Goal: Information Seeking & Learning: Learn about a topic

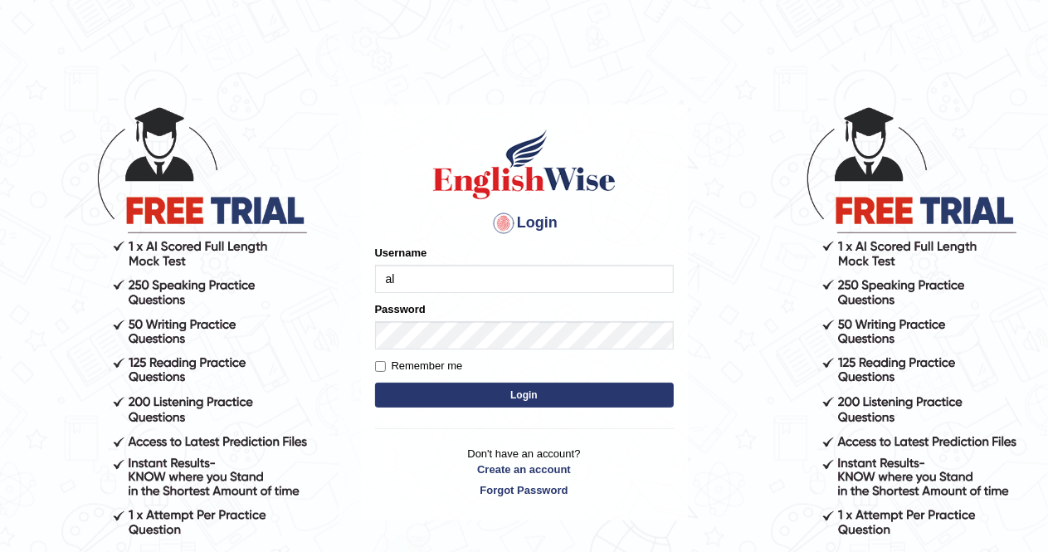
type input "AlexS"
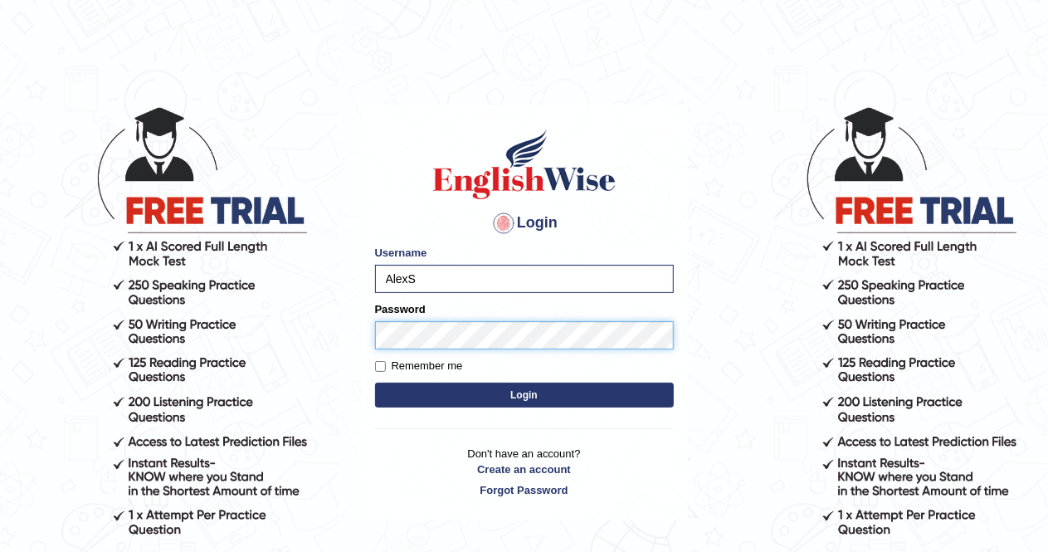
click at [375, 383] on button "Login" at bounding box center [524, 395] width 299 height 25
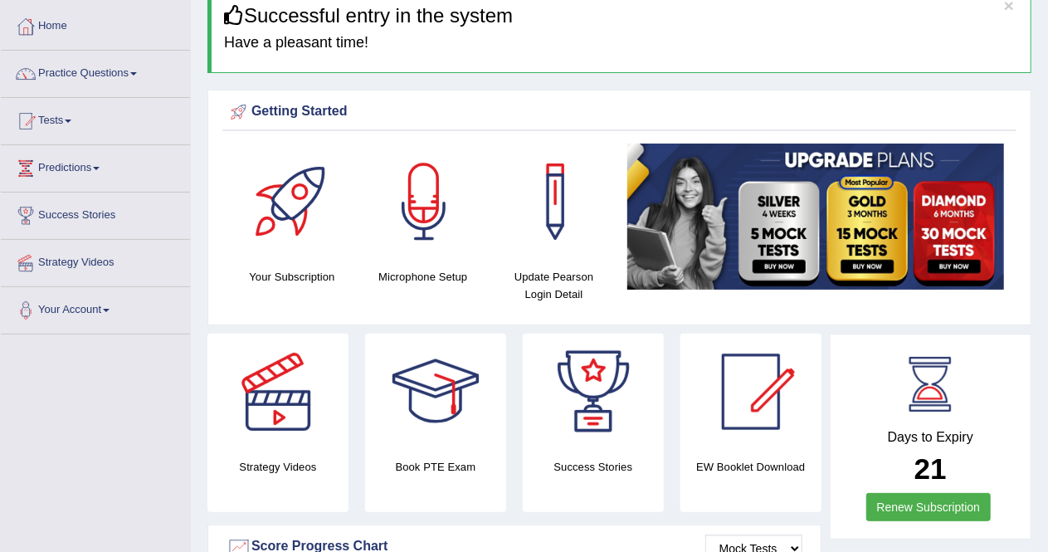
scroll to position [83, 0]
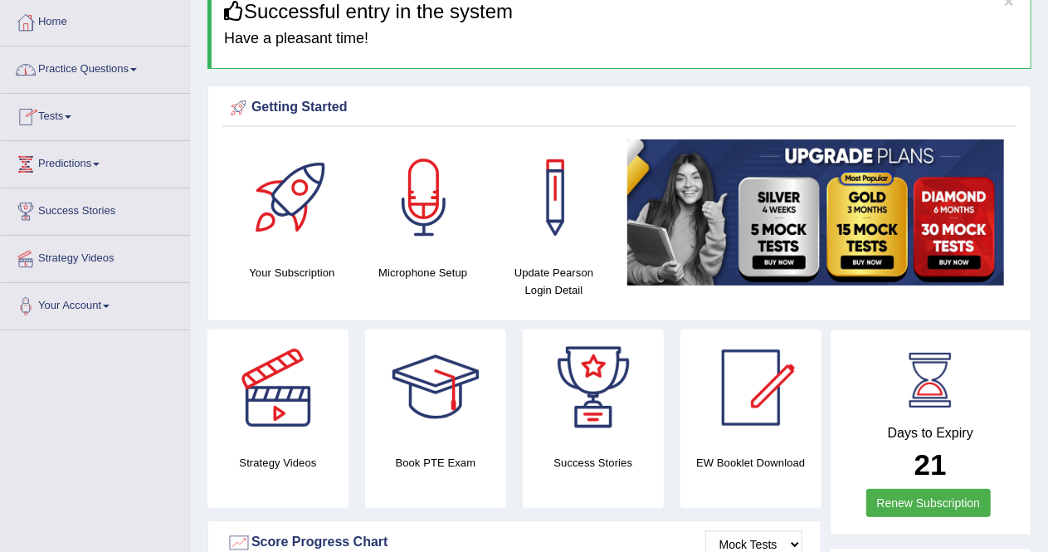
click at [122, 71] on link "Practice Questions" at bounding box center [95, 66] width 189 height 41
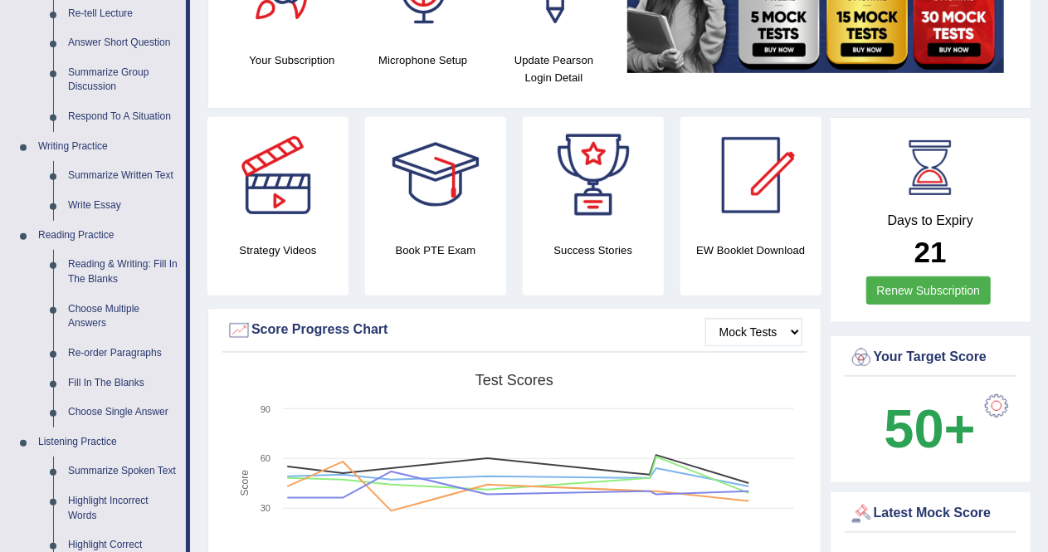
scroll to position [300, 0]
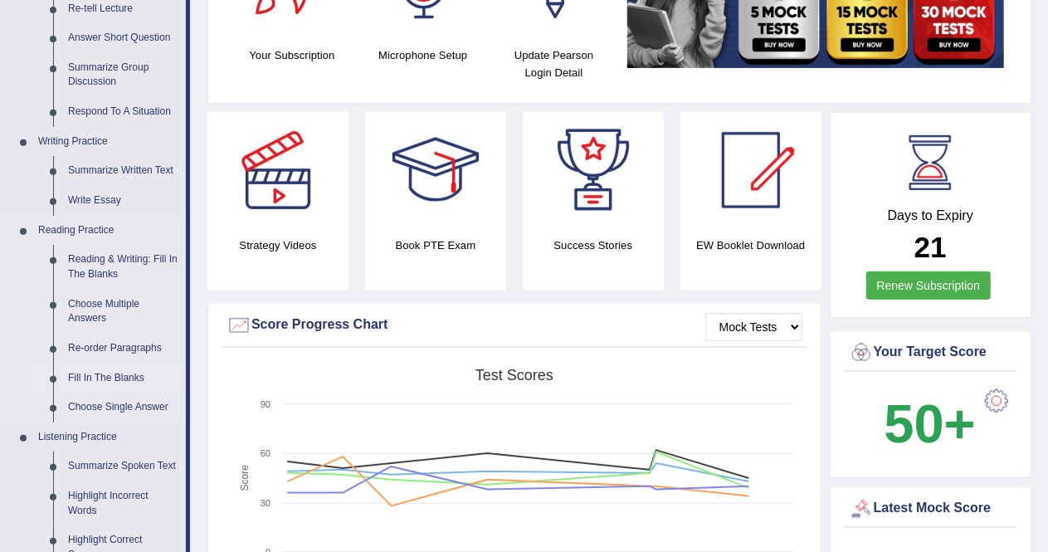
click at [106, 374] on link "Fill In The Blanks" at bounding box center [123, 378] width 125 height 30
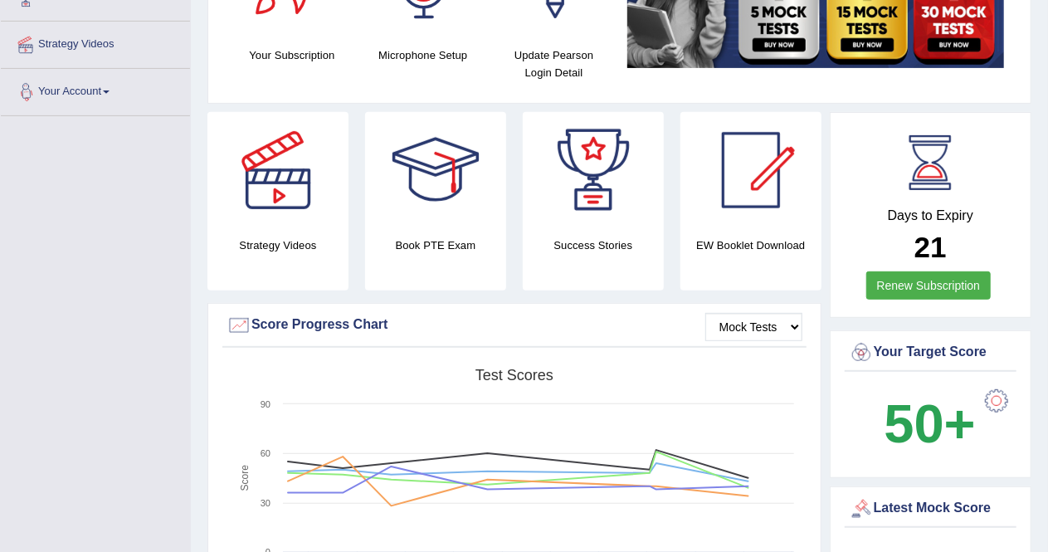
scroll to position [327, 0]
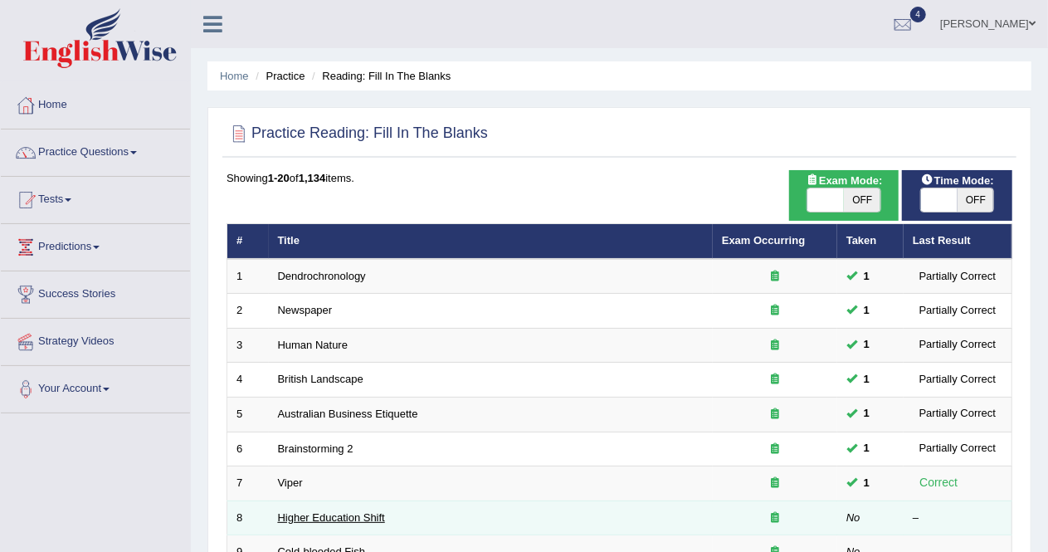
click at [310, 520] on td "Higher Education Shift" at bounding box center [491, 517] width 444 height 35
click at [314, 515] on link "Higher Education Shift" at bounding box center [331, 517] width 107 height 12
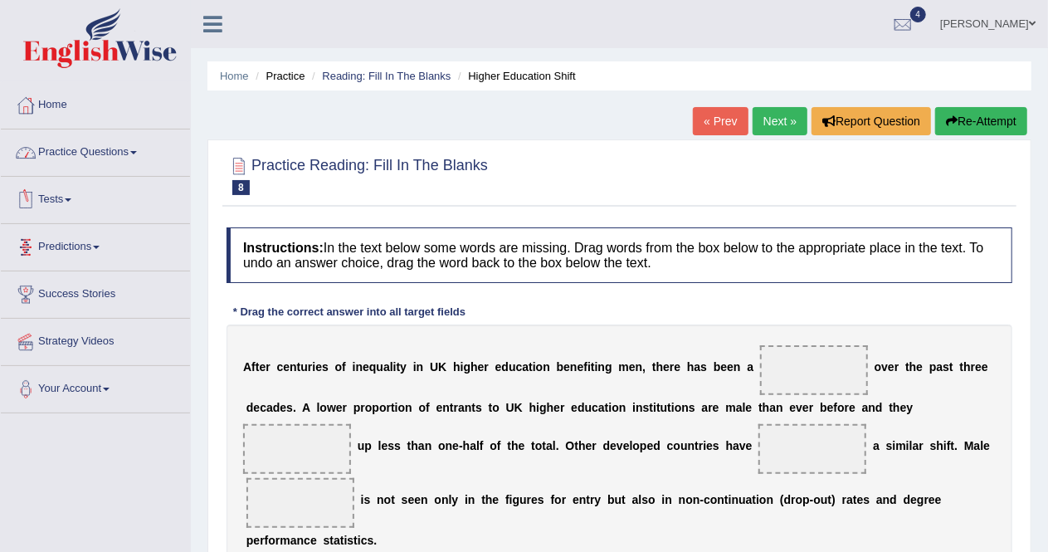
click at [119, 154] on link "Practice Questions" at bounding box center [95, 149] width 189 height 41
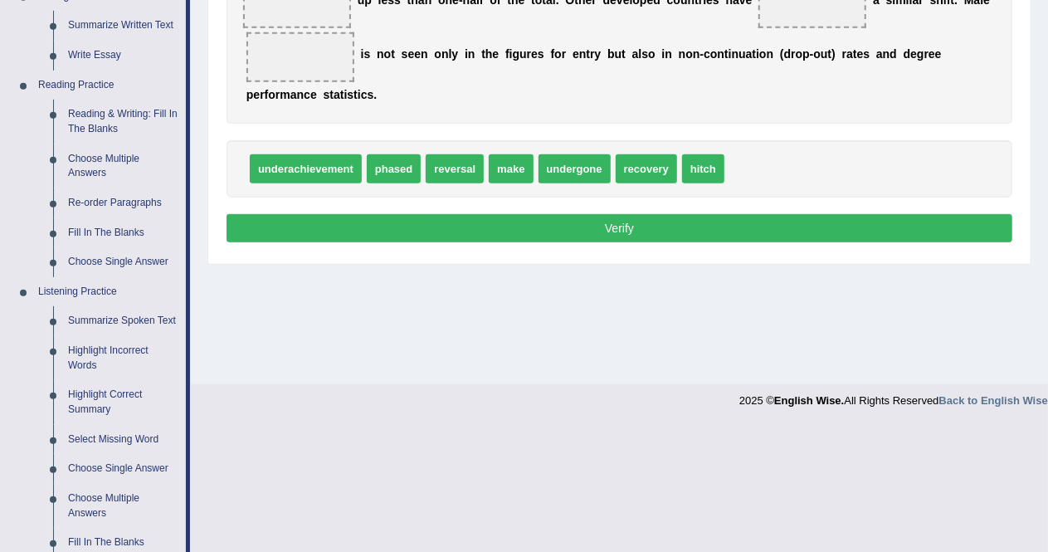
scroll to position [496, 0]
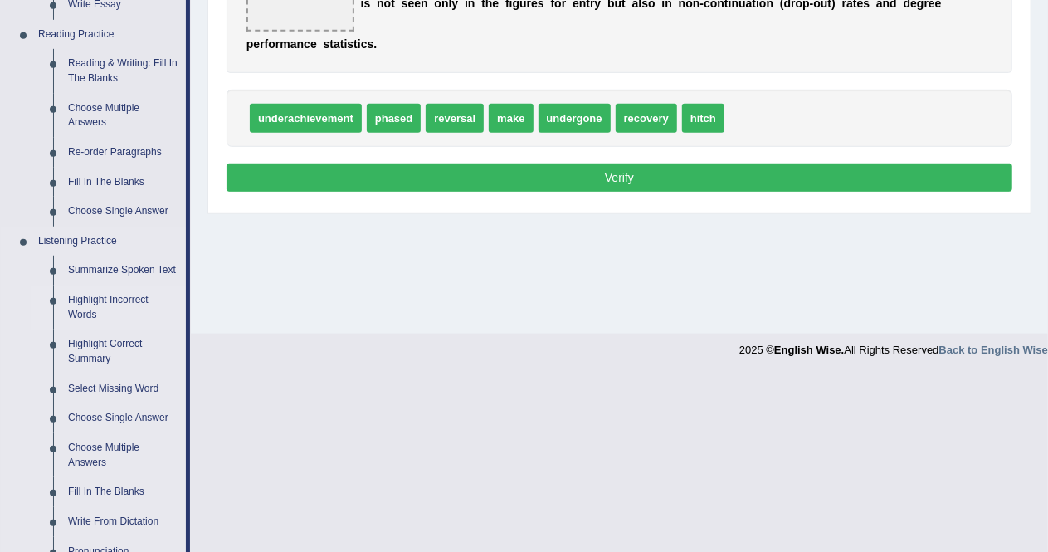
click at [86, 300] on link "Highlight Incorrect Words" at bounding box center [123, 307] width 125 height 44
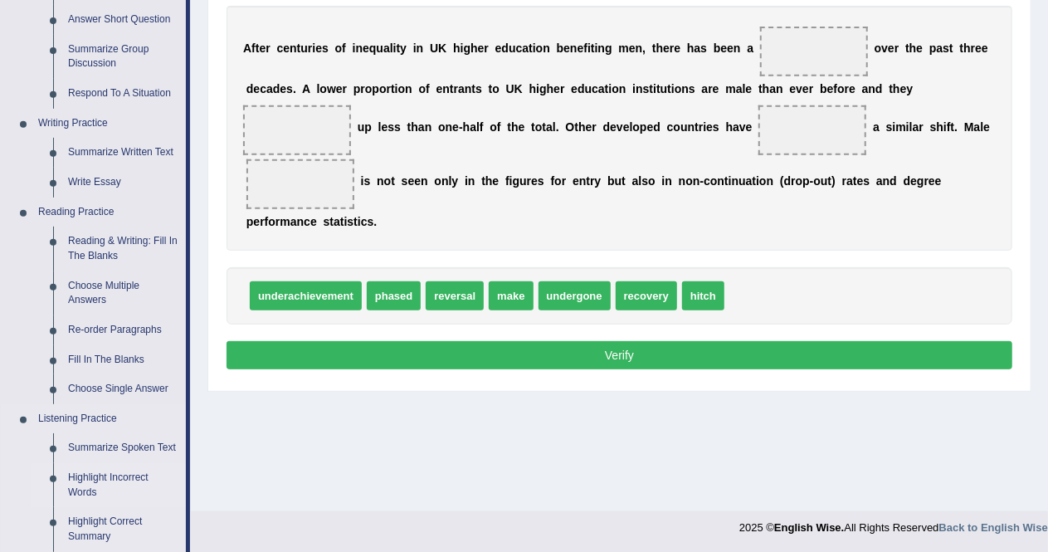
scroll to position [549, 0]
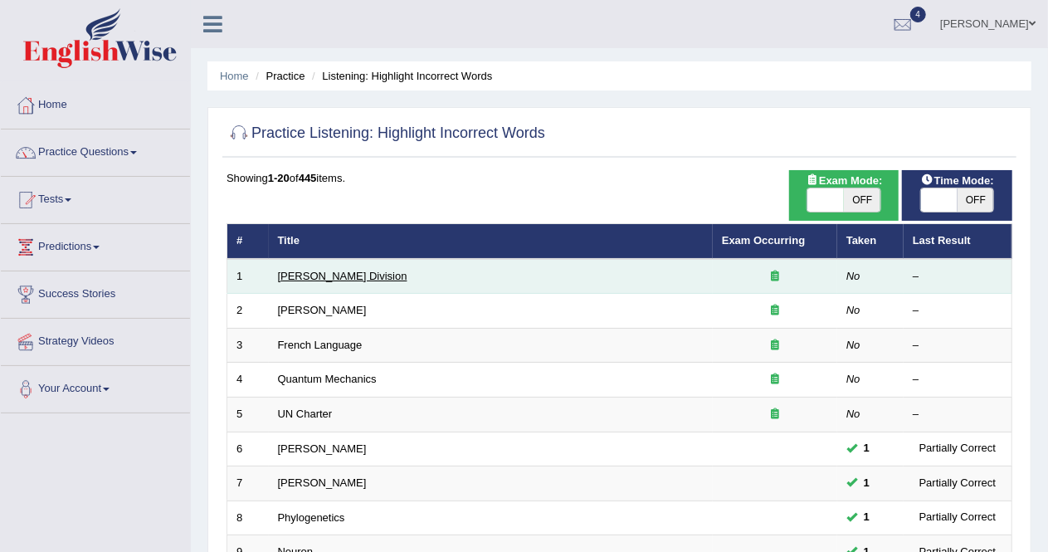
click at [294, 275] on link "[PERSON_NAME] Division" at bounding box center [342, 276] width 129 height 12
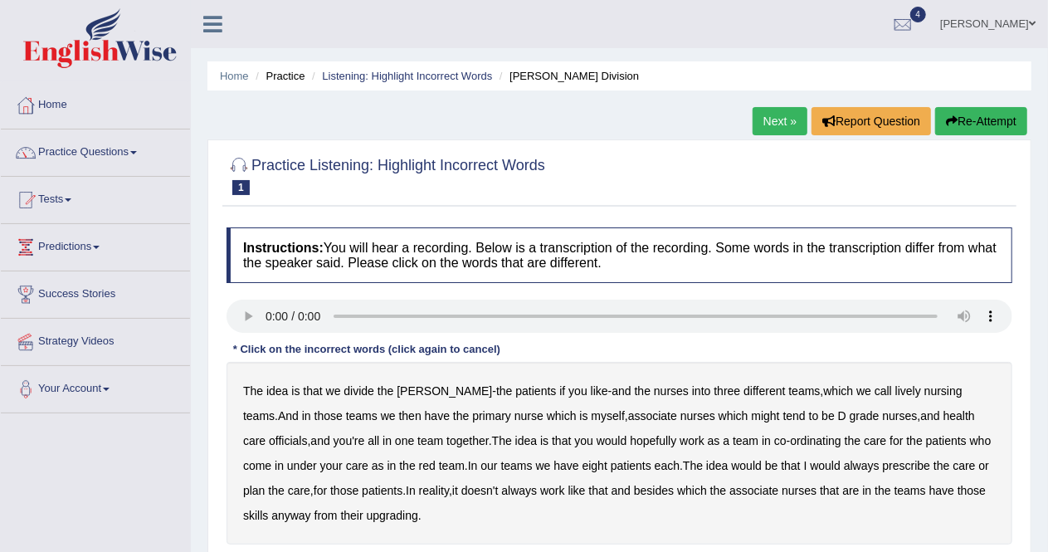
click at [137, 152] on span at bounding box center [133, 152] width 7 height 3
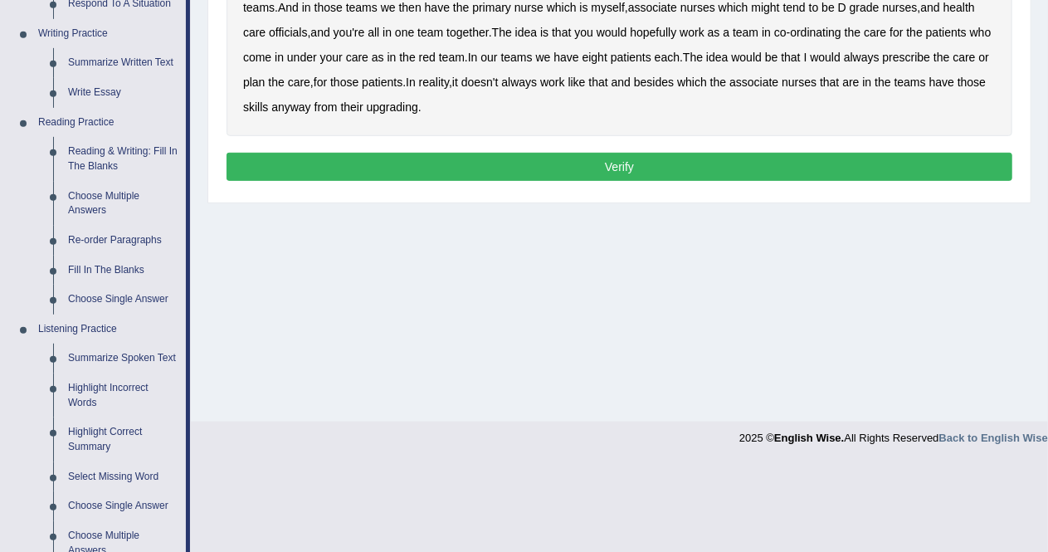
scroll to position [448, 0]
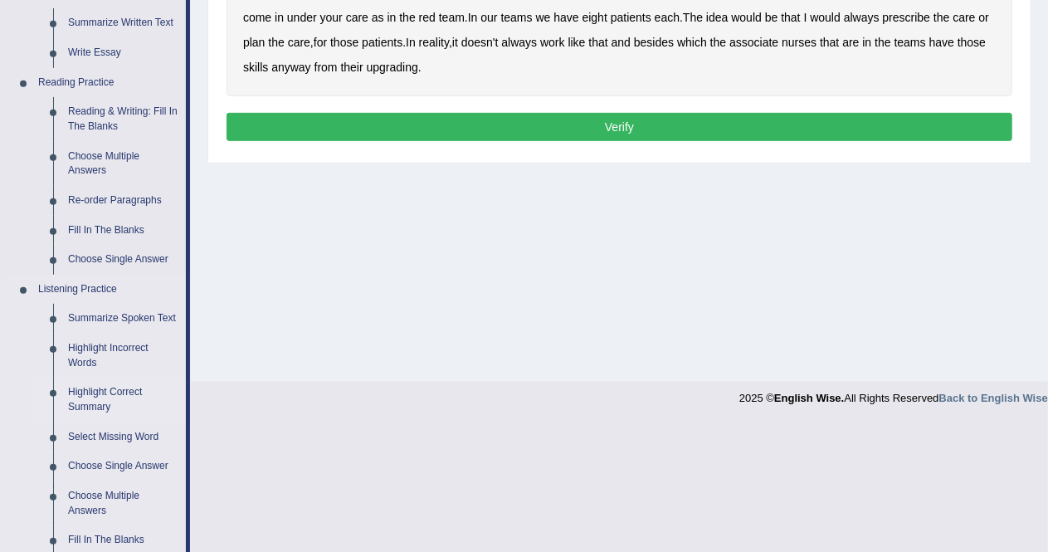
click at [113, 392] on link "Highlight Correct Summary" at bounding box center [123, 400] width 125 height 44
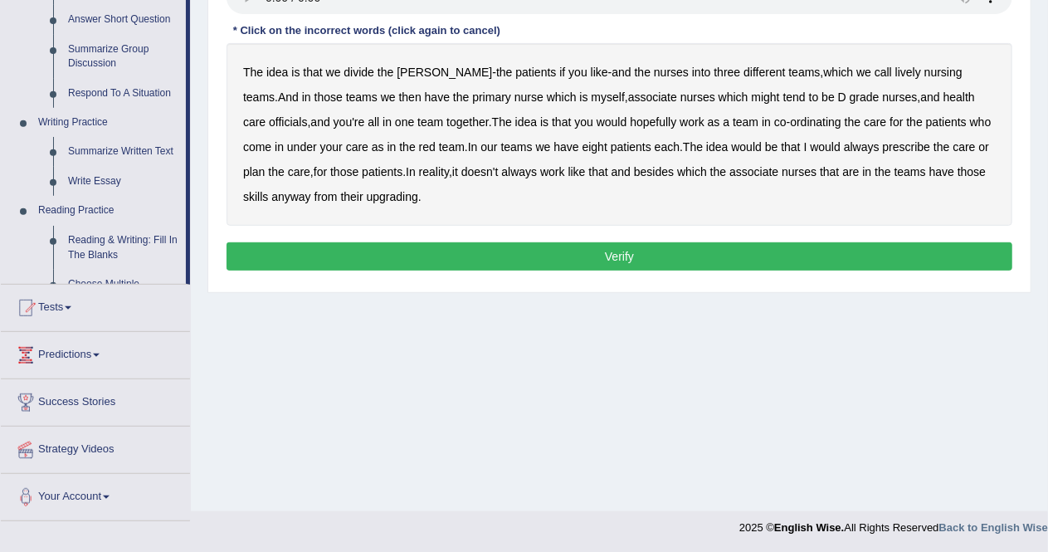
scroll to position [702, 0]
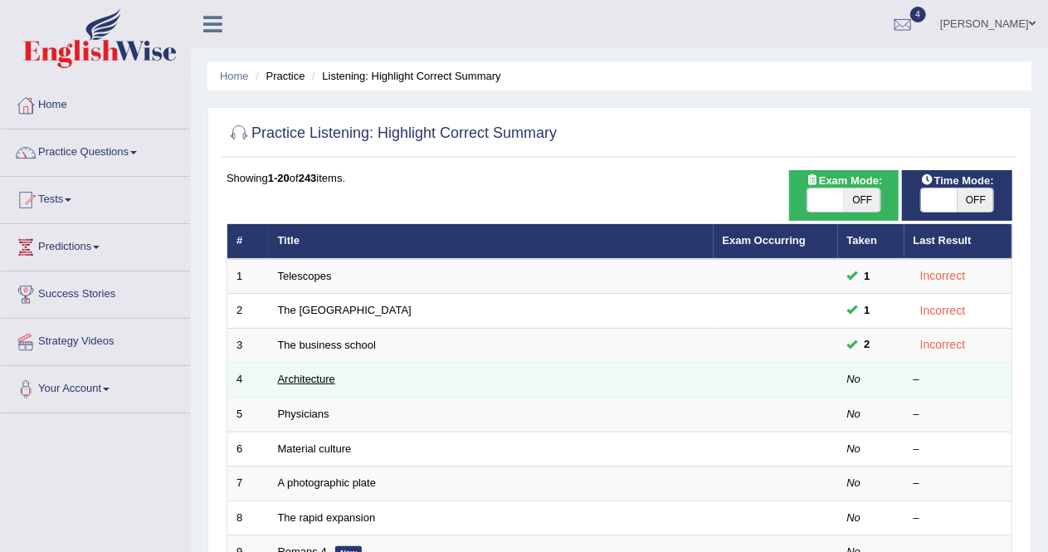
click at [308, 379] on link "Architecture" at bounding box center [306, 379] width 57 height 12
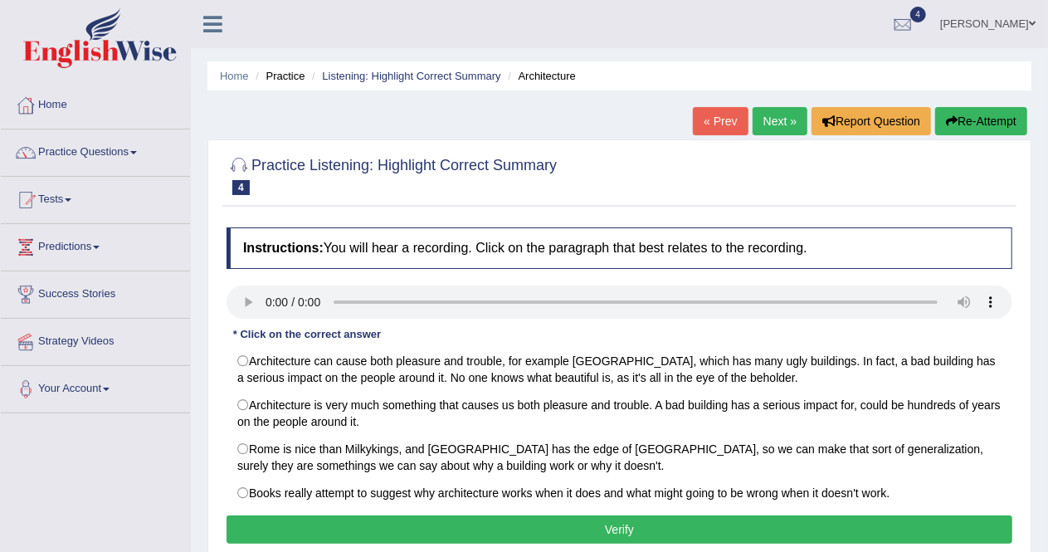
click at [137, 152] on span at bounding box center [133, 152] width 7 height 3
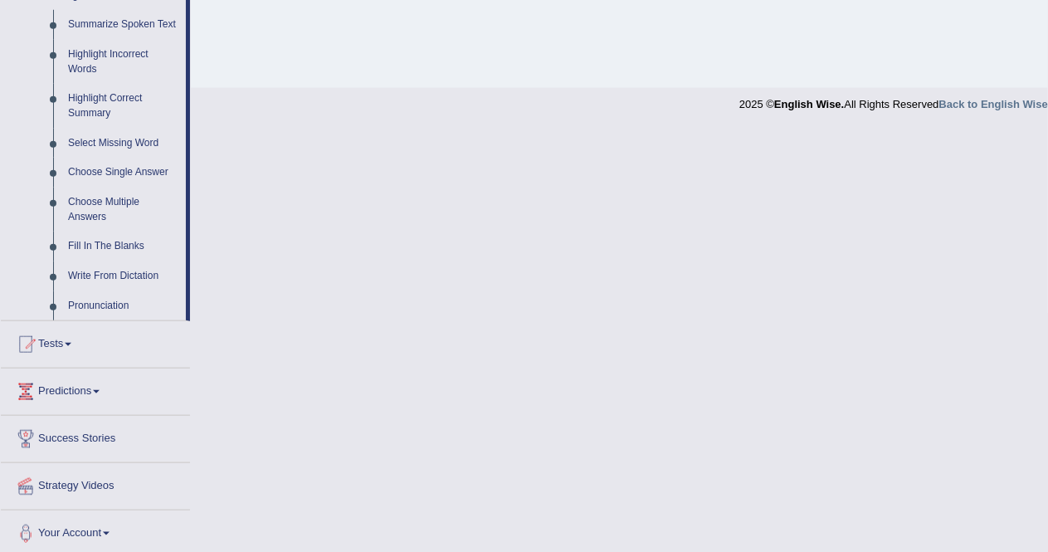
scroll to position [745, 0]
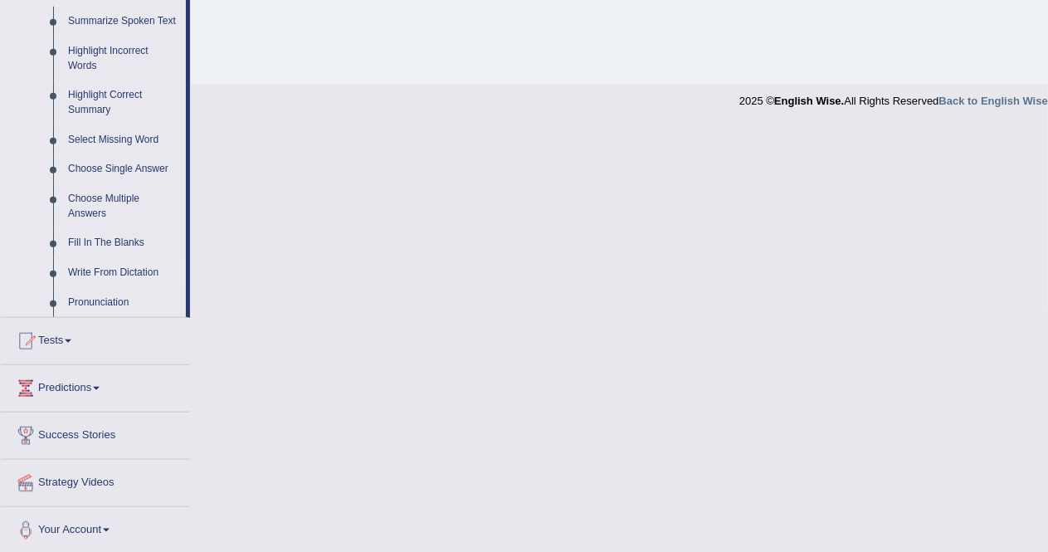
click at [128, 272] on link "Write From Dictation" at bounding box center [123, 273] width 125 height 30
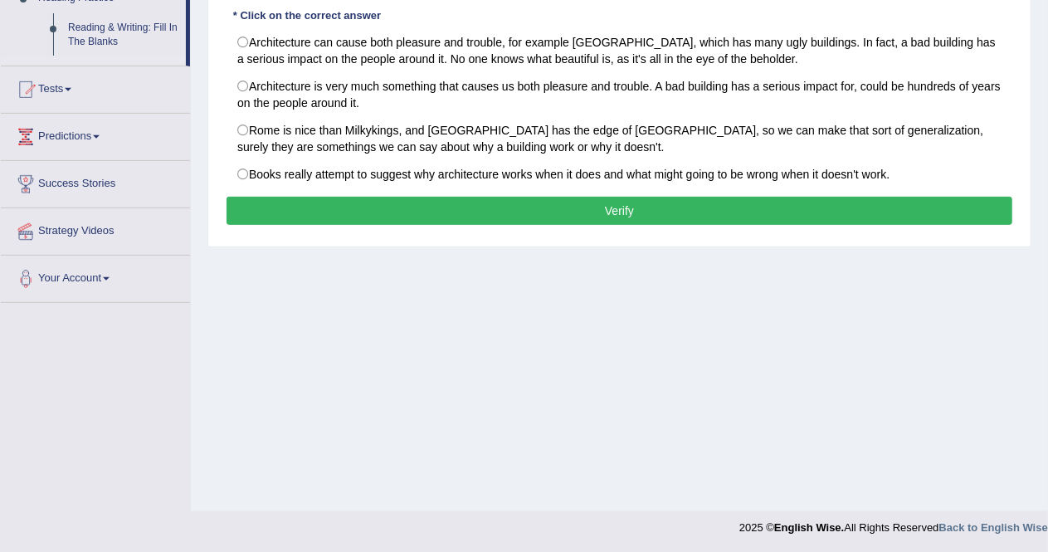
scroll to position [206, 0]
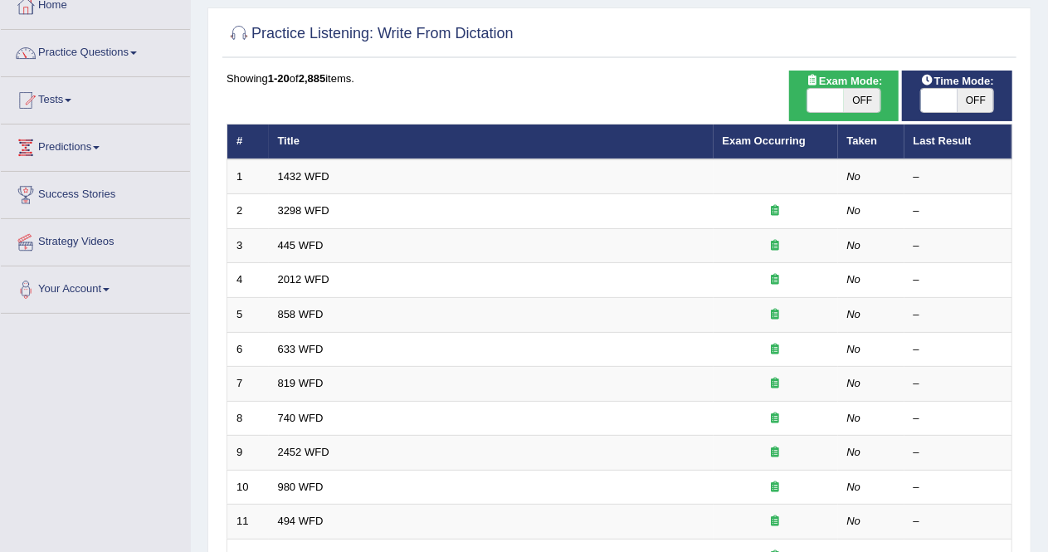
scroll to position [84, 0]
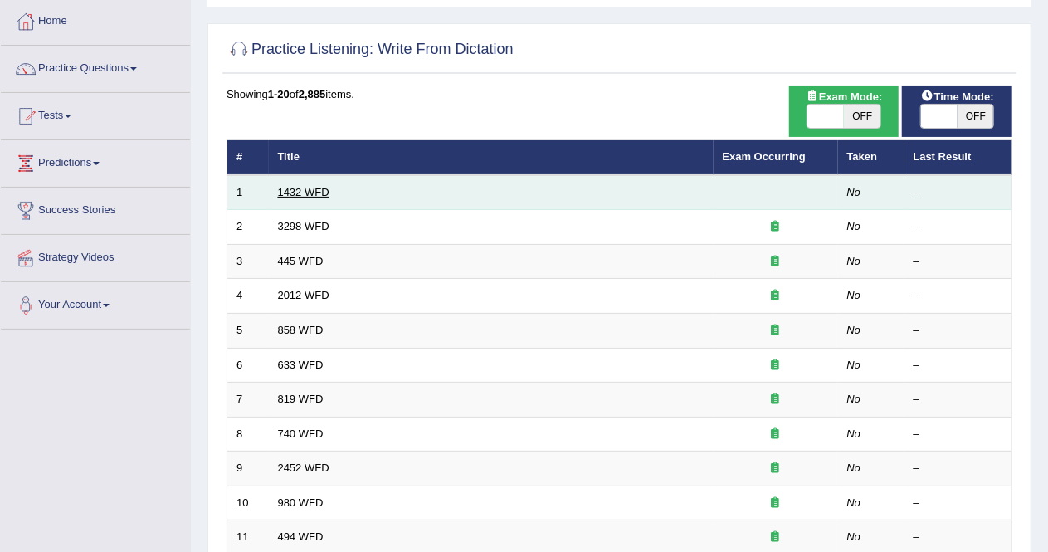
click at [302, 188] on link "1432 WFD" at bounding box center [303, 192] width 51 height 12
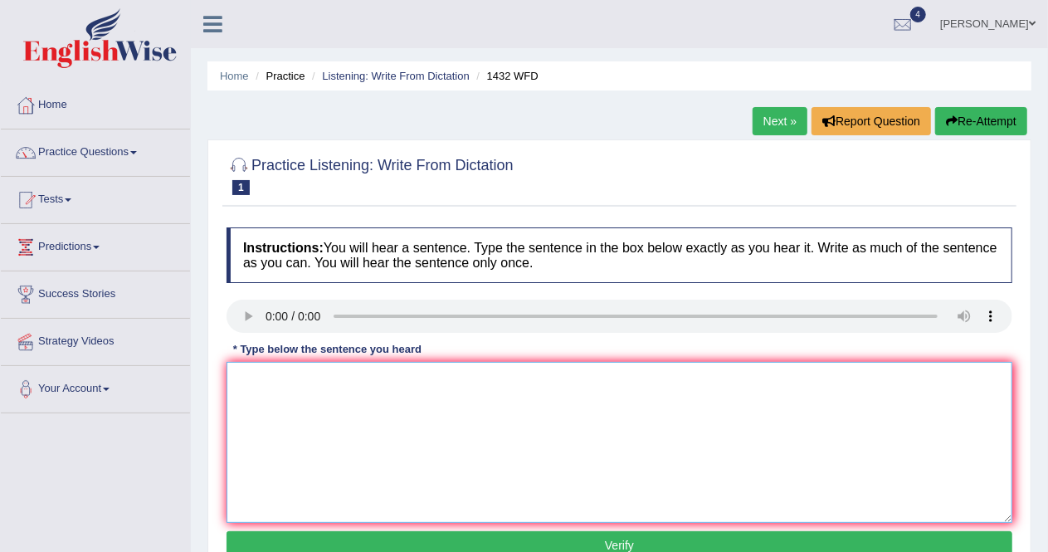
click at [282, 391] on textarea at bounding box center [620, 442] width 786 height 161
type textarea "More phisycal activiti is benefitial for your health."
click at [646, 532] on button "Verify" at bounding box center [620, 545] width 786 height 28
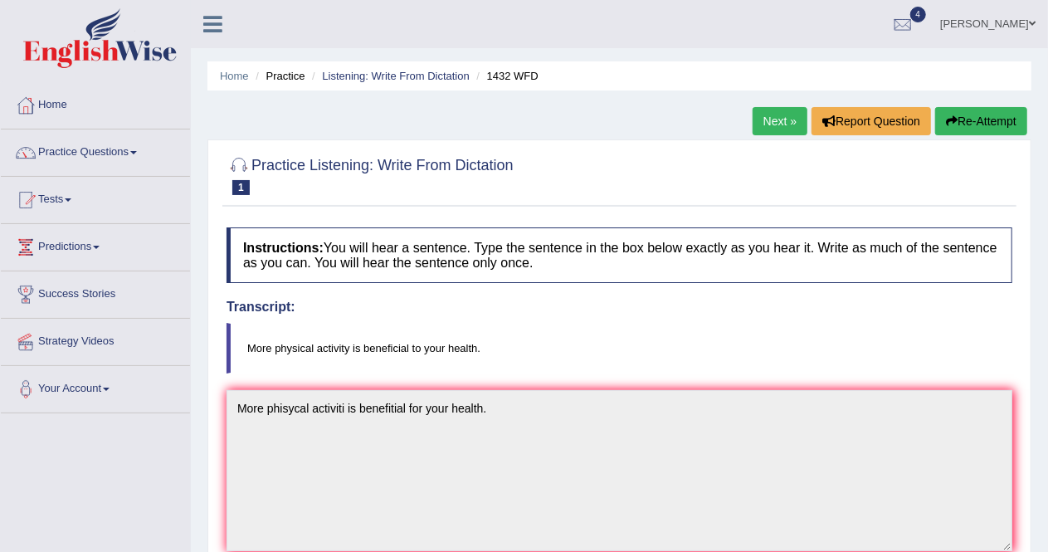
click at [778, 115] on link "Next »" at bounding box center [780, 121] width 55 height 28
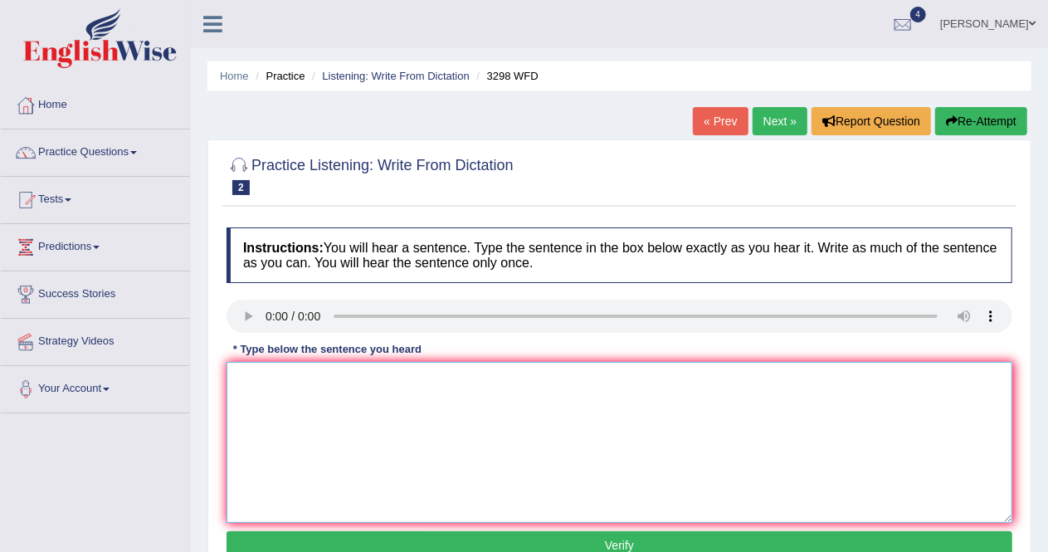
click at [262, 376] on textarea at bounding box center [620, 442] width 786 height 161
type textarea "Animal behaviour have some many difference in contrast with the humans."
click at [612, 531] on button "Verify" at bounding box center [620, 545] width 786 height 28
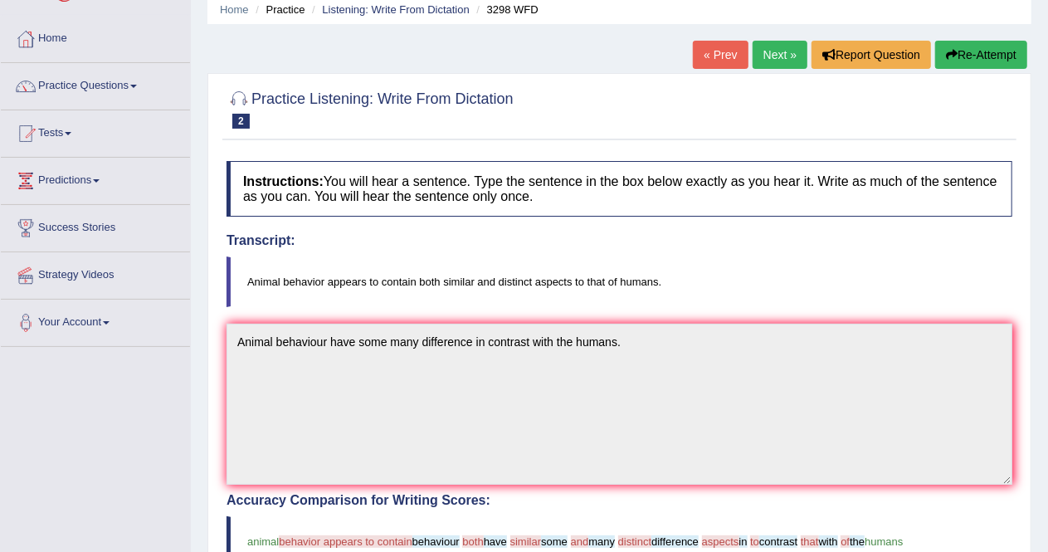
scroll to position [61, 0]
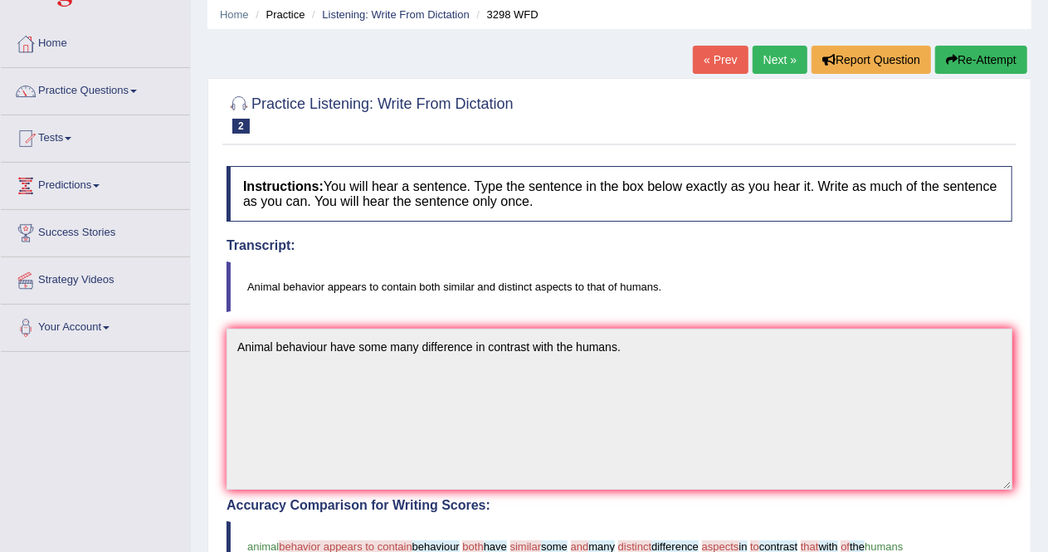
click at [775, 59] on link "Next »" at bounding box center [780, 60] width 55 height 28
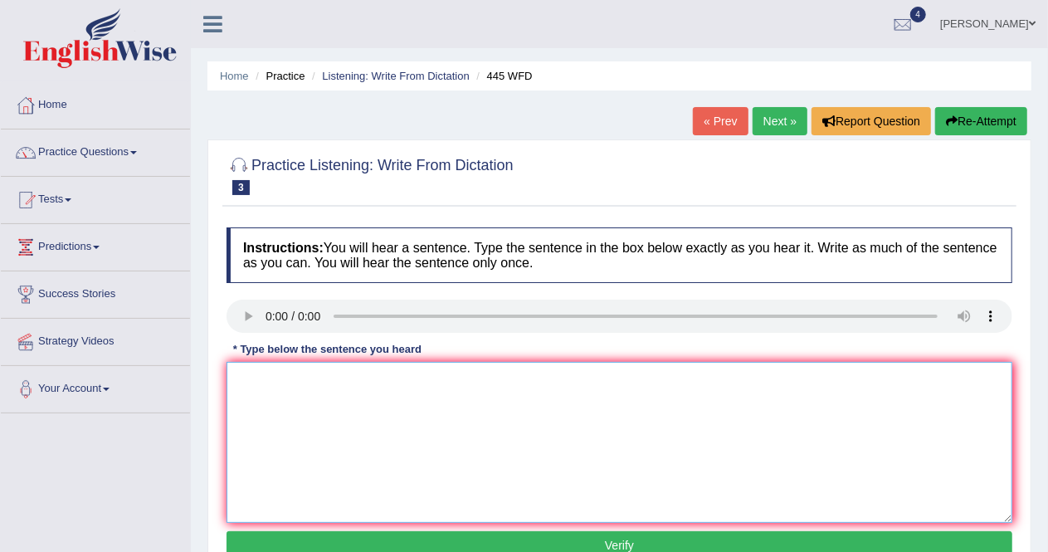
click at [450, 404] on textarea at bounding box center [620, 442] width 786 height 161
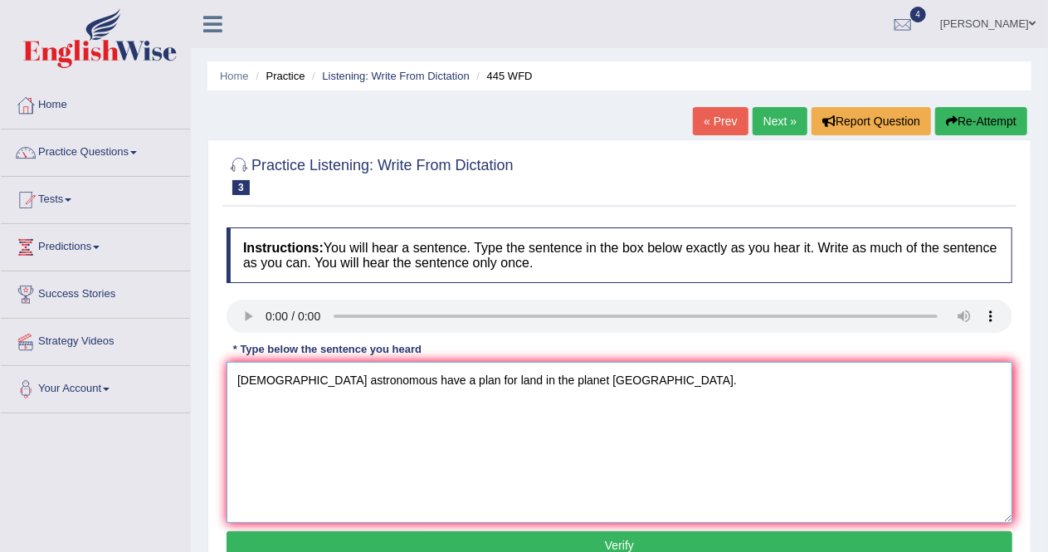
type textarea "American astronomous have a plan for land in the planet Mars."
click at [486, 542] on button "Verify" at bounding box center [620, 545] width 786 height 28
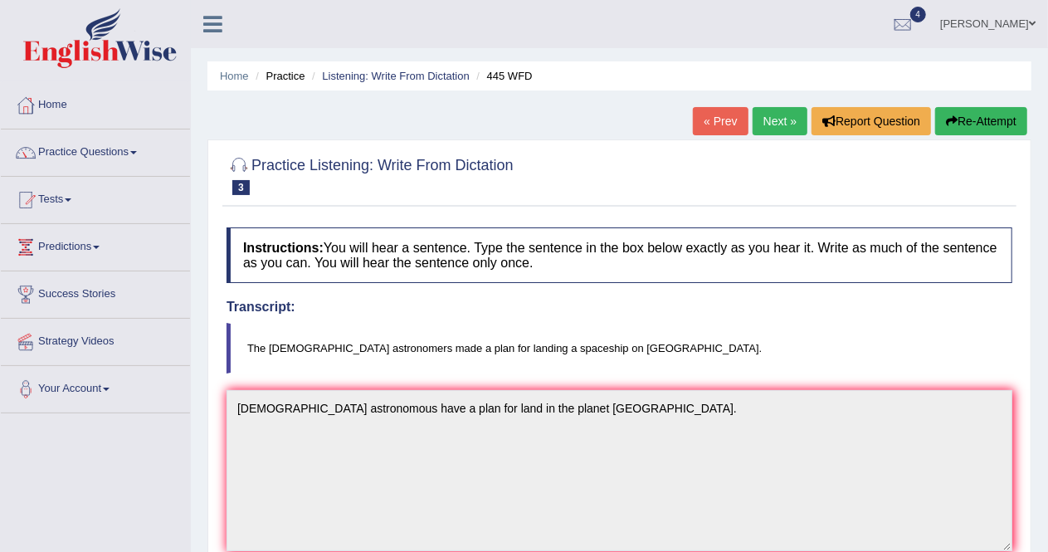
click at [773, 120] on link "Next »" at bounding box center [780, 121] width 55 height 28
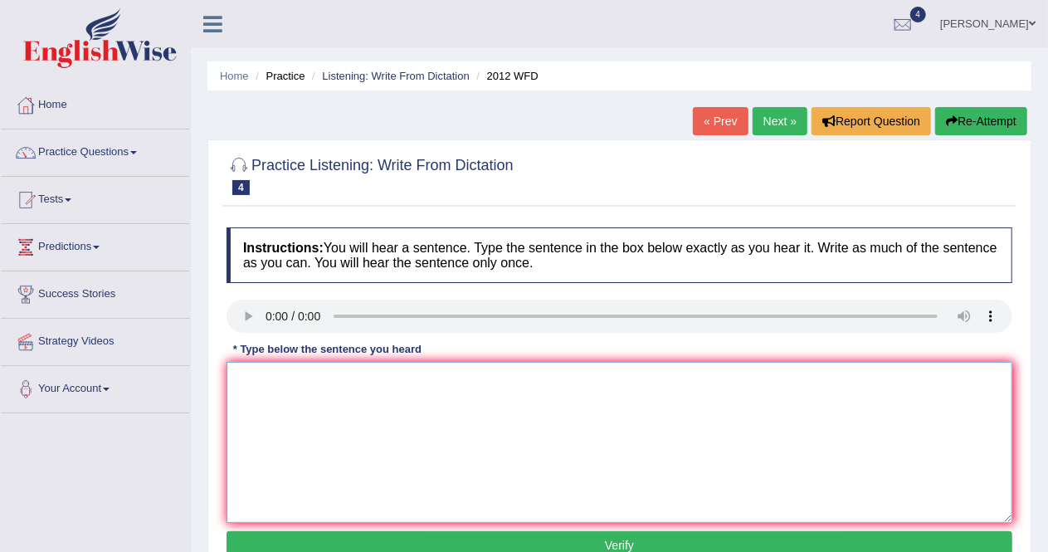
click at [290, 393] on textarea at bounding box center [620, 442] width 786 height 161
type textarea "There's a great deal to being and this topic."
click at [515, 534] on button "Verify" at bounding box center [620, 545] width 786 height 28
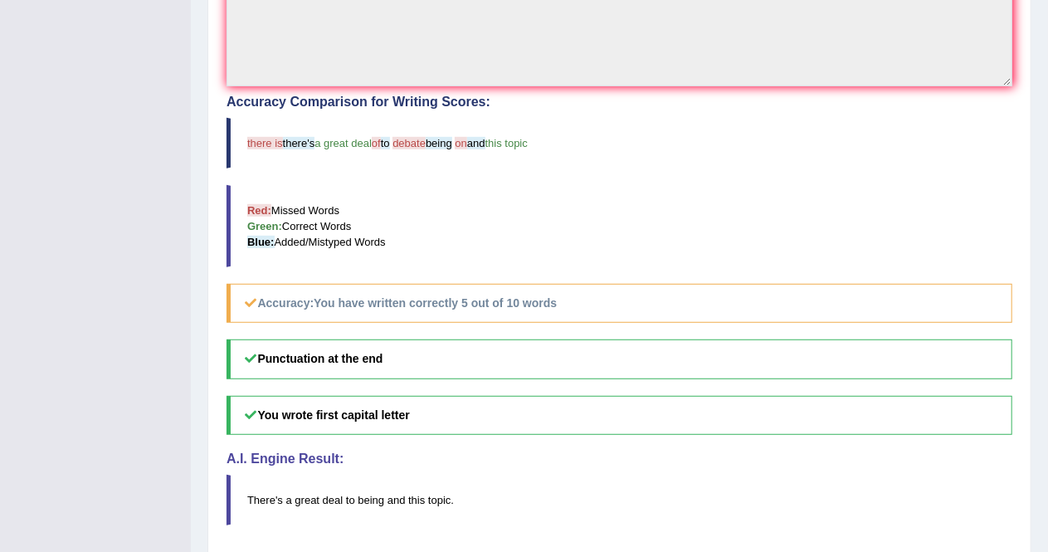
scroll to position [469, 0]
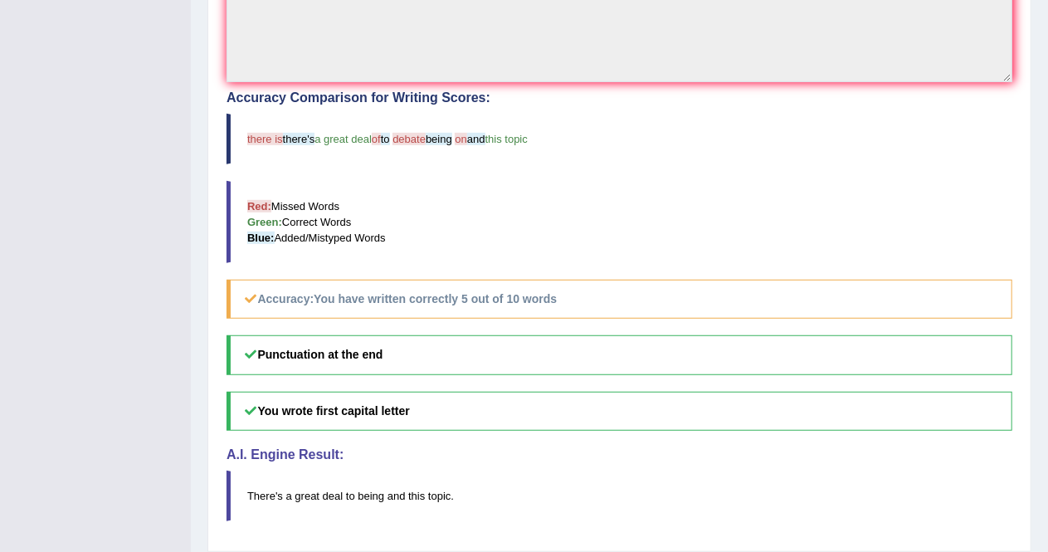
click at [515, 534] on div "Instructions: You will hear a sentence. Type the sentence in the box below exac…" at bounding box center [619, 146] width 794 height 793
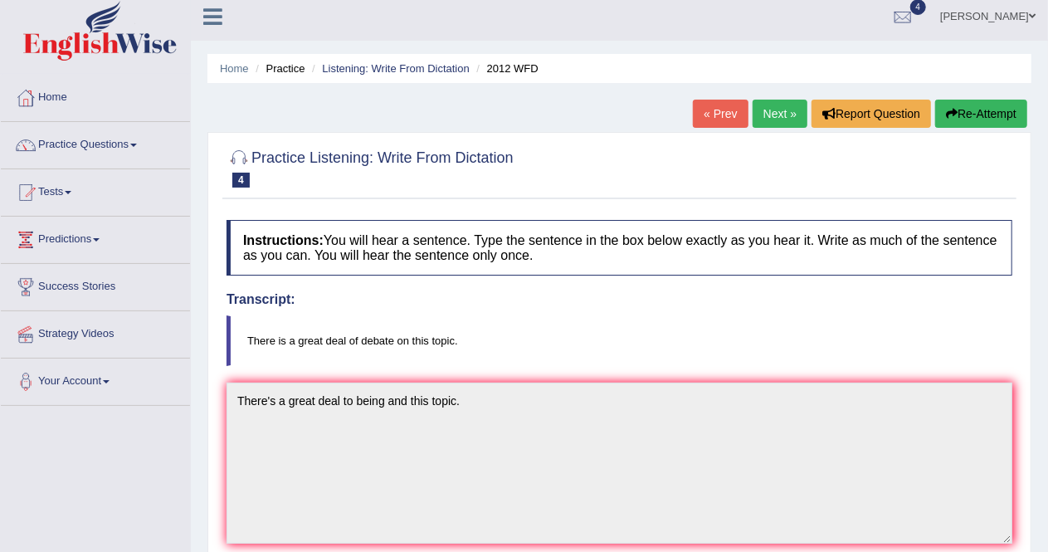
scroll to position [7, 0]
click at [780, 113] on link "Next »" at bounding box center [780, 114] width 55 height 28
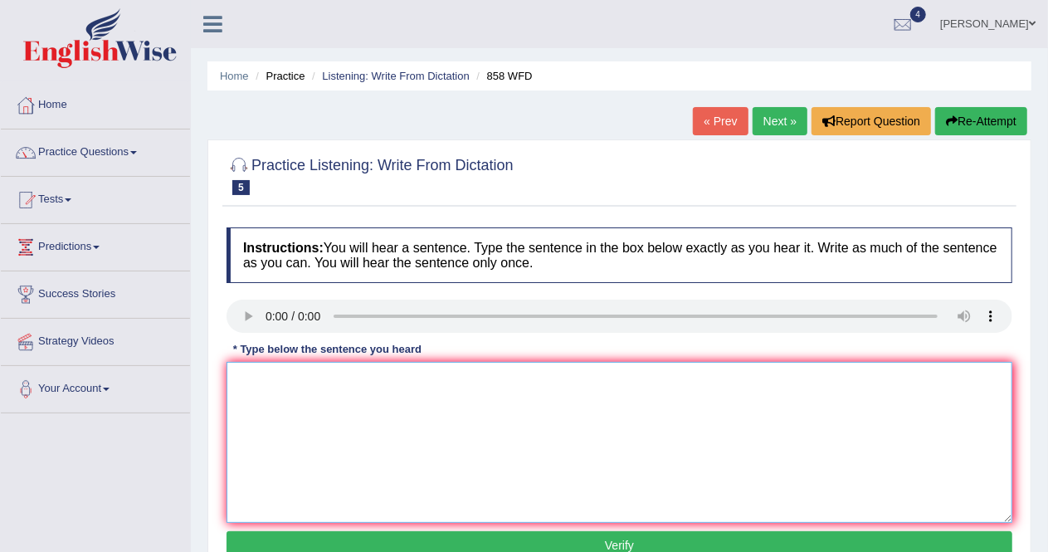
click at [349, 416] on textarea at bounding box center [620, 442] width 786 height 161
type textarea "The hear and the shoping hand have a bunch of histories."
click at [434, 534] on button "Verify" at bounding box center [620, 545] width 786 height 28
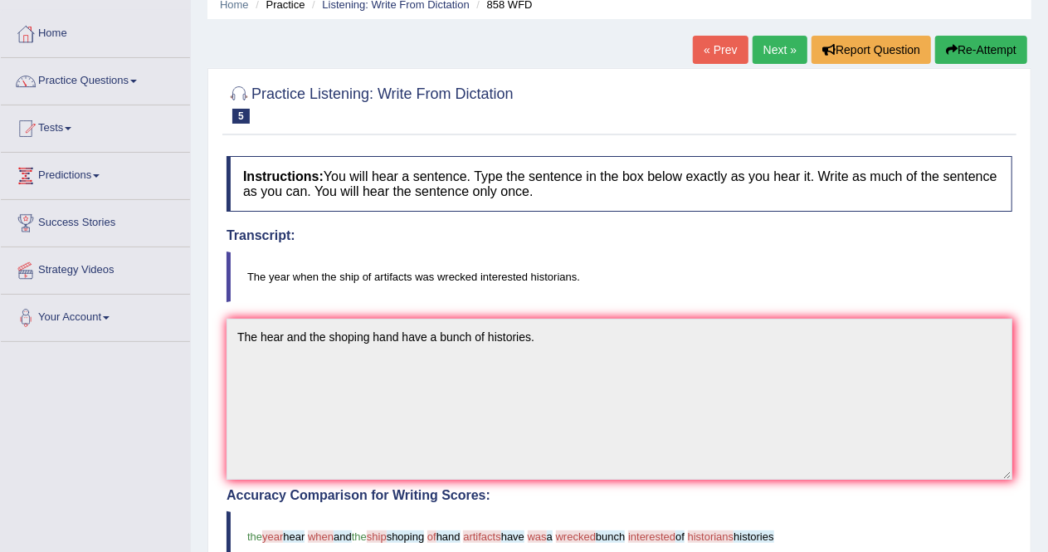
scroll to position [65, 0]
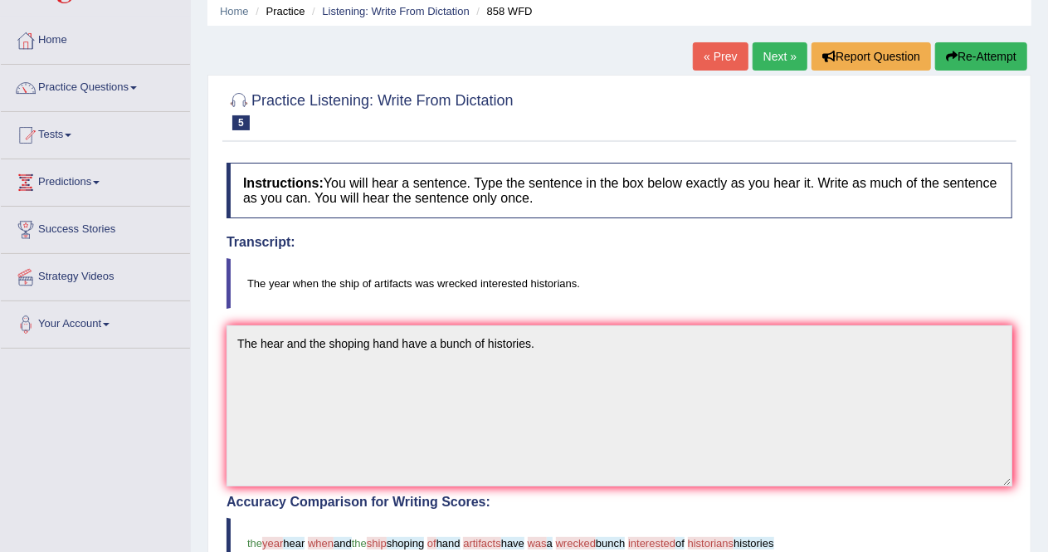
click at [777, 54] on link "Next »" at bounding box center [780, 56] width 55 height 28
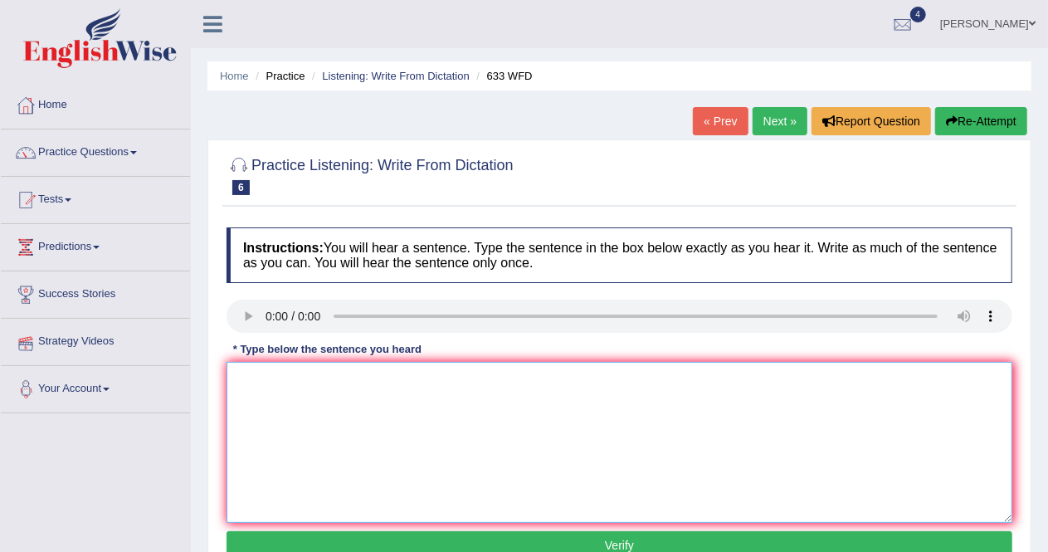
click at [278, 385] on textarea at bounding box center [620, 442] width 786 height 161
click at [272, 378] on textarea "Reserc and excersice made yo feel better." at bounding box center [620, 442] width 786 height 161
click at [413, 381] on textarea "Reserches and excersice made yo feel better." at bounding box center [620, 442] width 786 height 161
type textarea "Reserches and excersice made you feel better."
click at [495, 550] on button "Verify" at bounding box center [620, 545] width 786 height 28
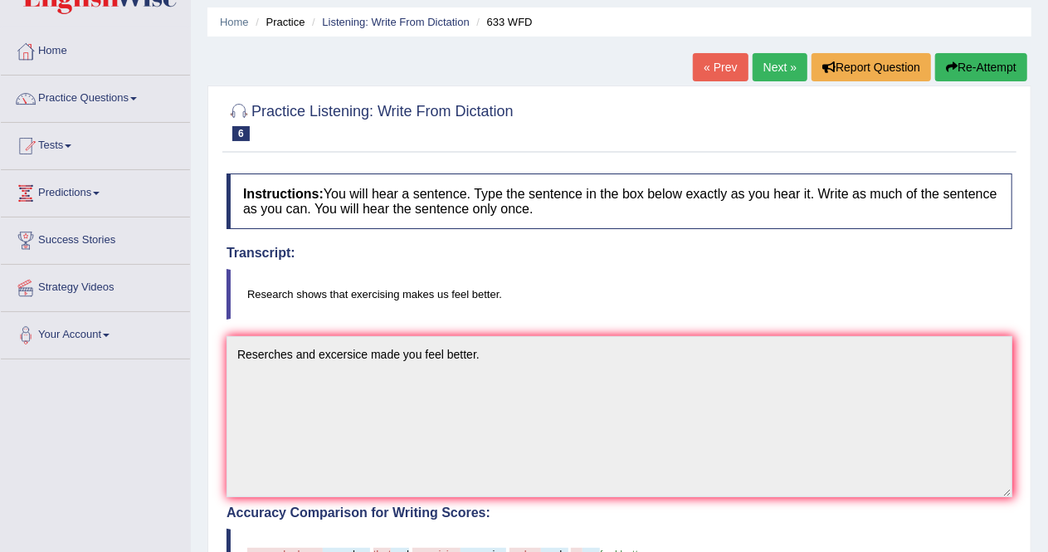
scroll to position [17, 0]
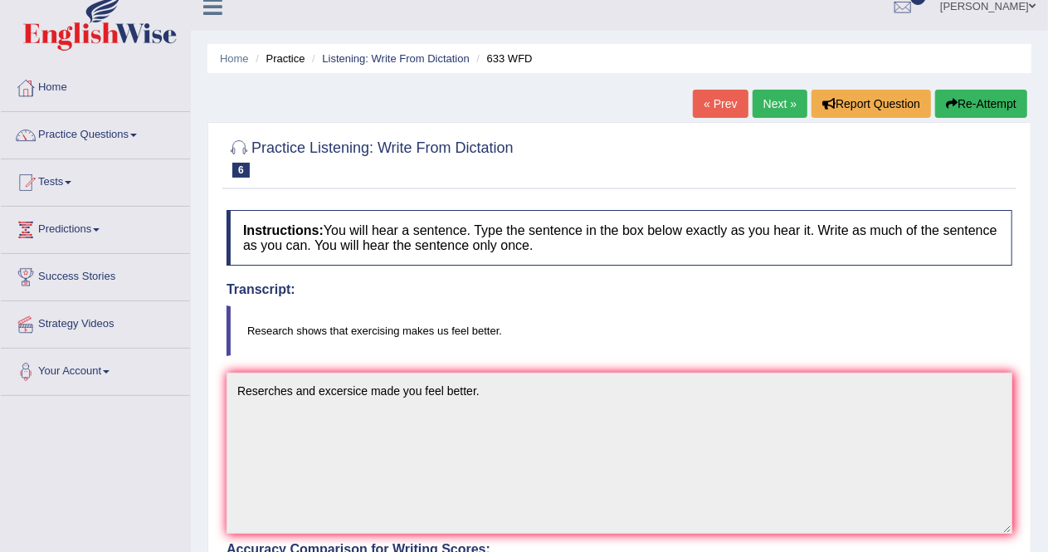
click at [775, 101] on link "Next »" at bounding box center [780, 104] width 55 height 28
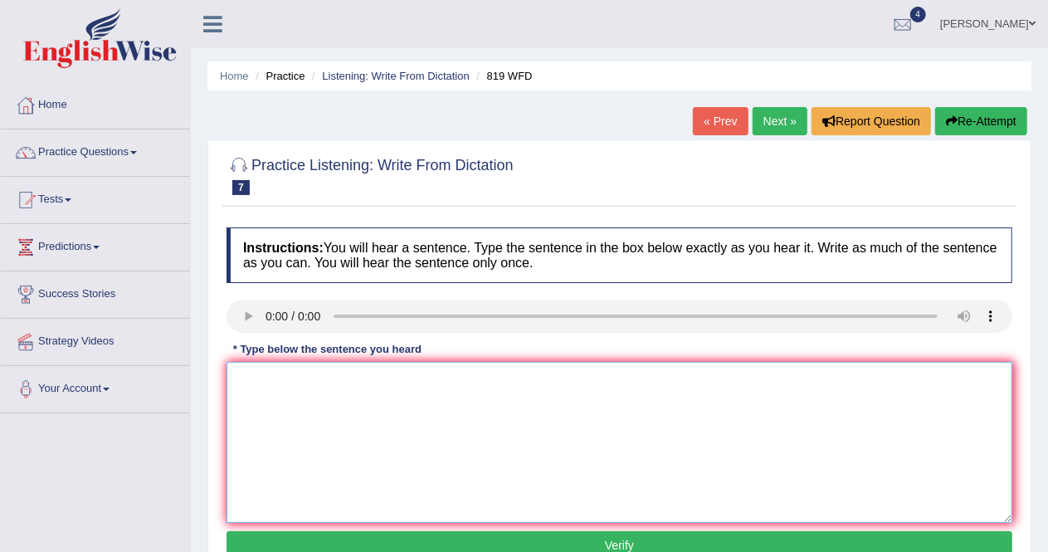
click at [315, 430] on textarea at bounding box center [620, 442] width 786 height 161
type textarea "Plans on our ables to continue until your deadlines."
click at [389, 533] on button "Verify" at bounding box center [620, 545] width 786 height 28
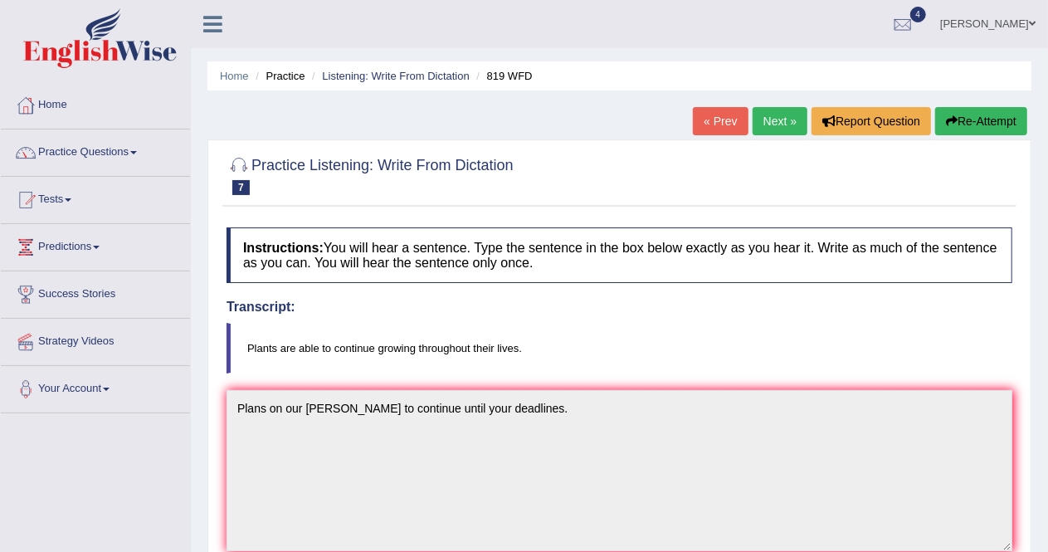
click at [783, 120] on link "Next »" at bounding box center [780, 121] width 55 height 28
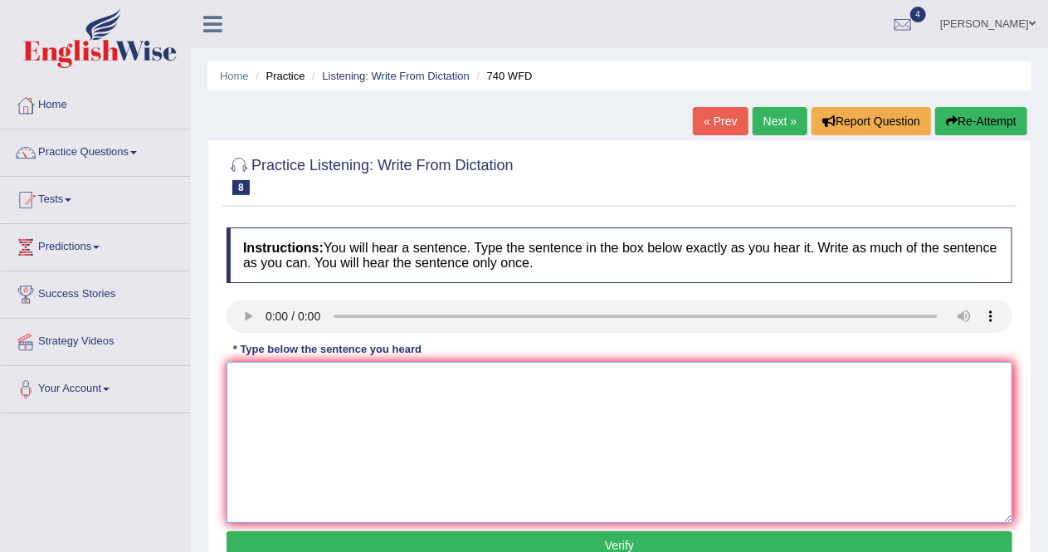
click at [256, 375] on textarea at bounding box center [620, 442] width 786 height 161
type textarea "A series of observations take place in the classroom."
click at [385, 537] on button "Verify" at bounding box center [620, 545] width 786 height 28
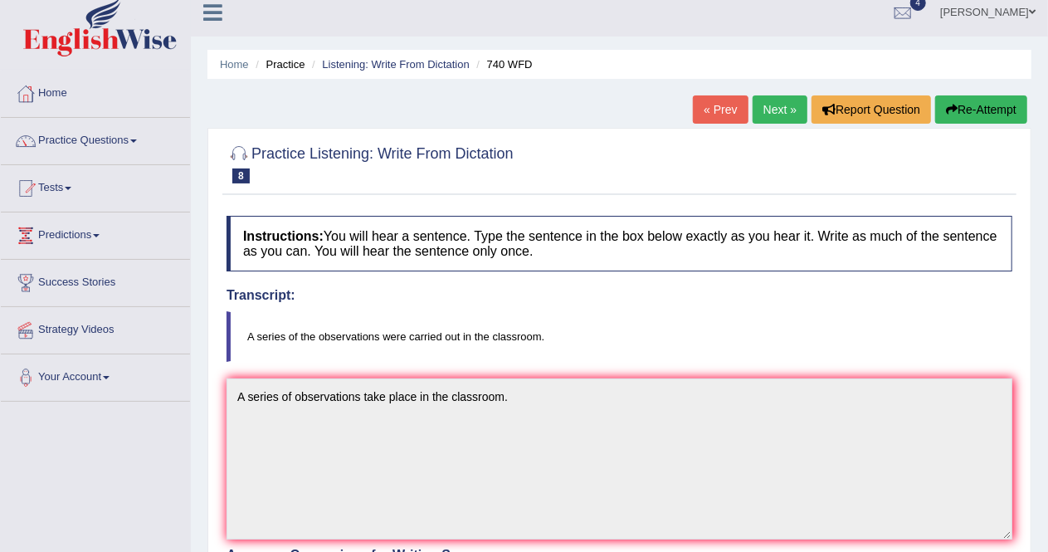
scroll to position [12, 0]
click at [793, 104] on link "Next »" at bounding box center [780, 109] width 55 height 28
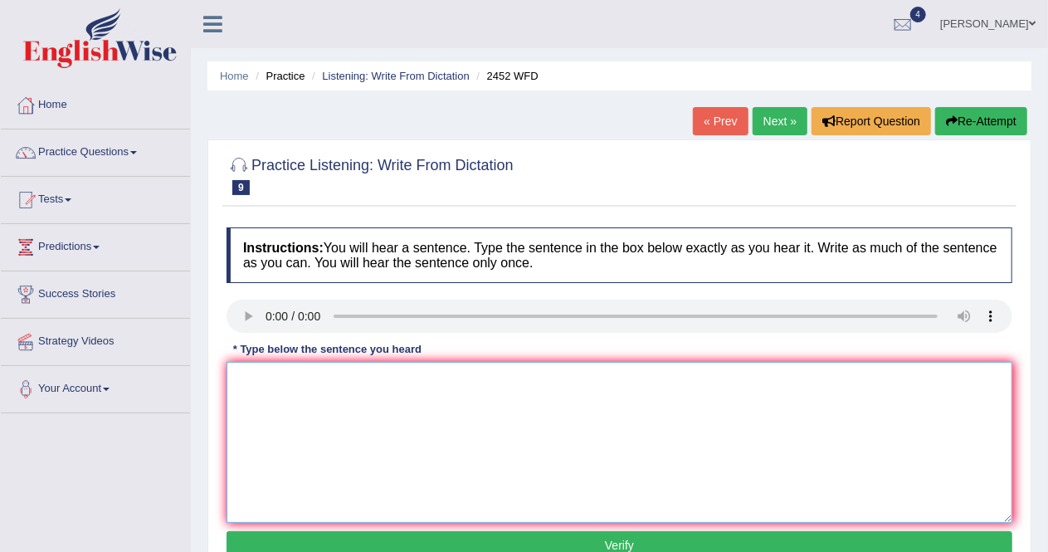
click at [262, 390] on textarea at bounding box center [620, 442] width 786 height 161
click at [298, 379] on textarea "It is the pay for the of knowledge" at bounding box center [620, 442] width 786 height 161
click at [427, 379] on textarea "It is the pay you need to do for the of knowledge" at bounding box center [620, 442] width 786 height 161
type textarea "It is the pay you need to do for the of knowledge"
click at [451, 544] on button "Verify" at bounding box center [620, 545] width 786 height 28
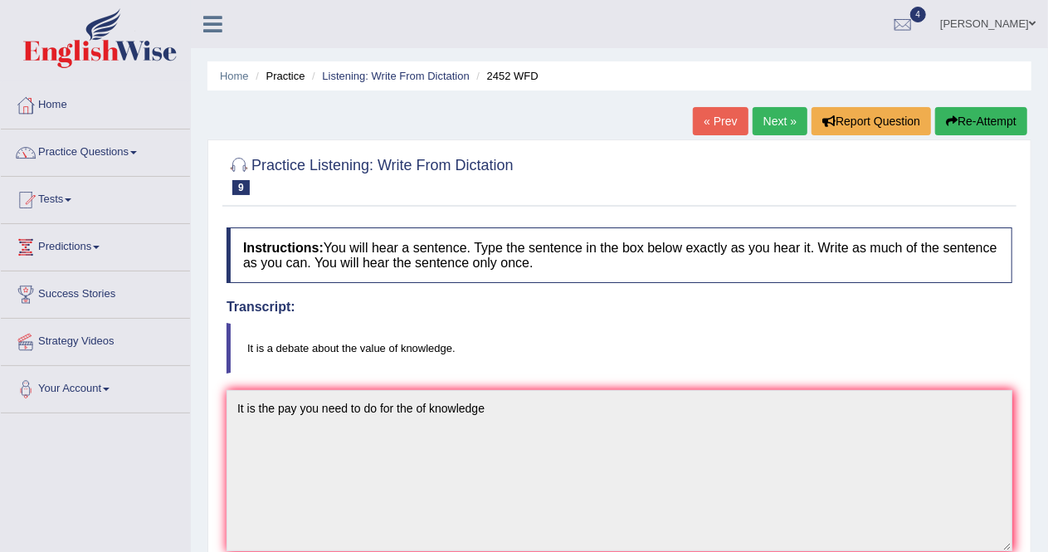
click at [778, 120] on link "Next »" at bounding box center [780, 121] width 55 height 28
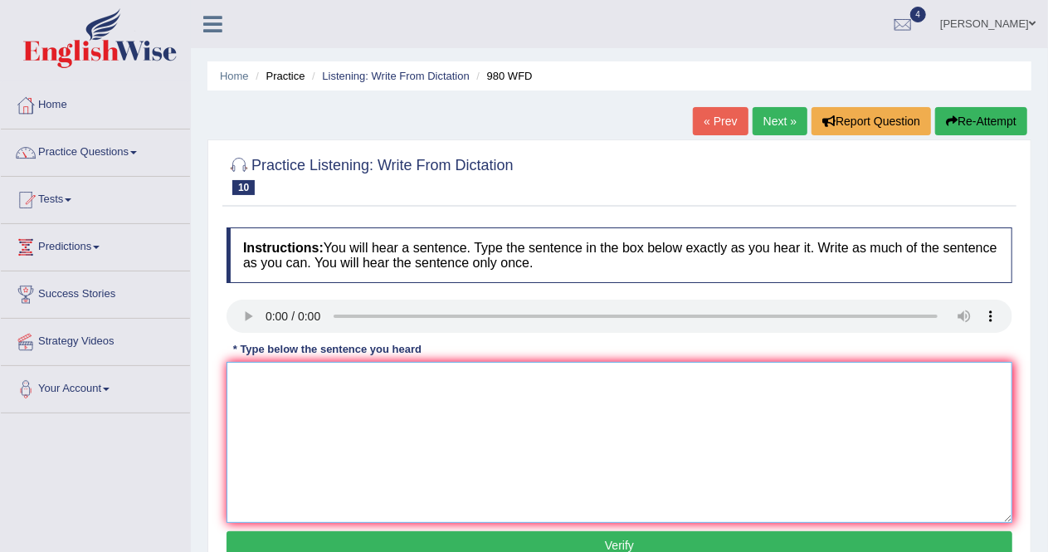
click at [254, 379] on textarea at bounding box center [620, 442] width 786 height 161
type textarea "Your ideas are been discusses in seminaries and tutorials."
click at [407, 539] on button "Verify" at bounding box center [620, 545] width 786 height 28
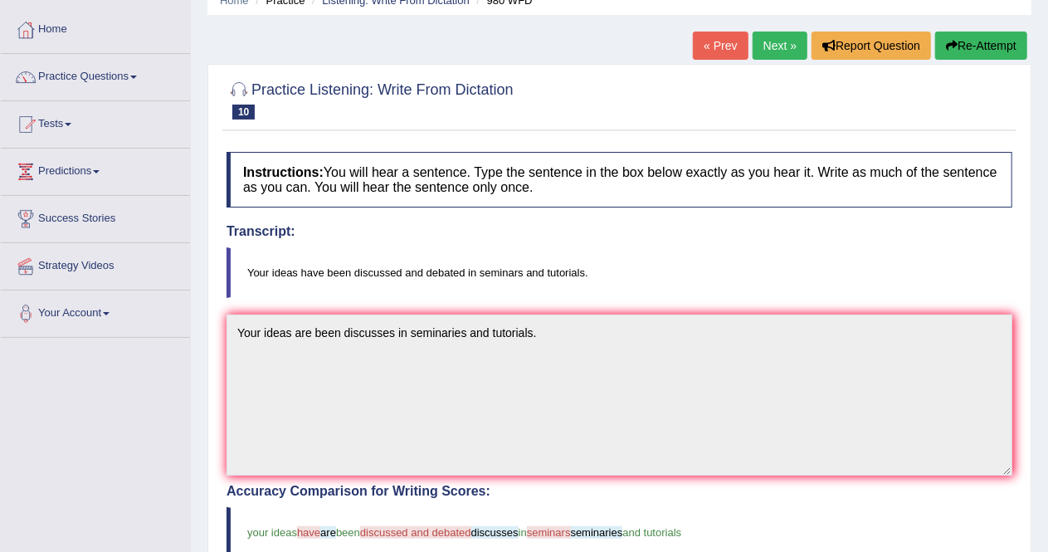
scroll to position [61, 0]
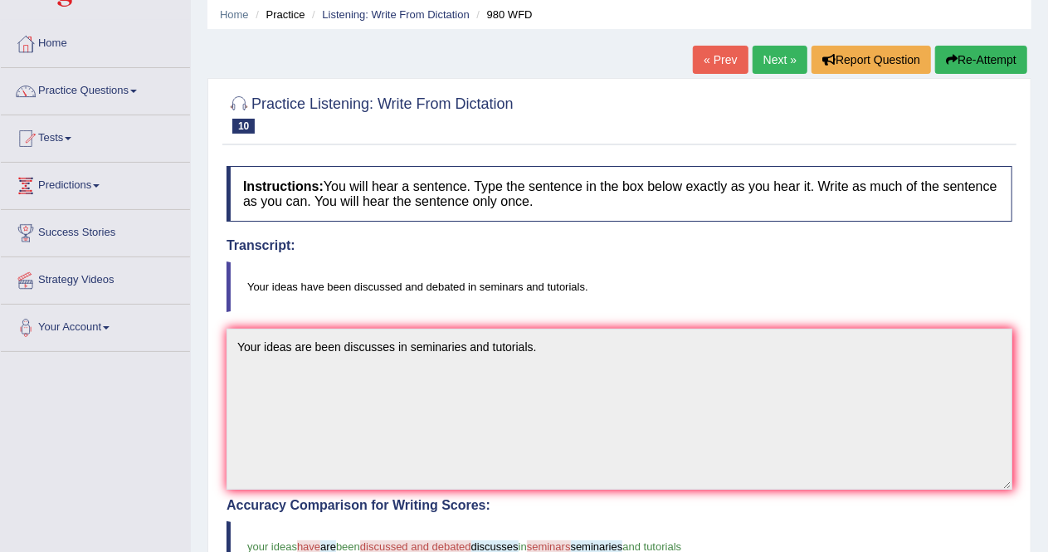
click at [769, 56] on link "Next »" at bounding box center [780, 60] width 55 height 28
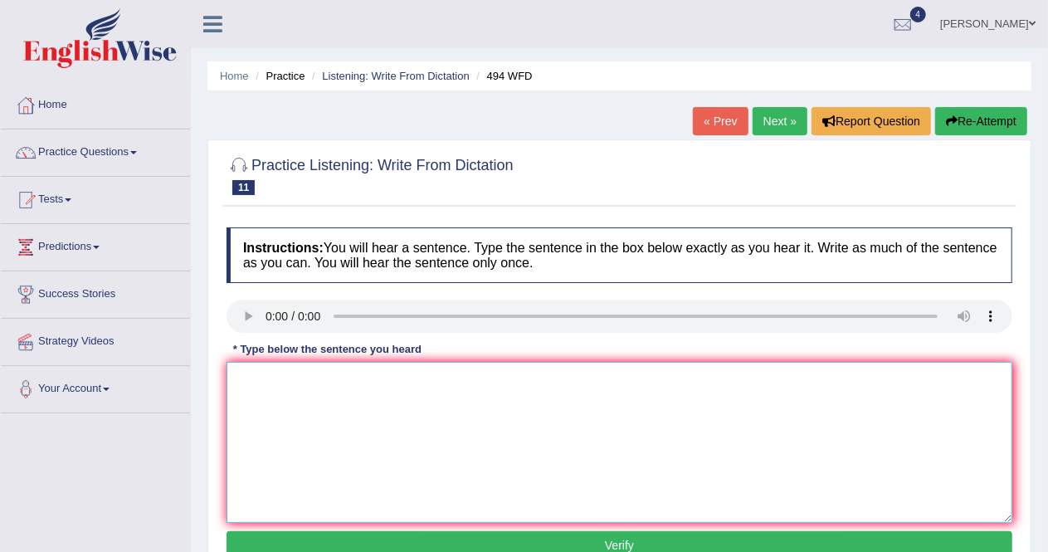
click at [257, 376] on textarea at bounding box center [620, 442] width 786 height 161
click at [318, 380] on textarea "The vocabularie has been peculiar in the frame of this field" at bounding box center [620, 442] width 786 height 161
type textarea "The vocabulary has been peculiar in the frame of this field"
click at [510, 536] on button "Verify" at bounding box center [620, 545] width 786 height 28
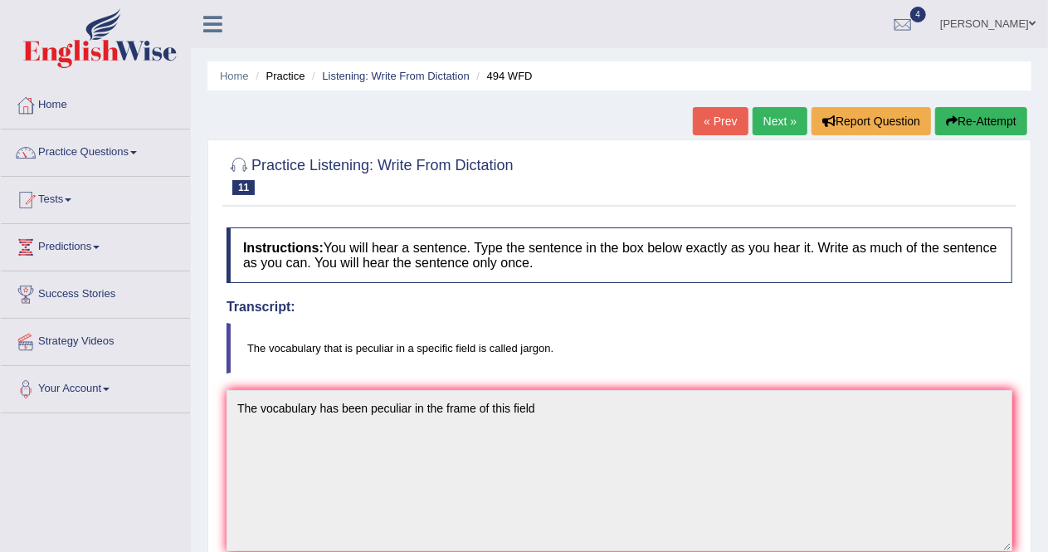
click at [767, 115] on link "Next »" at bounding box center [780, 121] width 55 height 28
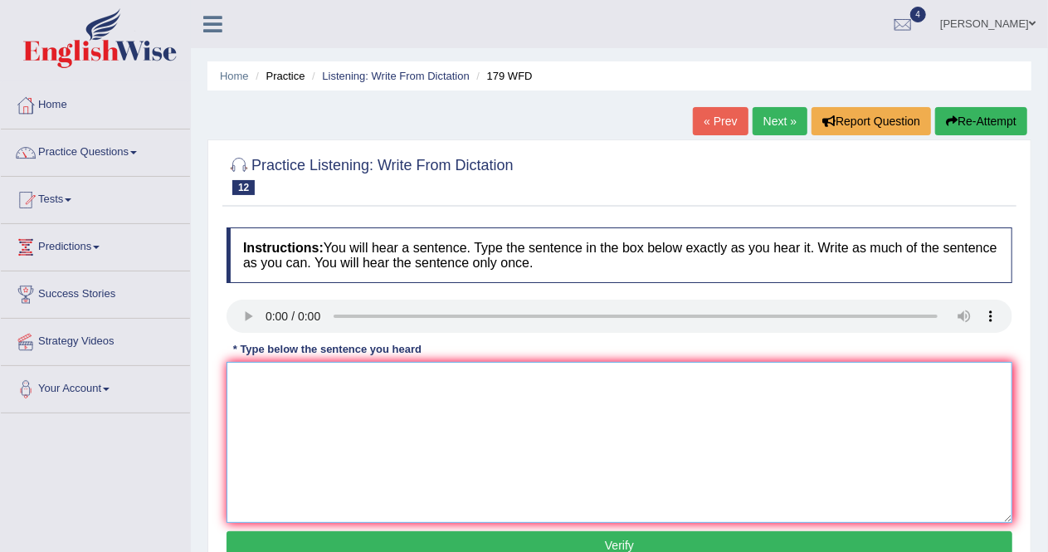
click at [253, 371] on textarea at bounding box center [620, 442] width 786 height 161
click at [324, 378] on textarea "Lectures are the methods in the university" at bounding box center [620, 442] width 786 height 161
click at [448, 378] on textarea "Lectures are the more common methods in the university" at bounding box center [620, 442] width 786 height 161
click at [590, 374] on textarea "Lectures are the more common methods to learn in the university" at bounding box center [620, 442] width 786 height 161
type textarea "Lectures are the more common methods to learn in the university."
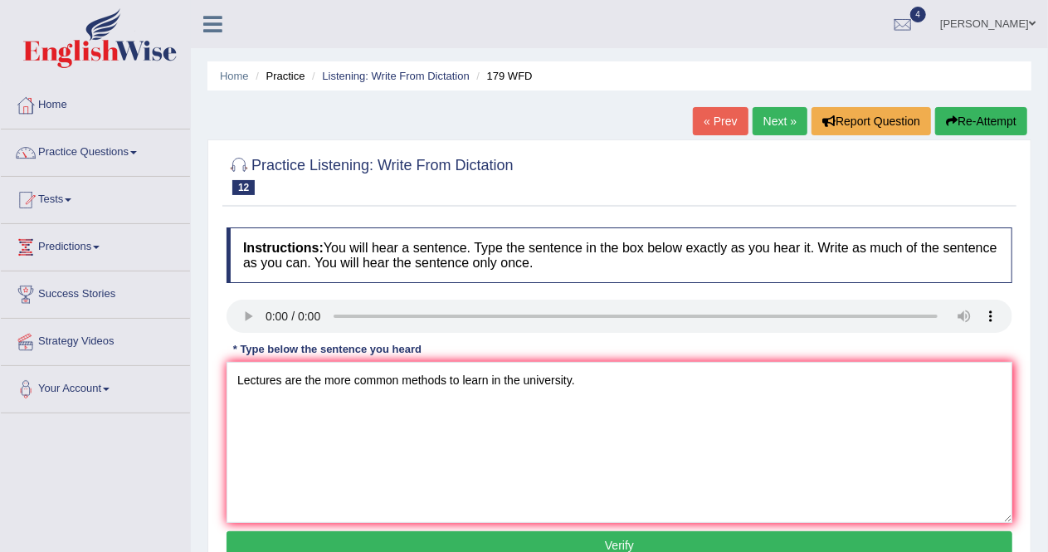
click at [579, 548] on button "Verify" at bounding box center [620, 545] width 786 height 28
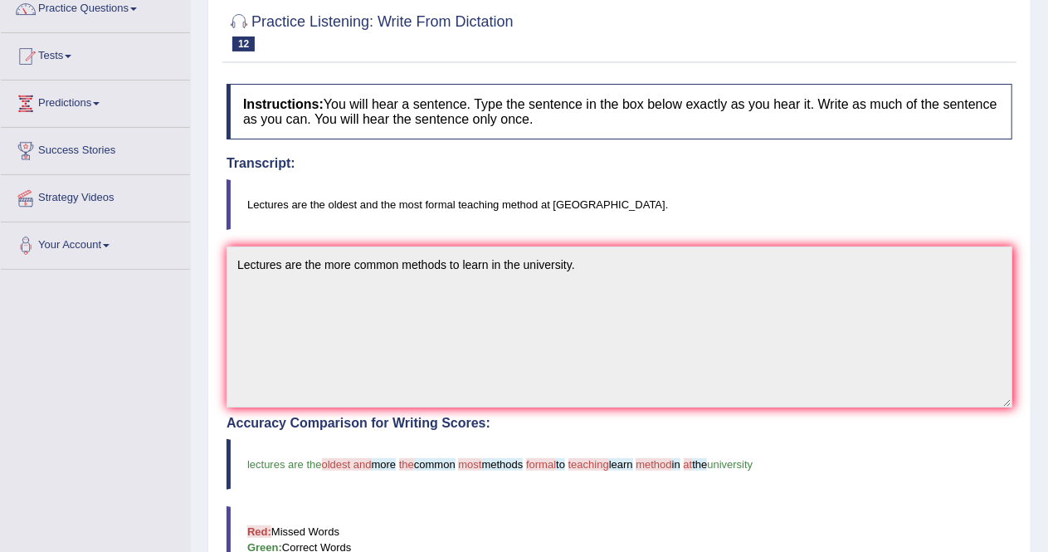
scroll to position [136, 0]
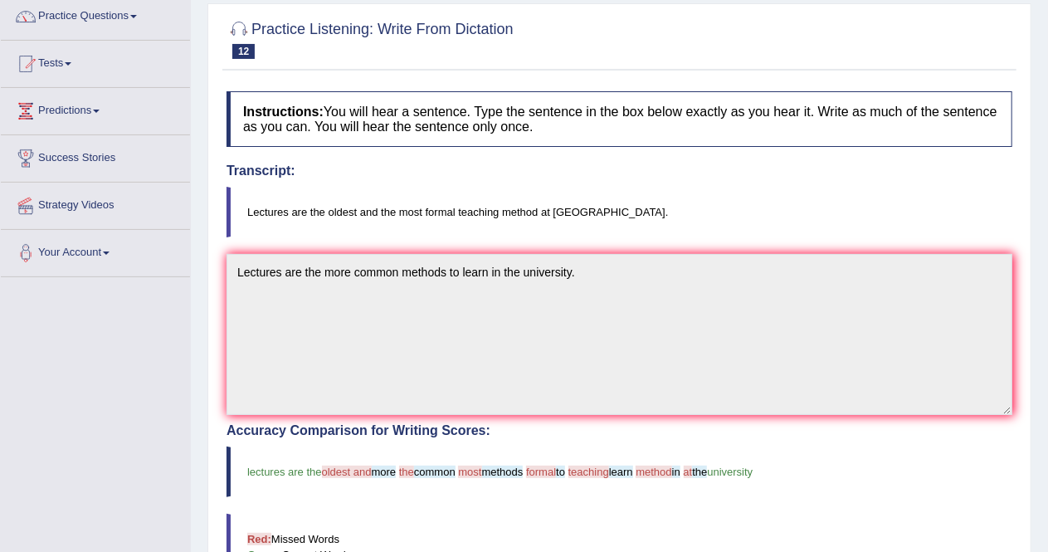
click at [579, 548] on blockquote "Red: Missed Words Green: Correct Words Blue: Added/Mistyped Words" at bounding box center [620, 555] width 786 height 82
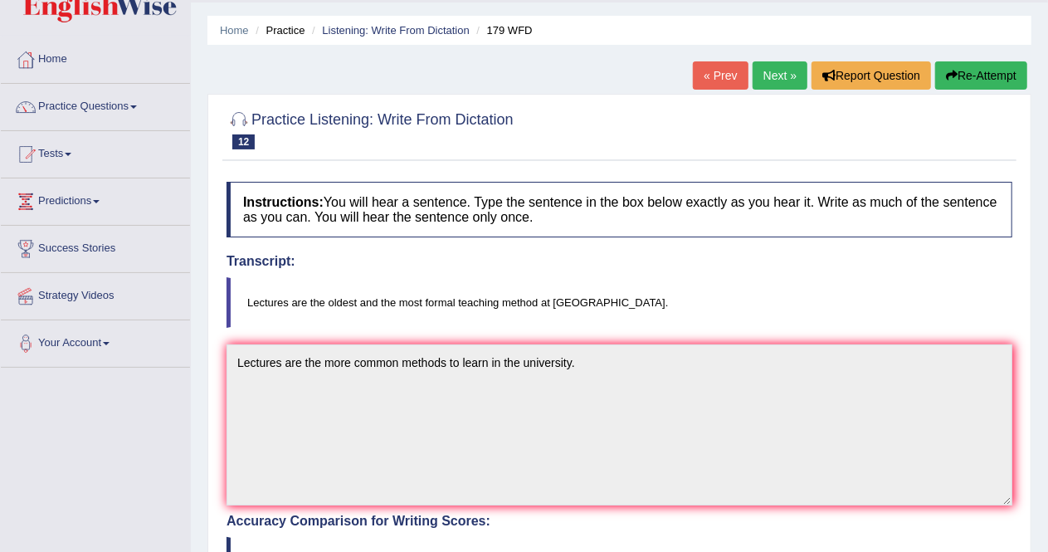
scroll to position [0, 0]
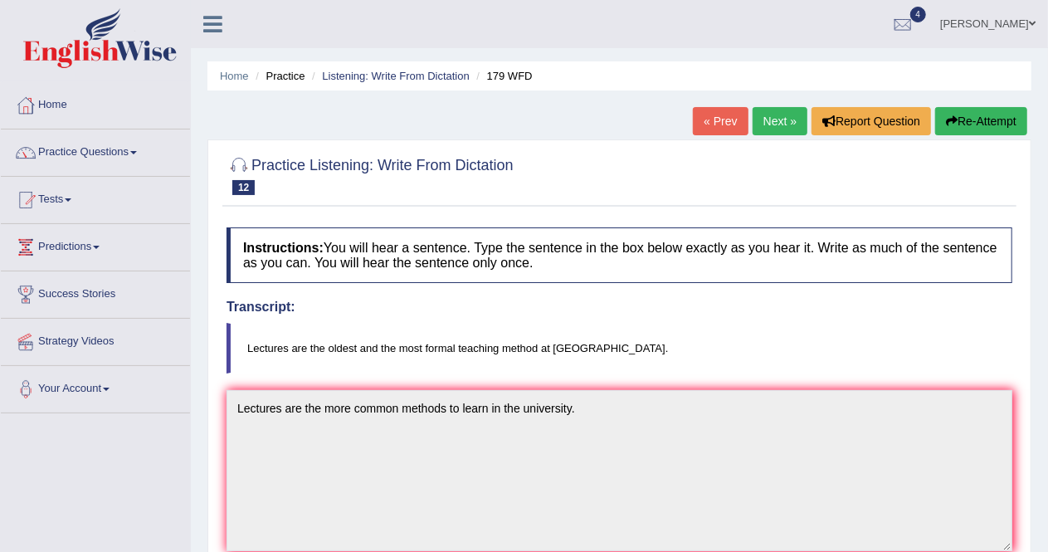
click at [782, 123] on link "Next »" at bounding box center [780, 121] width 55 height 28
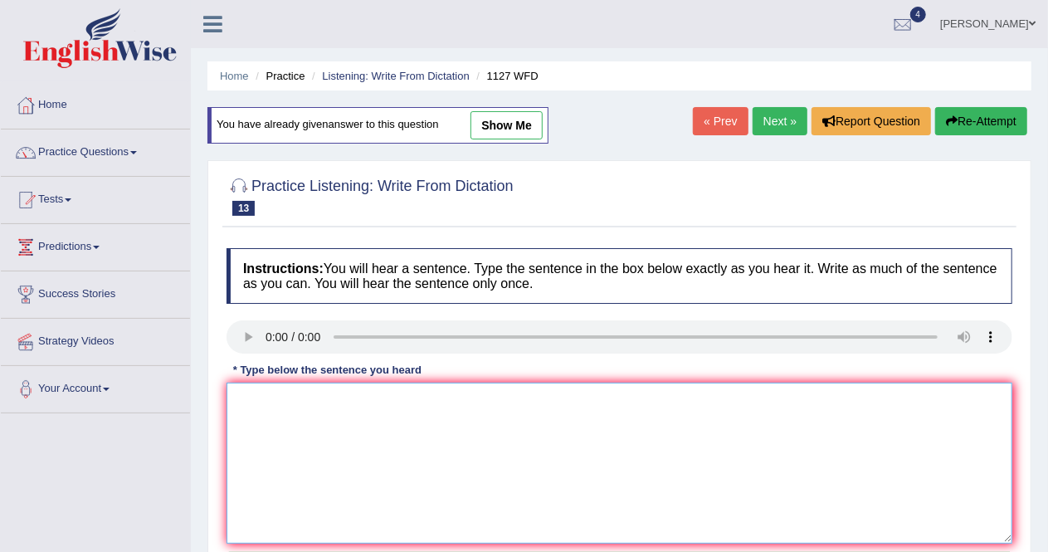
click at [258, 394] on textarea at bounding box center [620, 463] width 786 height 161
type textarea "T"
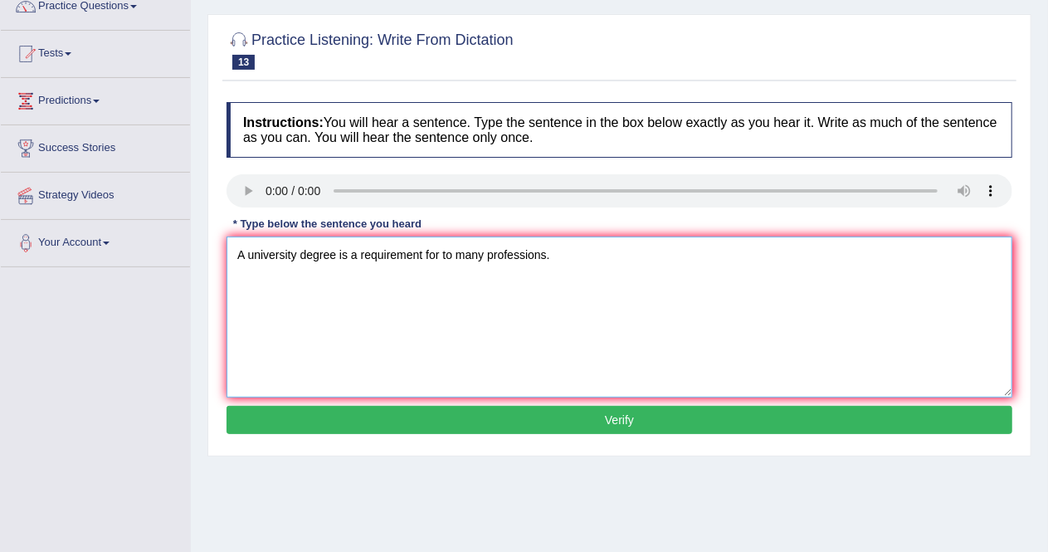
scroll to position [154, 0]
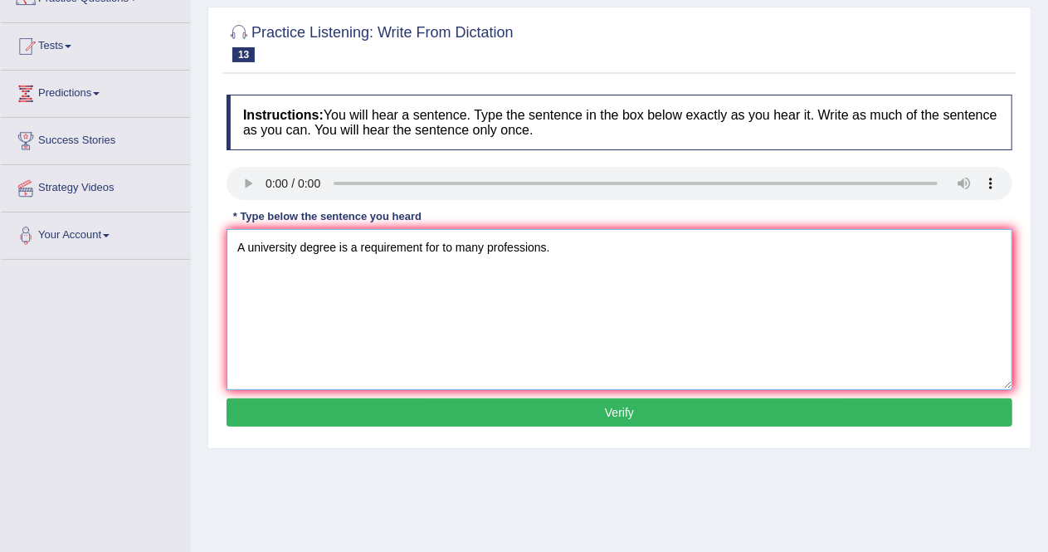
type textarea "A university degree is a requirement for to many professions."
click at [626, 405] on button "Verify" at bounding box center [620, 412] width 786 height 28
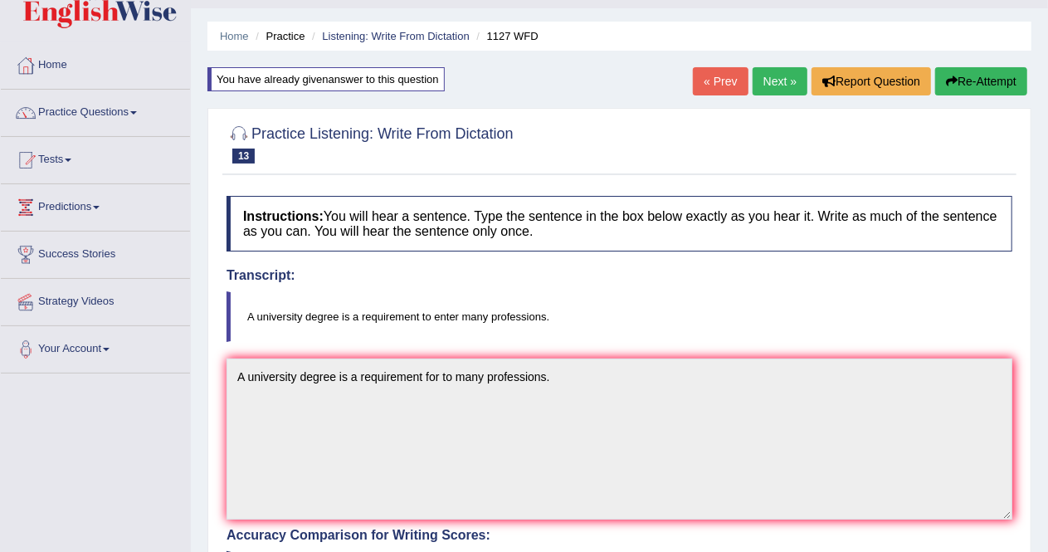
scroll to position [35, 0]
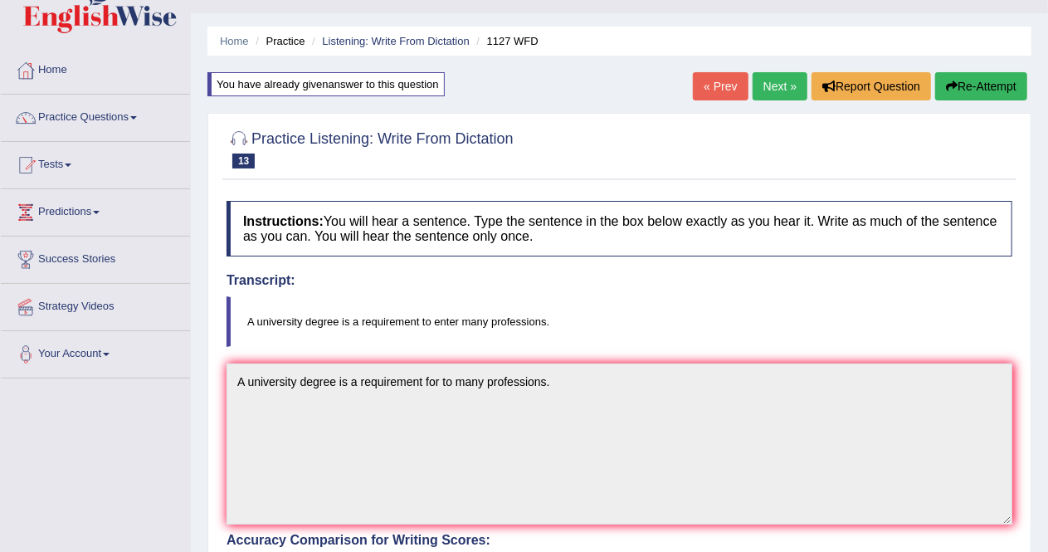
click at [783, 84] on link "Next »" at bounding box center [780, 86] width 55 height 28
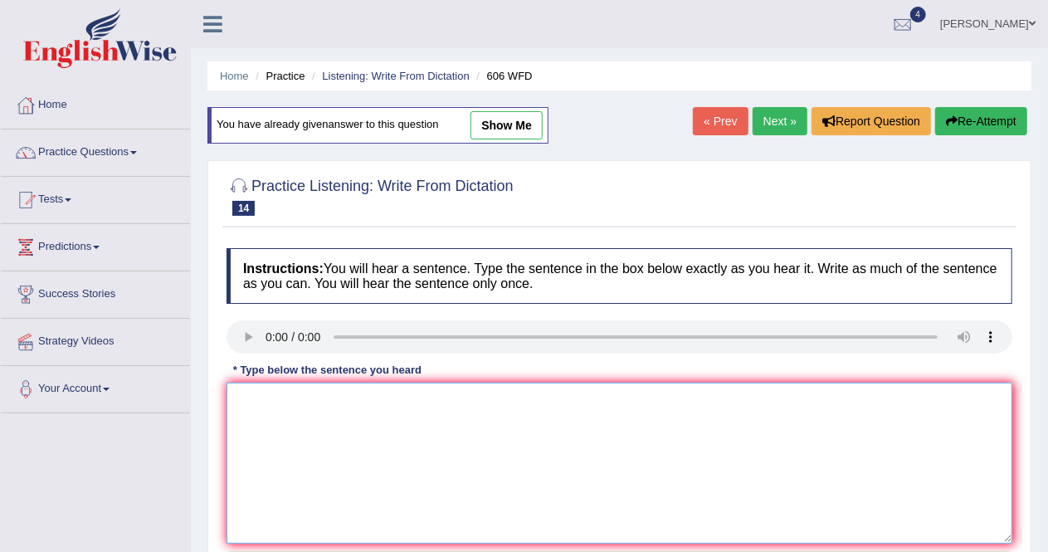
click at [259, 404] on textarea at bounding box center [620, 463] width 786 height 161
click at [287, 398] on textarea "Studentes are studen are language and have to increase." at bounding box center [620, 463] width 786 height 161
click at [342, 400] on textarea "Students are studen are language and have to increase." at bounding box center [620, 463] width 786 height 161
click at [354, 398] on textarea "Students are study are language and have to increase." at bounding box center [620, 463] width 786 height 161
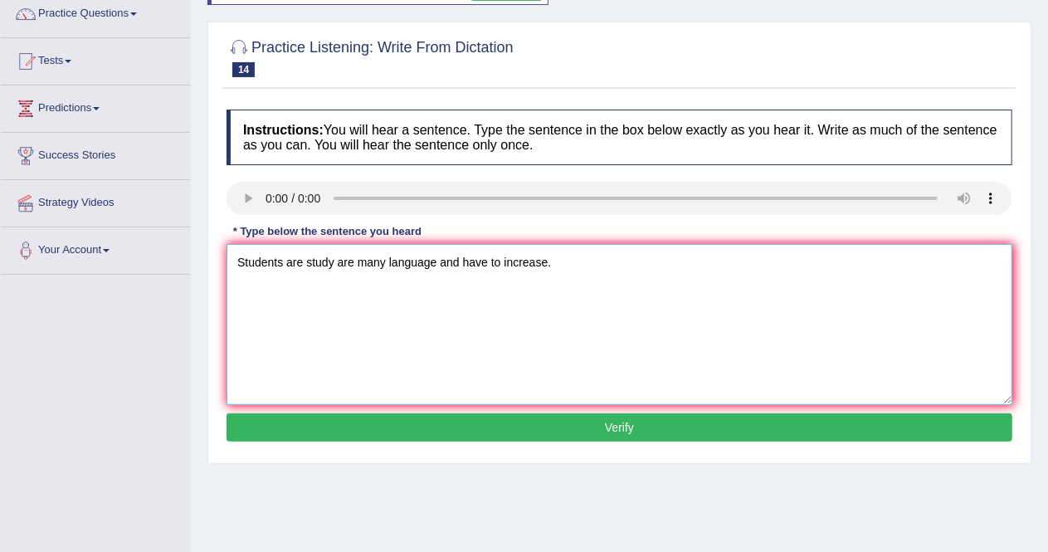
scroll to position [144, 0]
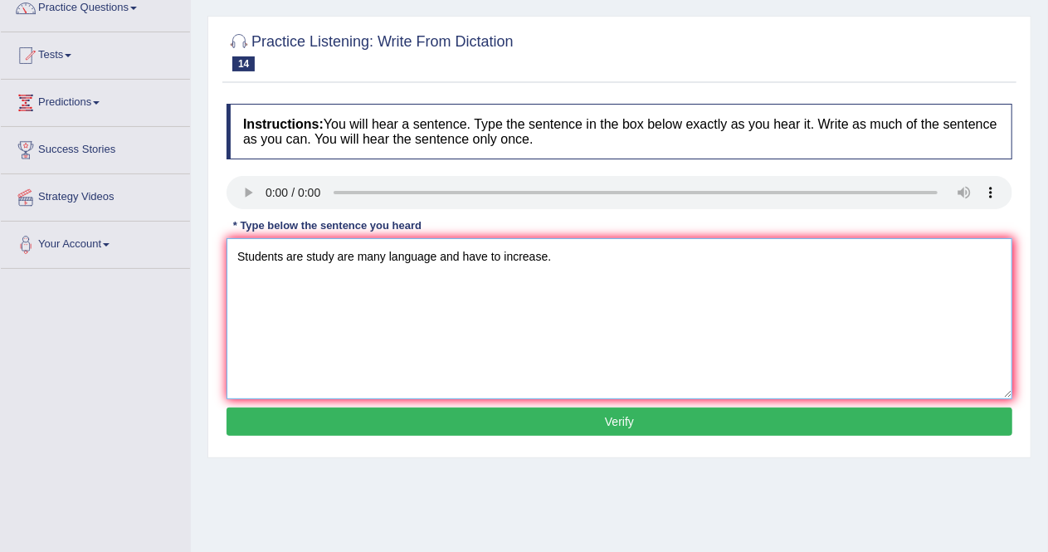
type textarea "Students are study are many language and have to increase."
click at [715, 420] on button "Verify" at bounding box center [620, 421] width 786 height 28
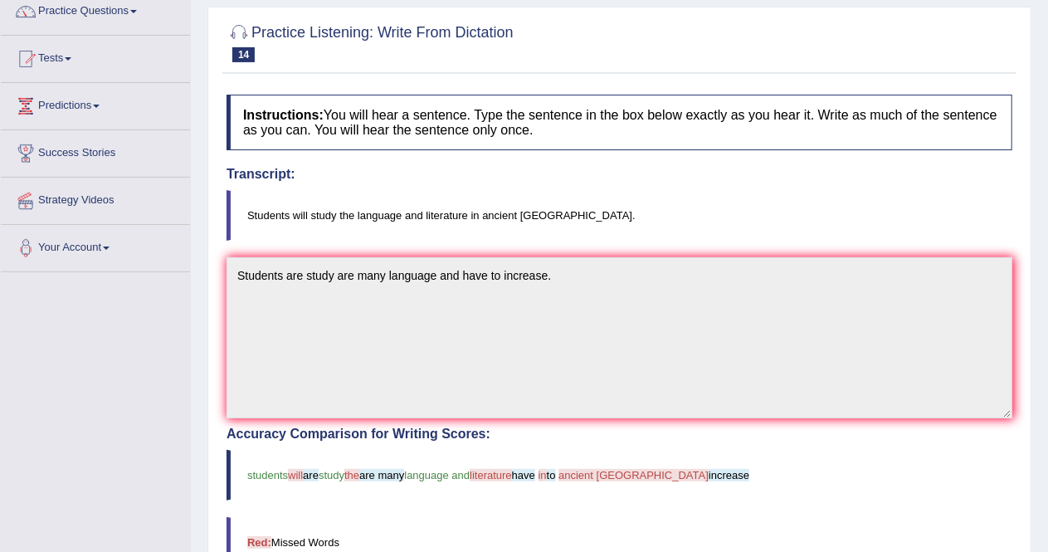
scroll to position [0, 0]
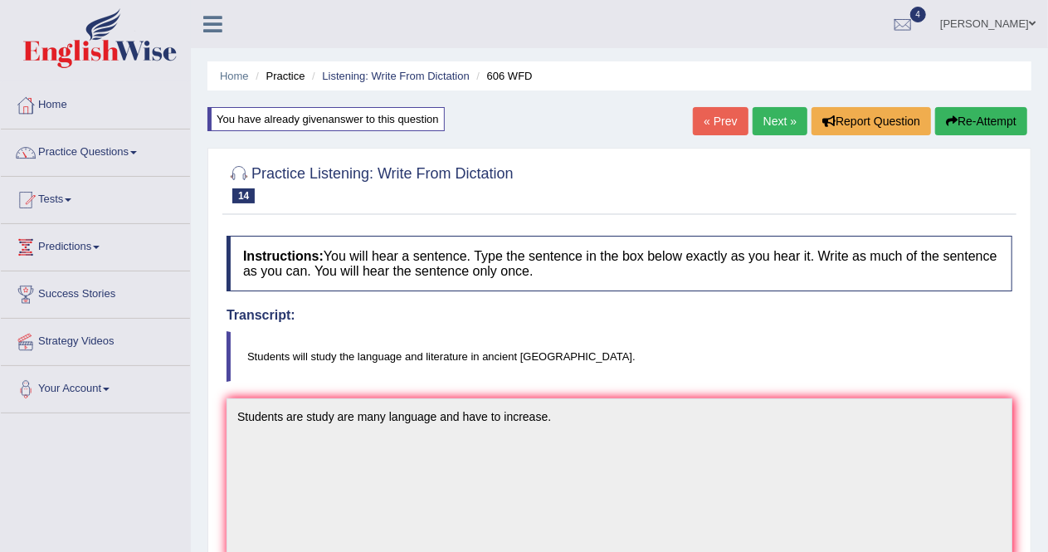
click at [771, 120] on link "Next »" at bounding box center [780, 121] width 55 height 28
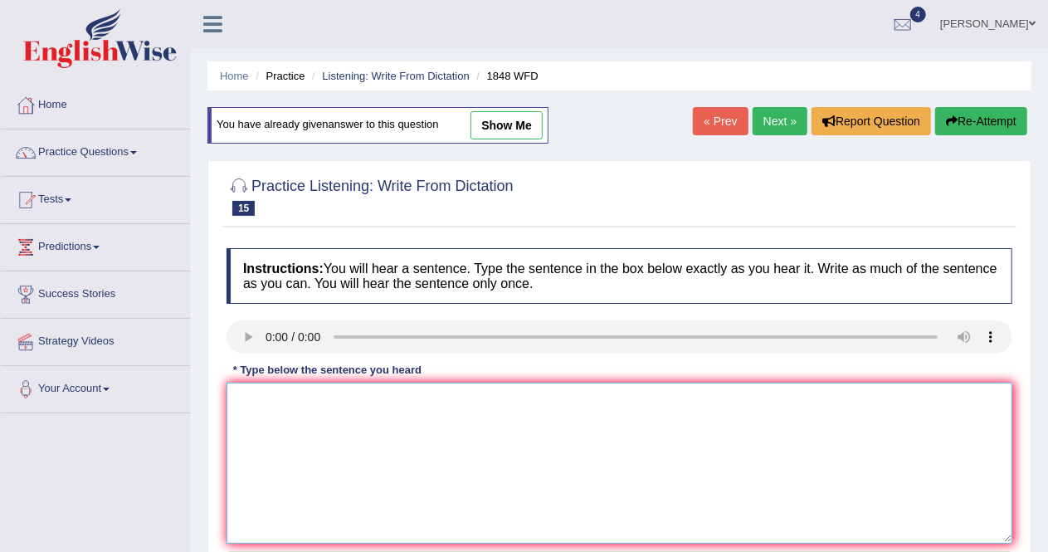
click at [252, 412] on textarea at bounding box center [620, 463] width 786 height 161
click at [276, 403] on textarea "Student have to present a identification for inrole in this course." at bounding box center [620, 463] width 786 height 161
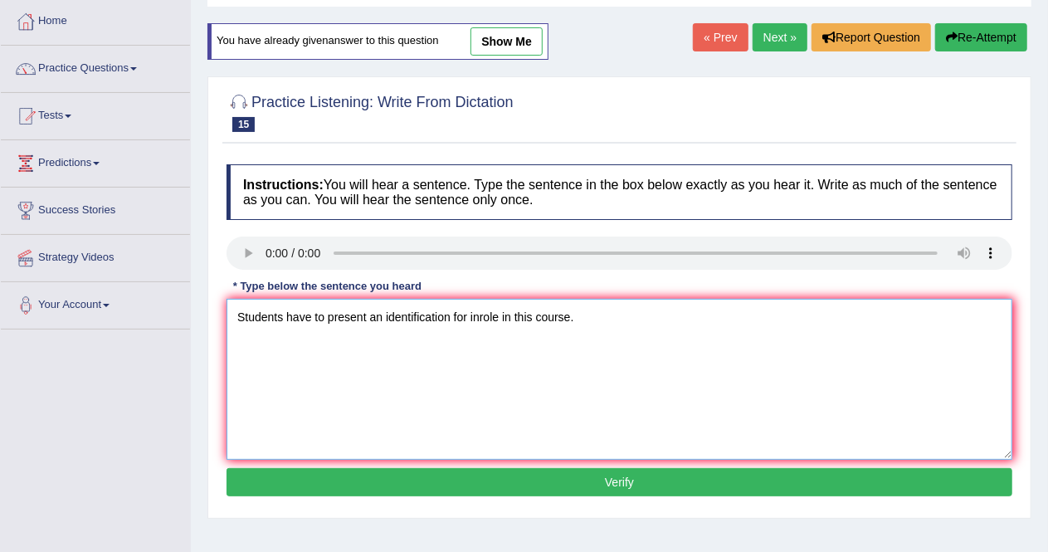
scroll to position [86, 0]
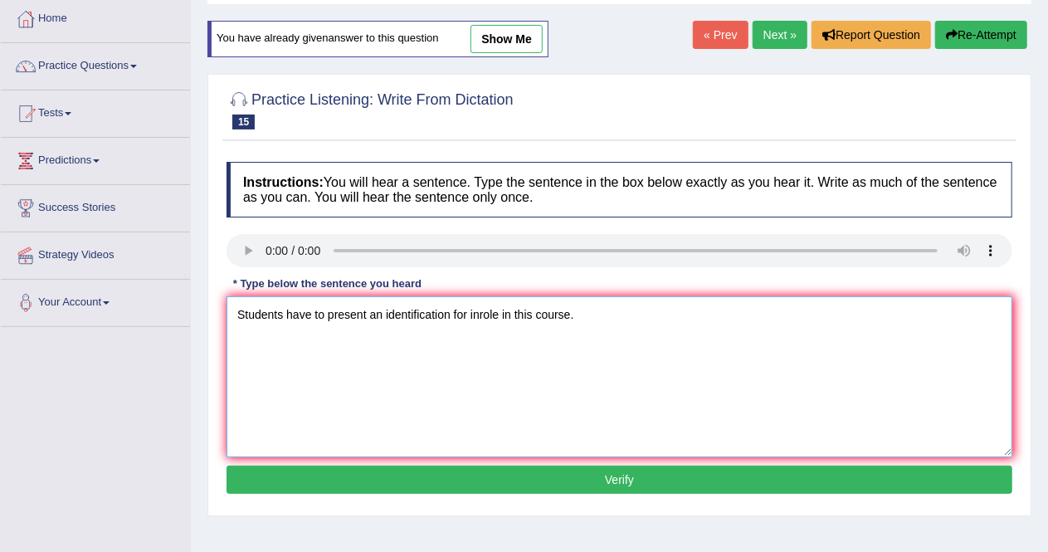
type textarea "Students have to present an identification for inrole in this course."
click at [818, 468] on button "Verify" at bounding box center [620, 480] width 786 height 28
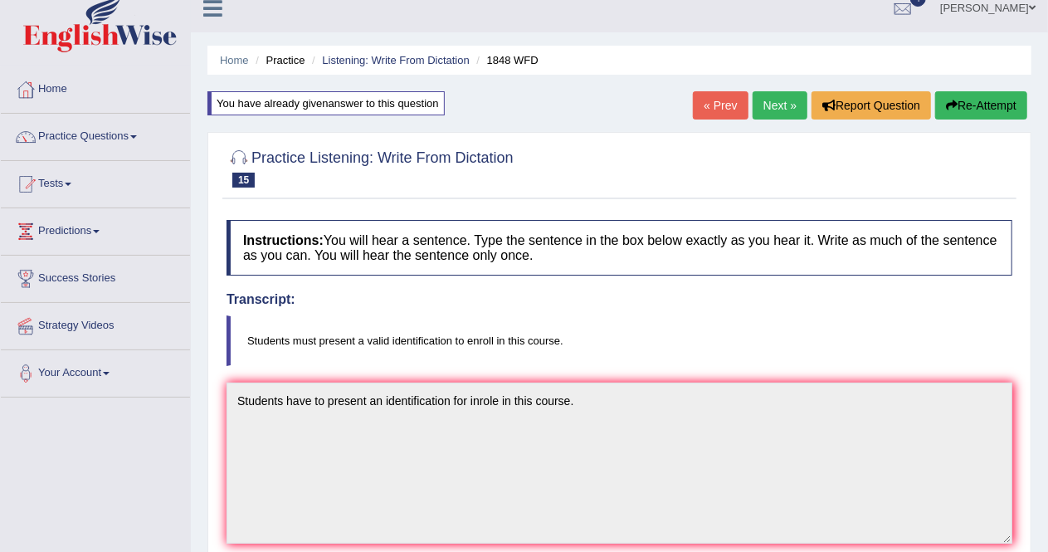
scroll to position [10, 0]
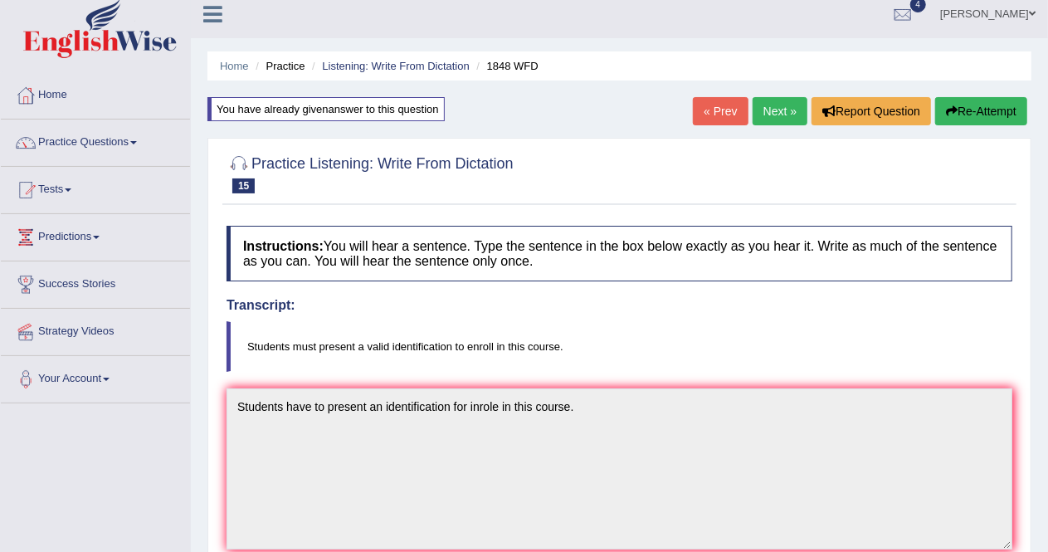
click at [778, 109] on link "Next »" at bounding box center [780, 111] width 55 height 28
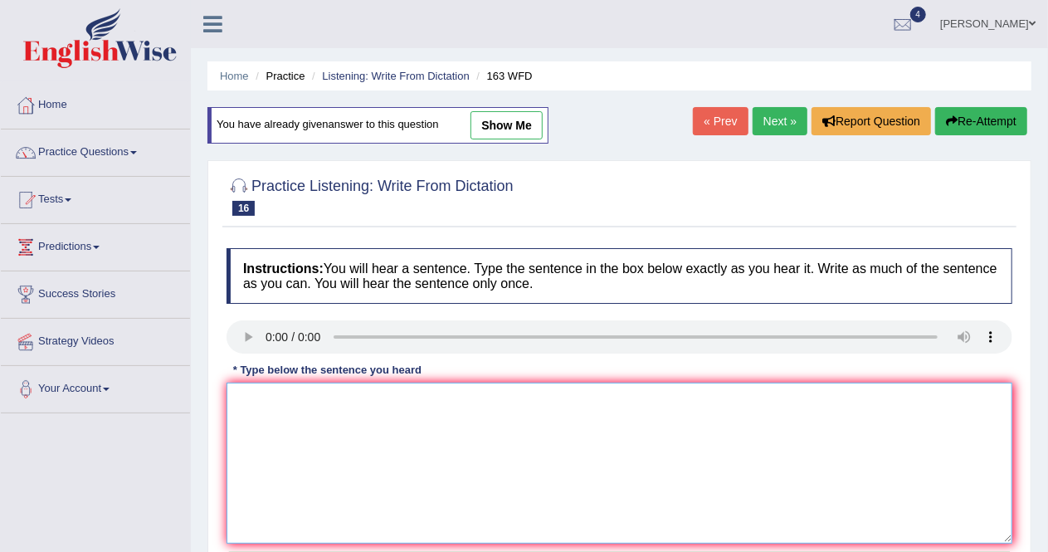
click at [257, 389] on textarea at bounding box center [620, 463] width 786 height 161
click at [342, 398] on textarea "A number of the assimment have to see in the" at bounding box center [620, 463] width 786 height 161
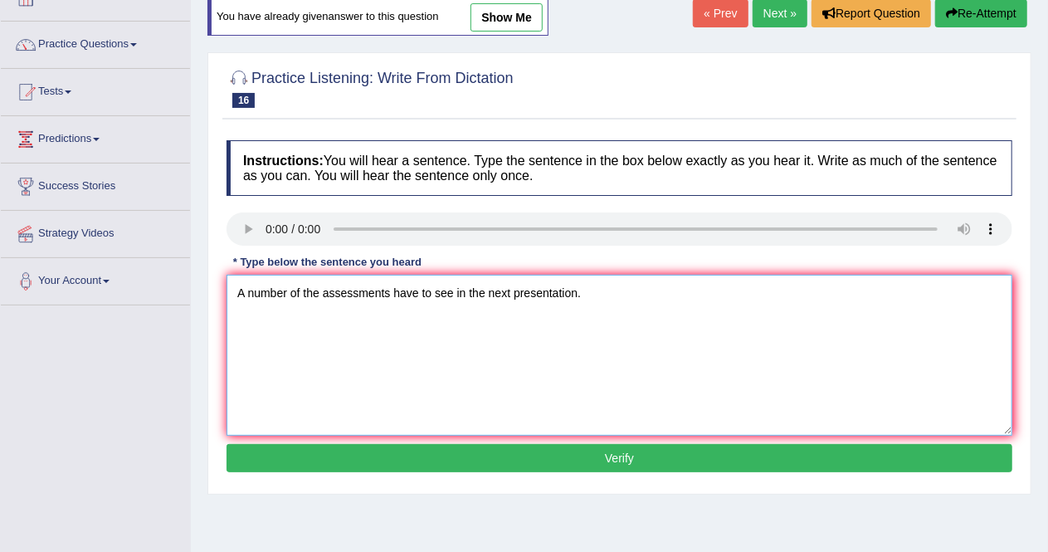
scroll to position [143, 0]
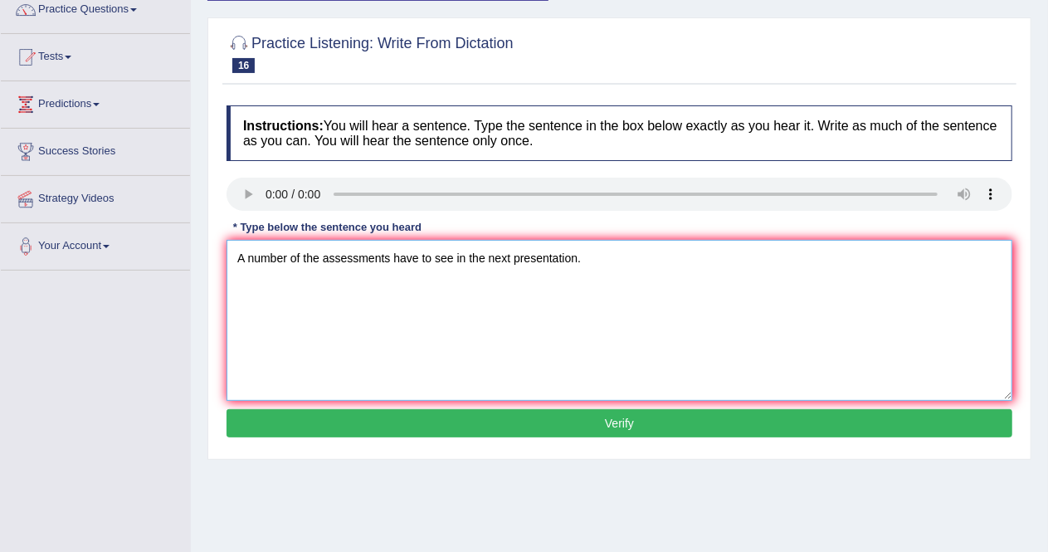
type textarea "A number of the assessments have to see in the next presentation."
click at [629, 420] on button "Verify" at bounding box center [620, 423] width 786 height 28
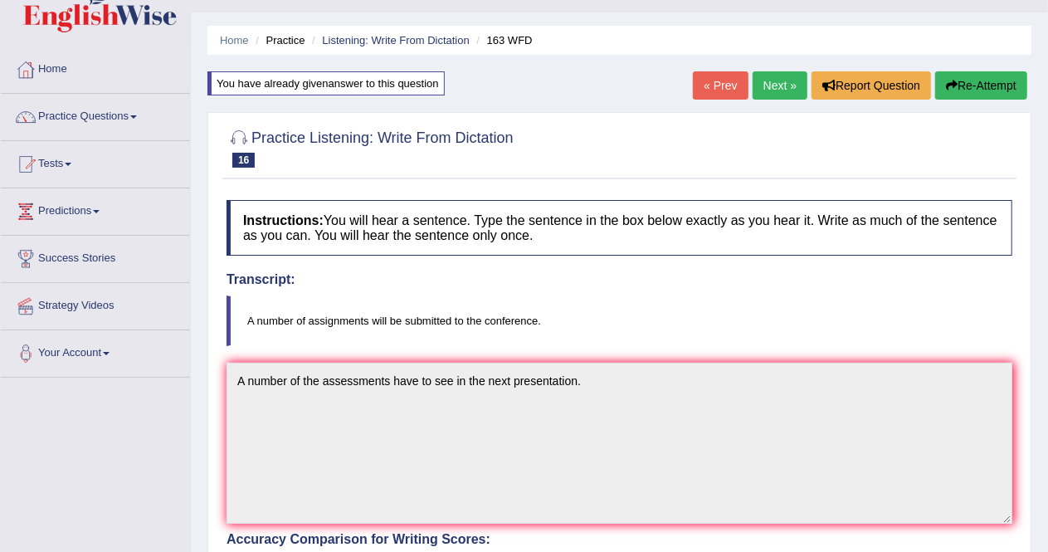
scroll to position [35, 0]
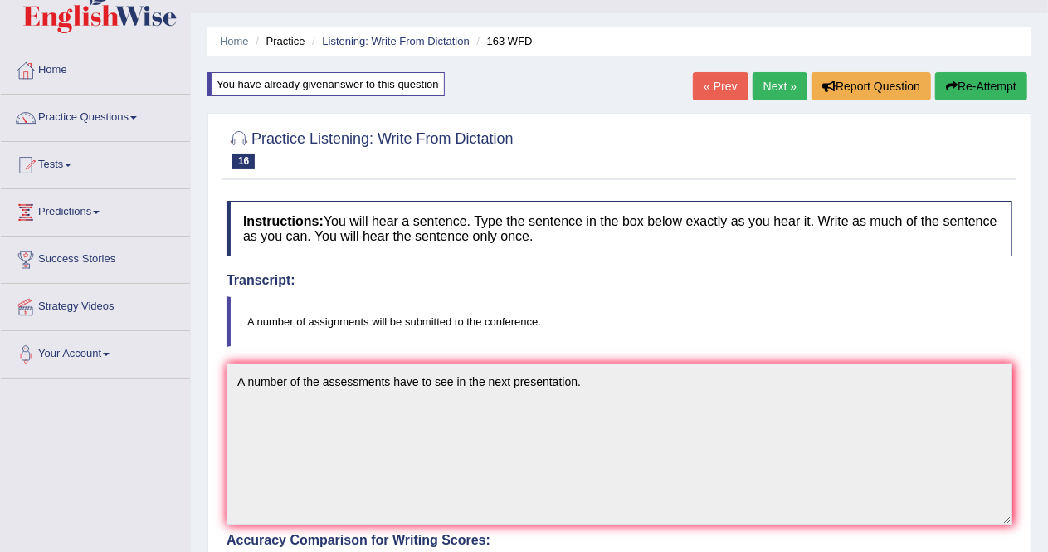
click at [765, 87] on link "Next »" at bounding box center [780, 86] width 55 height 28
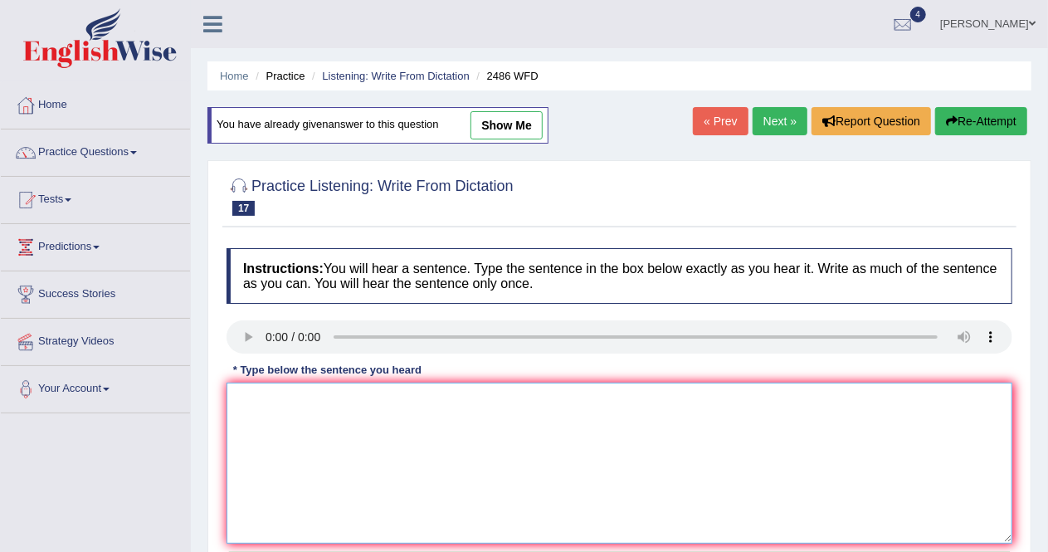
click at [294, 442] on textarea at bounding box center [620, 463] width 786 height 161
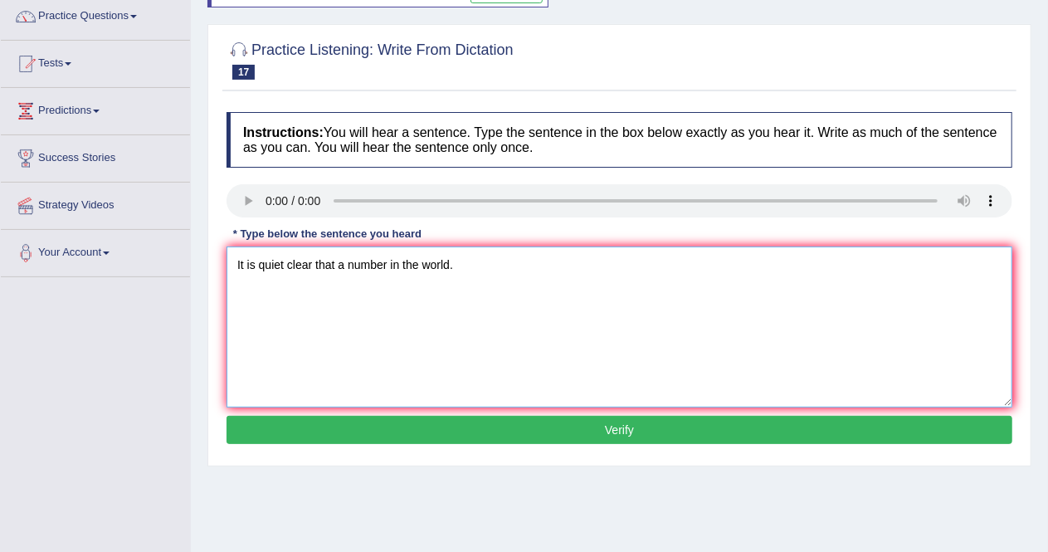
scroll to position [138, 0]
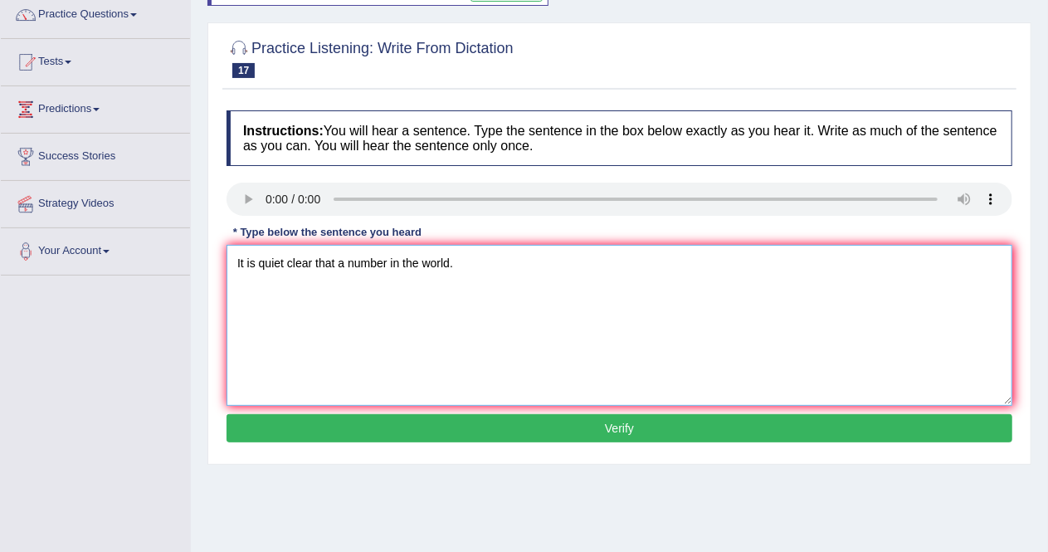
type textarea "It is quiet clear that a number in the world."
click at [607, 425] on button "Verify" at bounding box center [620, 428] width 786 height 28
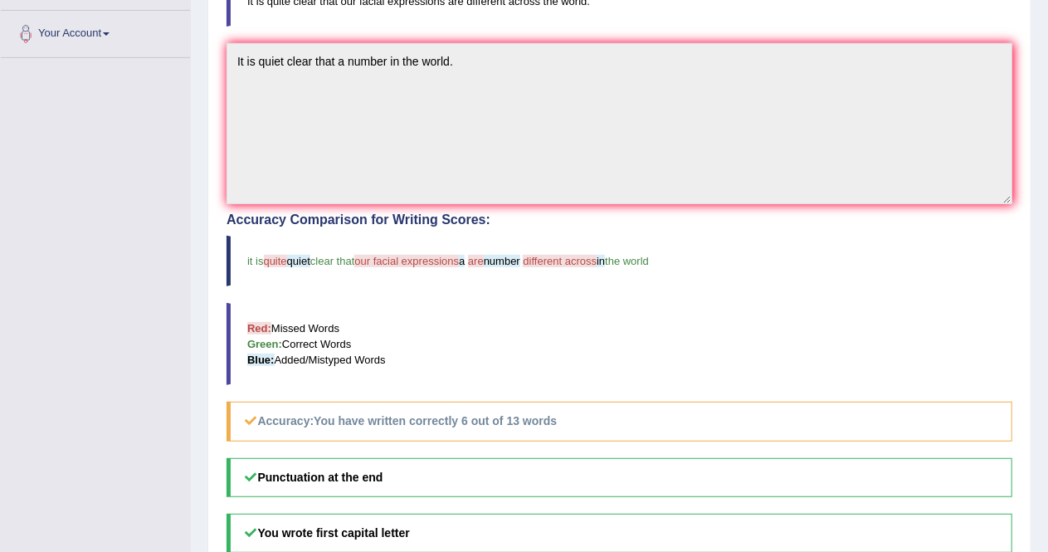
scroll to position [356, 0]
click at [294, 442] on div "Instructions: You will hear a sentence. Type the sentence in the box below exac…" at bounding box center [619, 267] width 794 height 793
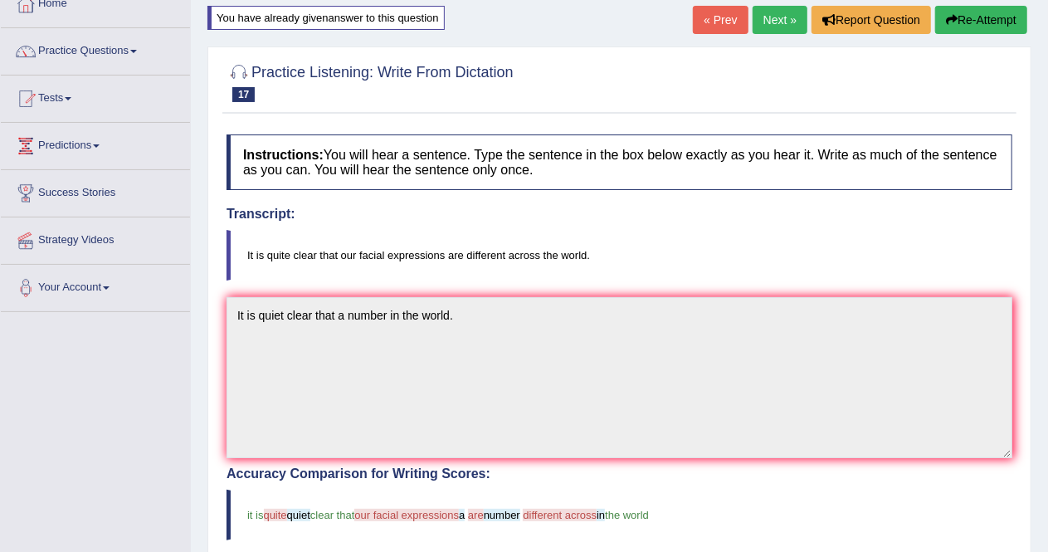
scroll to position [0, 0]
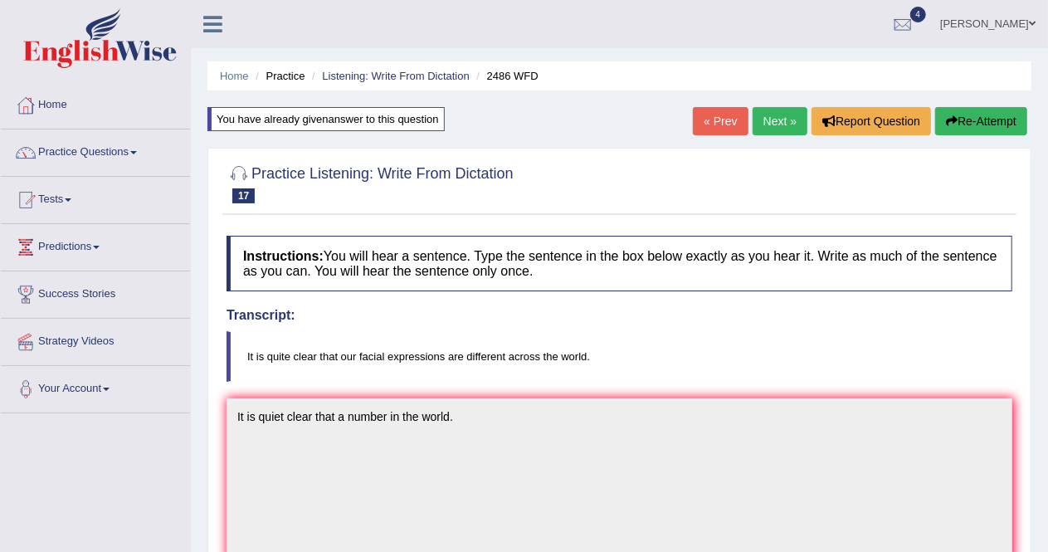
click at [776, 117] on link "Next »" at bounding box center [780, 121] width 55 height 28
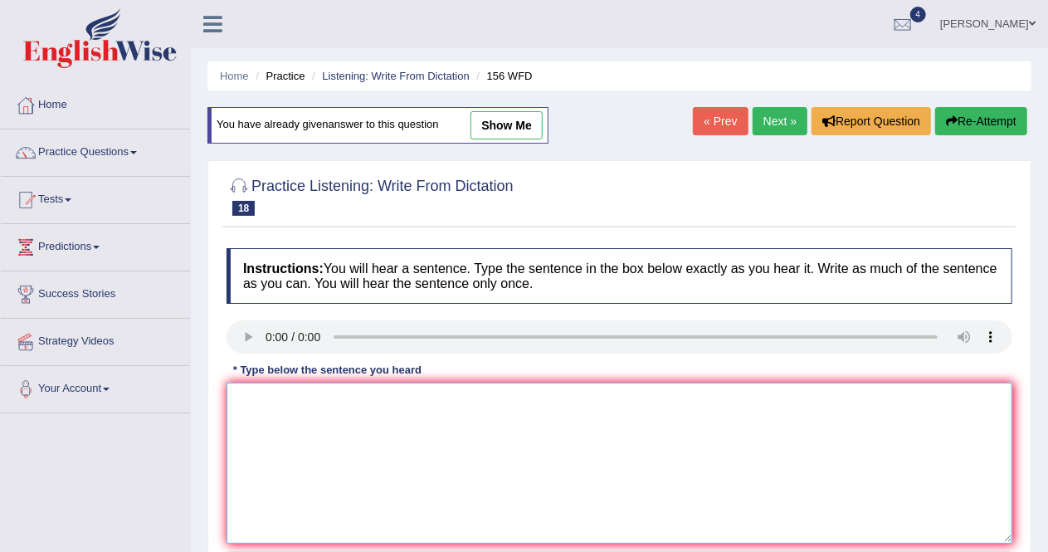
click at [251, 391] on textarea at bounding box center [620, 463] width 786 height 161
click at [241, 399] on textarea "all the asigments will be upload tomorrow." at bounding box center [620, 463] width 786 height 161
click at [283, 399] on textarea "All the asigments will be upload tomorrow." at bounding box center [620, 463] width 786 height 161
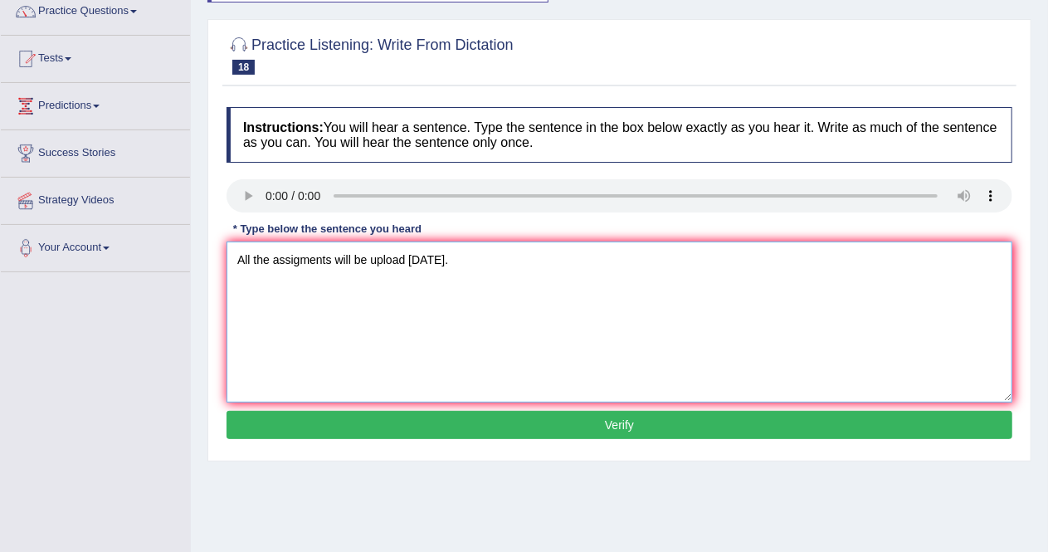
scroll to position [143, 0]
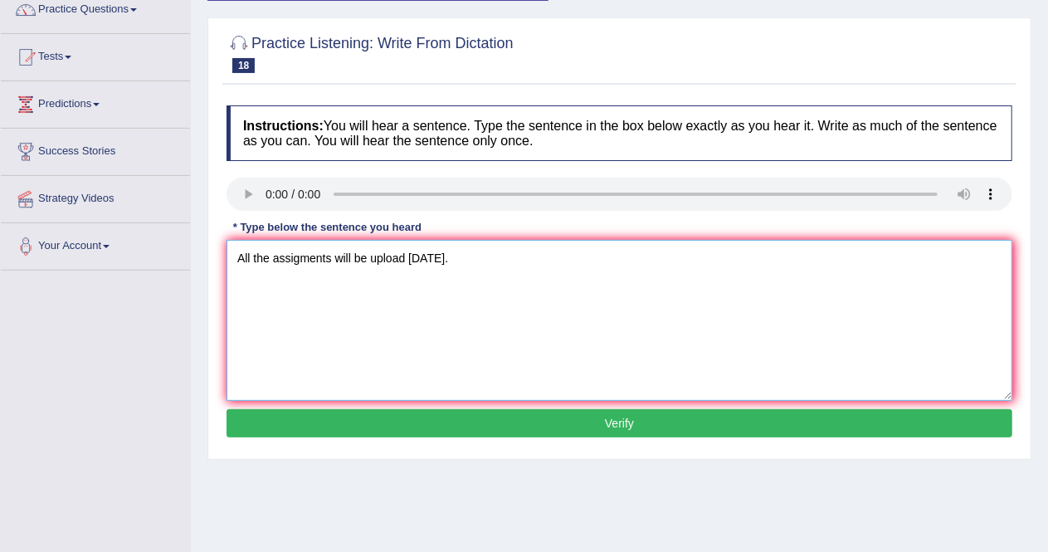
type textarea "All the assigments will be upload tomorrow."
click at [767, 421] on button "Verify" at bounding box center [620, 423] width 786 height 28
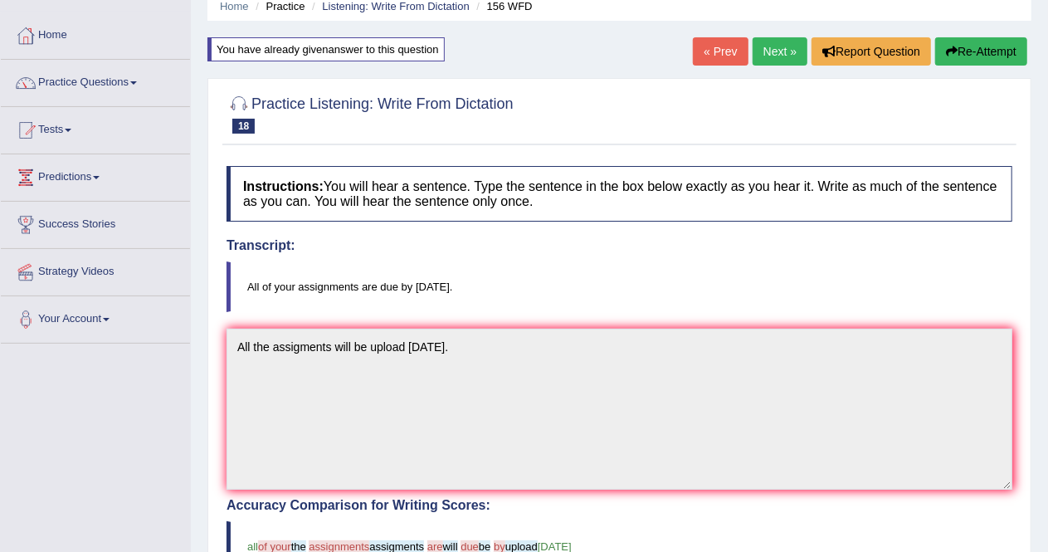
scroll to position [38, 0]
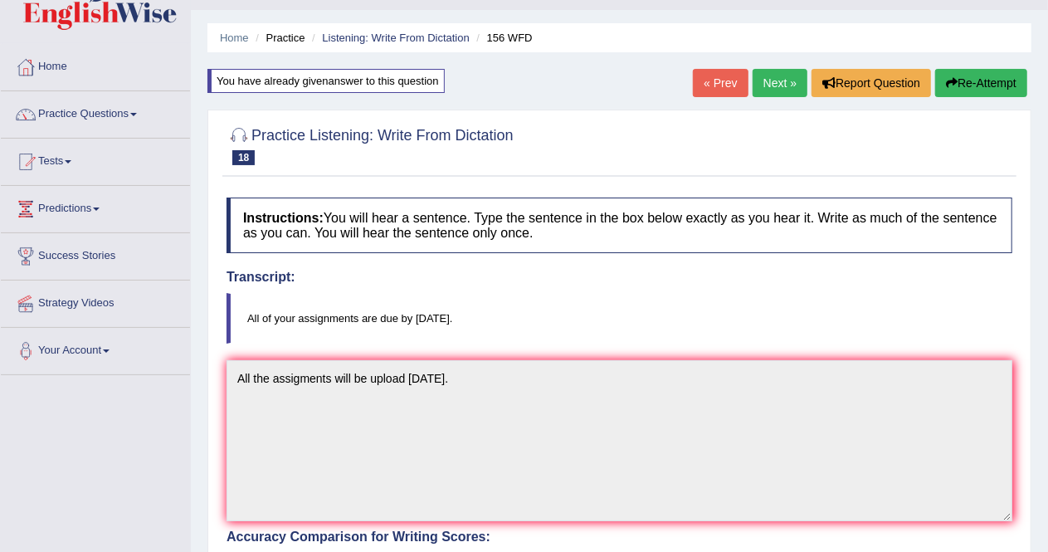
click at [775, 76] on link "Next »" at bounding box center [780, 83] width 55 height 28
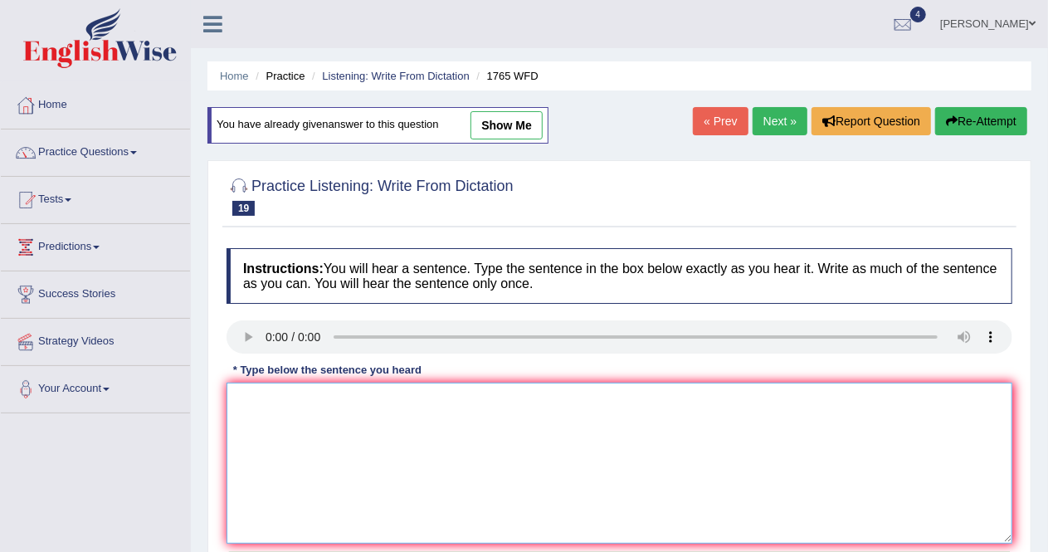
click at [535, 409] on textarea at bounding box center [620, 463] width 786 height 161
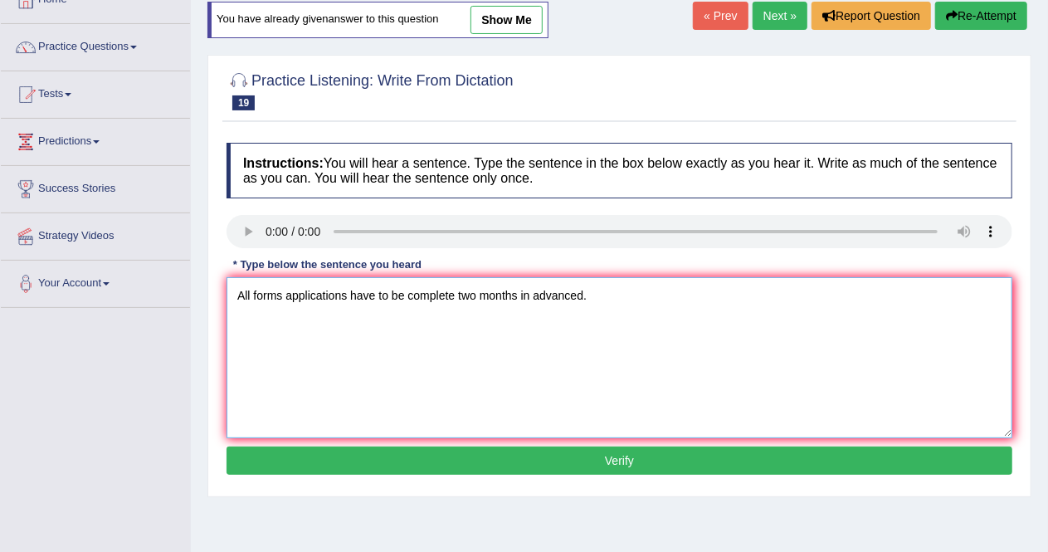
scroll to position [113, 0]
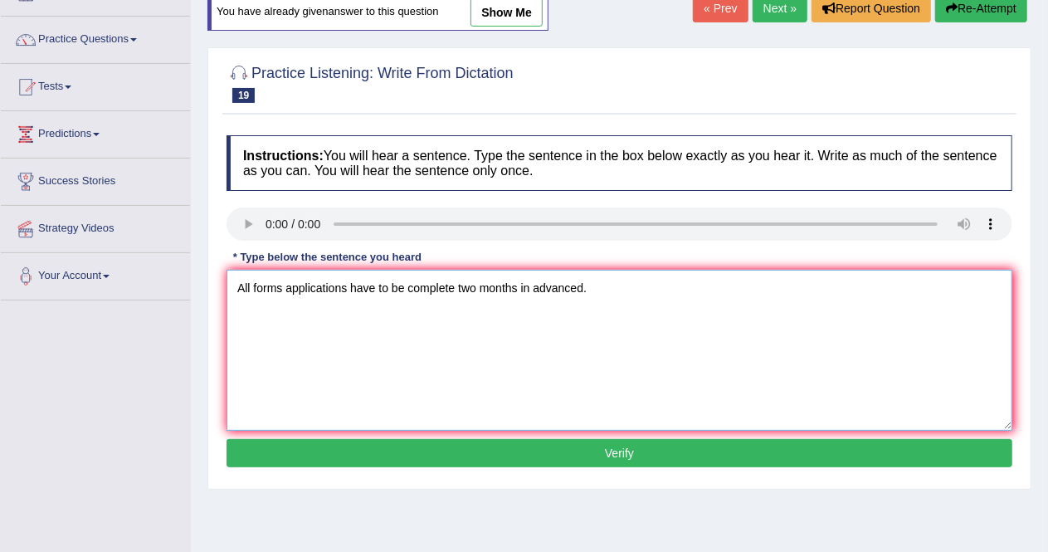
type textarea "All forms applications have to be complete two months in advanced."
click at [702, 445] on button "Verify" at bounding box center [620, 453] width 786 height 28
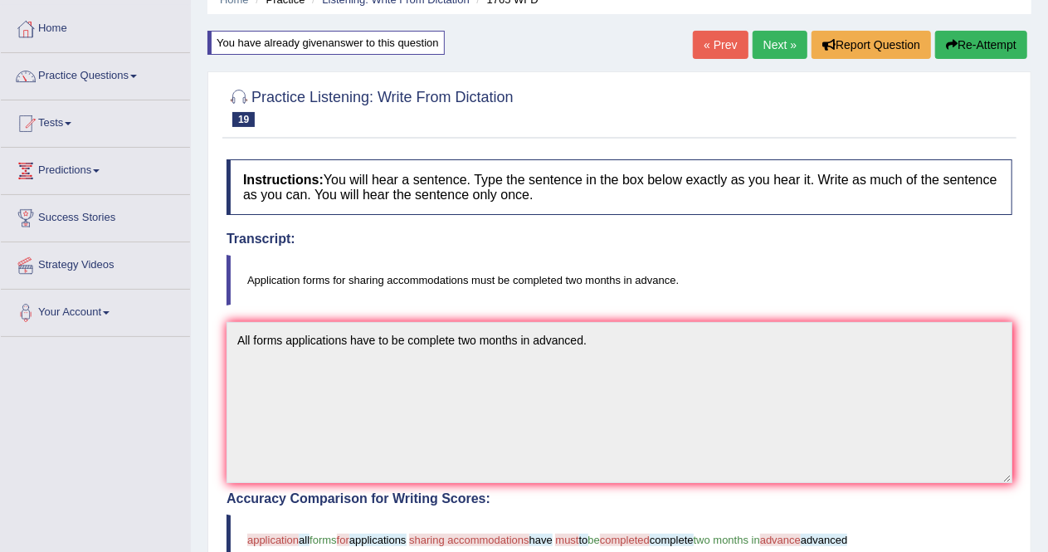
scroll to position [72, 0]
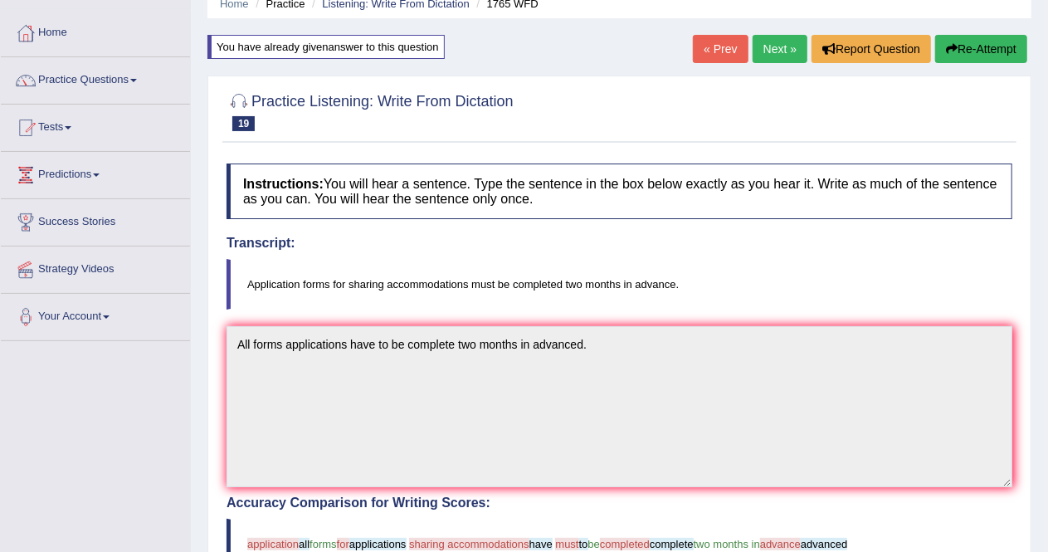
click at [785, 41] on link "Next »" at bounding box center [780, 49] width 55 height 28
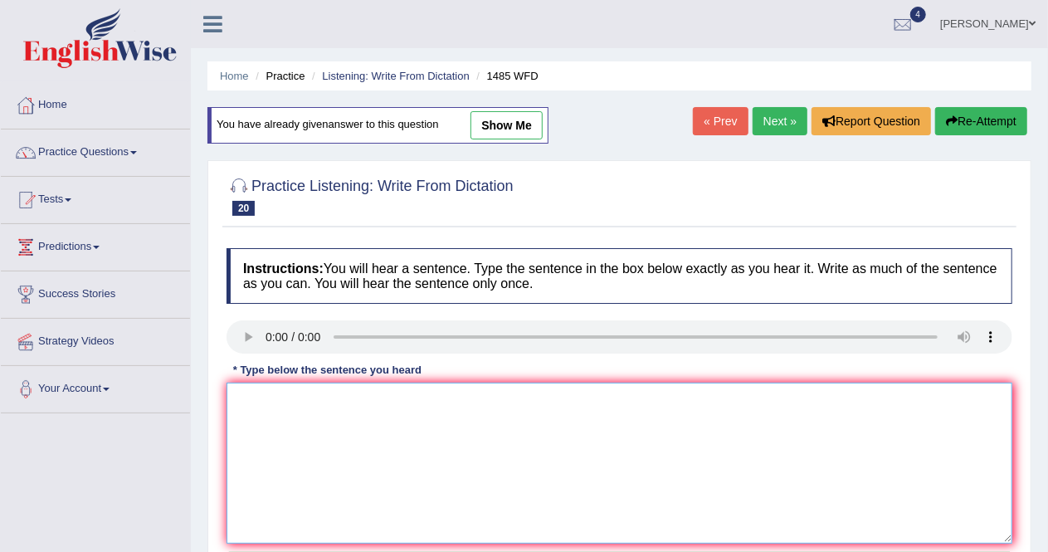
click at [281, 407] on textarea at bounding box center [620, 463] width 786 height 161
click at [246, 398] on textarea "course work will give the students the chance to learn." at bounding box center [620, 463] width 786 height 161
click at [242, 398] on textarea "course work will give the students the chance to learn." at bounding box center [620, 463] width 786 height 161
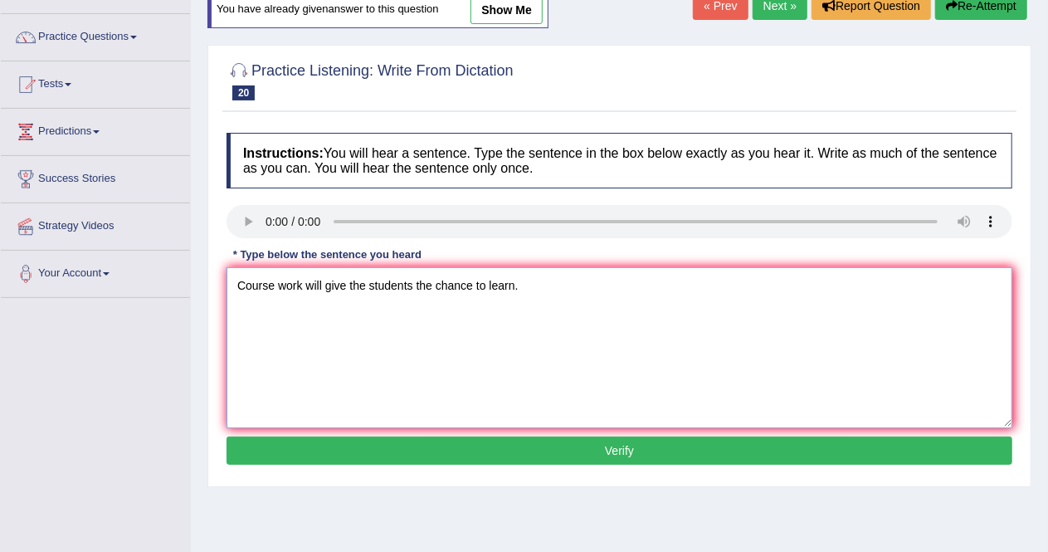
scroll to position [120, 0]
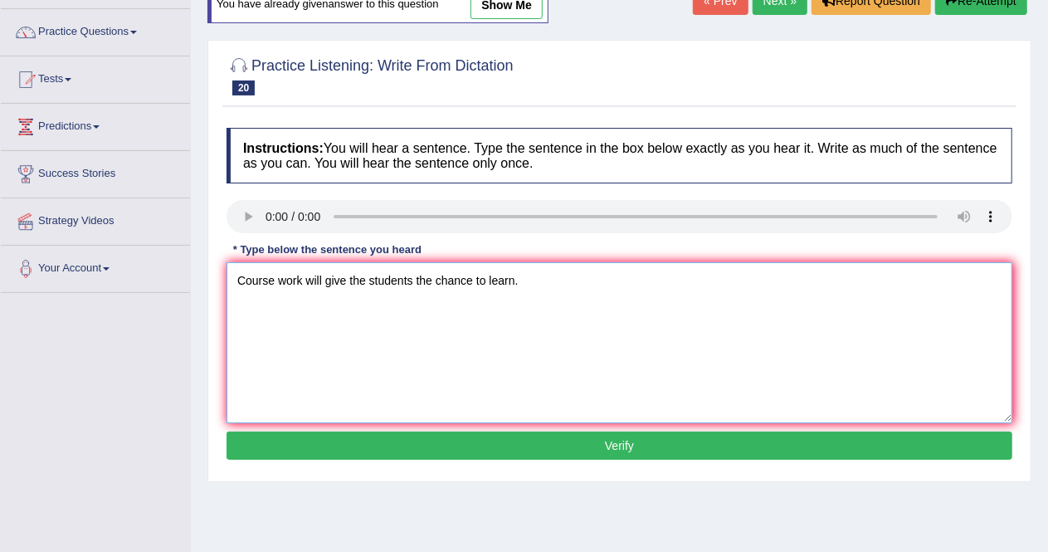
type textarea "Course work will give the students the chance to learn."
click at [710, 437] on button "Verify" at bounding box center [620, 446] width 786 height 28
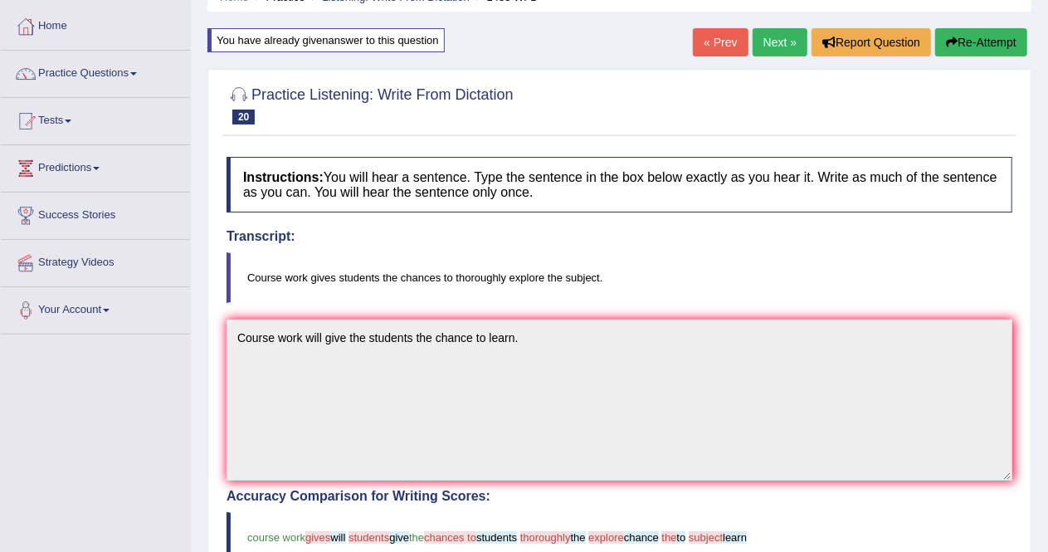
scroll to position [76, 0]
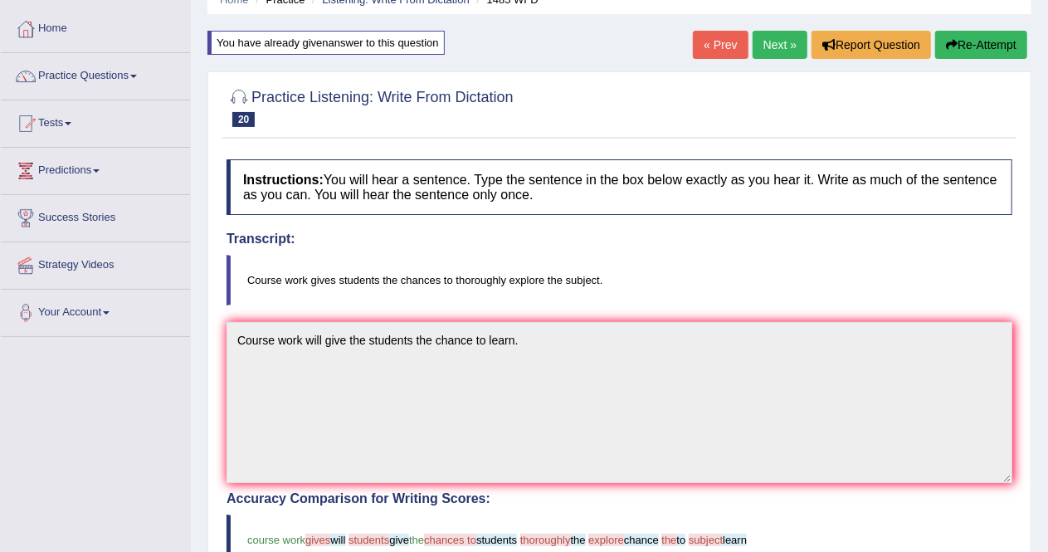
click at [777, 43] on link "Next »" at bounding box center [780, 45] width 55 height 28
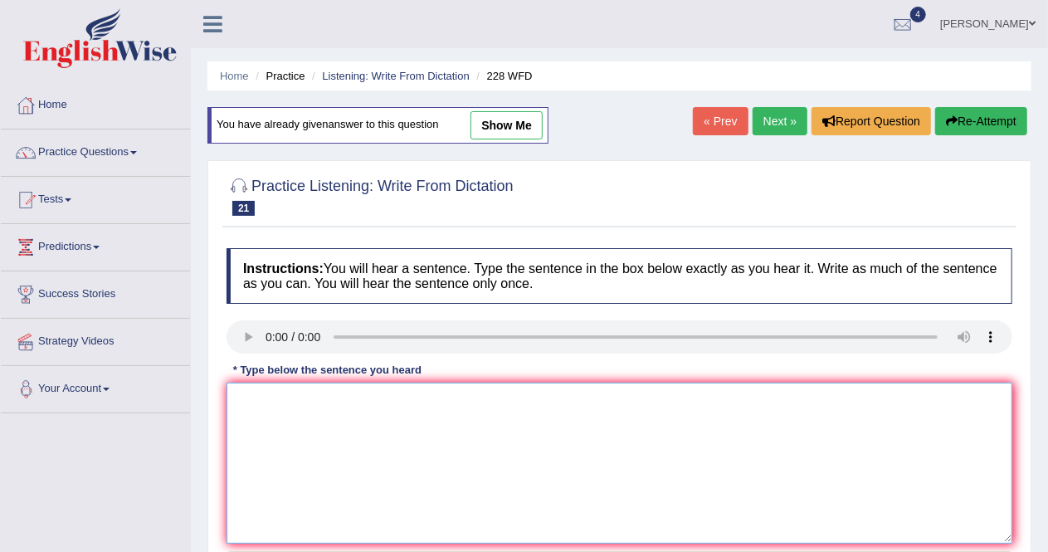
click at [261, 409] on textarea at bounding box center [620, 463] width 786 height 161
click at [298, 398] on textarea "Computer cscin have to degree course" at bounding box center [620, 463] width 786 height 161
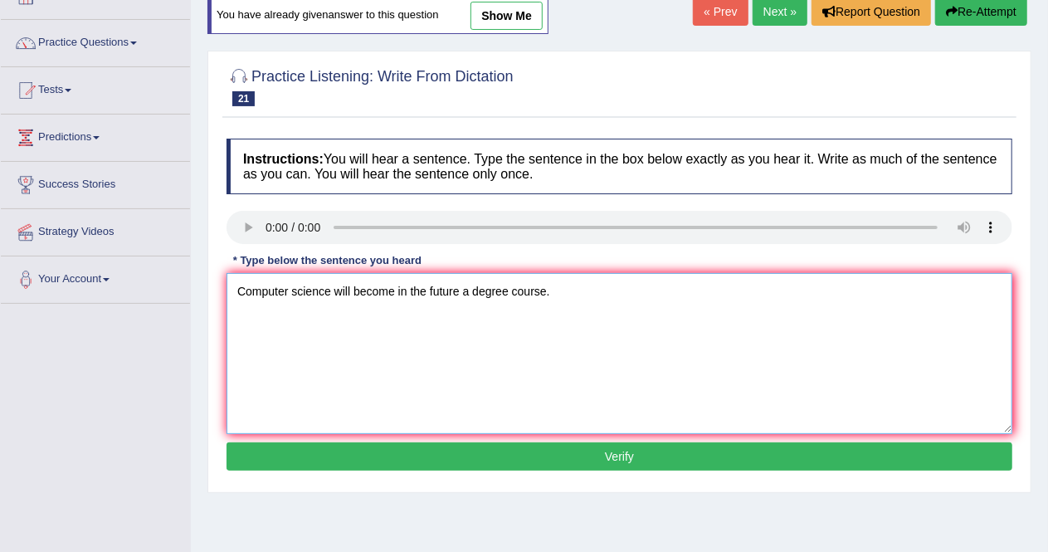
scroll to position [117, 0]
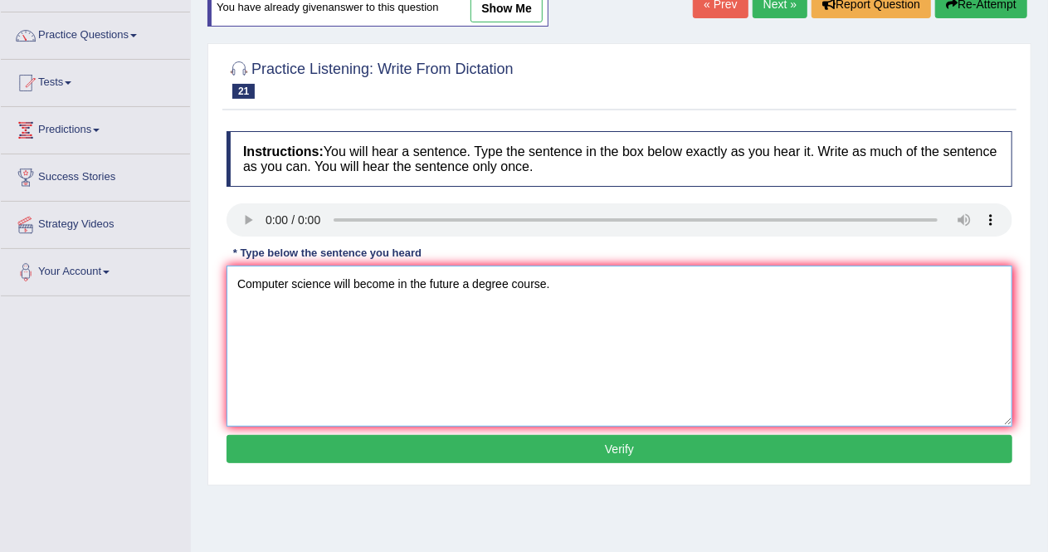
type textarea "Computer science will become in the future a degree course."
click at [661, 445] on button "Verify" at bounding box center [620, 449] width 786 height 28
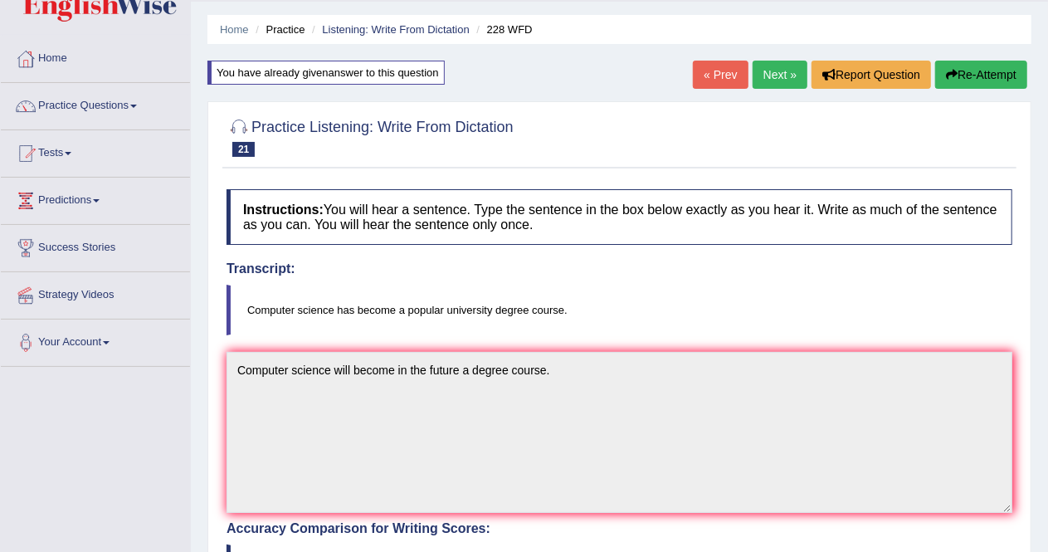
scroll to position [0, 0]
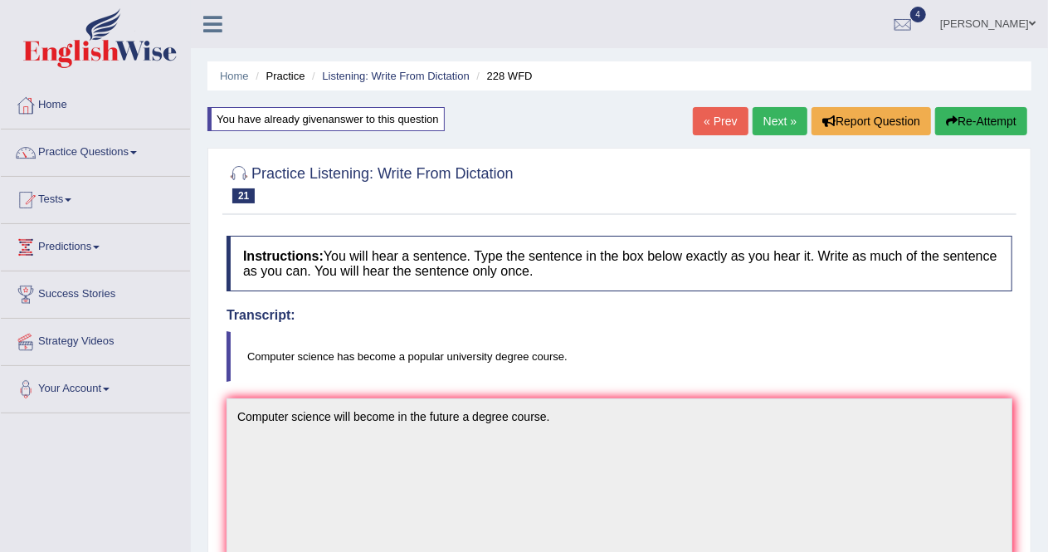
click at [780, 120] on link "Next »" at bounding box center [780, 121] width 55 height 28
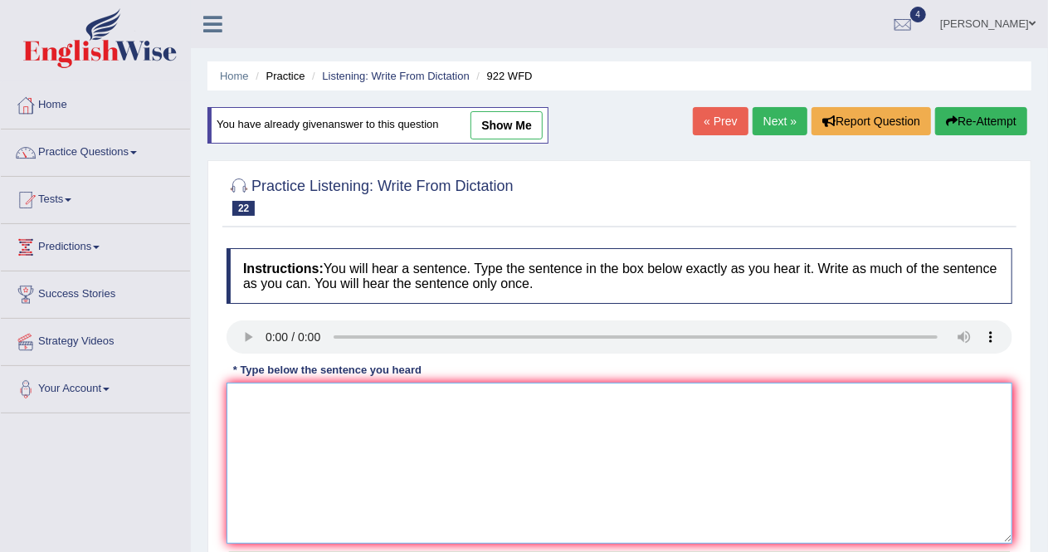
click at [261, 411] on textarea at bounding box center [620, 463] width 786 height 161
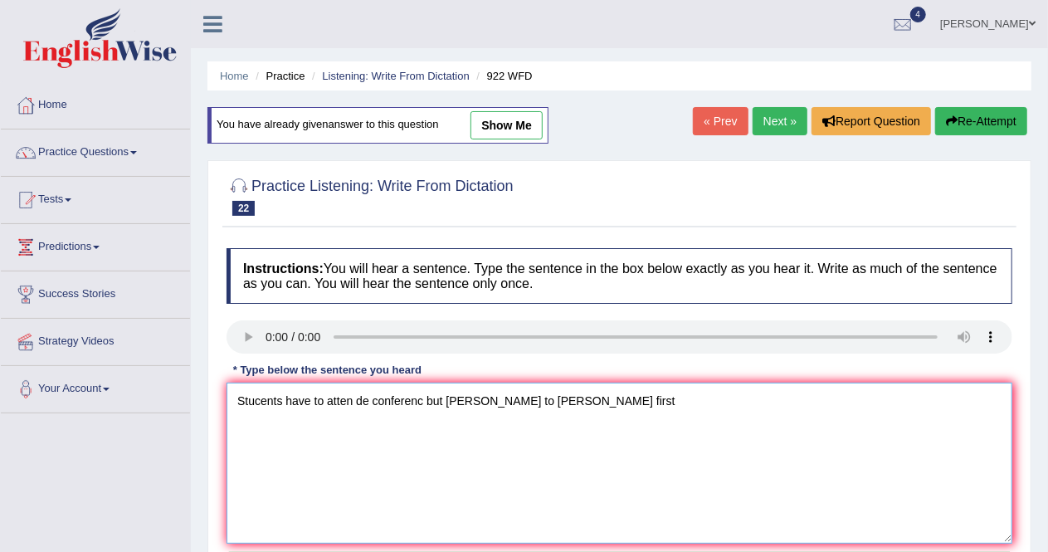
click at [259, 398] on textarea "Stucents have to atten de conferenc but nedd to registe first" at bounding box center [620, 463] width 786 height 161
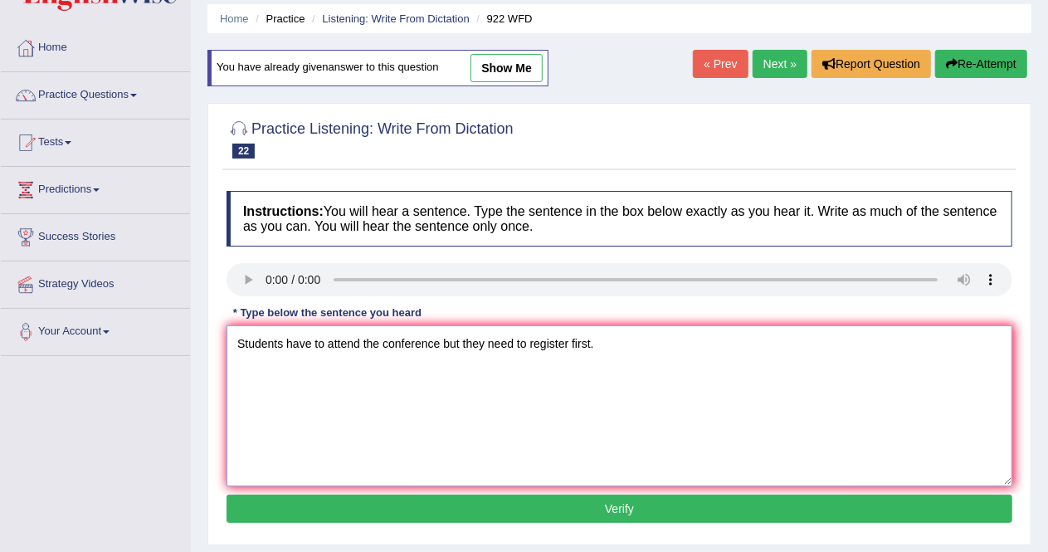
scroll to position [124, 0]
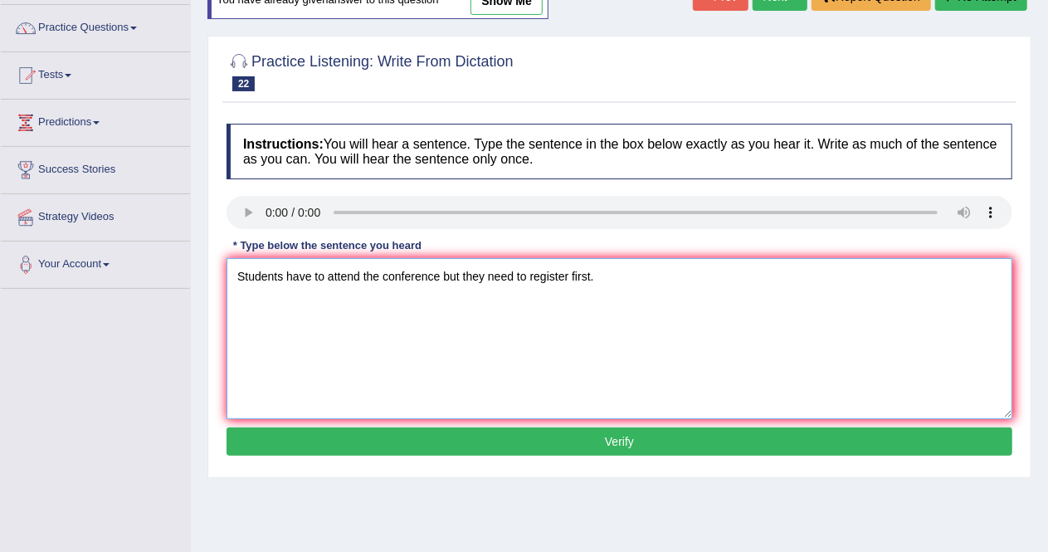
type textarea "Students have to attend the conference but they need to register first."
click at [634, 438] on button "Verify" at bounding box center [620, 441] width 786 height 28
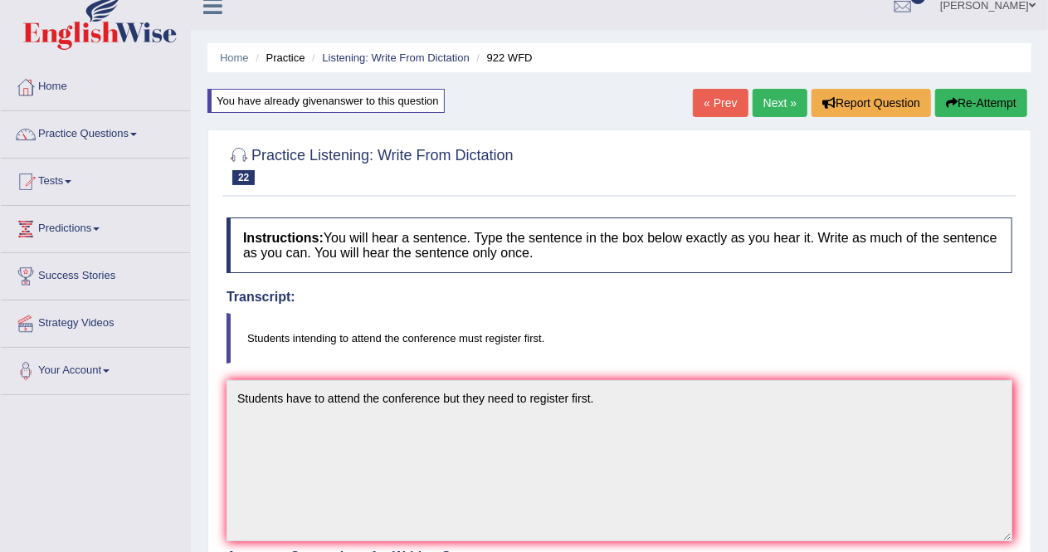
scroll to position [15, 0]
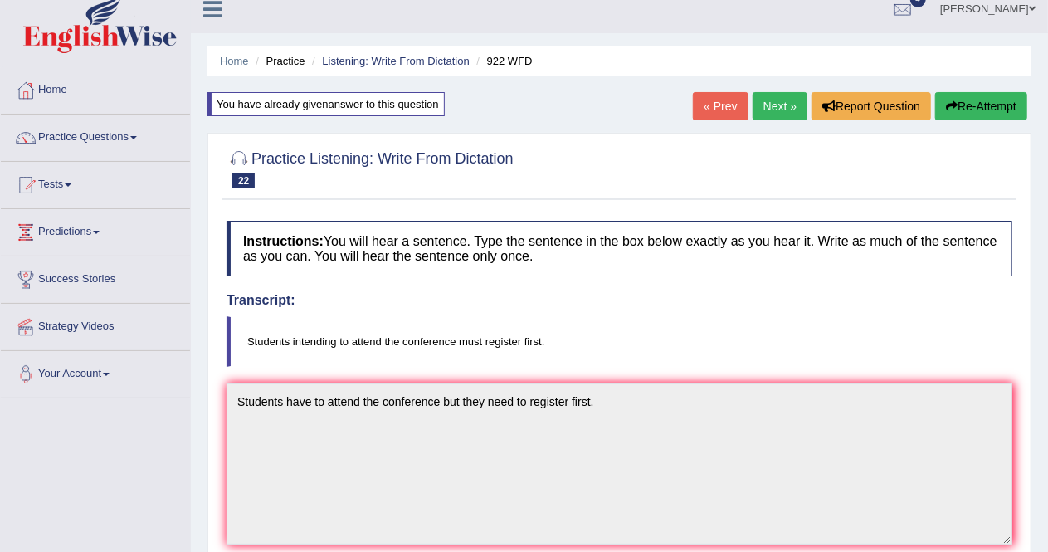
click at [787, 100] on link "Next »" at bounding box center [780, 106] width 55 height 28
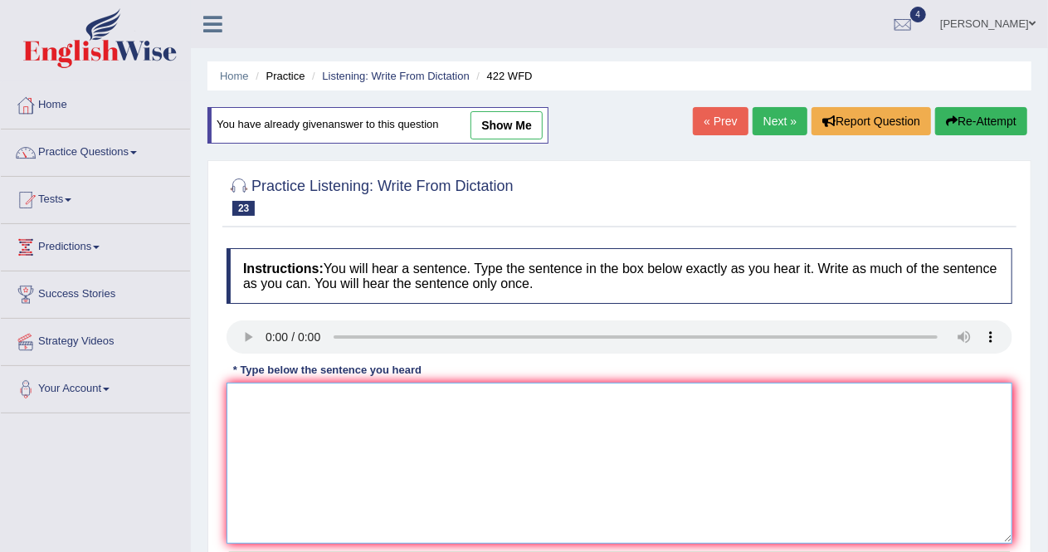
click at [264, 398] on textarea at bounding box center [620, 463] width 786 height 161
click at [402, 396] on textarea "The most important detail in this are missing" at bounding box center [620, 463] width 786 height 161
click at [451, 399] on textarea "The most important detail in this report are missing" at bounding box center [620, 463] width 786 height 161
click at [445, 396] on textarea "The most important detail in this report are missing" at bounding box center [620, 463] width 786 height 161
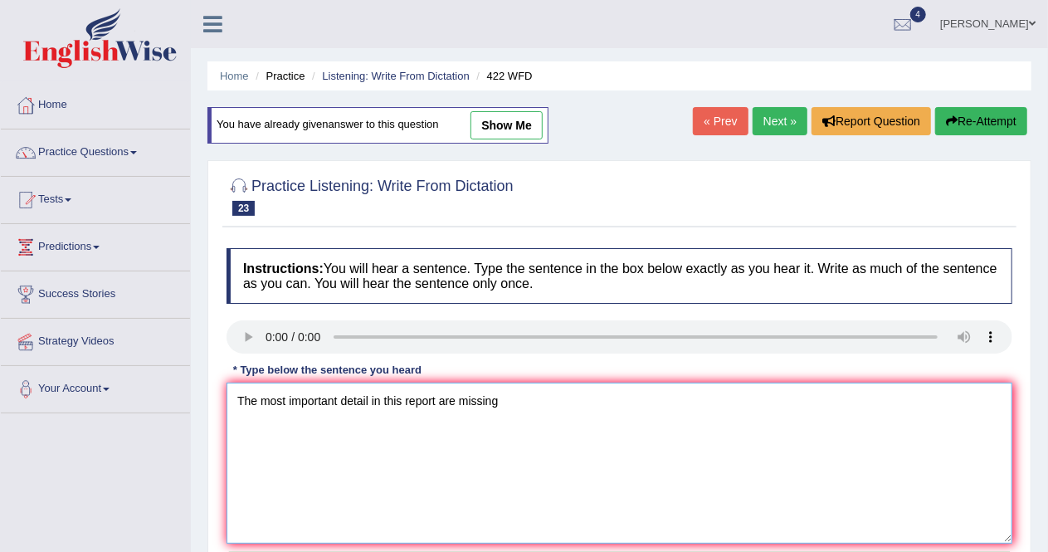
click at [445, 396] on textarea "The most important detail in this report are missing" at bounding box center [620, 463] width 786 height 161
click at [501, 402] on textarea "The most important detail in this report is missing" at bounding box center [620, 463] width 786 height 161
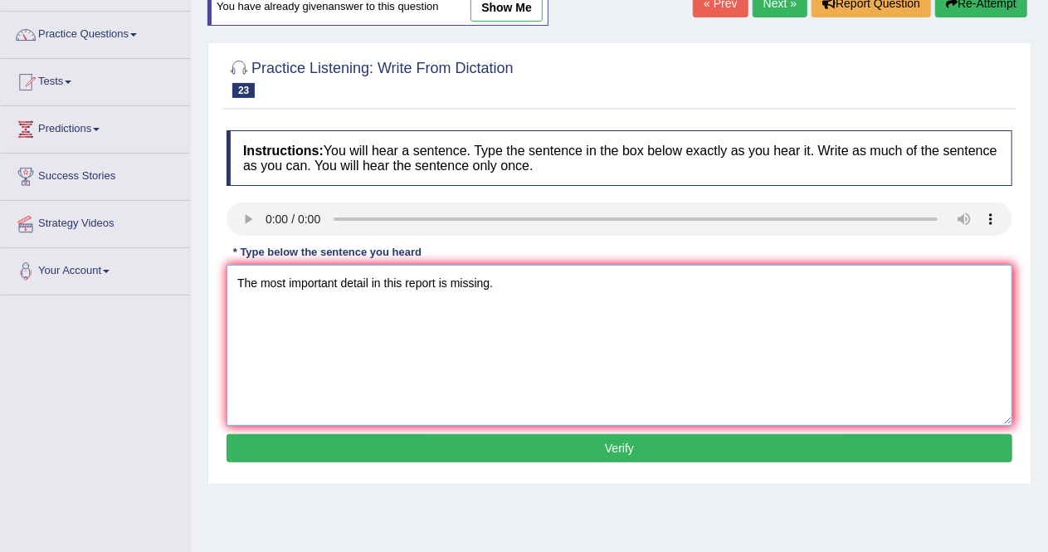
scroll to position [124, 0]
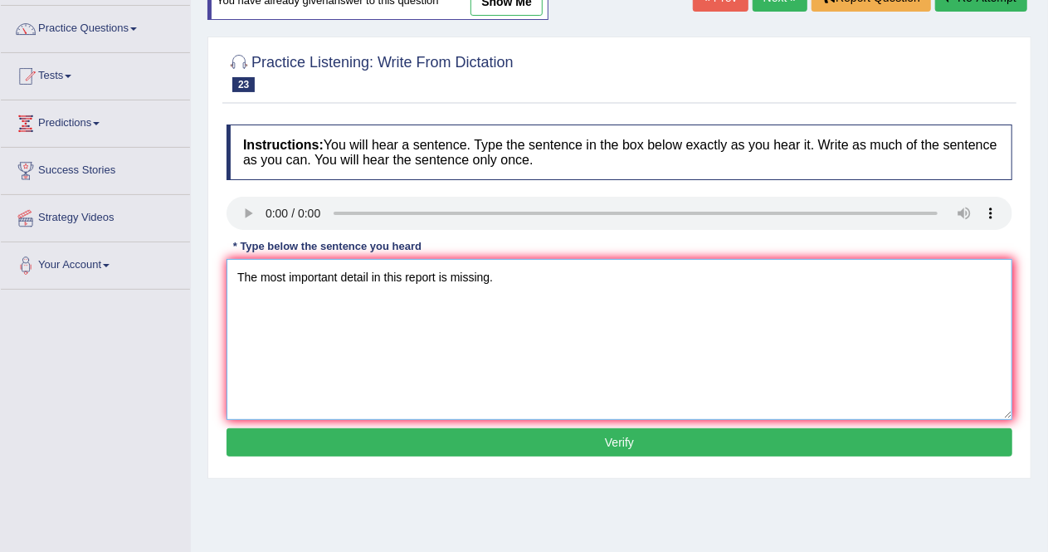
type textarea "The most important detail in this report is missing."
click at [652, 440] on button "Verify" at bounding box center [620, 442] width 786 height 28
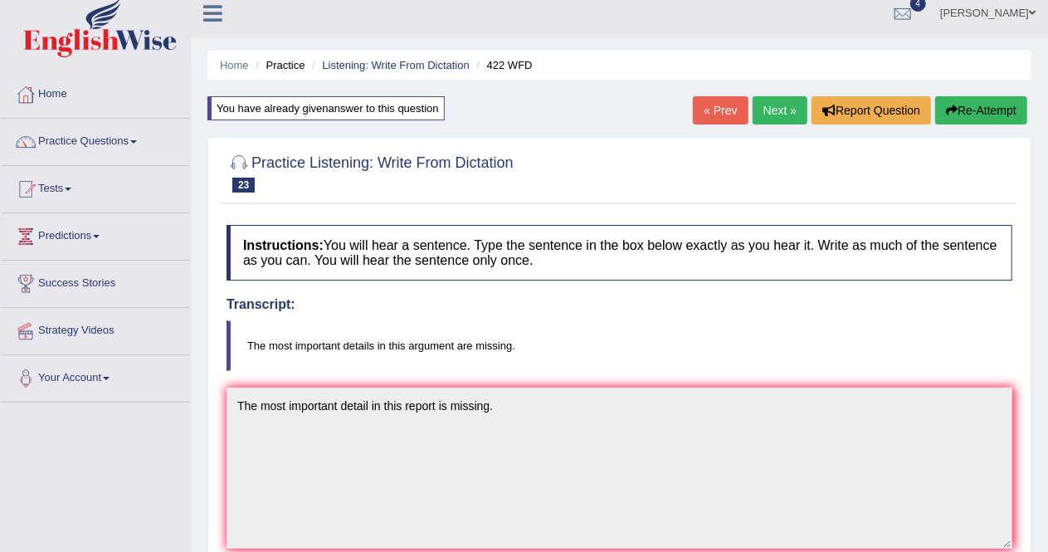
scroll to position [0, 0]
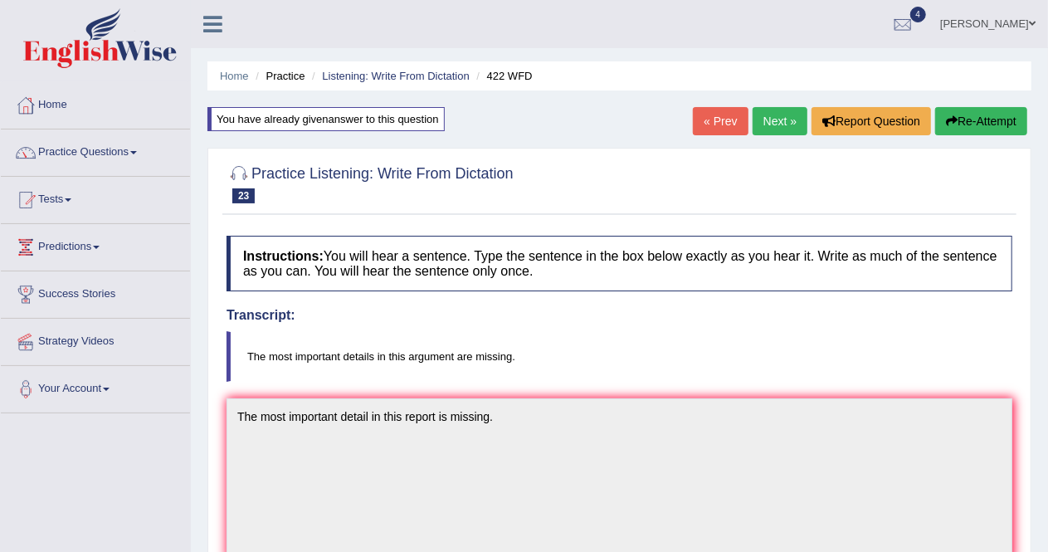
click at [777, 118] on link "Next »" at bounding box center [780, 121] width 55 height 28
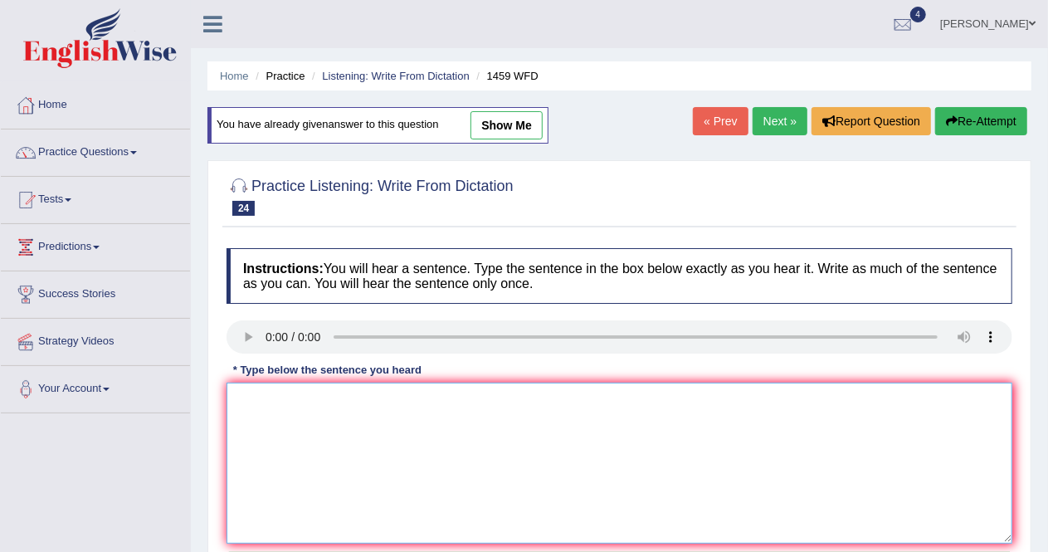
click at [261, 401] on textarea at bounding box center [620, 463] width 786 height 161
click at [255, 398] on textarea "All experiemnte and procedure have to in the laboratorie manual." at bounding box center [620, 463] width 786 height 161
click at [291, 398] on textarea "All experiemnte and procedure have to in the laboratorie manual." at bounding box center [620, 463] width 786 height 161
click at [573, 399] on textarea "All experiments and procedures have to be filled in the laboratorie manual." at bounding box center [620, 463] width 786 height 161
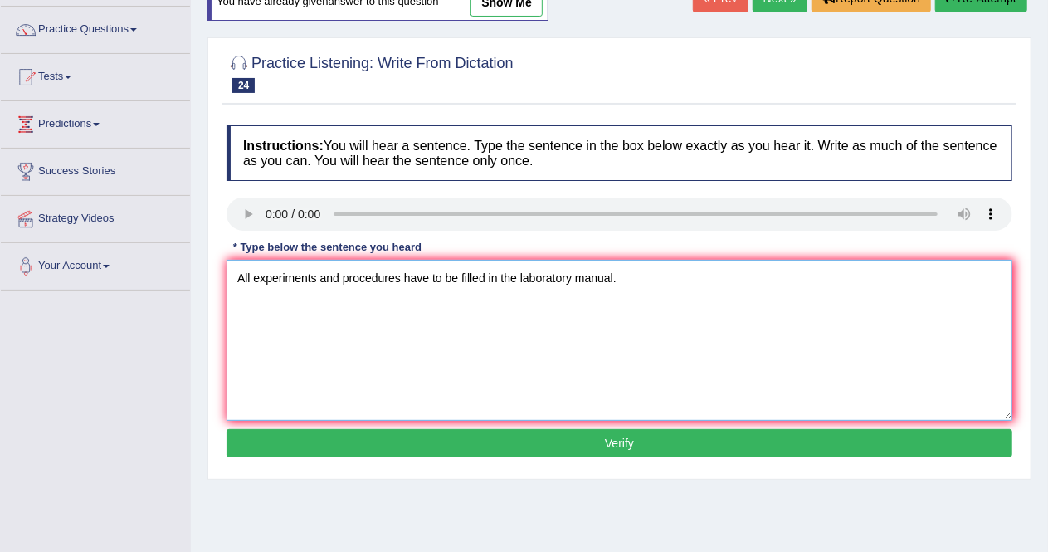
scroll to position [124, 0]
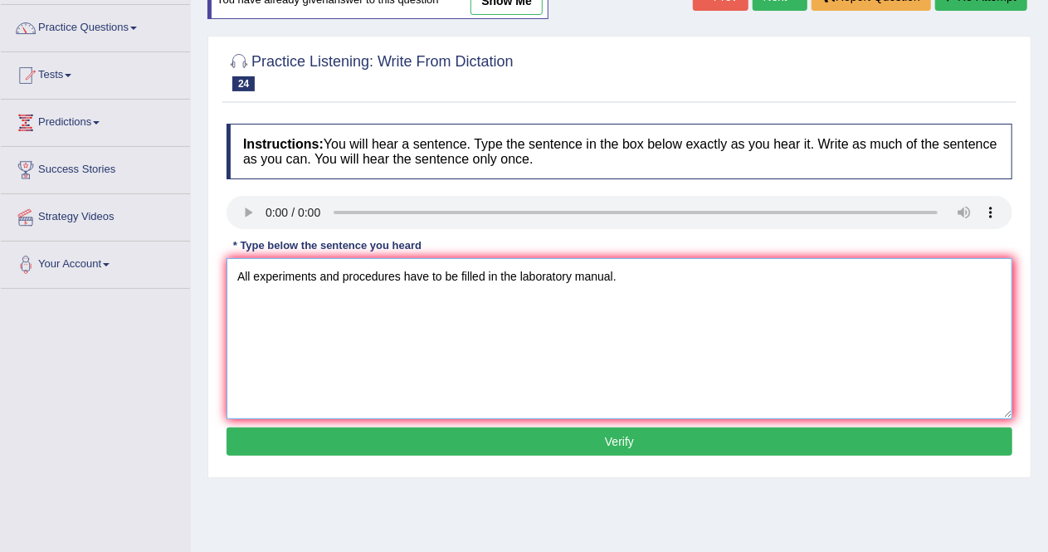
type textarea "All experiments and procedures have to be filled in the laboratory manual."
click at [683, 442] on button "Verify" at bounding box center [620, 441] width 786 height 28
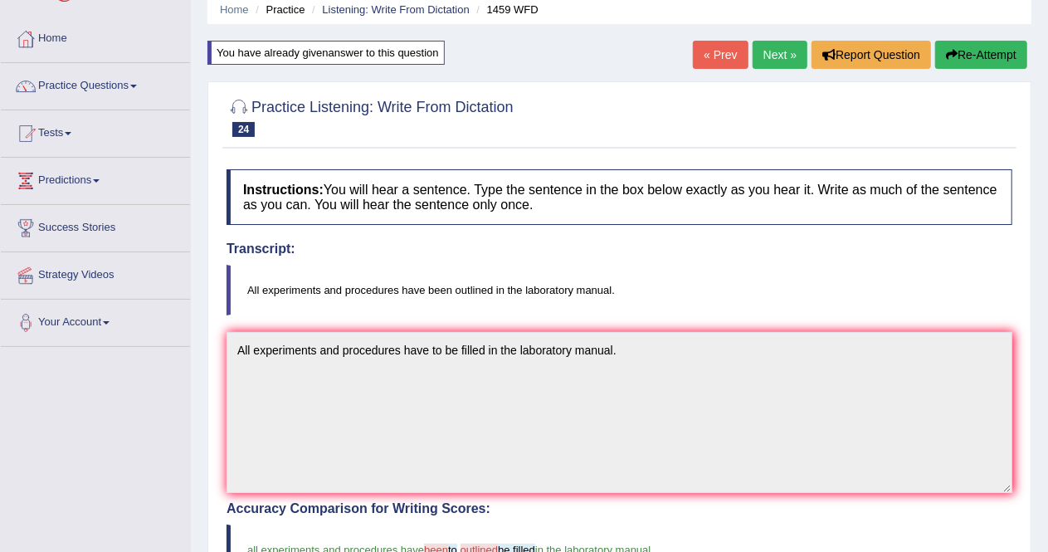
scroll to position [60, 0]
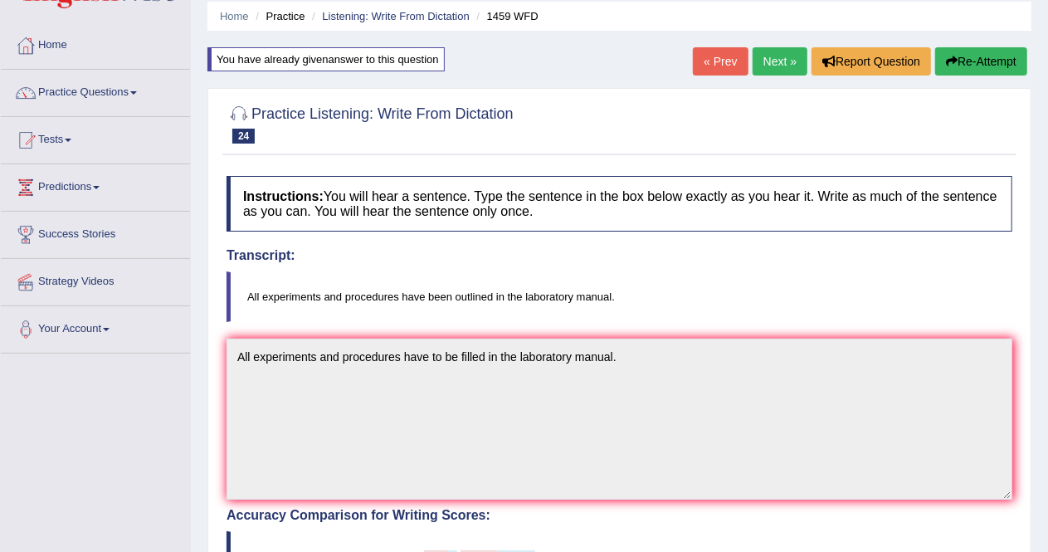
click at [776, 63] on link "Next »" at bounding box center [780, 61] width 55 height 28
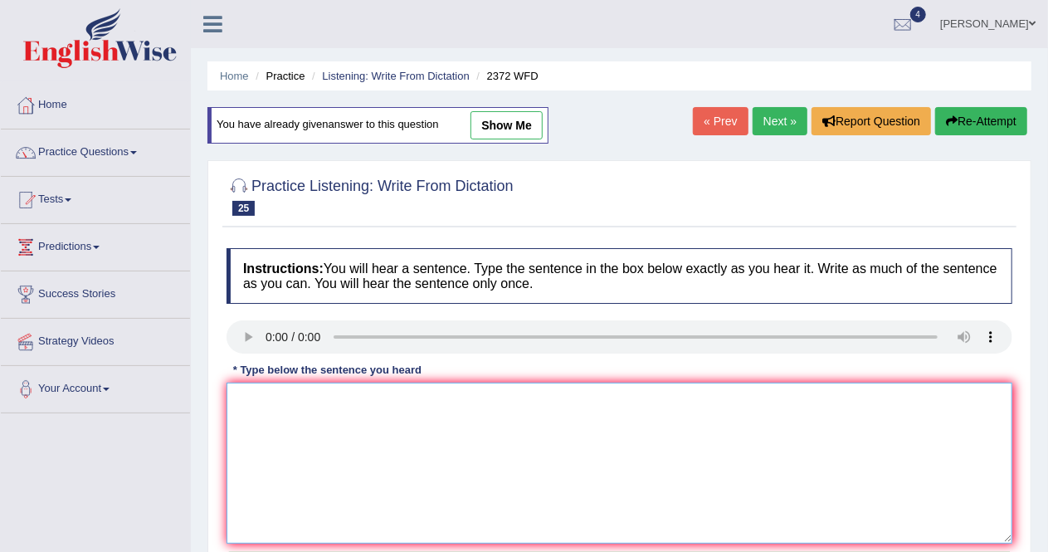
click at [266, 390] on textarea at bounding box center [620, 463] width 786 height 161
click at [288, 396] on textarea "We must end our assigment and the end of the semester." at bounding box center [620, 463] width 786 height 161
click at [304, 397] on textarea "We must end our assigment and the end of the semester." at bounding box center [620, 463] width 786 height 161
click at [370, 396] on textarea "We must ending our assigment and the end of the semester." at bounding box center [620, 463] width 786 height 161
click at [424, 398] on textarea "We must ending our assignment and the end of the semester." at bounding box center [620, 463] width 786 height 161
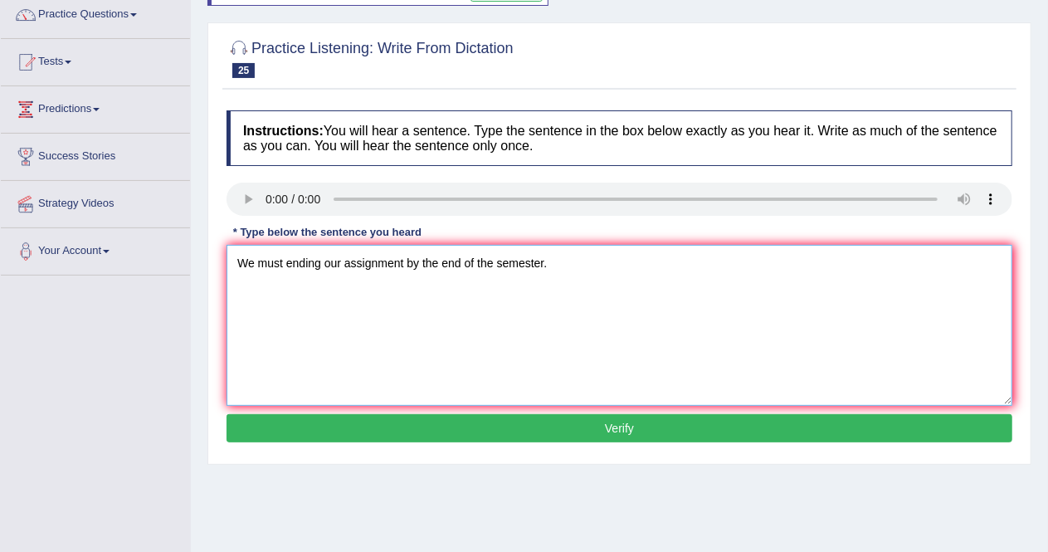
scroll to position [139, 0]
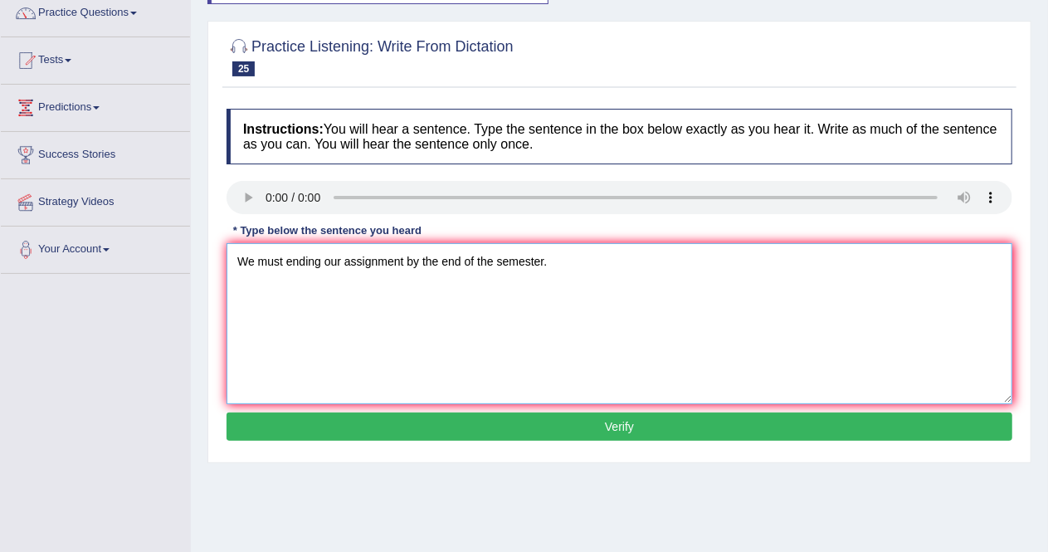
type textarea "We must ending our assignment by the end of the semester."
click at [631, 423] on button "Verify" at bounding box center [620, 426] width 786 height 28
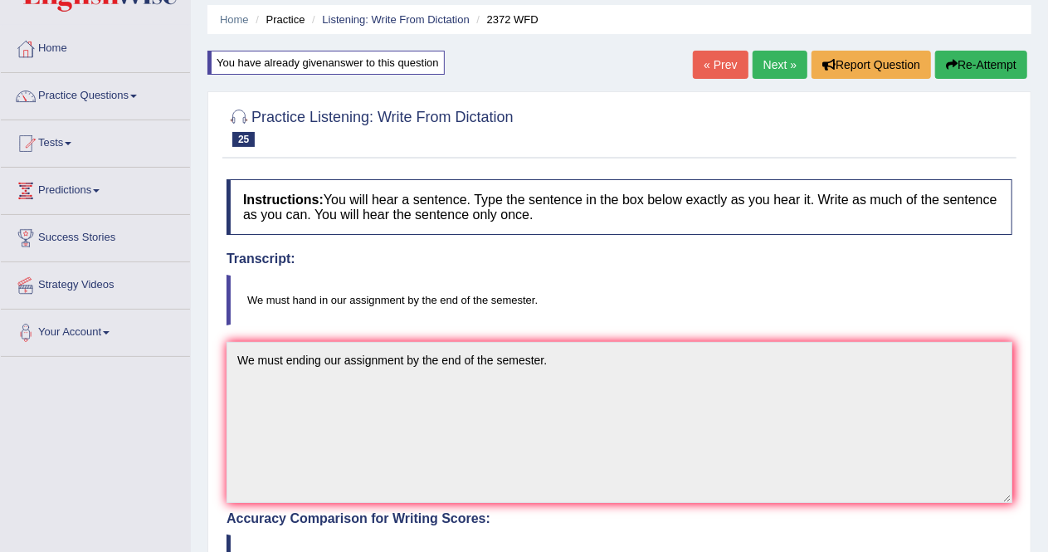
scroll to position [0, 0]
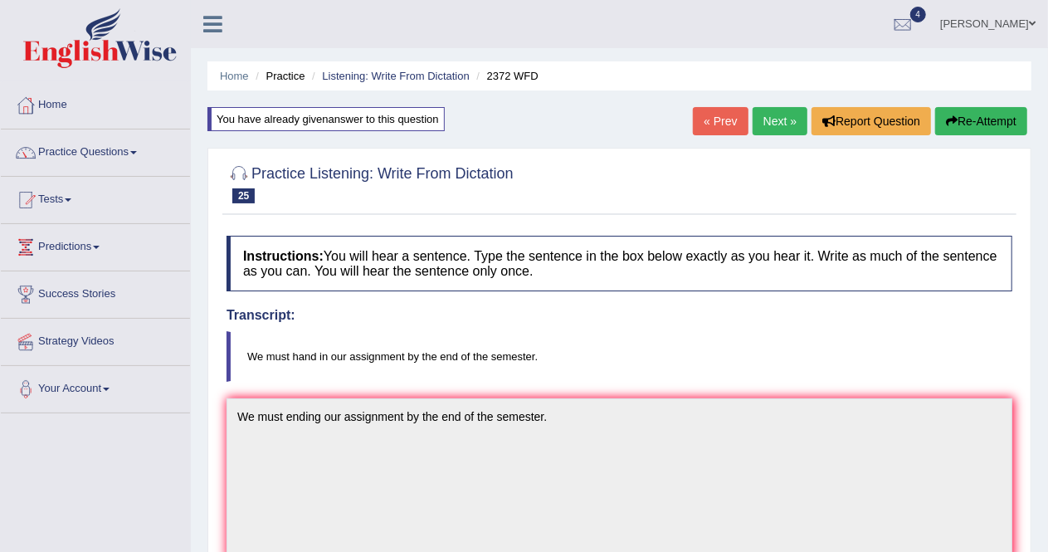
click at [778, 115] on link "Next »" at bounding box center [780, 121] width 55 height 28
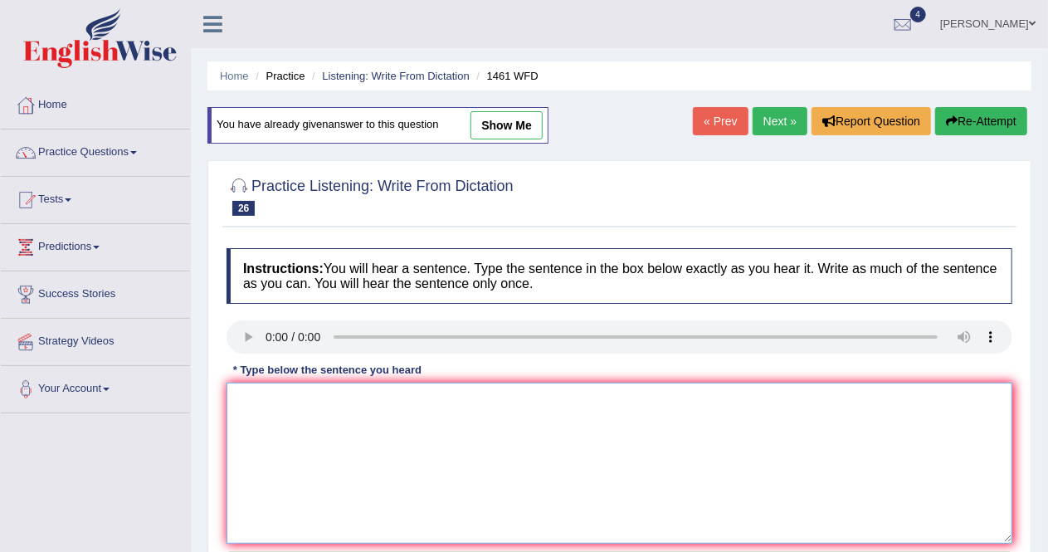
click at [261, 426] on textarea at bounding box center [620, 463] width 786 height 161
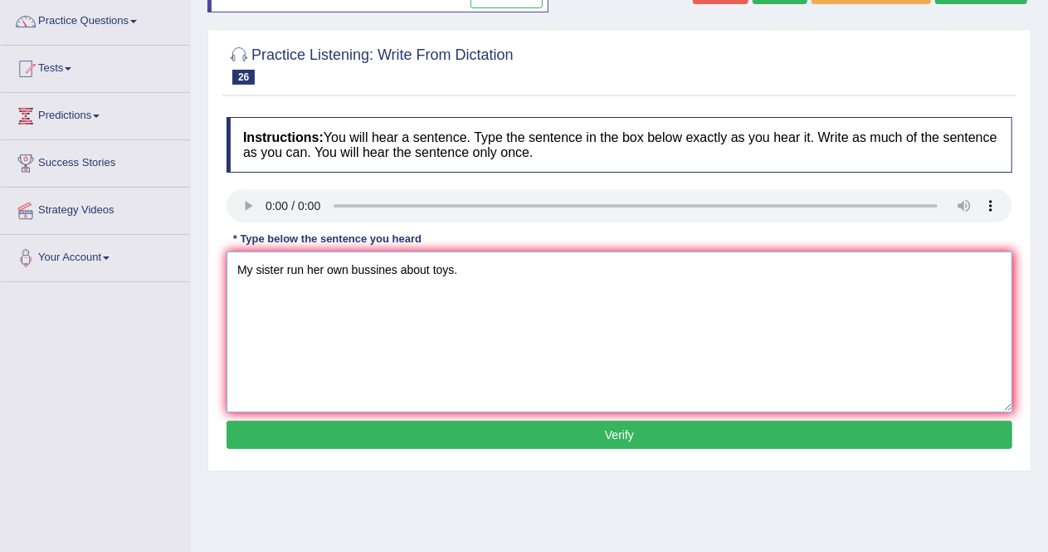
scroll to position [145, 0]
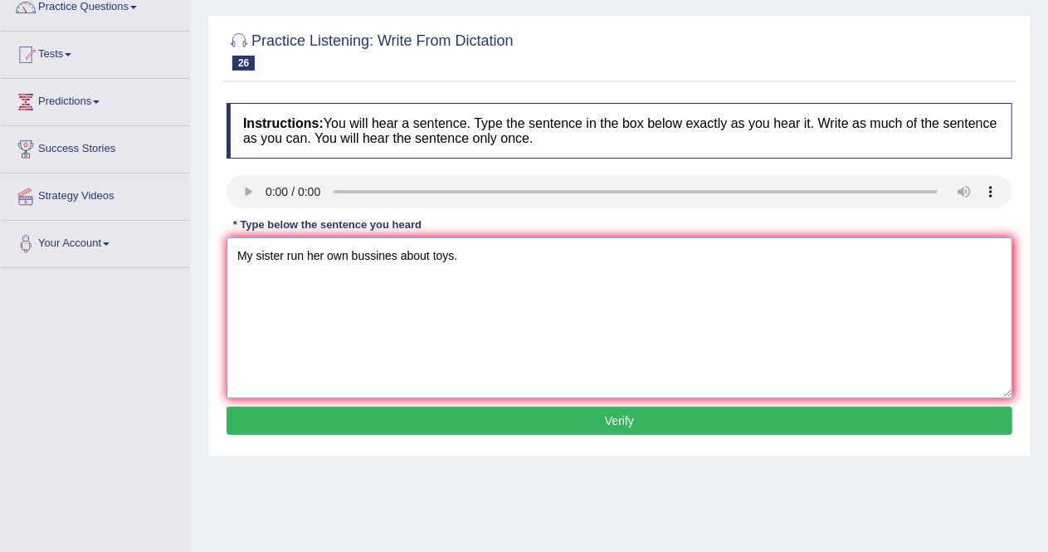
type textarea "My sister run her own bussines about toys."
click at [660, 417] on button "Verify" at bounding box center [620, 421] width 786 height 28
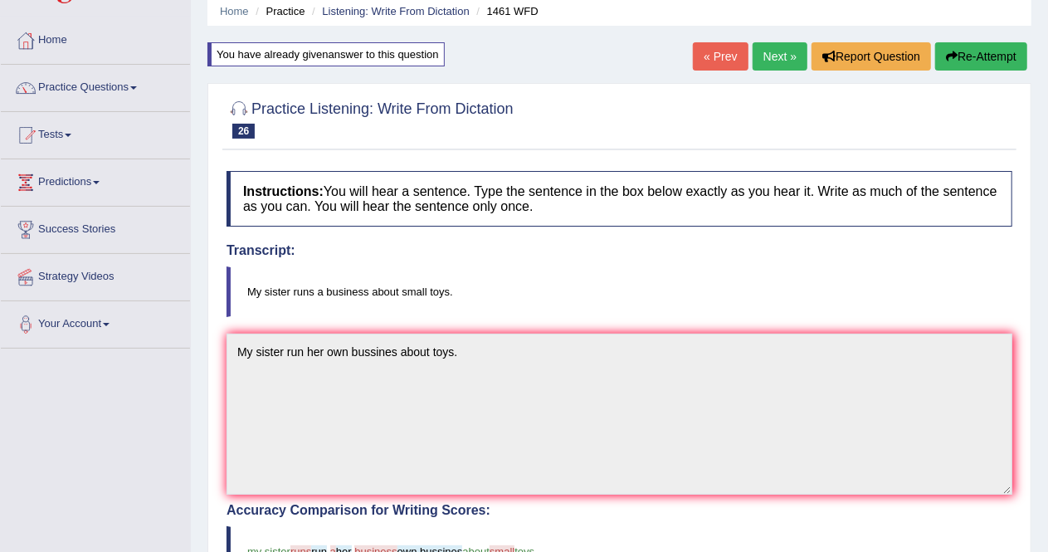
scroll to position [0, 0]
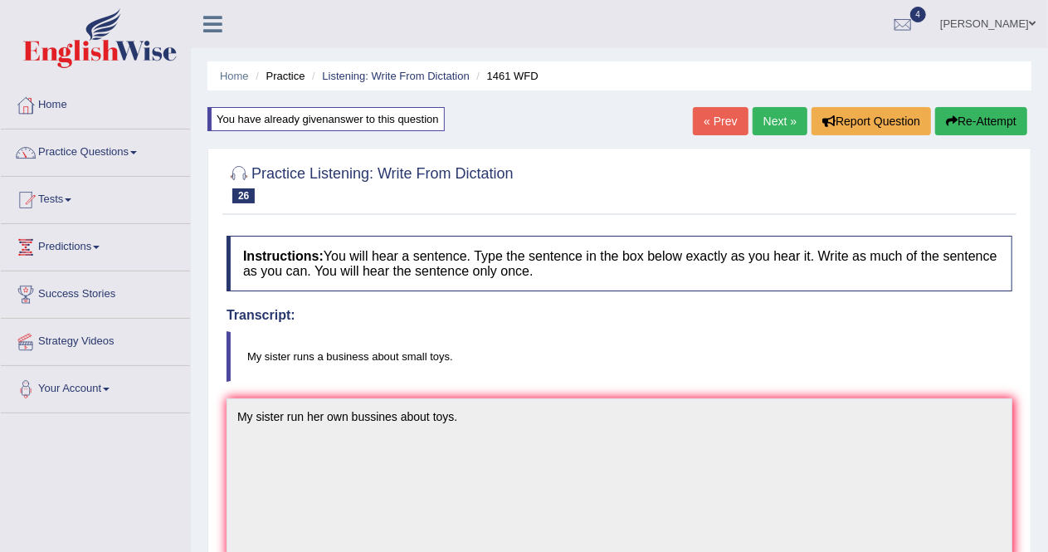
click at [787, 115] on link "Next »" at bounding box center [780, 121] width 55 height 28
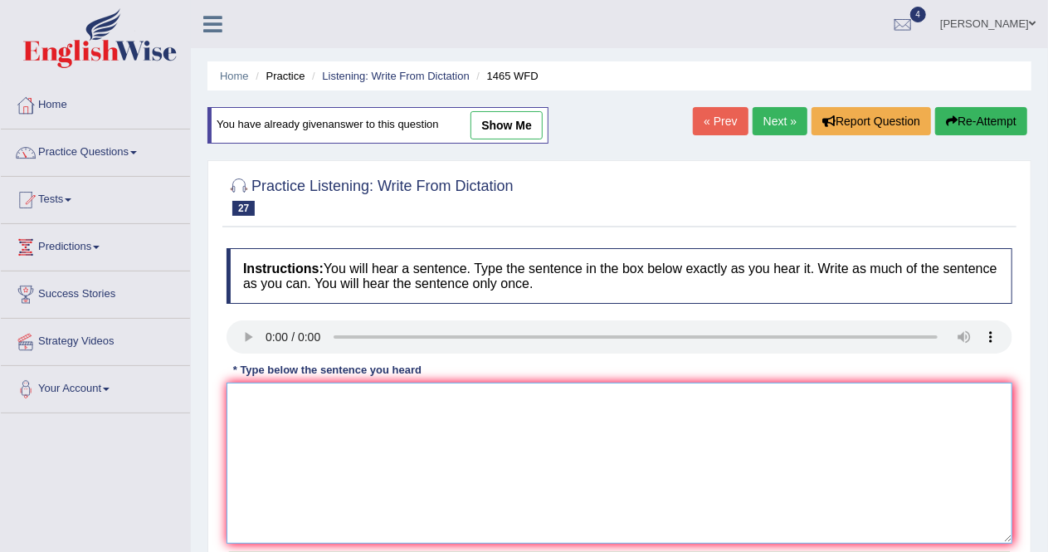
click at [265, 411] on textarea at bounding box center [620, 463] width 786 height 161
click at [368, 399] on textarea "You can find the complain format on the web site." at bounding box center [620, 463] width 786 height 161
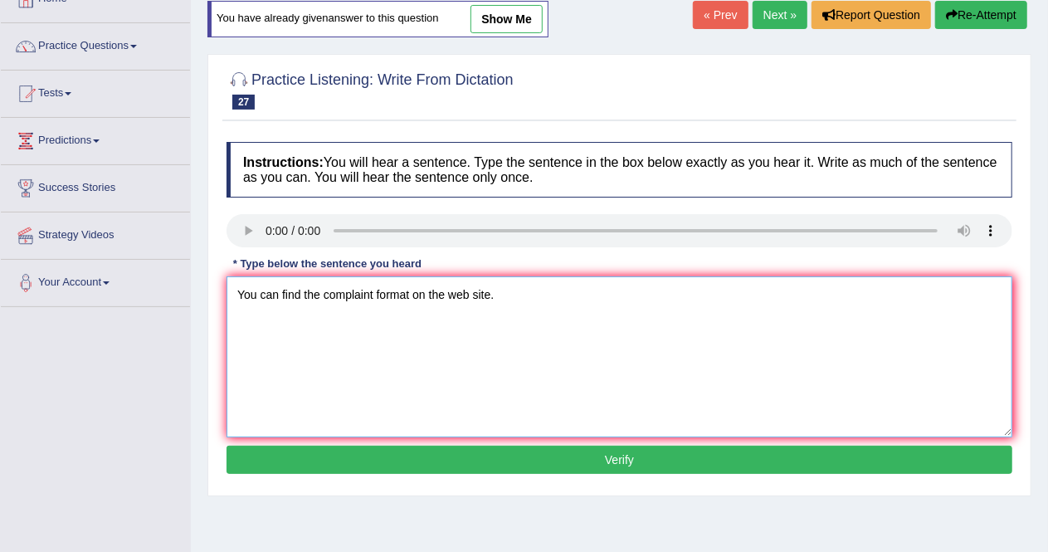
scroll to position [108, 0]
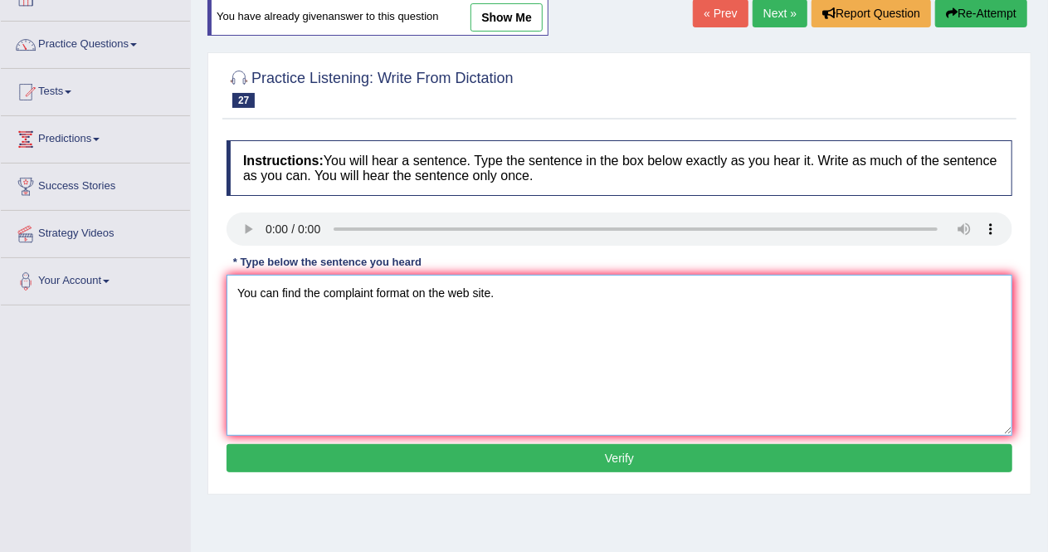
type textarea "You can find the complaint format on the web site."
click at [666, 446] on button "Verify" at bounding box center [620, 458] width 786 height 28
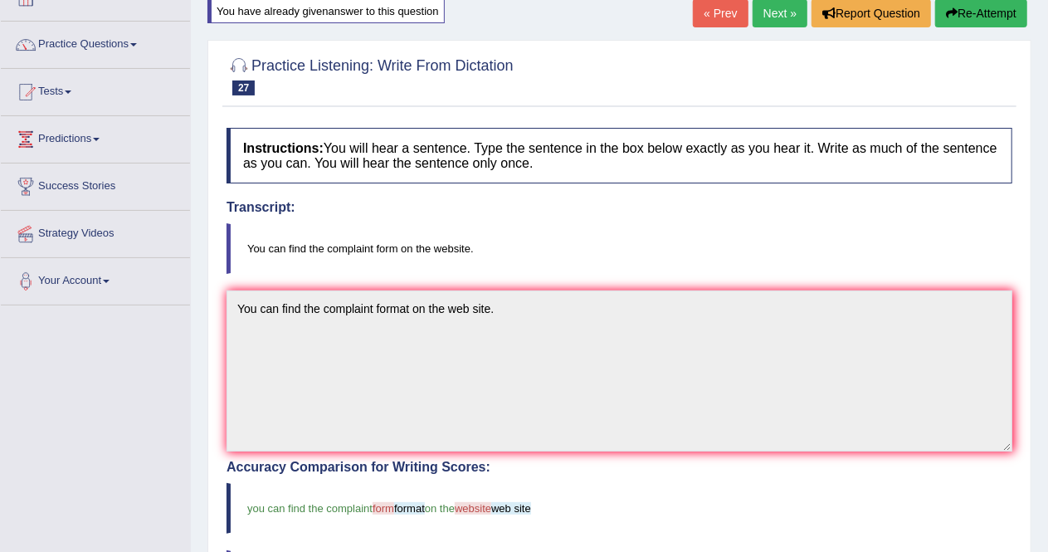
click at [773, 13] on link "Next »" at bounding box center [780, 13] width 55 height 28
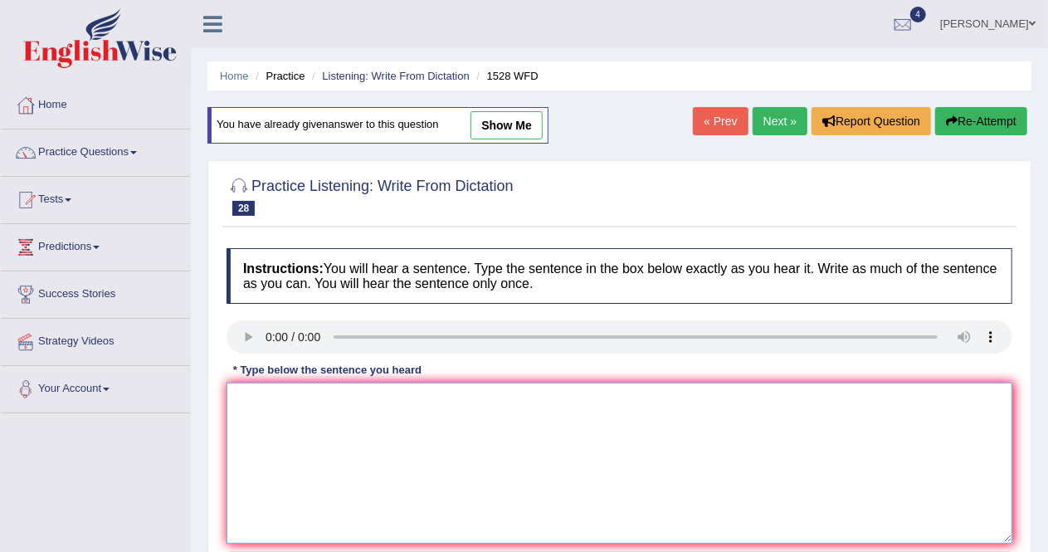
click at [256, 399] on textarea at bounding box center [620, 463] width 786 height 161
click at [410, 396] on textarea "We are looking the more practical and engaging" at bounding box center [620, 463] width 786 height 161
click at [551, 397] on textarea "We are looking the more practical procedures and engaging" at bounding box center [620, 463] width 786 height 161
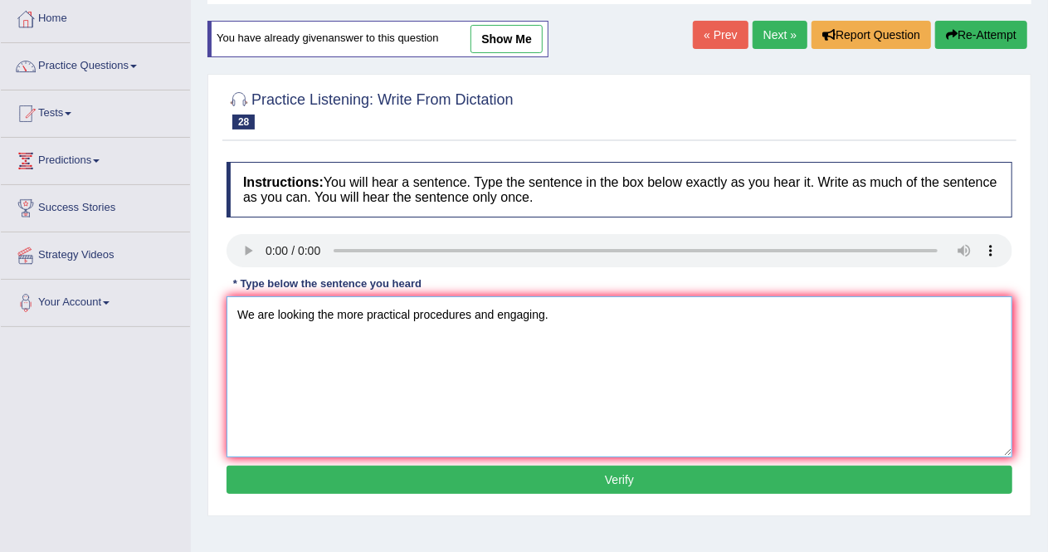
scroll to position [88, 0]
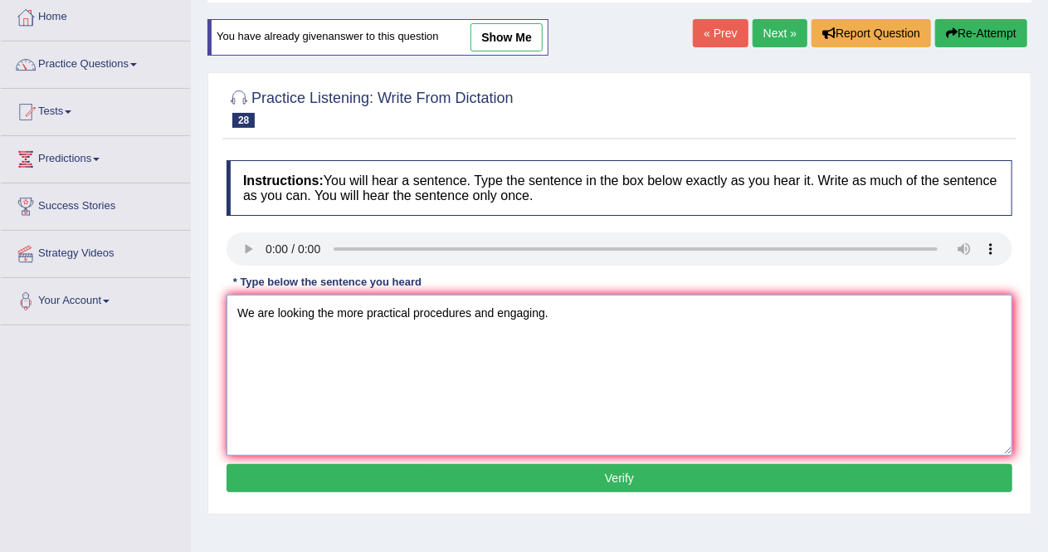
type textarea "We are looking the more practical procedures and engaging."
click at [690, 471] on button "Verify" at bounding box center [620, 478] width 786 height 28
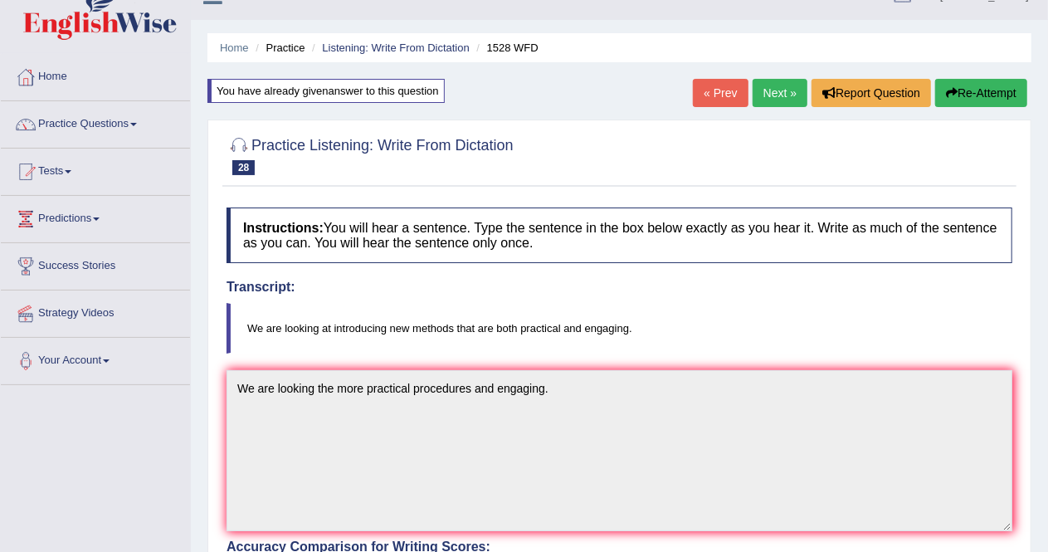
scroll to position [18, 0]
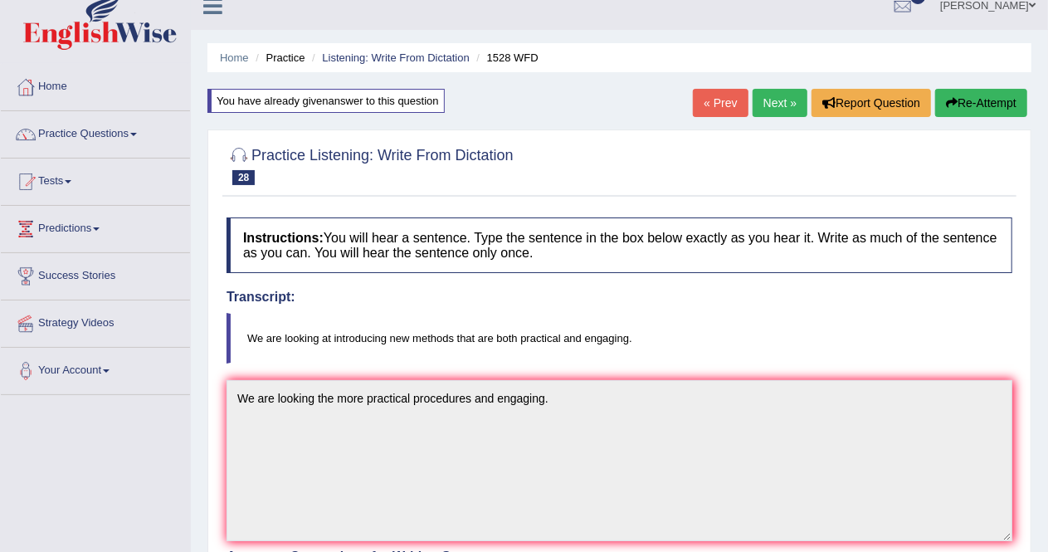
click at [776, 101] on link "Next »" at bounding box center [780, 103] width 55 height 28
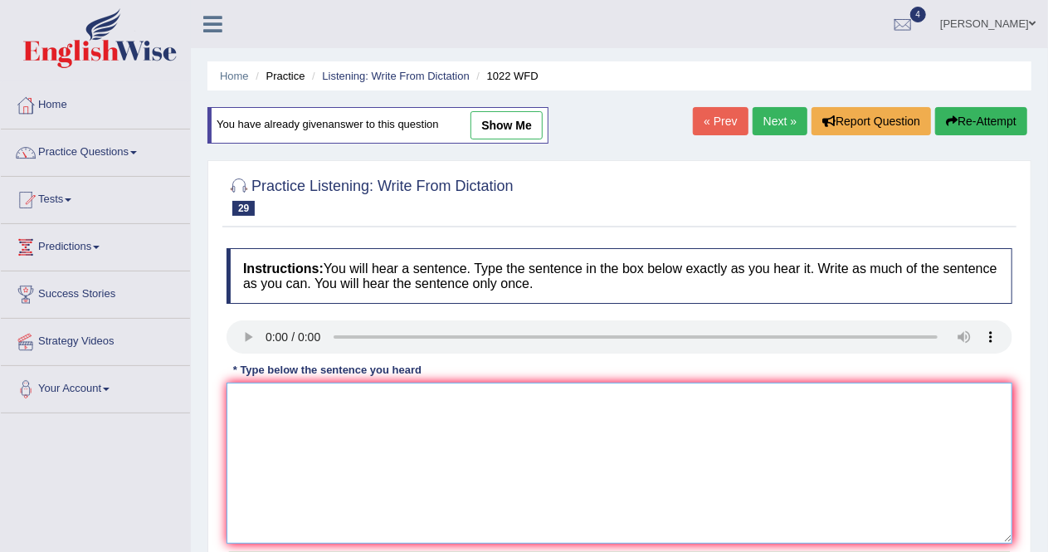
click at [257, 393] on textarea at bounding box center [620, 463] width 786 height 161
click at [309, 398] on textarea "Mathematicas ans undertaindin in fonfation oin data." at bounding box center [620, 463] width 786 height 161
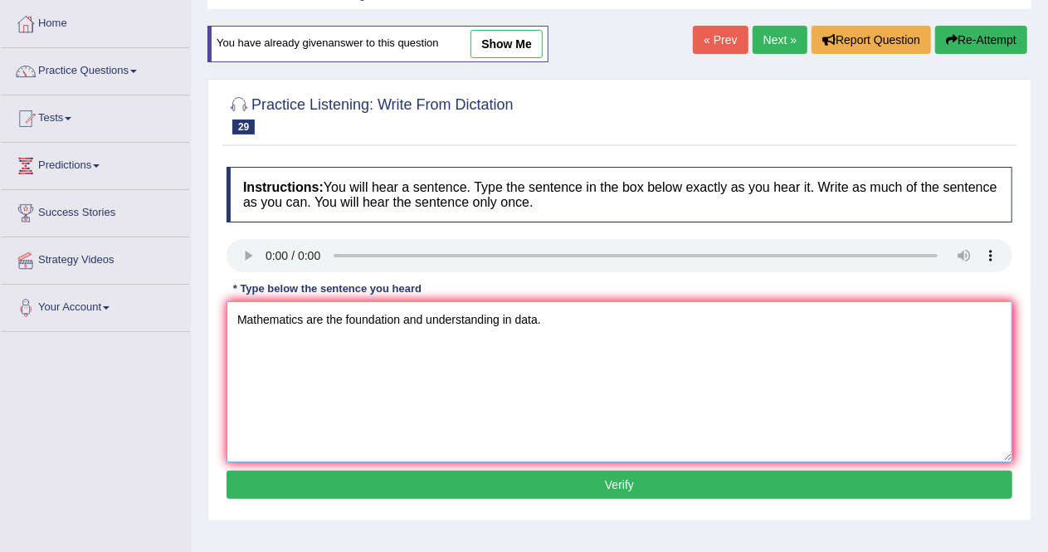
scroll to position [90, 0]
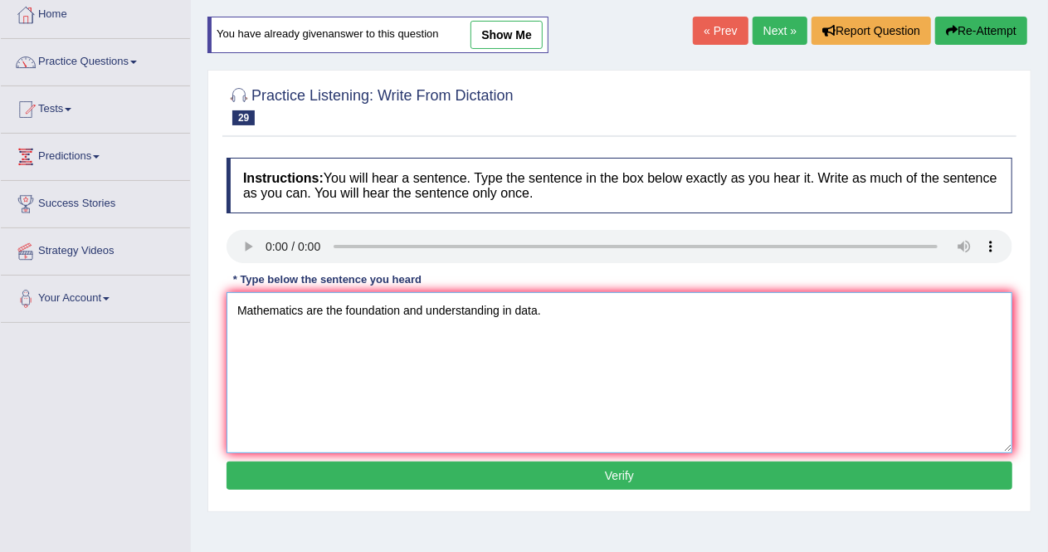
type textarea "Mathematics are the foundation and understanding in data."
click at [661, 470] on button "Verify" at bounding box center [620, 475] width 786 height 28
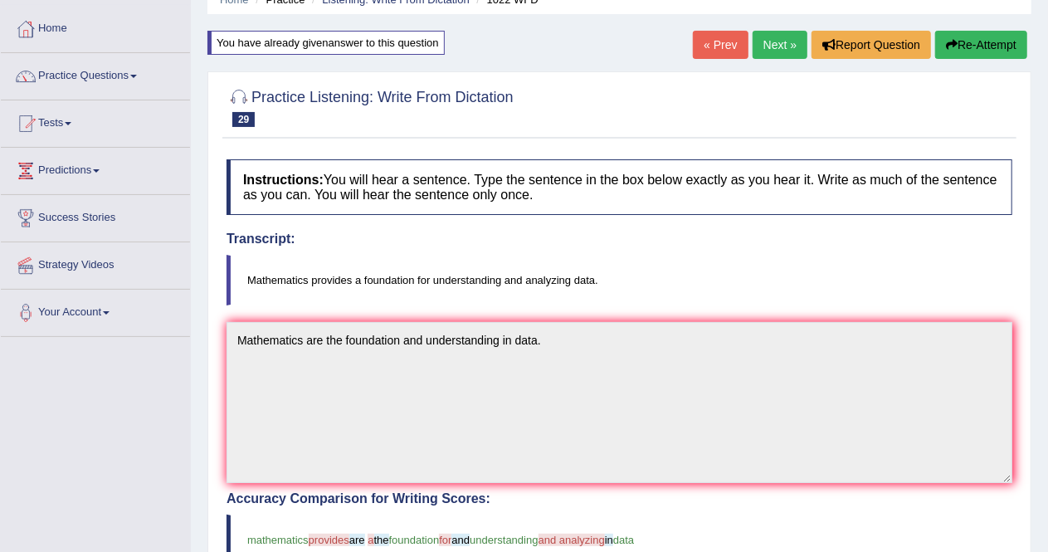
scroll to position [72, 0]
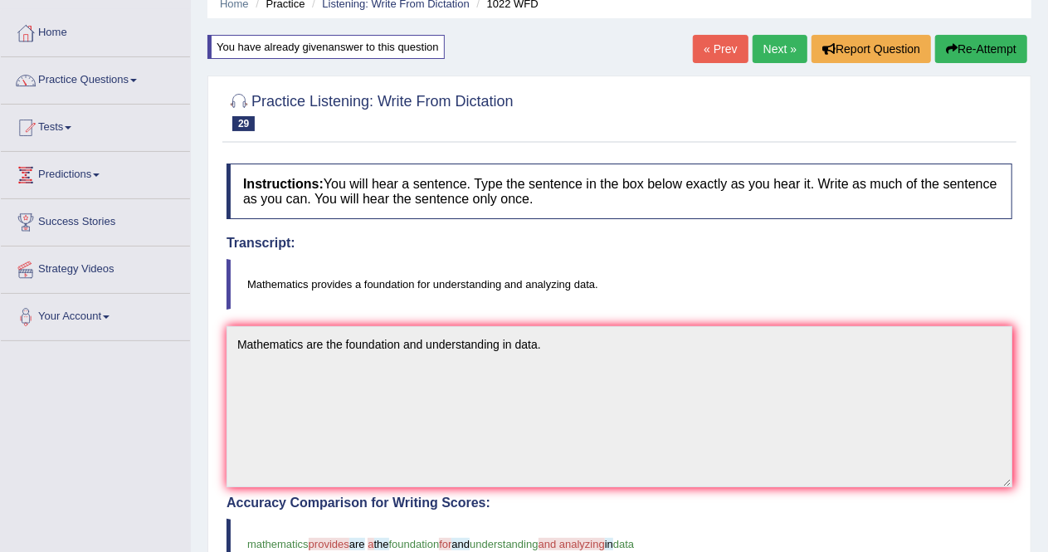
click at [778, 53] on link "Next »" at bounding box center [780, 49] width 55 height 28
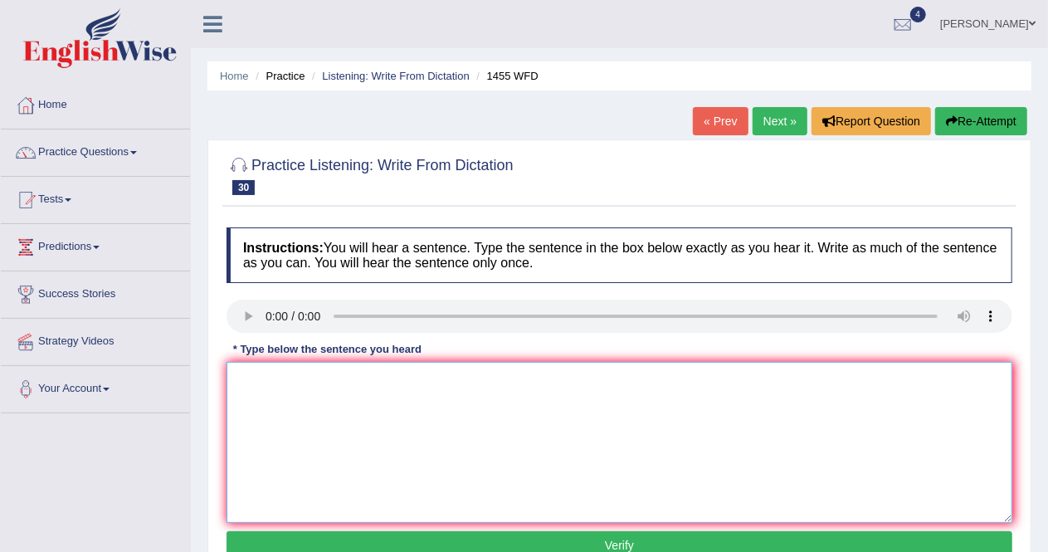
click at [268, 397] on textarea at bounding box center [620, 442] width 786 height 161
click at [242, 374] on textarea "you must have to work harder in the construcion site" at bounding box center [620, 442] width 786 height 161
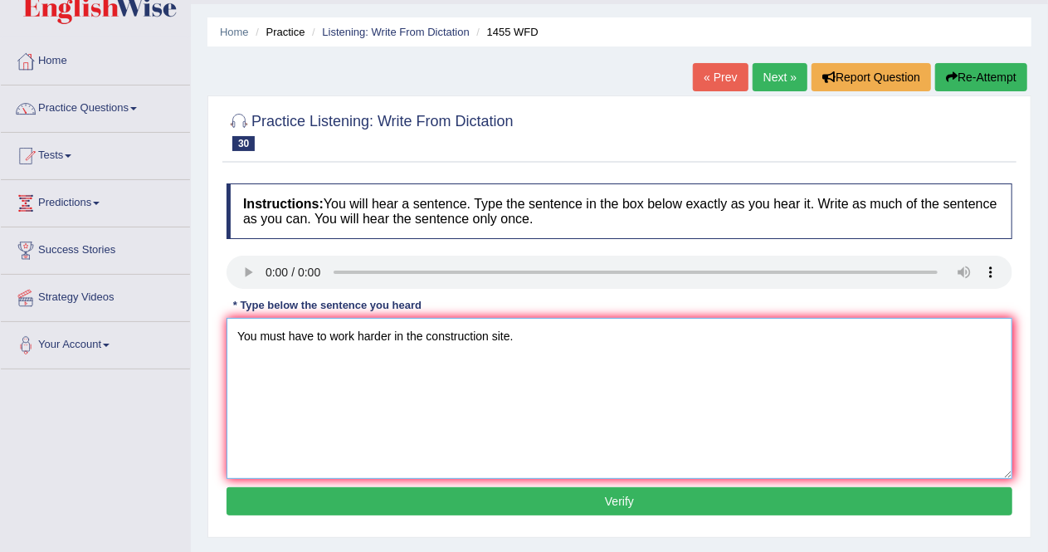
scroll to position [65, 0]
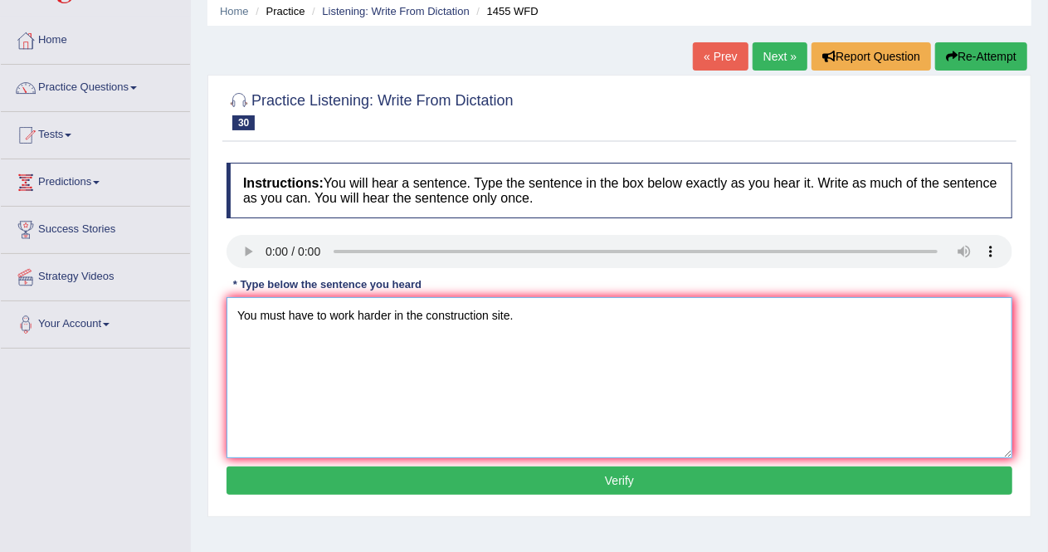
type textarea "You must have to work harder in the construction site."
click at [667, 479] on button "Verify" at bounding box center [620, 480] width 786 height 28
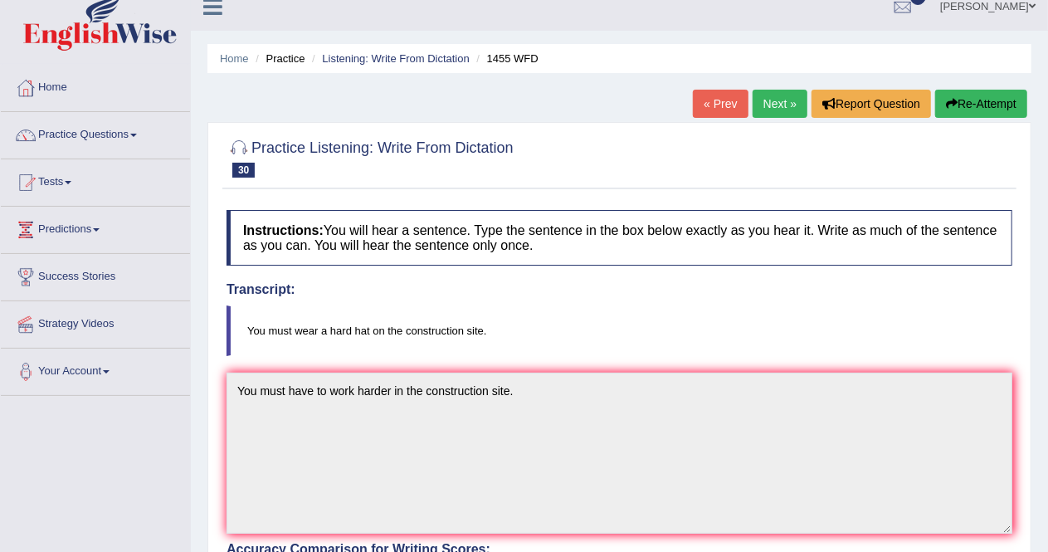
scroll to position [0, 0]
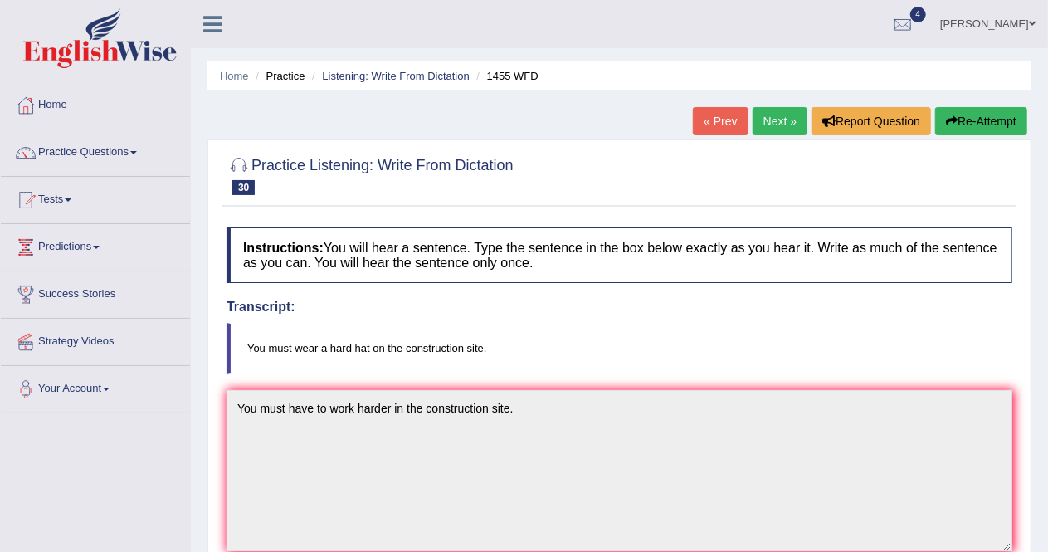
click at [784, 122] on link "Next »" at bounding box center [780, 121] width 55 height 28
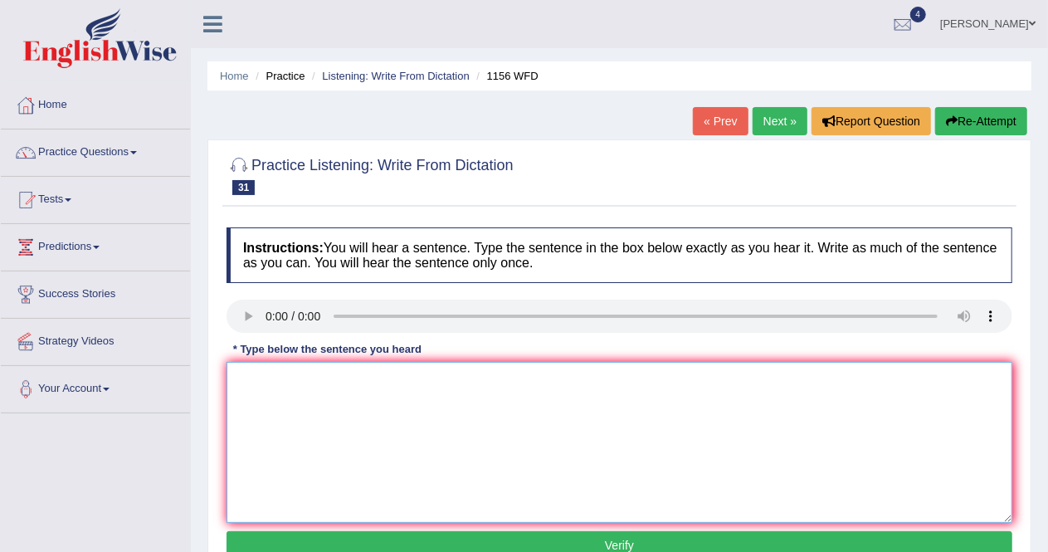
click at [251, 393] on textarea at bounding box center [620, 442] width 786 height 161
click at [282, 377] on textarea "Quimical reaction and sucbstance in the quemical change" at bounding box center [620, 442] width 786 height 161
click at [254, 376] on textarea "Quimical reaction and sucbstance in the quemical change" at bounding box center [620, 442] width 786 height 161
type textarea "Chemical reaction and substance in the chemical change."
click at [651, 541] on button "Verify" at bounding box center [620, 545] width 786 height 28
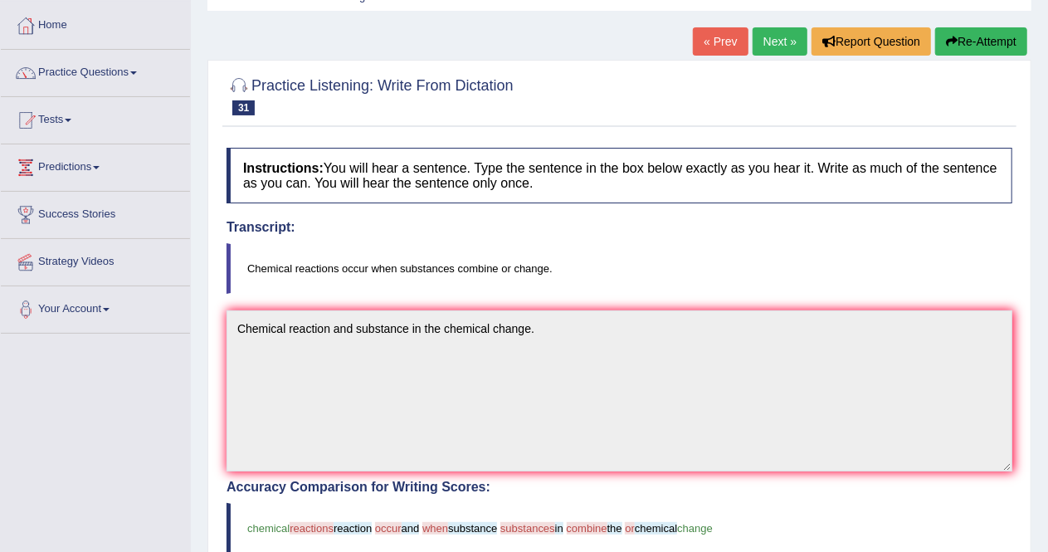
scroll to position [73, 0]
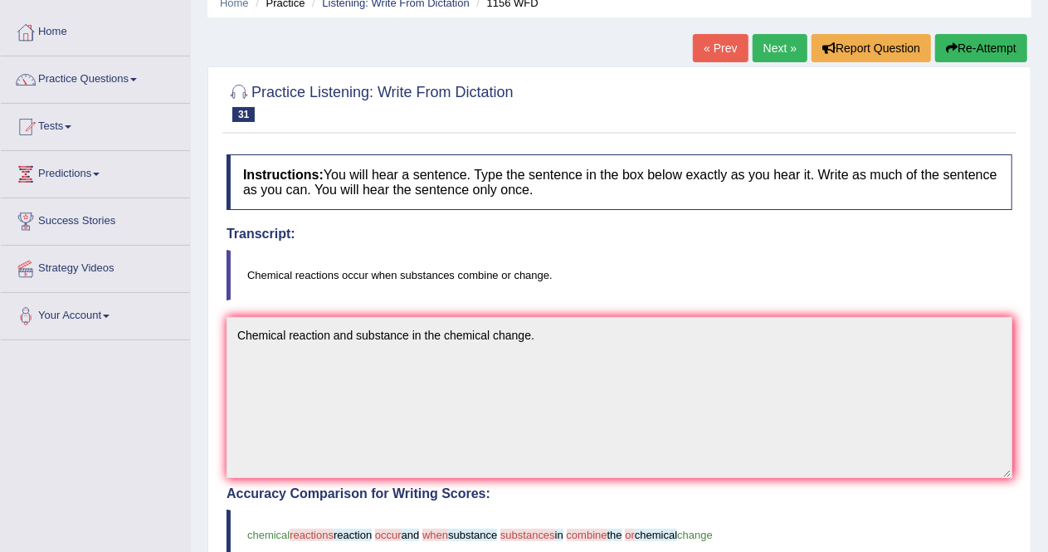
click at [769, 46] on link "Next »" at bounding box center [780, 48] width 55 height 28
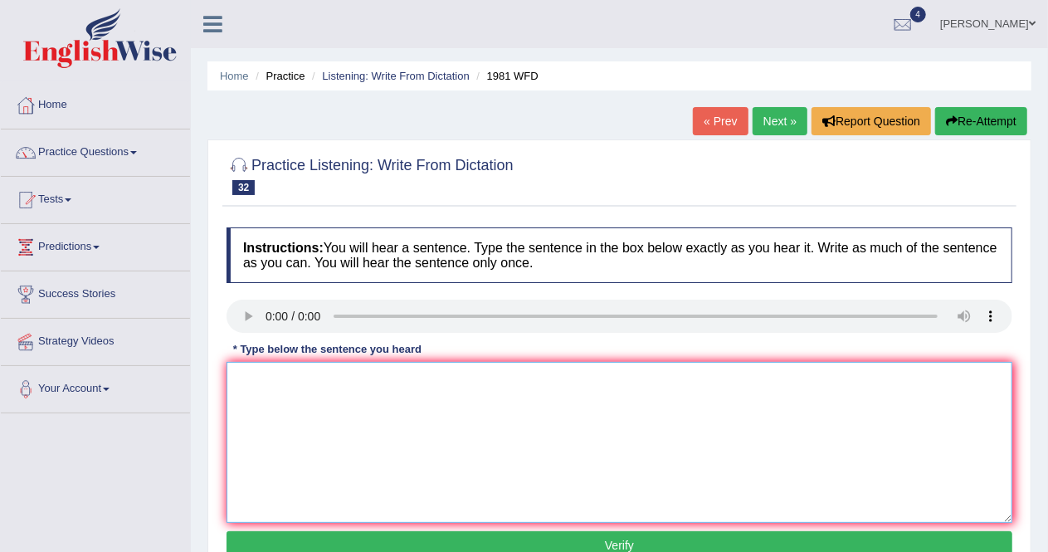
click at [254, 383] on textarea at bounding box center [620, 442] width 786 height 161
click at [320, 379] on textarea "All our argument have to be supproted whit arguments and theories" at bounding box center [620, 442] width 786 height 161
click at [574, 378] on textarea "All our arguments have to be supported with evidences and theories" at bounding box center [620, 442] width 786 height 161
click at [590, 388] on textarea "All our arguments have to be supported with evidences and theories" at bounding box center [620, 442] width 786 height 161
type textarea "All our arguments have to be supported with evidences and theories."
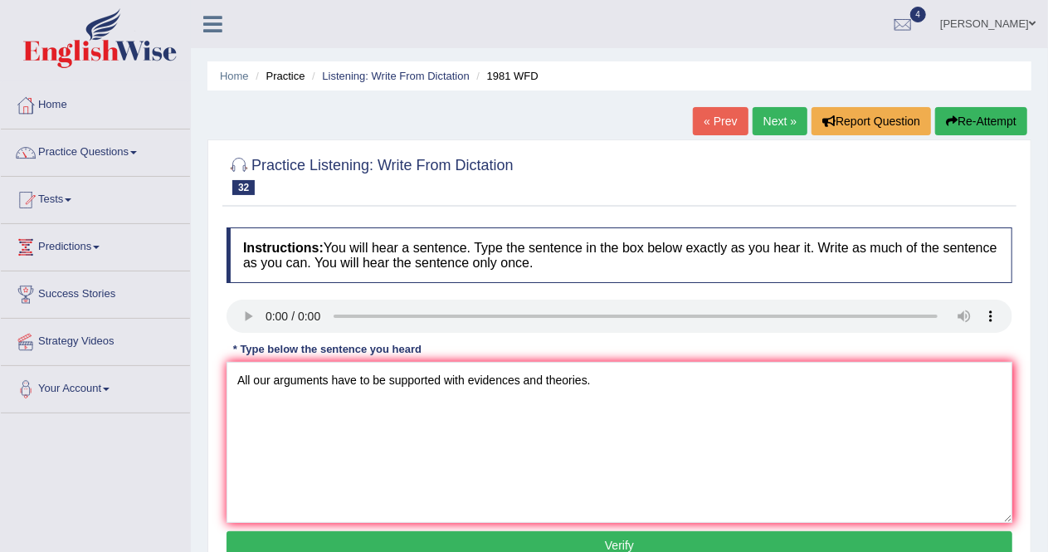
click at [652, 544] on button "Verify" at bounding box center [620, 545] width 786 height 28
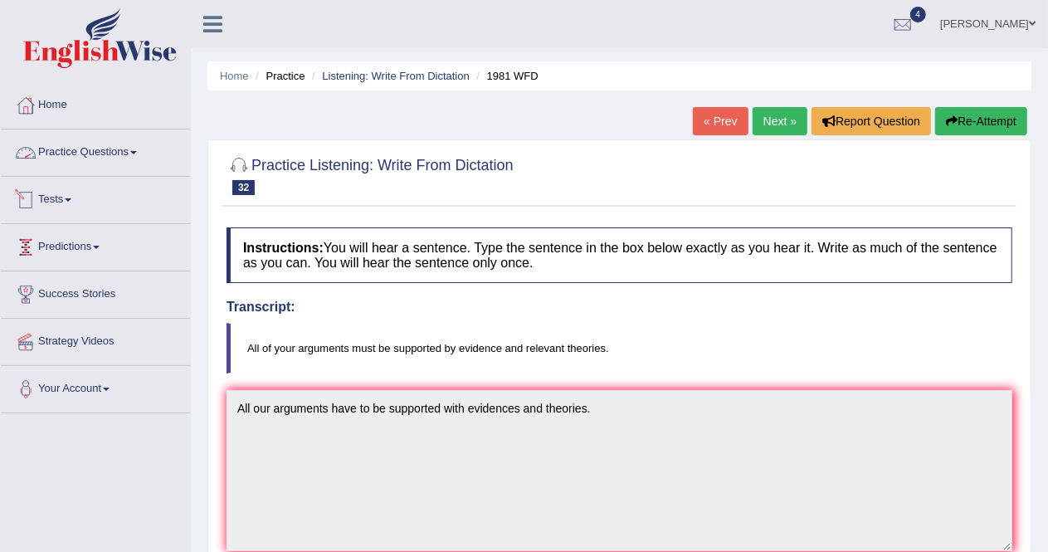
click at [120, 150] on link "Practice Questions" at bounding box center [95, 149] width 189 height 41
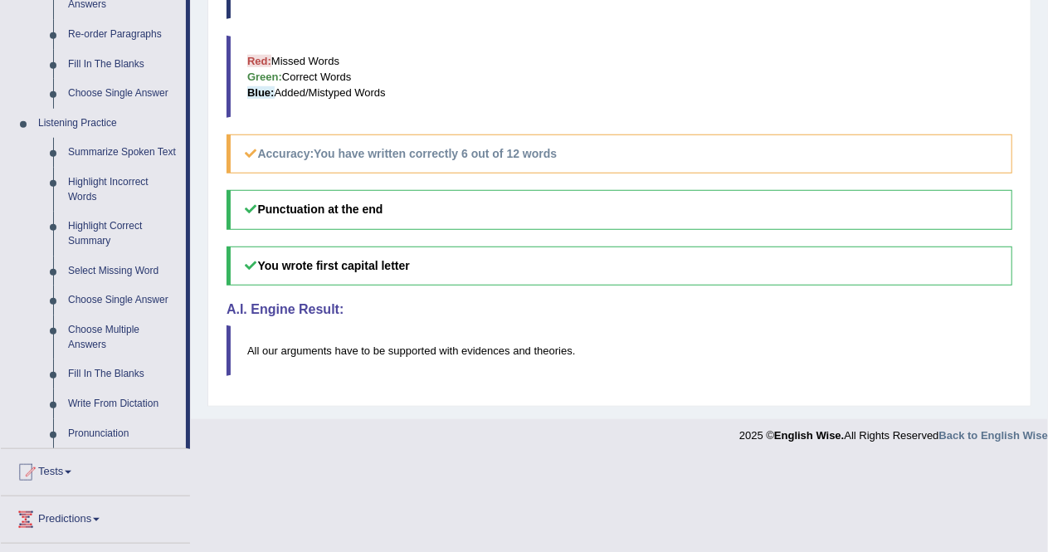
scroll to position [616, 0]
click at [107, 375] on link "Fill In The Blanks" at bounding box center [123, 373] width 125 height 30
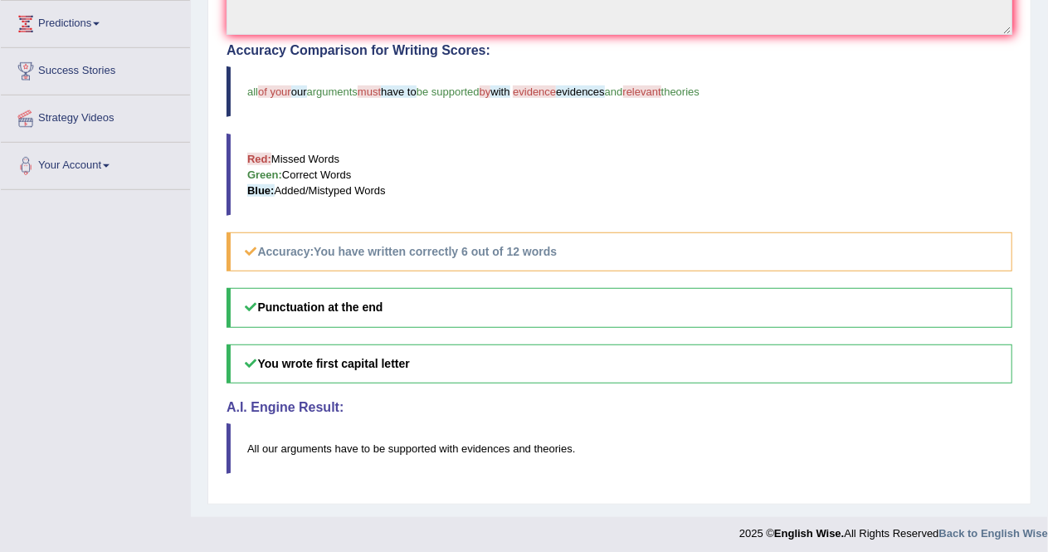
scroll to position [244, 0]
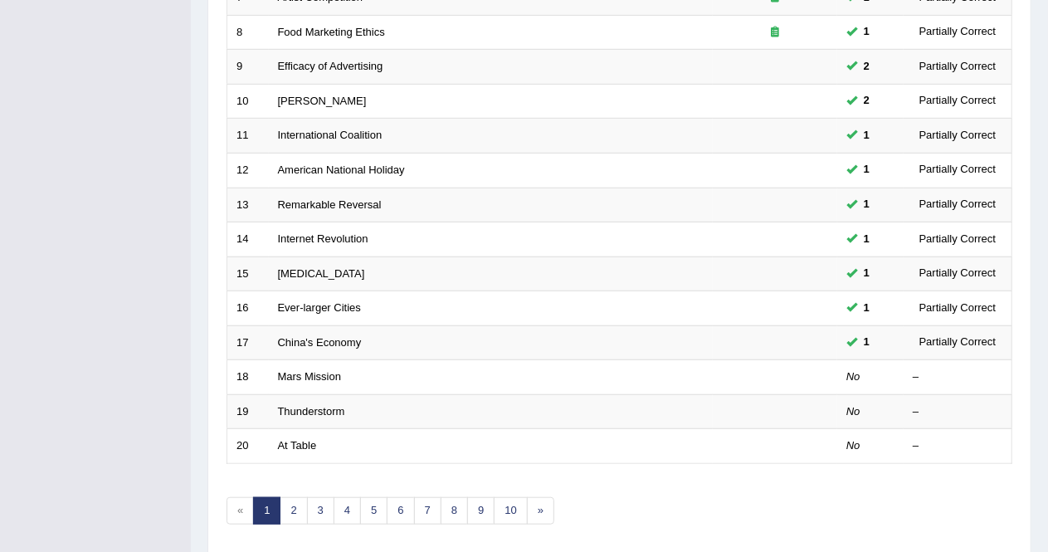
scroll to position [489, 0]
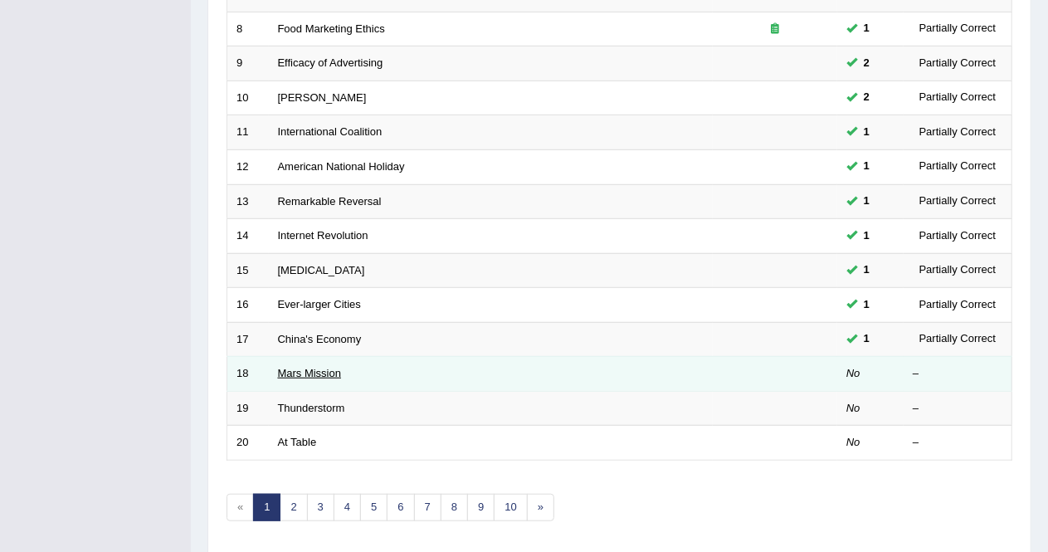
click at [300, 368] on link "Mars Mission" at bounding box center [310, 373] width 64 height 12
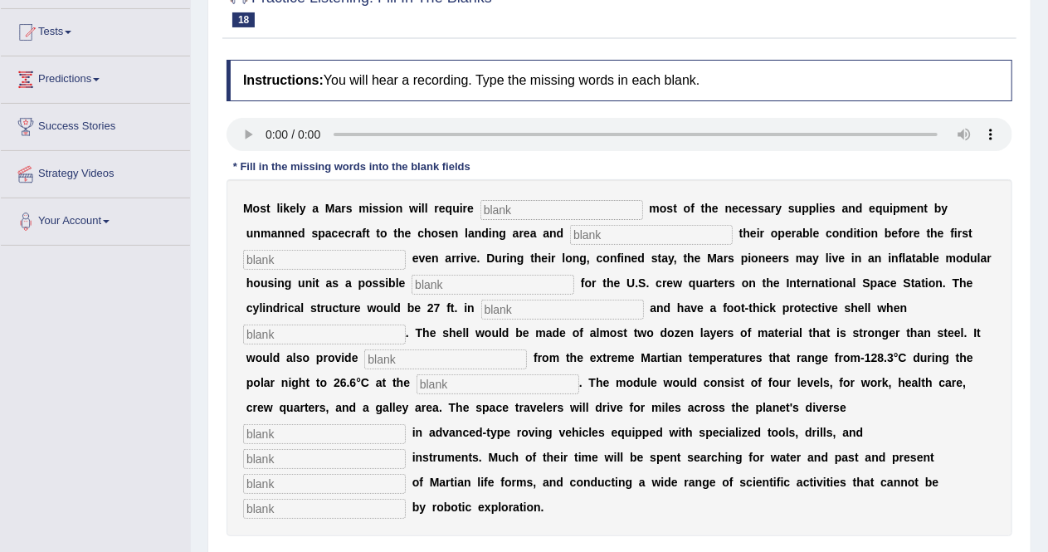
scroll to position [168, 0]
click at [516, 207] on input "text" at bounding box center [562, 210] width 163 height 20
click at [556, 208] on input "text" at bounding box center [562, 210] width 163 height 20
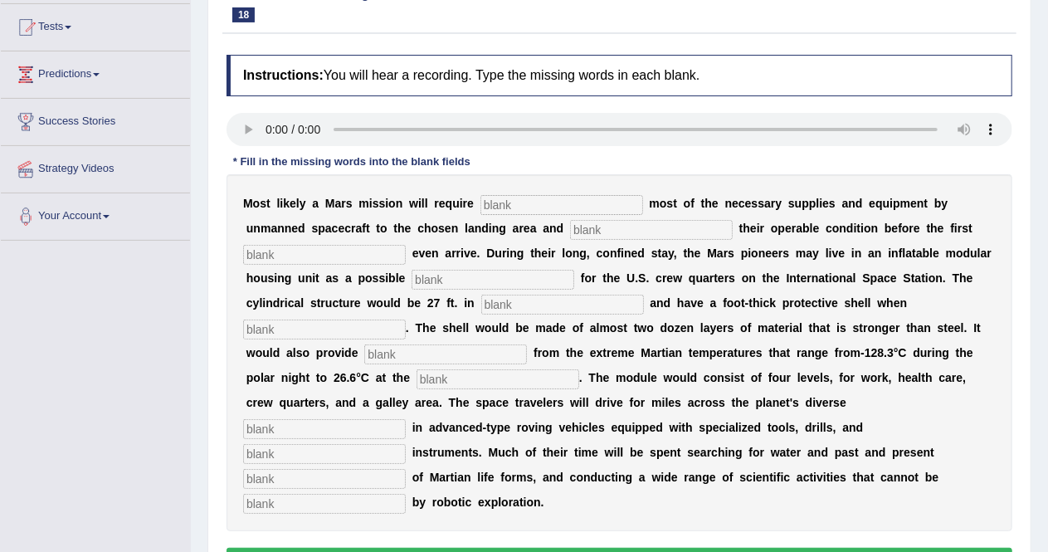
scroll to position [172, 0]
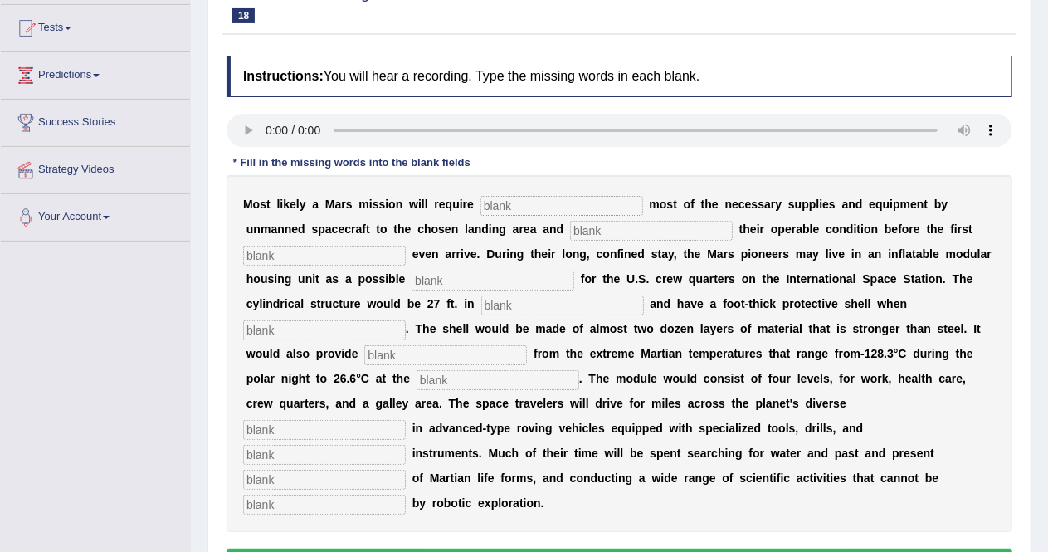
click at [499, 198] on input "text" at bounding box center [562, 206] width 163 height 20
type input "transpor"
type input "conformin"
type input "astorudon"
type input "replacemente"
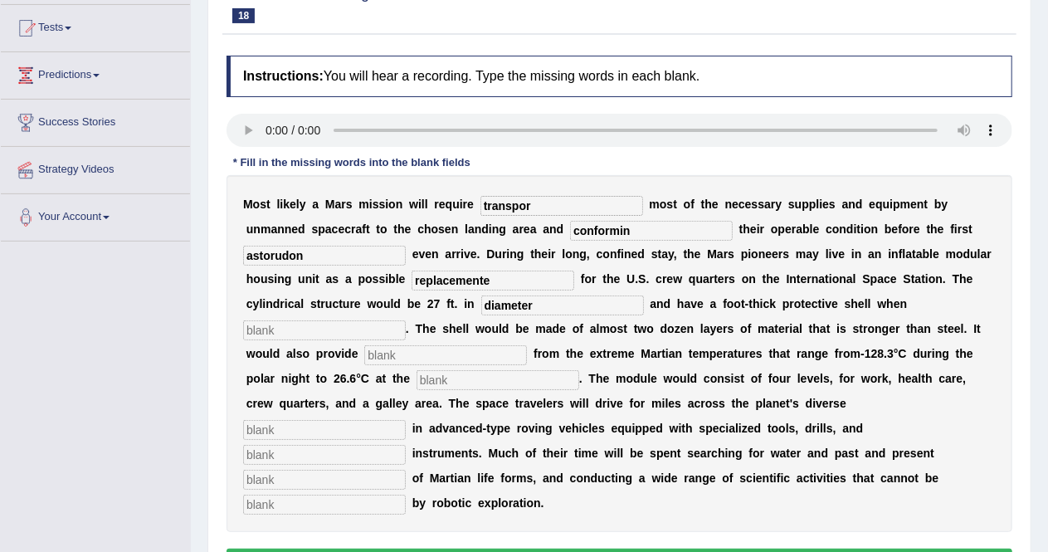
type input "diameter"
type input "inflated"
type input "insolation"
type input "d"
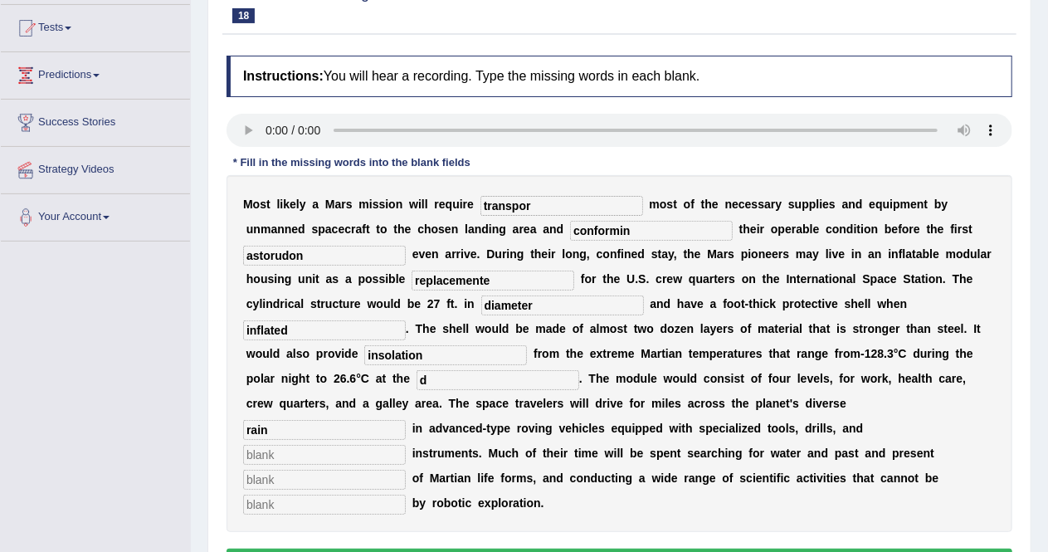
type input "rain"
type input "analitcal"
type input "evidence"
type input "complish"
click at [531, 202] on input "transpor" at bounding box center [562, 206] width 163 height 20
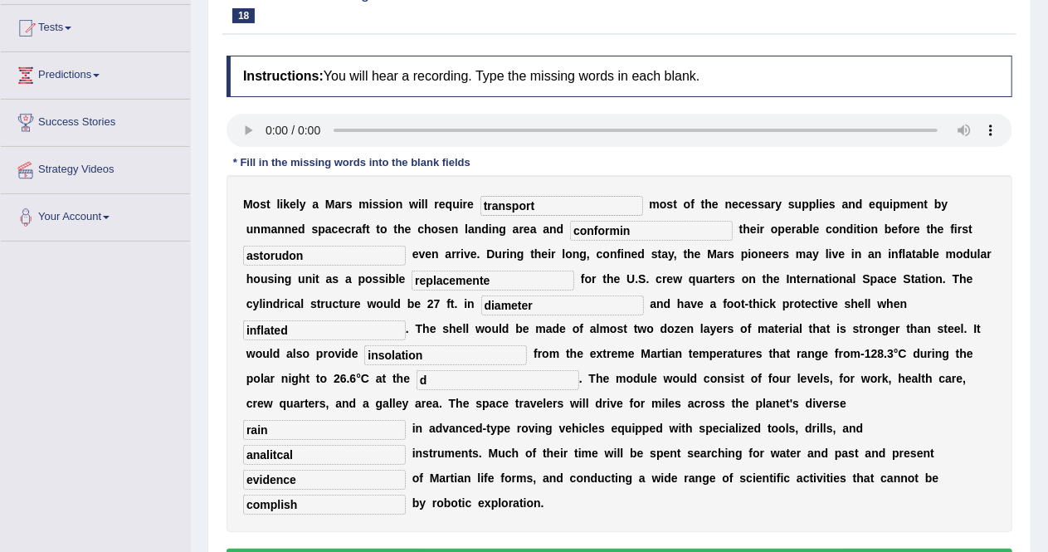
type input "transport"
click at [632, 230] on input "conformin" at bounding box center [651, 231] width 163 height 20
click at [594, 230] on input "conforming" at bounding box center [651, 231] width 163 height 20
type input "comforming"
click at [307, 257] on input "astorudon" at bounding box center [324, 256] width 163 height 20
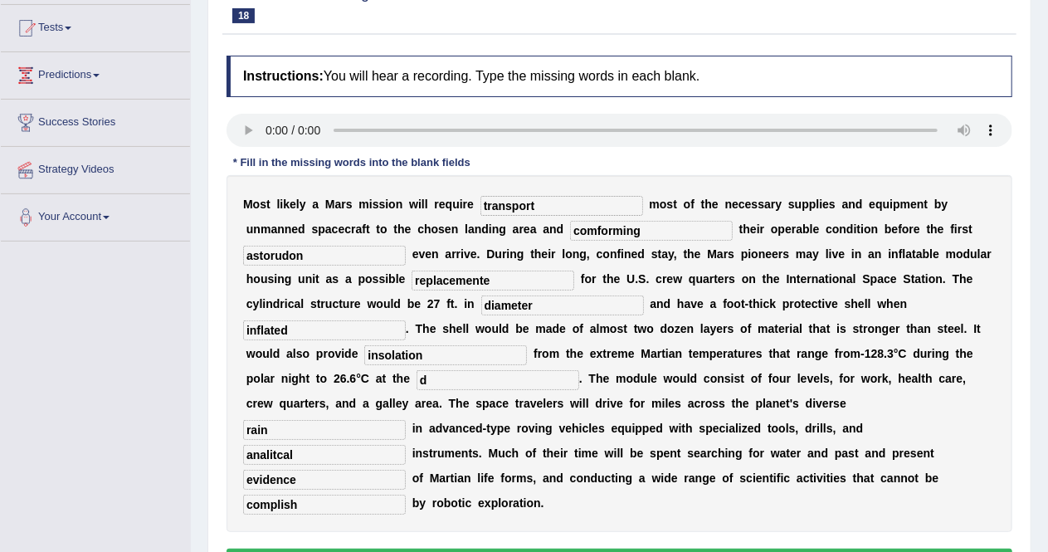
drag, startPoint x: 307, startPoint y: 257, endPoint x: 264, endPoint y: 256, distance: 43.2
click at [264, 256] on input "astorudon" at bounding box center [324, 256] width 163 height 20
type input "astronaut"
click at [495, 278] on input "replacemente" at bounding box center [493, 281] width 163 height 20
type input "replacement"
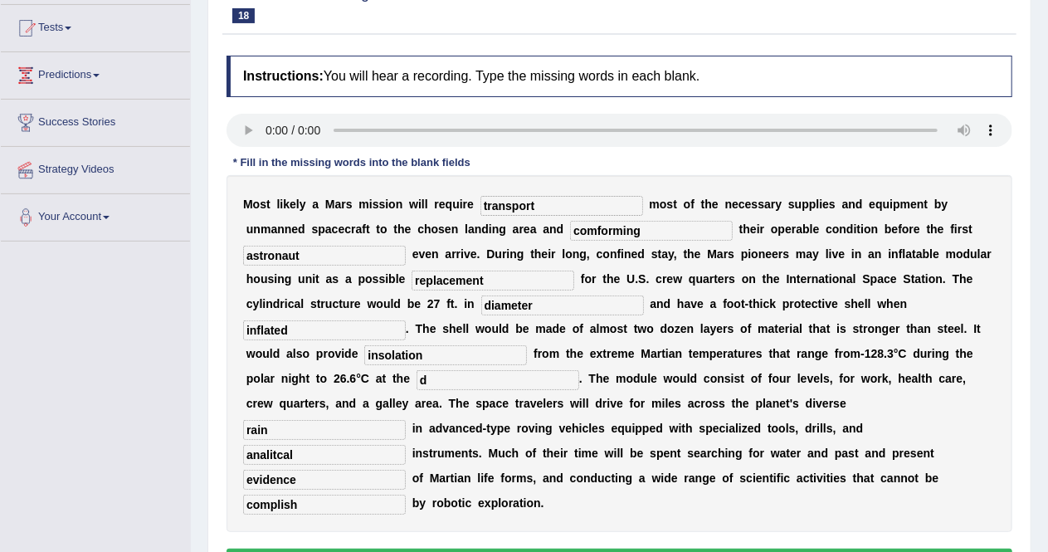
click at [546, 306] on input "diameter" at bounding box center [562, 305] width 163 height 20
click at [378, 351] on input "insolation" at bounding box center [445, 355] width 163 height 20
type input "isolation"
click at [444, 378] on input "d" at bounding box center [498, 380] width 163 height 20
type input "somethin"
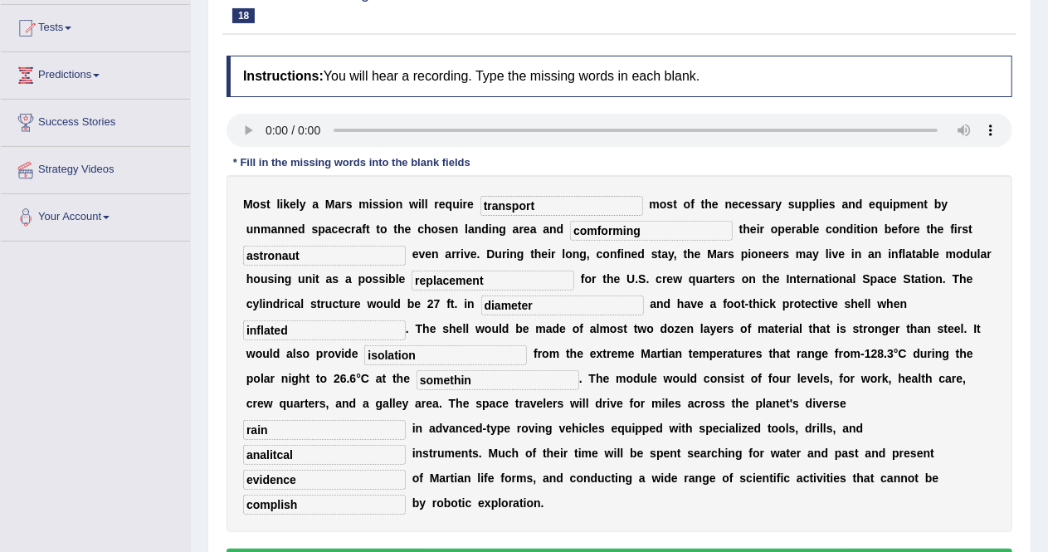
click at [274, 452] on input "analitcal" at bounding box center [324, 455] width 163 height 20
type input "analitycal"
click at [575, 549] on button "Verify" at bounding box center [620, 563] width 786 height 28
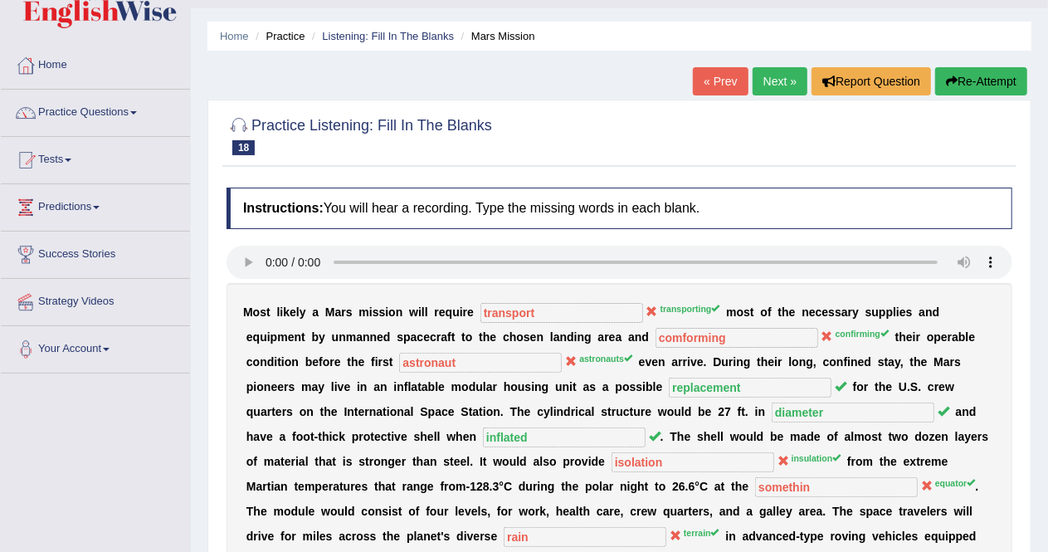
scroll to position [35, 0]
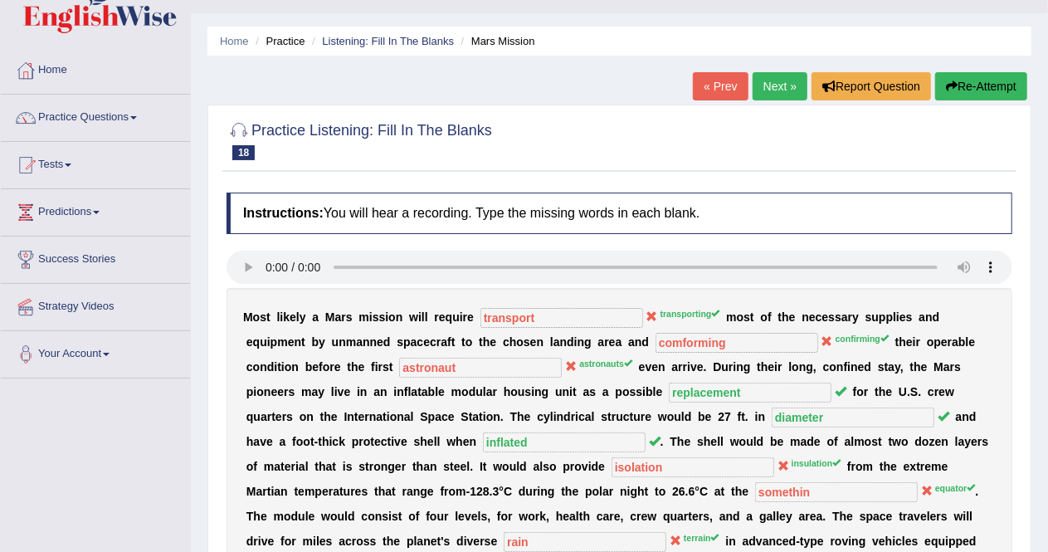
click at [779, 84] on link "Next »" at bounding box center [780, 86] width 55 height 28
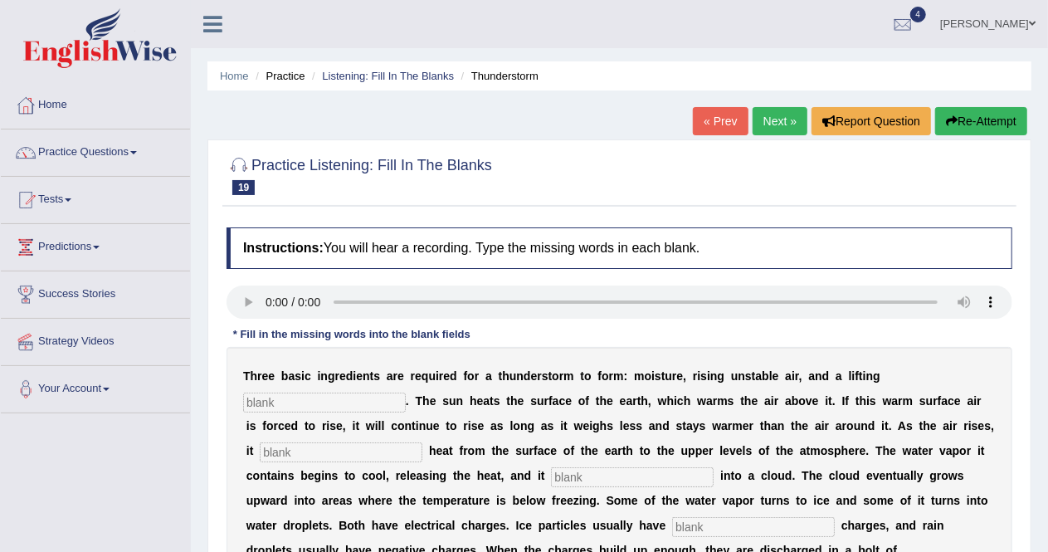
click at [277, 402] on input "text" at bounding box center [324, 403] width 163 height 20
type input "mechanism"
type input "transports"
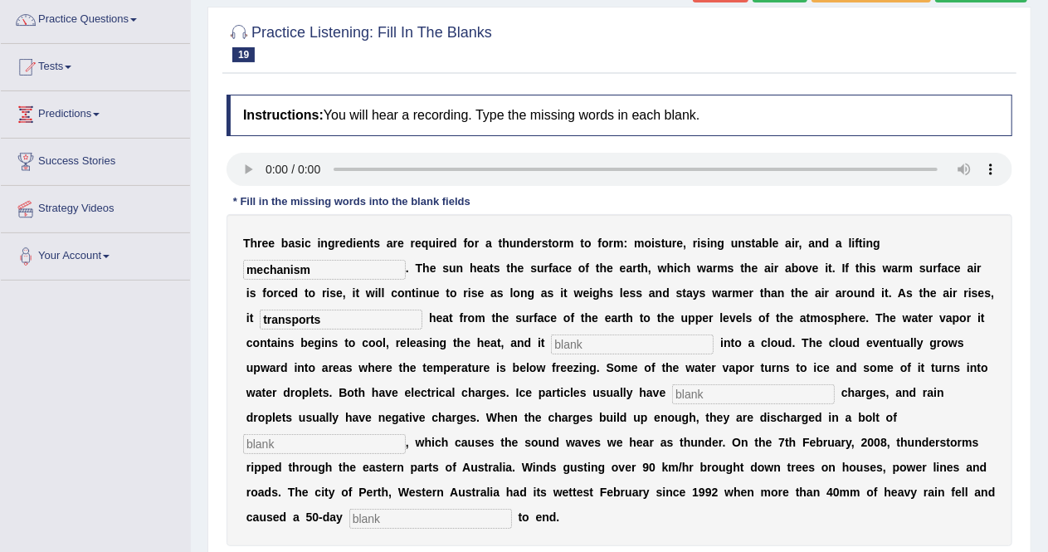
scroll to position [134, 0]
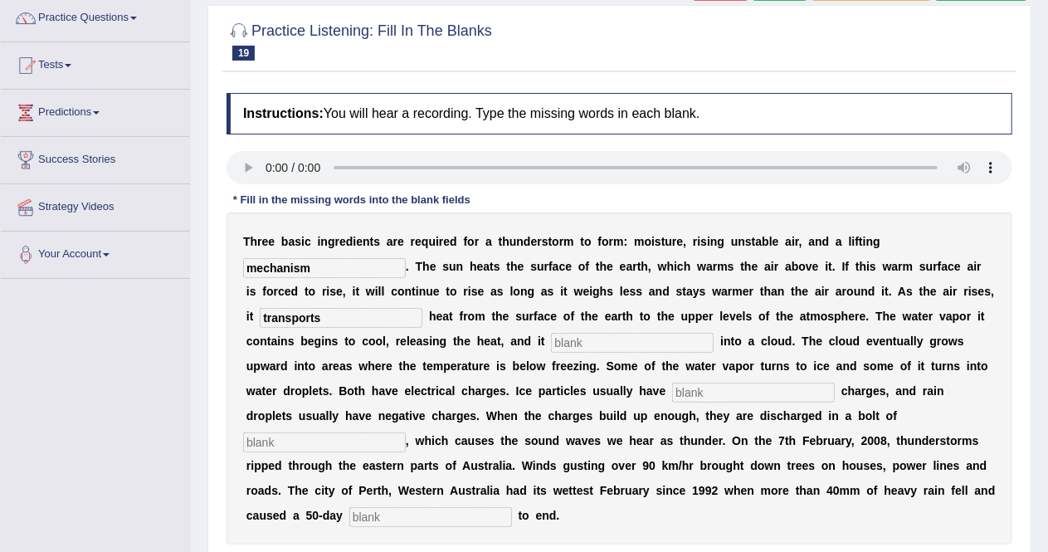
click at [662, 344] on input "text" at bounding box center [632, 343] width 163 height 20
click at [570, 341] on input "text" at bounding box center [632, 343] width 163 height 20
type input "condences"
type input "postive"
type input "lineling"
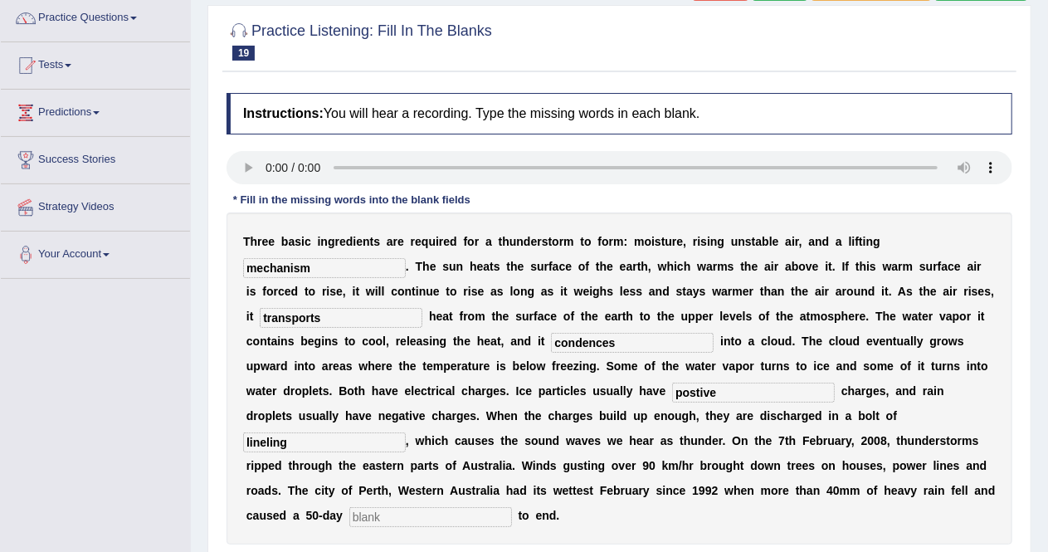
click at [398, 515] on input "text" at bounding box center [430, 517] width 163 height 20
type input "draw"
click at [695, 390] on input "postive" at bounding box center [753, 393] width 163 height 20
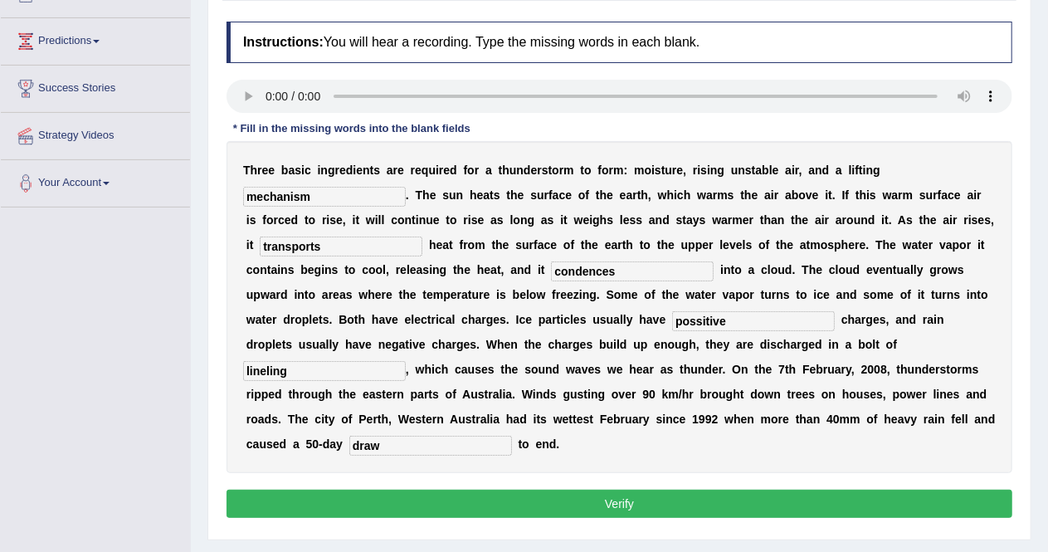
scroll to position [206, 0]
type input "possitive"
click at [662, 500] on button "Verify" at bounding box center [620, 504] width 786 height 28
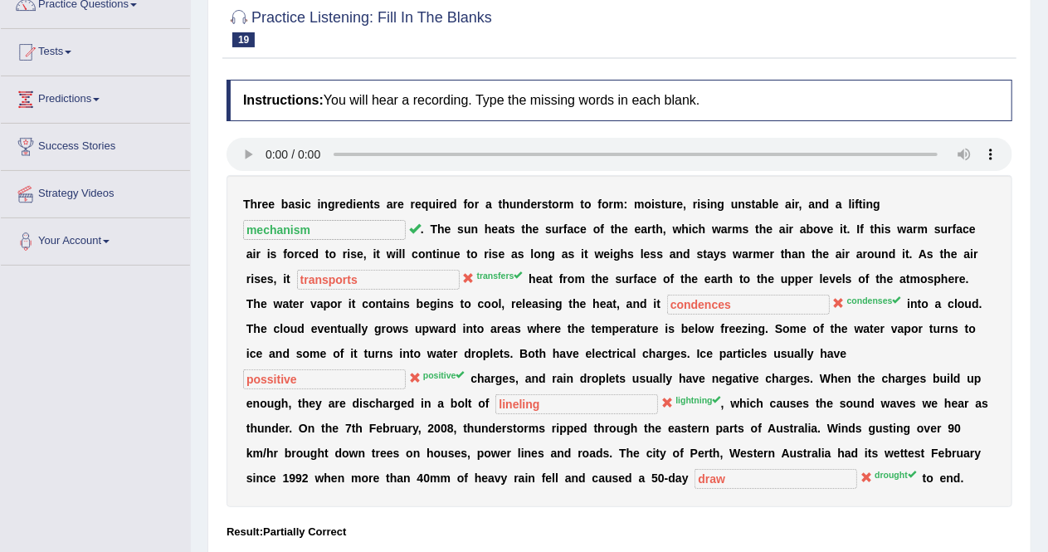
scroll to position [45, 0]
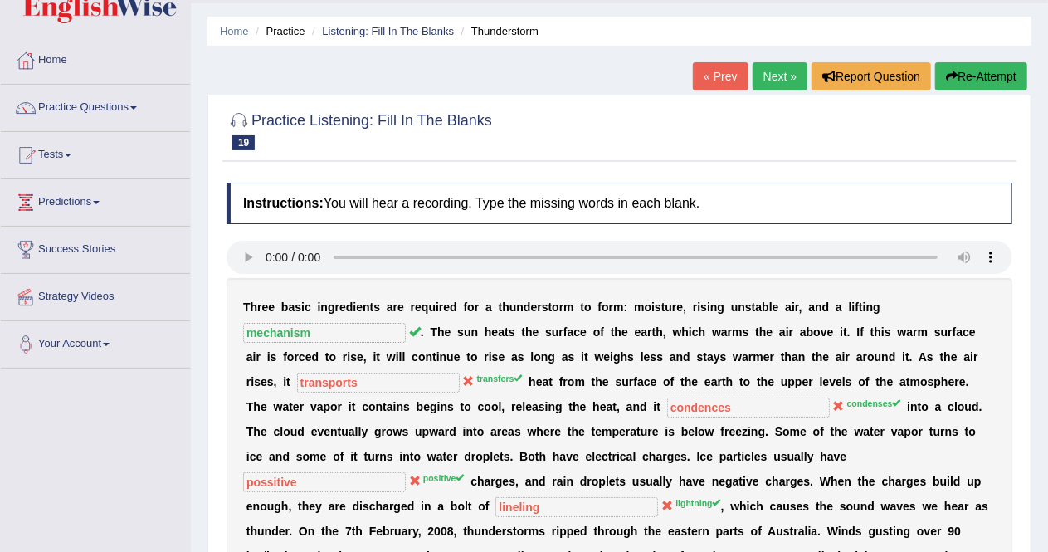
click at [768, 69] on link "Next »" at bounding box center [780, 76] width 55 height 28
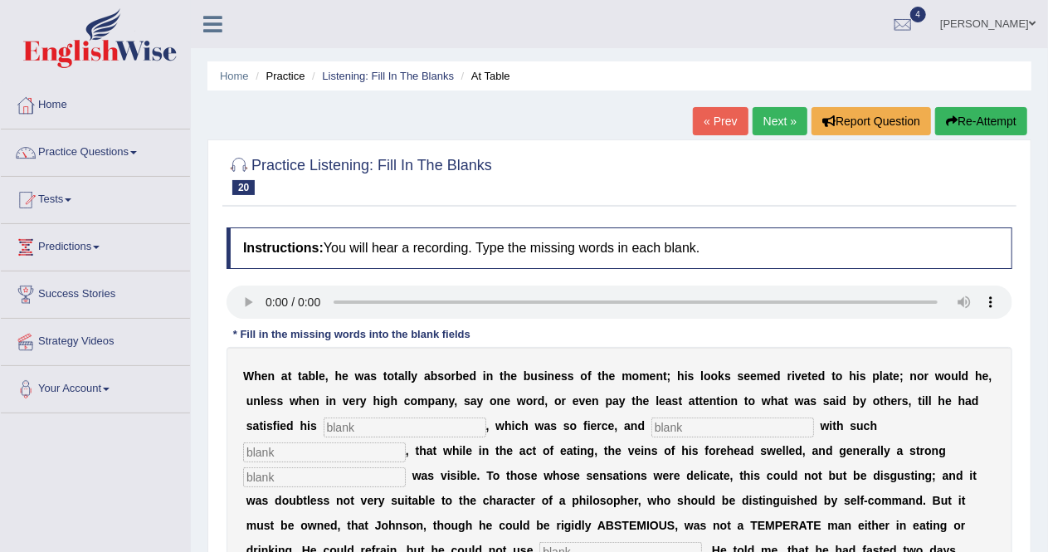
click at [344, 422] on input "text" at bounding box center [405, 427] width 163 height 20
click at [339, 429] on input "text" at bounding box center [405, 427] width 163 height 20
click at [359, 427] on input "text" at bounding box center [405, 427] width 163 height 20
click at [366, 427] on input "text" at bounding box center [405, 427] width 163 height 20
type input "appetite"
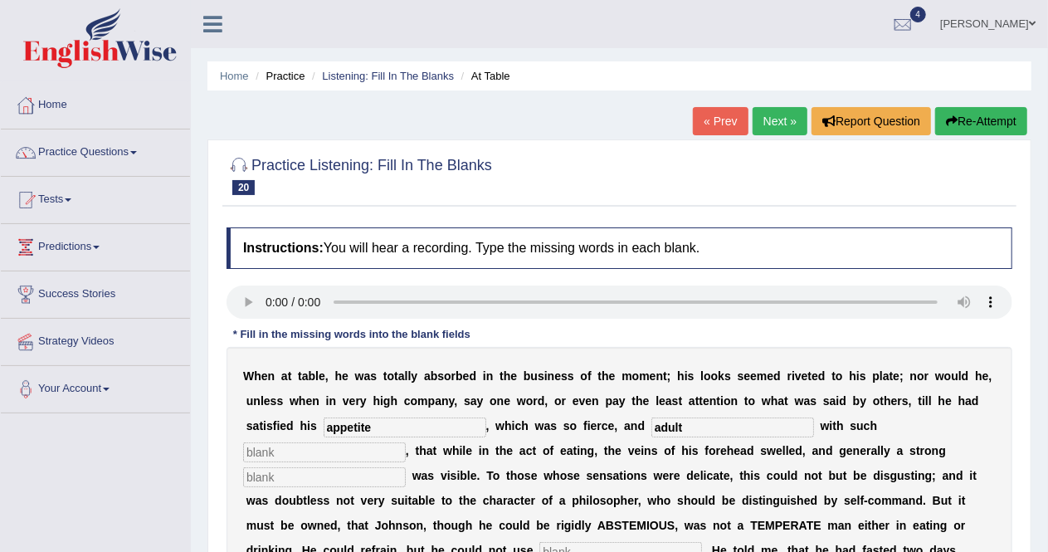
type input "adult"
type input "eating"
type input "inspiration"
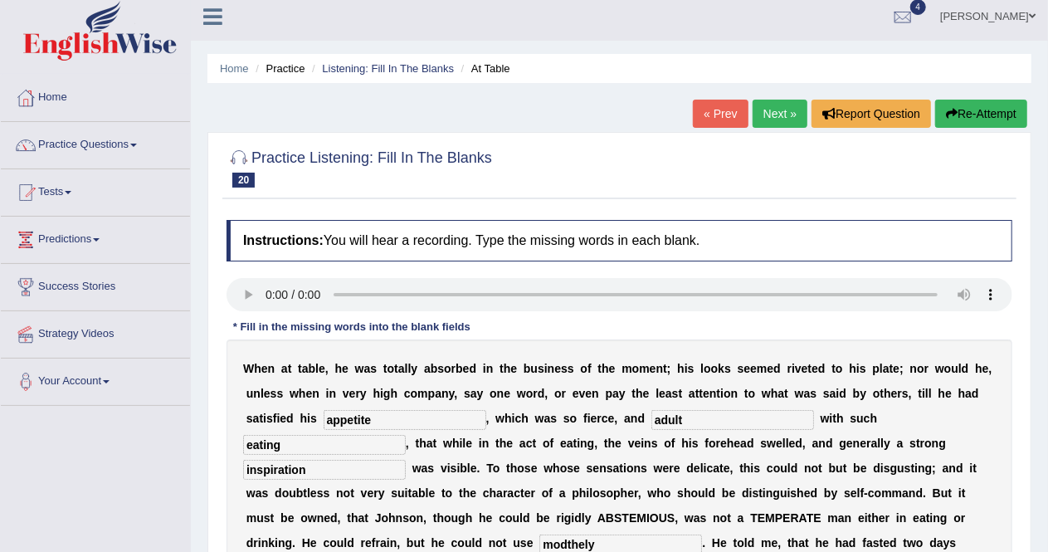
type input "modthely"
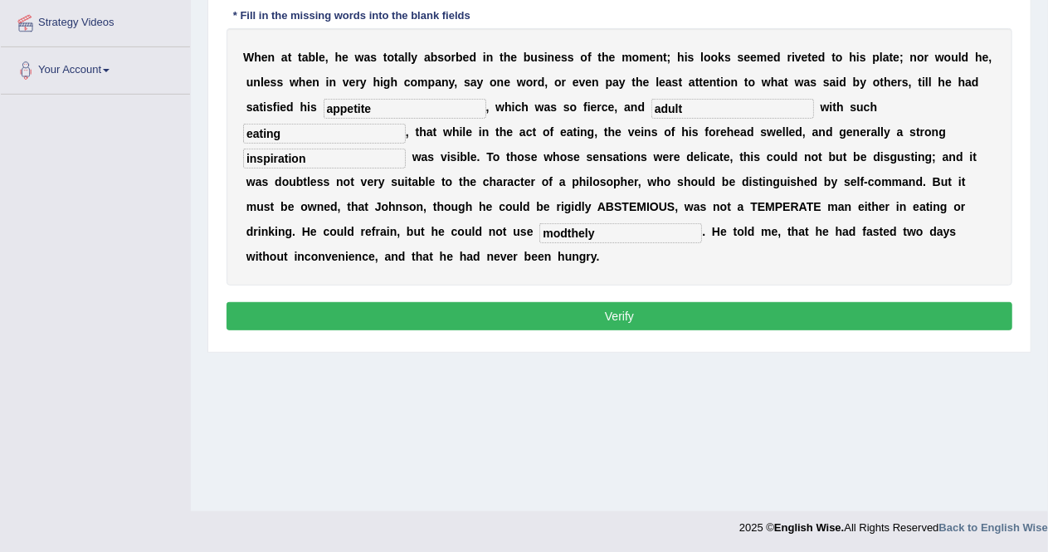
click at [388, 109] on input "appetite" at bounding box center [405, 109] width 163 height 20
click at [345, 105] on input "appetite" at bounding box center [405, 109] width 163 height 20
type input "apetite"
click at [570, 228] on input "modthely" at bounding box center [620, 233] width 163 height 20
type input "modhely"
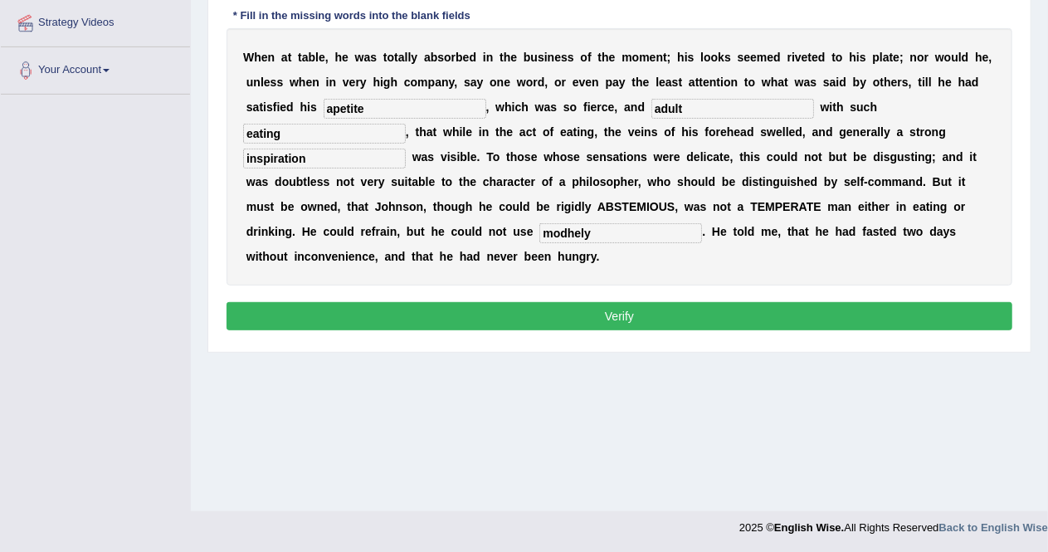
click at [597, 315] on button "Verify" at bounding box center [620, 316] width 786 height 28
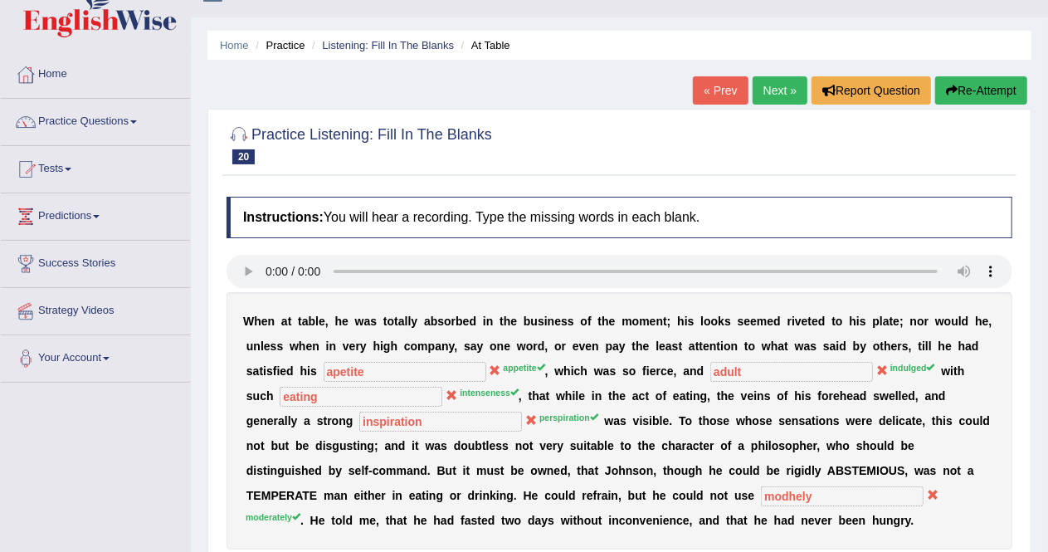
scroll to position [0, 0]
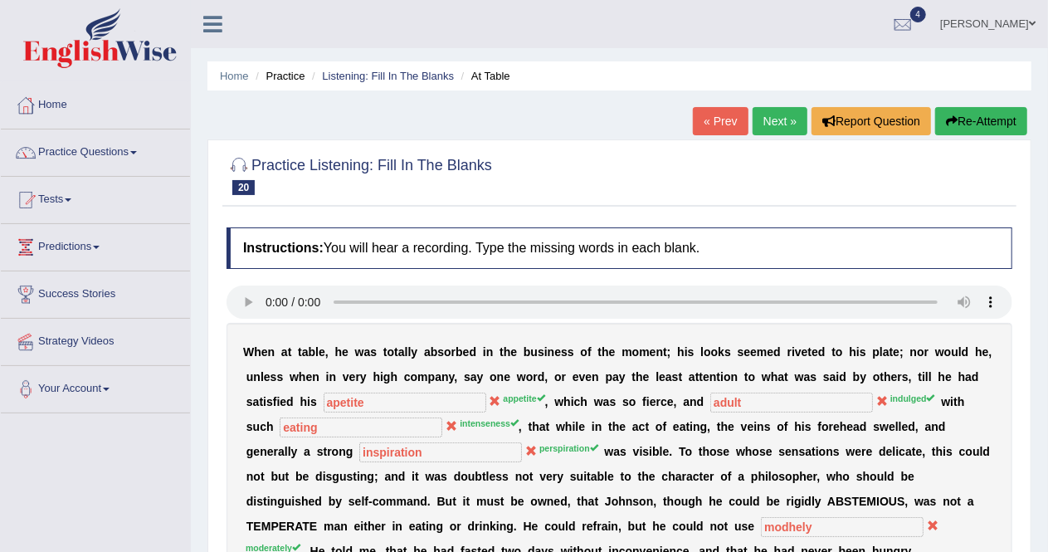
click at [773, 118] on link "Next »" at bounding box center [780, 121] width 55 height 28
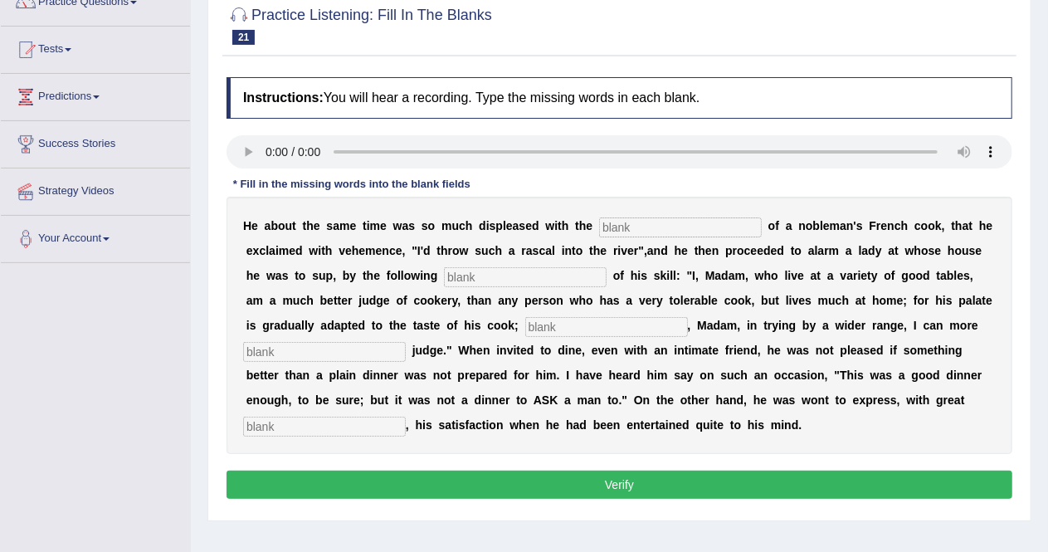
scroll to position [154, 0]
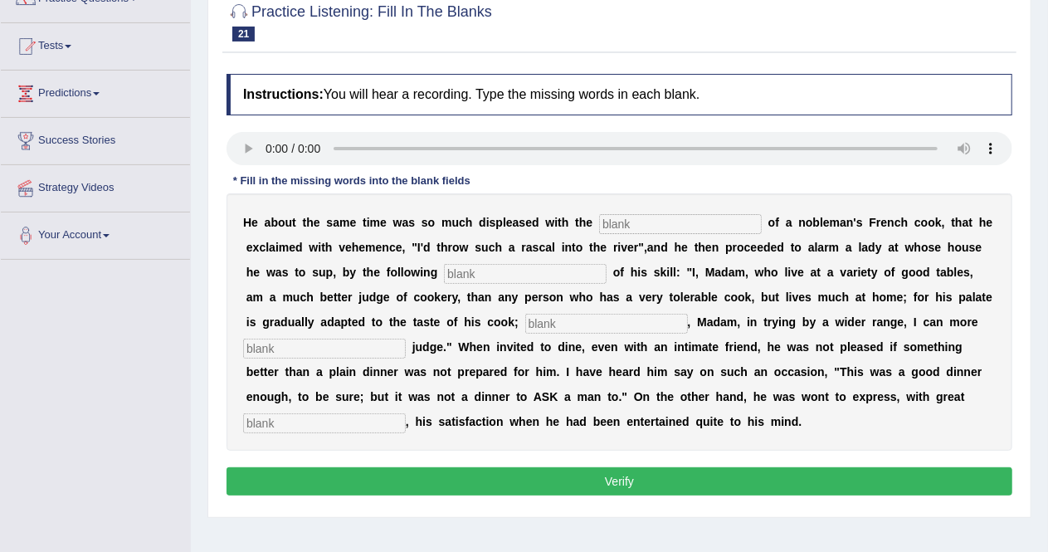
click at [637, 227] on input "text" at bounding box center [680, 224] width 163 height 20
type input "performances"
type input "manufasts"
type input "pherfhava"
click at [320, 350] on input "text" at bounding box center [324, 349] width 163 height 20
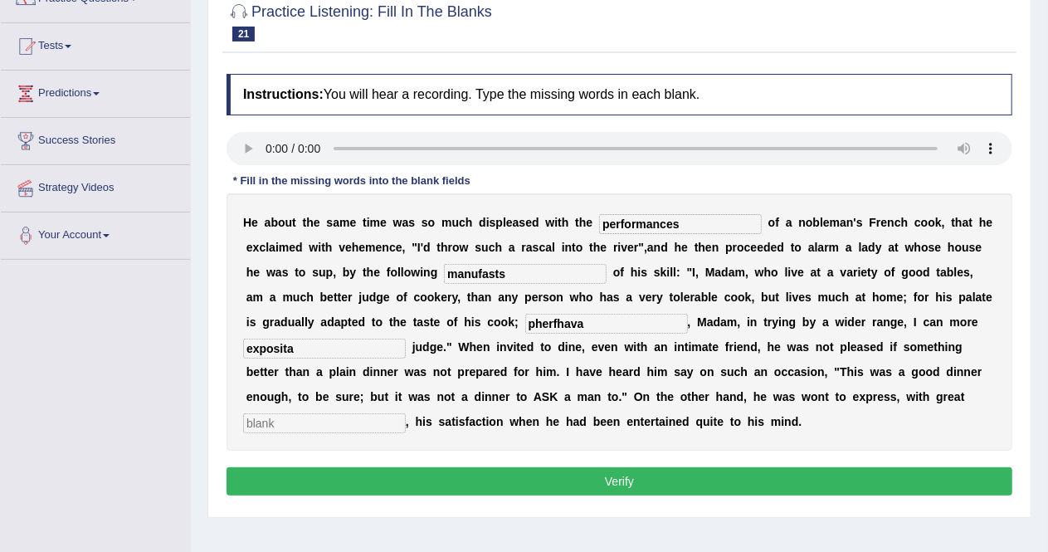
type input "exposita"
type input "clear"
click at [513, 274] on input "manufasts" at bounding box center [525, 274] width 163 height 20
type input "manufacts"
click at [307, 344] on input "exposita" at bounding box center [324, 349] width 163 height 20
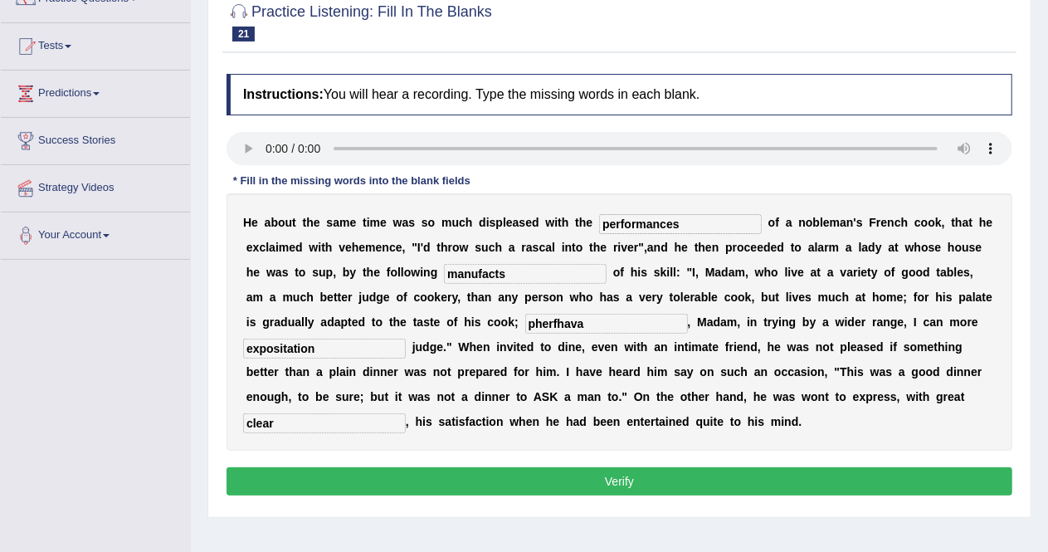
type input "expositation"
click at [581, 320] on input "pherfhava" at bounding box center [606, 324] width 163 height 20
type input "perhabs"
click at [546, 487] on button "Verify" at bounding box center [620, 481] width 786 height 28
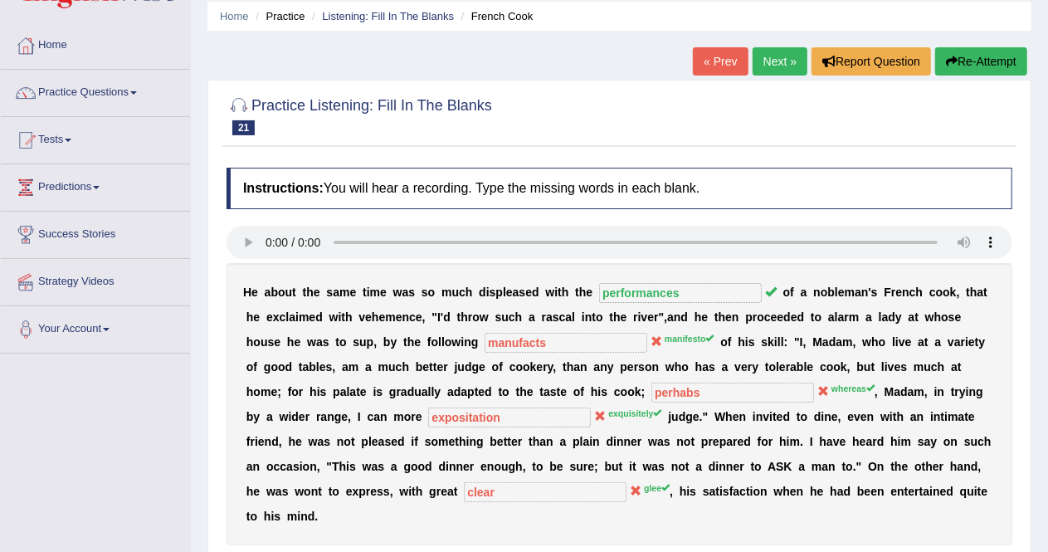
scroll to position [59, 0]
click at [781, 61] on link "Next »" at bounding box center [780, 62] width 55 height 28
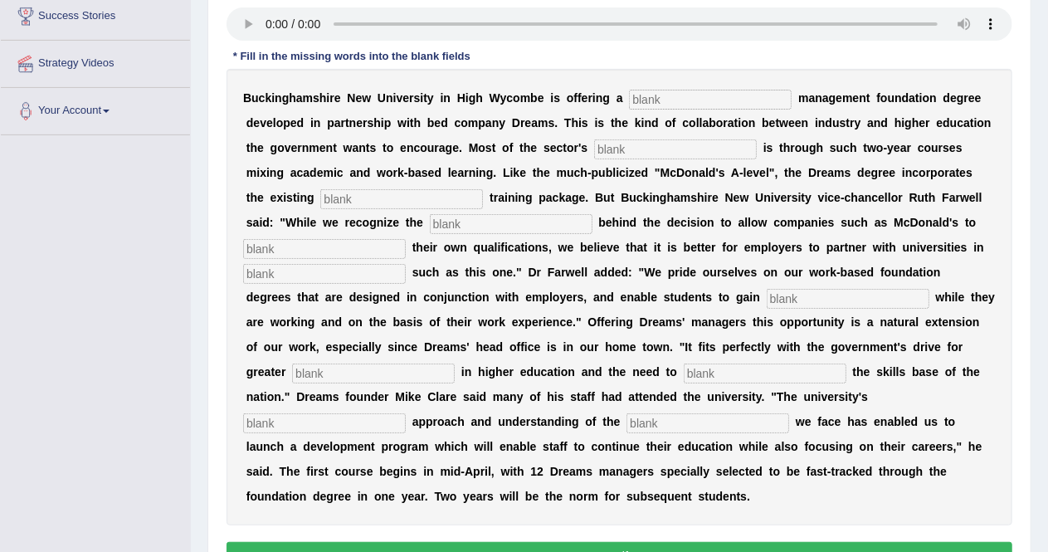
scroll to position [281, 0]
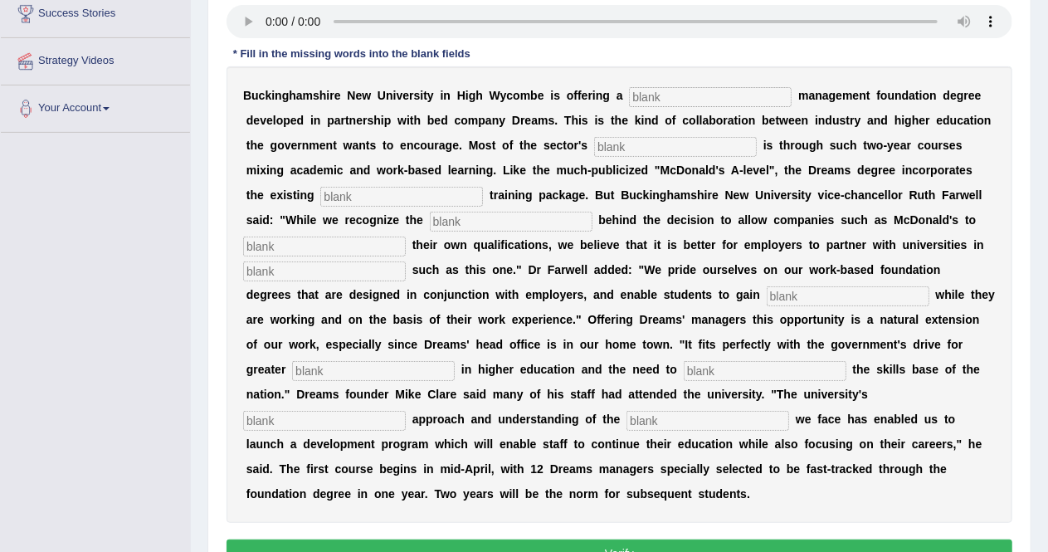
click at [661, 97] on input "text" at bounding box center [710, 97] width 163 height 20
type input "retail"
type input "expandsq"
type input "company"
type input "emphatize"
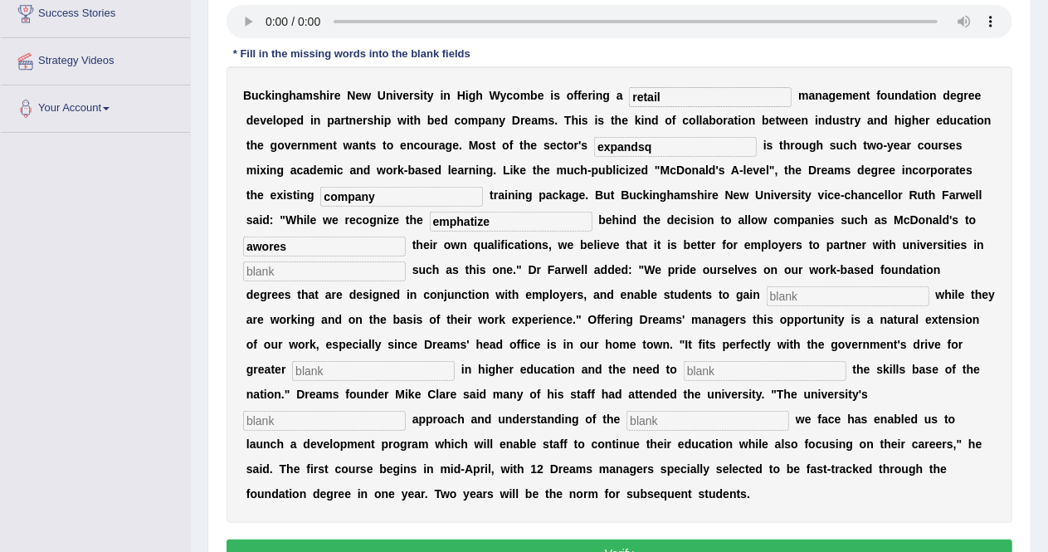
type input "awores"
click at [349, 265] on input "text" at bounding box center [324, 271] width 163 height 20
type input "inicialtixes"
click at [789, 290] on input "text" at bounding box center [848, 296] width 163 height 20
type input "quailitifations"
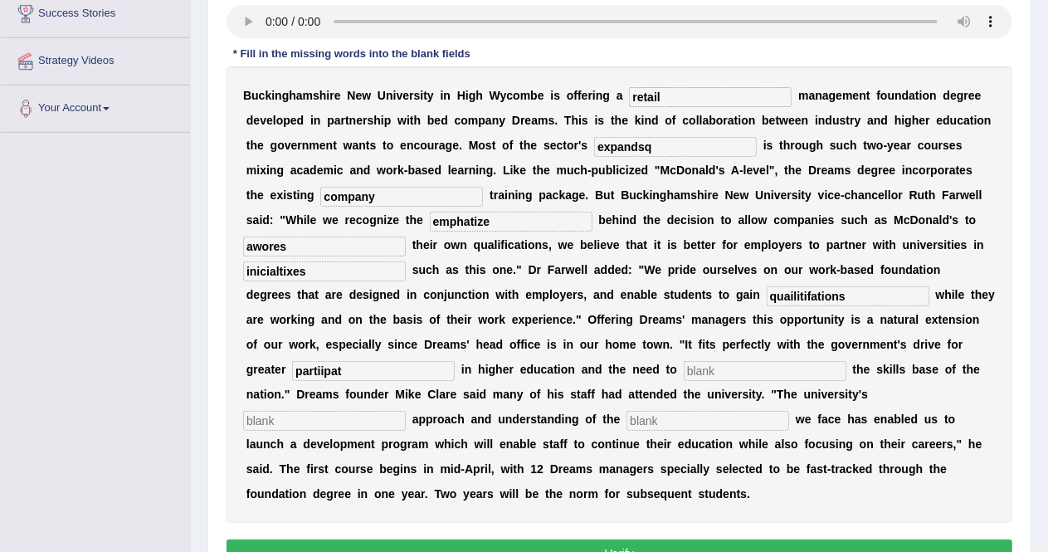
type input "partiipat"
type input "enhavence"
type input "pracmatic"
click at [659, 145] on input "expandsq" at bounding box center [675, 147] width 163 height 20
type input "expandses"
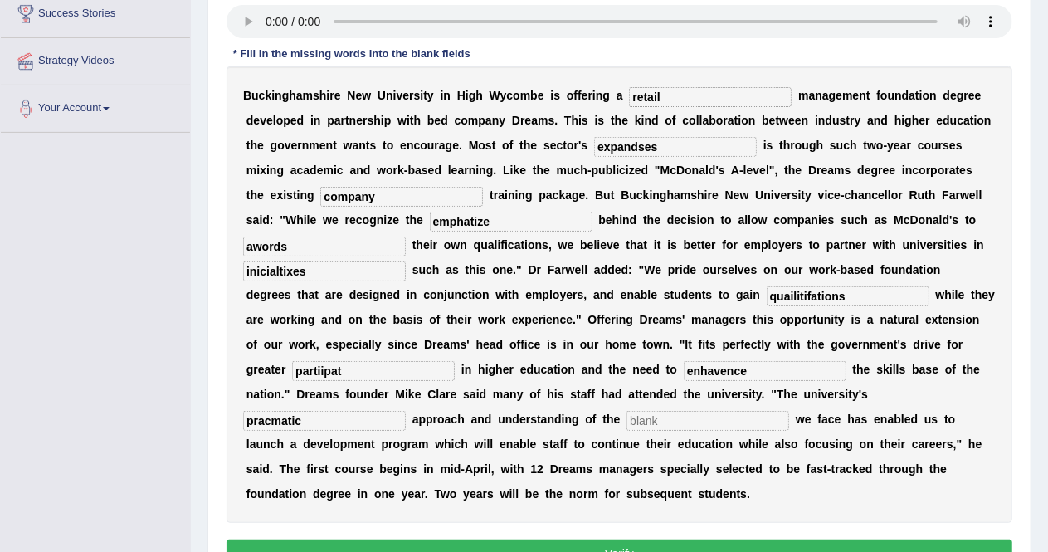
type input "awords"
type input "iniciatives"
type input "qualifications"
type input "participations"
type input "enhance"
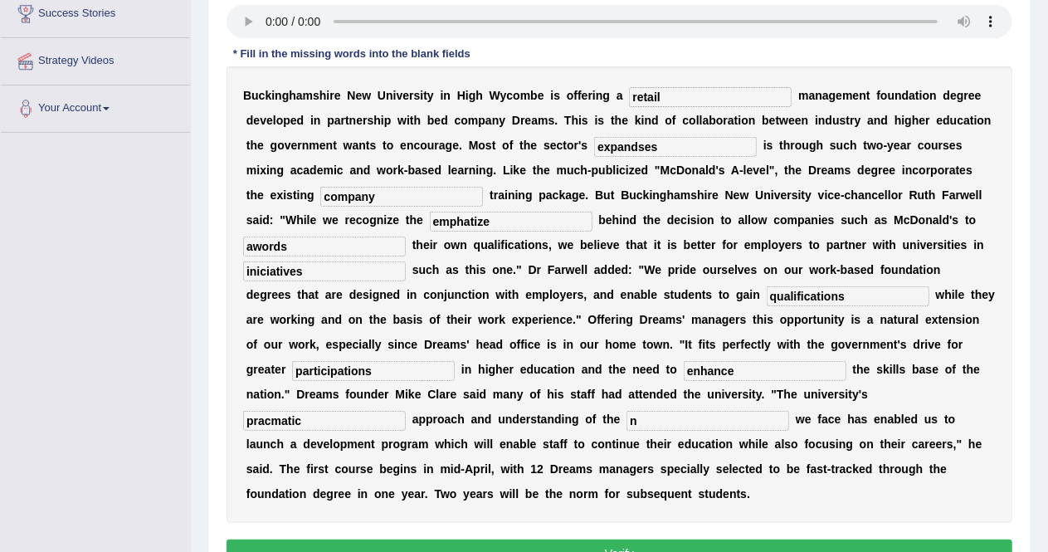
type input "n"
click at [615, 544] on button "Verify" at bounding box center [620, 553] width 786 height 28
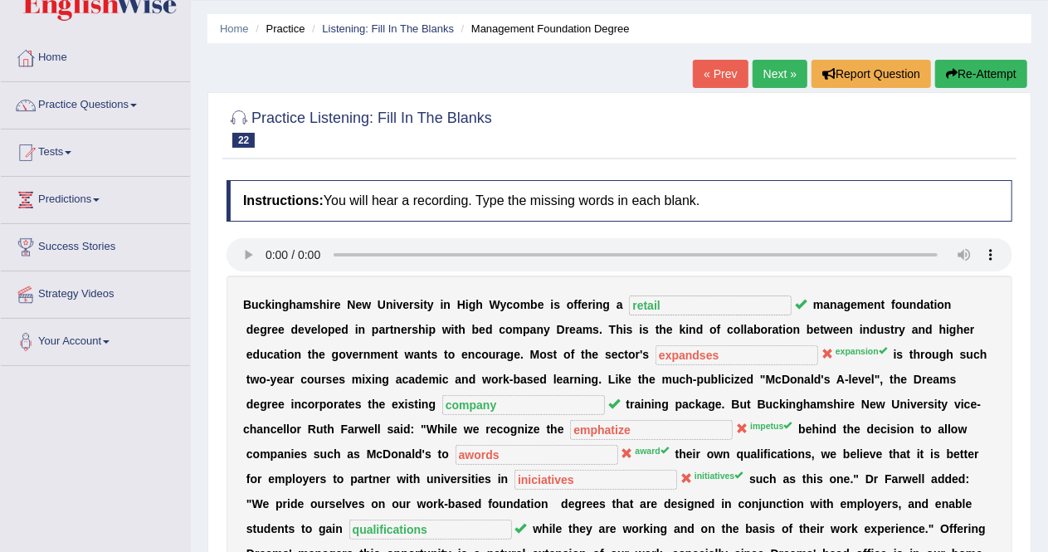
scroll to position [28, 0]
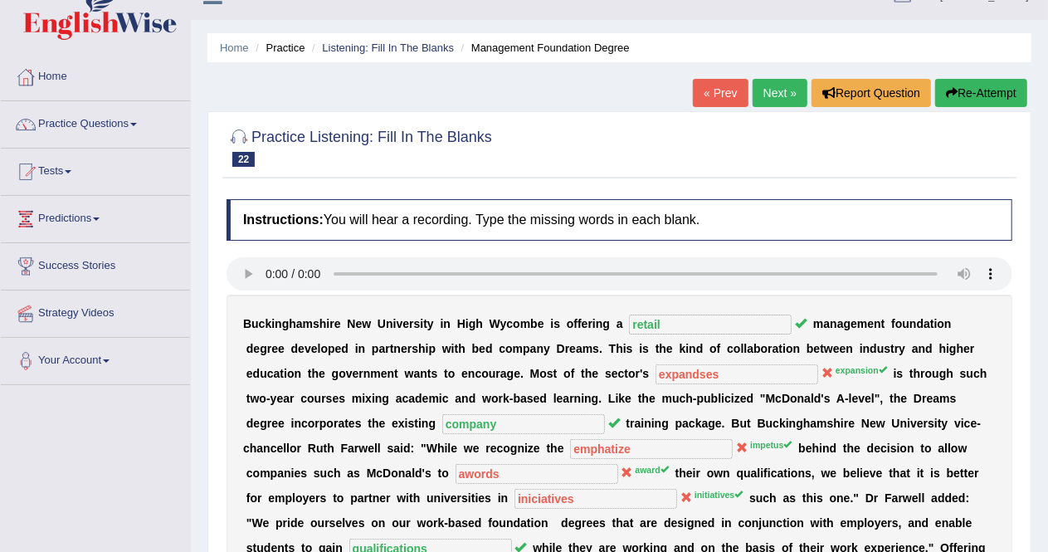
click at [778, 88] on link "Next »" at bounding box center [780, 93] width 55 height 28
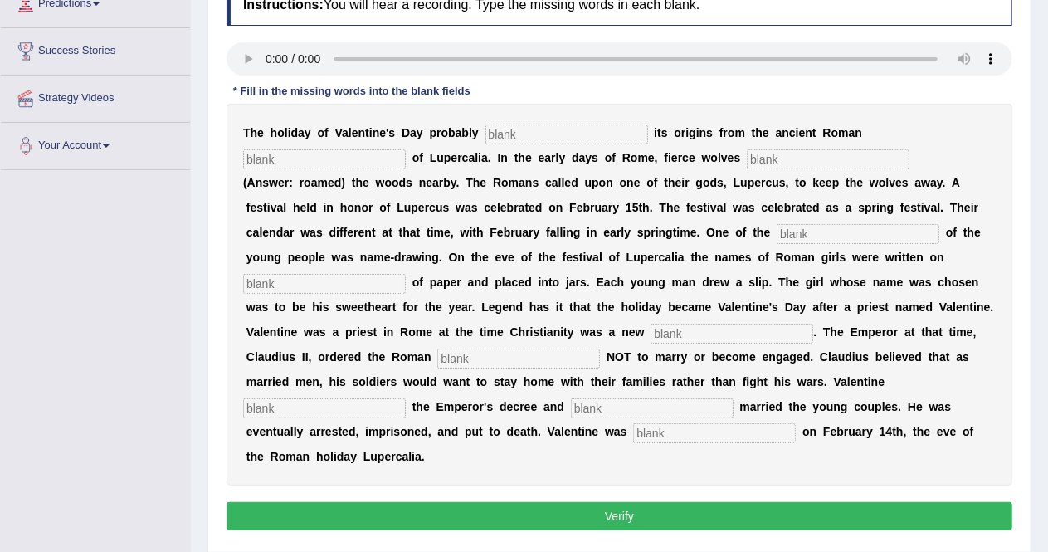
scroll to position [246, 0]
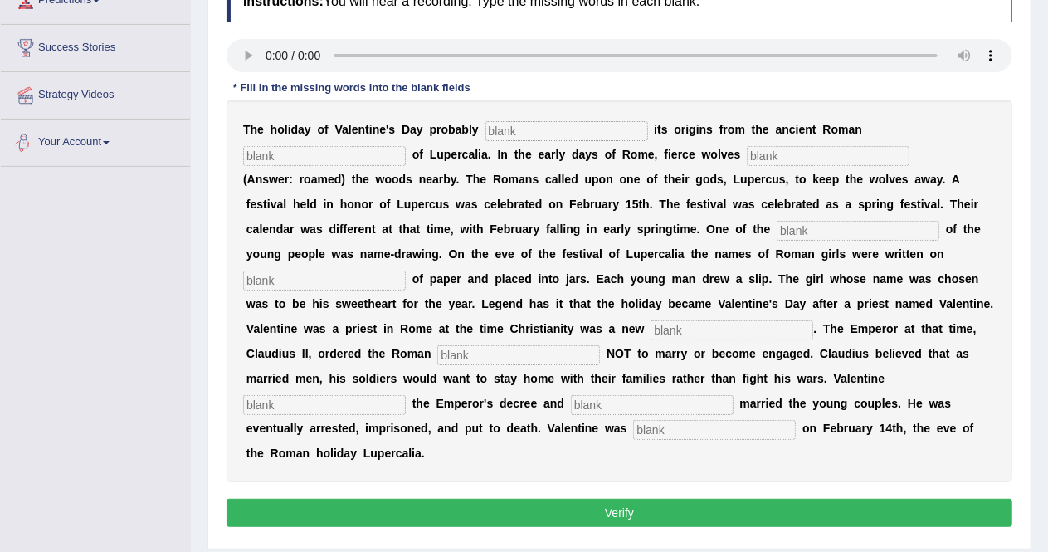
click at [507, 129] on input "text" at bounding box center [566, 131] width 163 height 20
click at [512, 132] on input "text" at bounding box center [566, 131] width 163 height 20
type input "derrive"
click at [788, 155] on input "text" at bounding box center [828, 156] width 163 height 20
click at [812, 233] on input "text" at bounding box center [858, 231] width 163 height 20
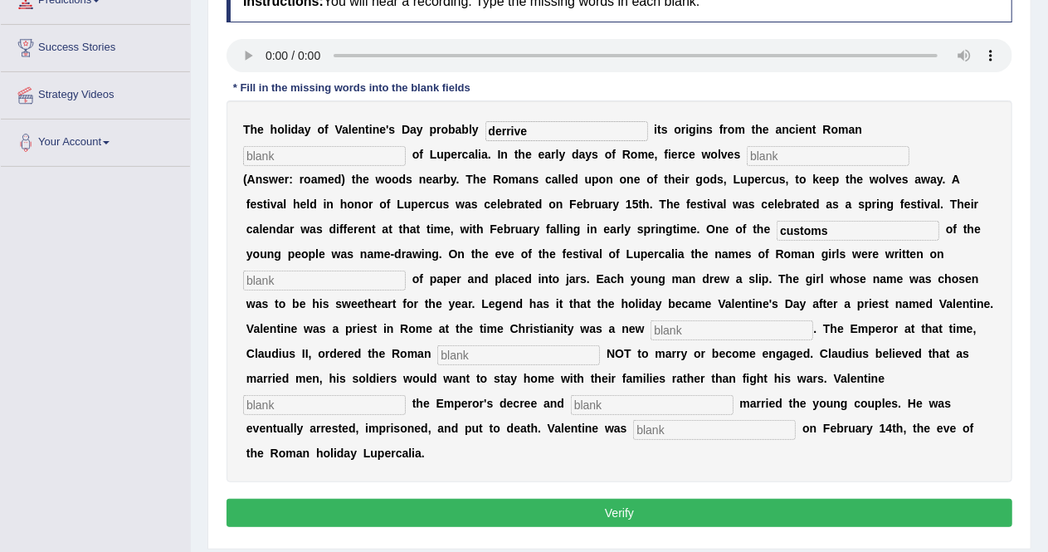
type input "customs"
type input "succed"
type input "religion"
type input "soldiers"
type input "debbide"
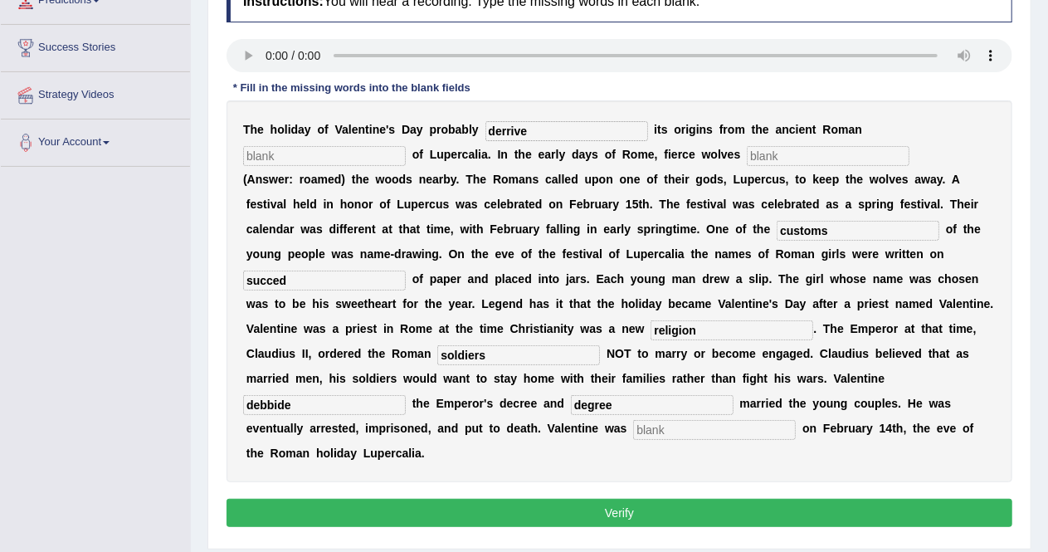
type input "degree"
type input "b"
type input "behaded"
click at [534, 130] on input "derrive" at bounding box center [566, 131] width 163 height 20
type input "derrived"
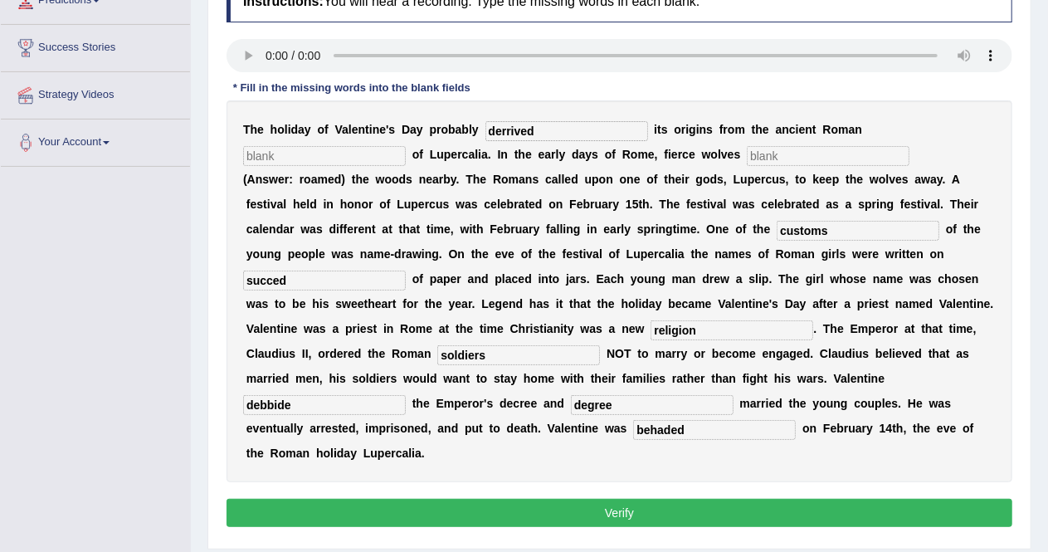
click at [287, 405] on input "debbide" at bounding box center [324, 405] width 163 height 20
type input "divide"
click at [649, 506] on button "Verify" at bounding box center [620, 513] width 786 height 28
click at [768, 159] on input "text" at bounding box center [828, 156] width 163 height 20
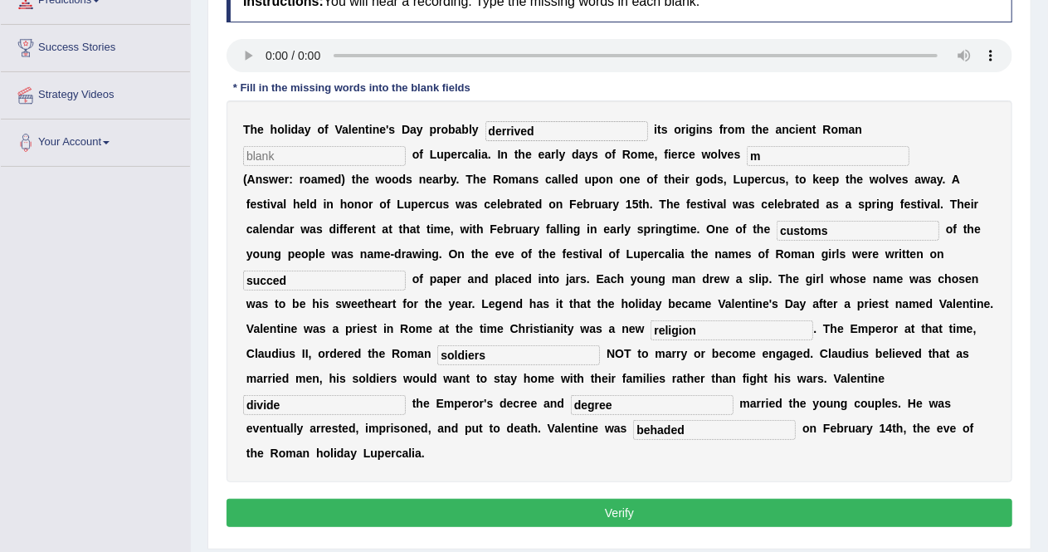
type input "m"
click at [342, 154] on input "text" at bounding box center [324, 156] width 163 height 20
type input "l"
click at [456, 512] on button "Verify" at bounding box center [620, 513] width 786 height 28
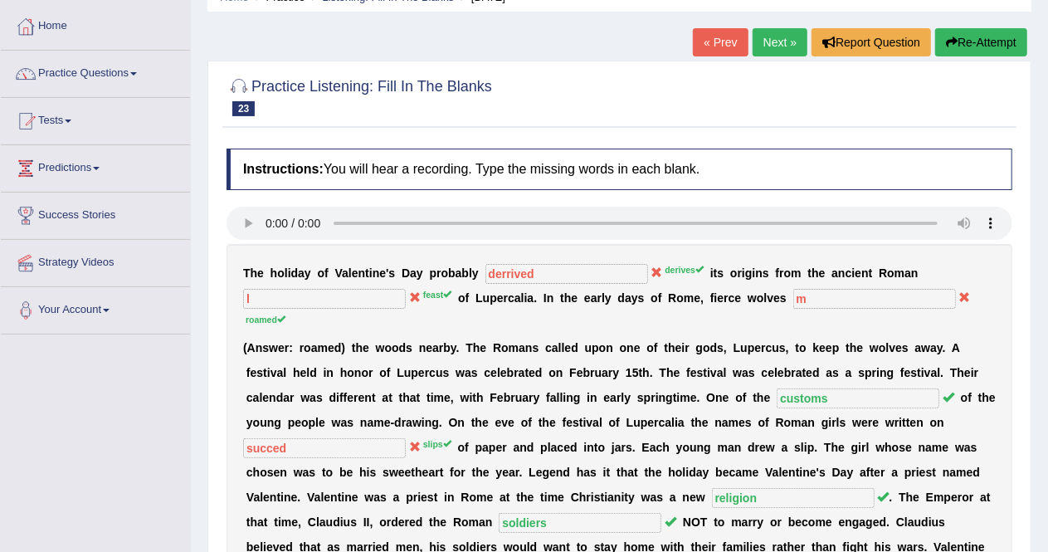
scroll to position [74, 0]
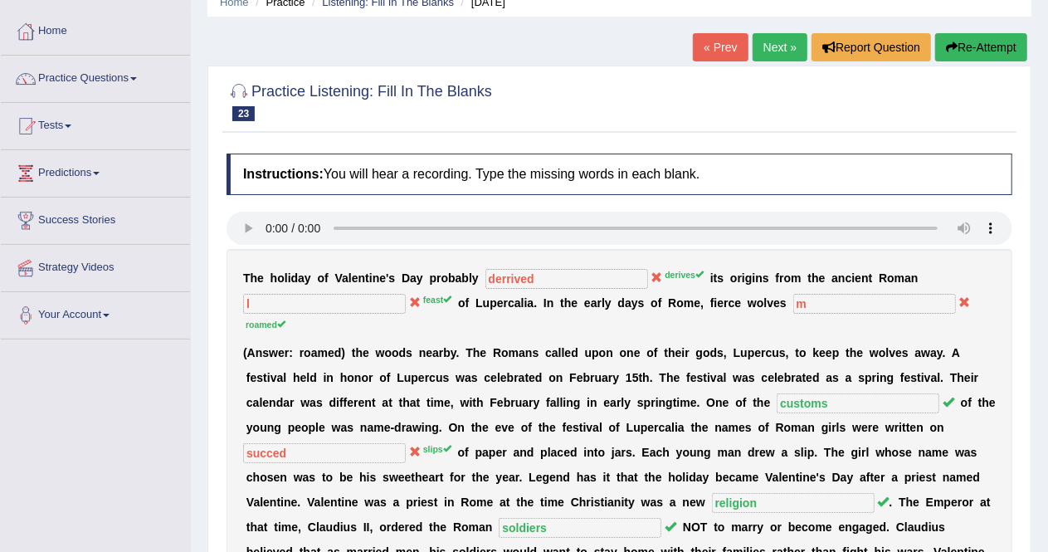
click at [772, 46] on link "Next »" at bounding box center [780, 47] width 55 height 28
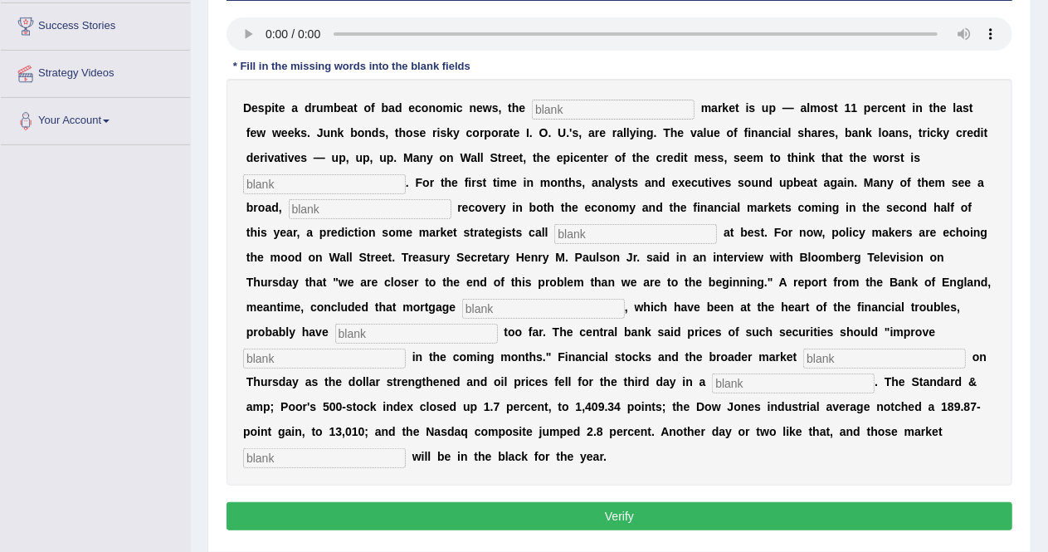
scroll to position [271, 0]
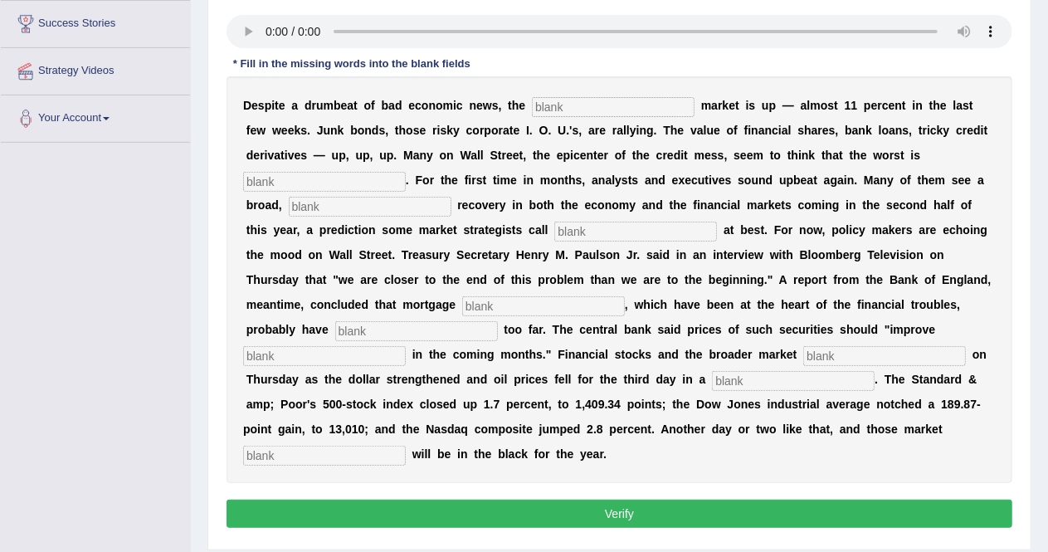
click at [559, 99] on input "text" at bounding box center [613, 107] width 163 height 20
type input "a"
type input "smat"
type input "over"
type input "sustainq"
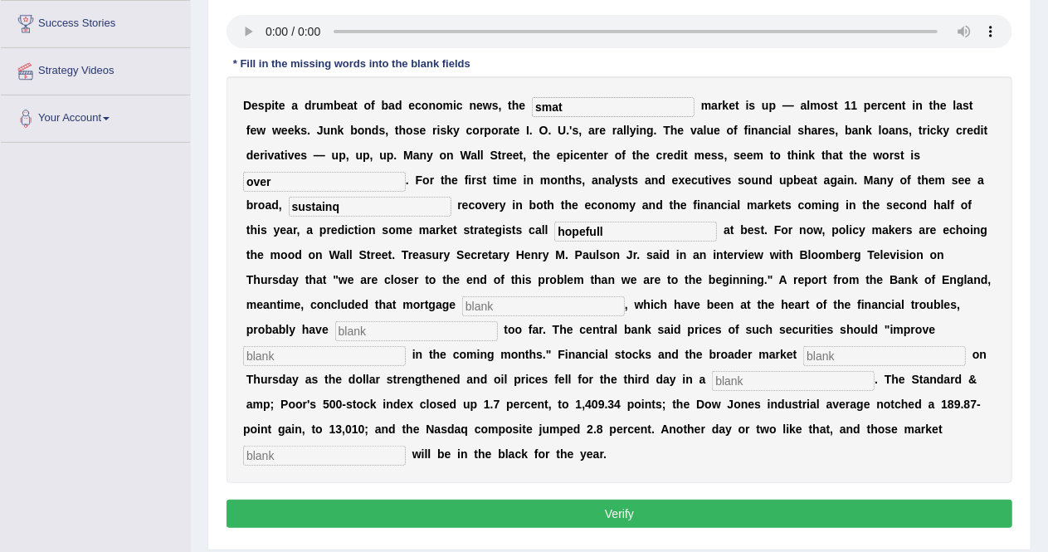
type input "hopefull"
type input "securitiesq"
type input "fallen"
type input "gradually"
type input "surch"
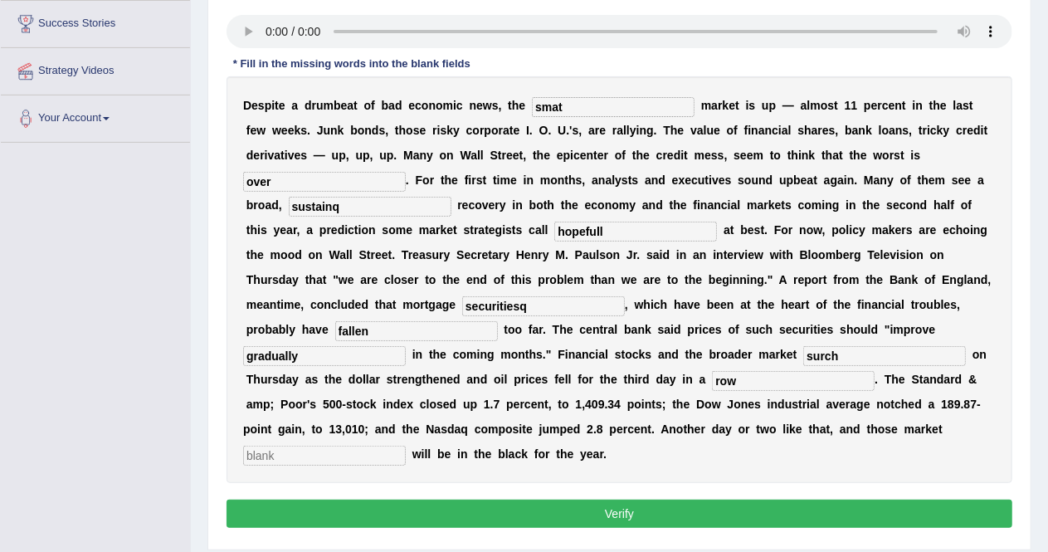
type input "row"
type input "bencmarks"
click at [573, 104] on input "smat" at bounding box center [613, 107] width 163 height 20
type input "smart"
type input "sustain"
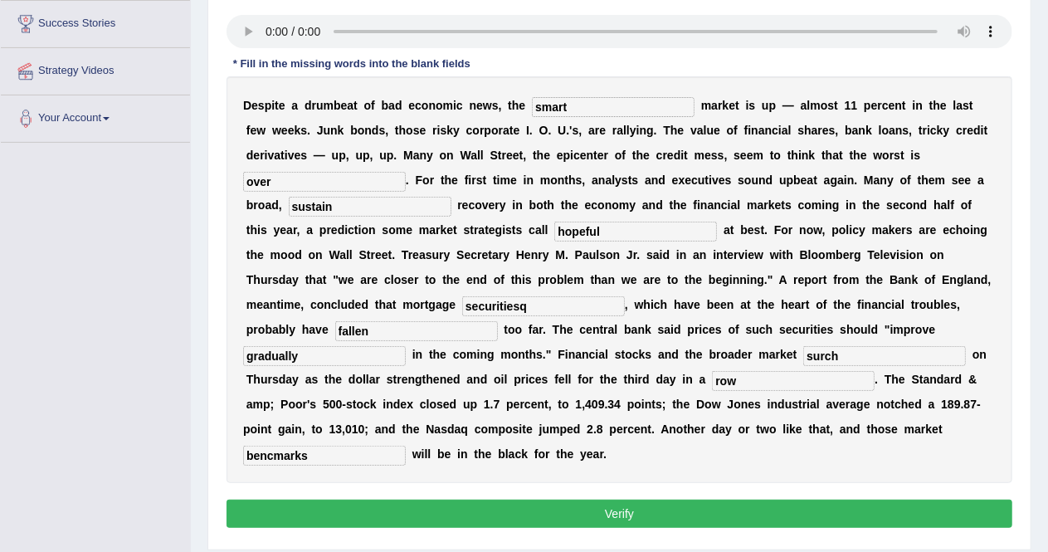
type input "hopeful"
type input "securities"
type input "fallen"
type input "such"
type input "benchmarks"
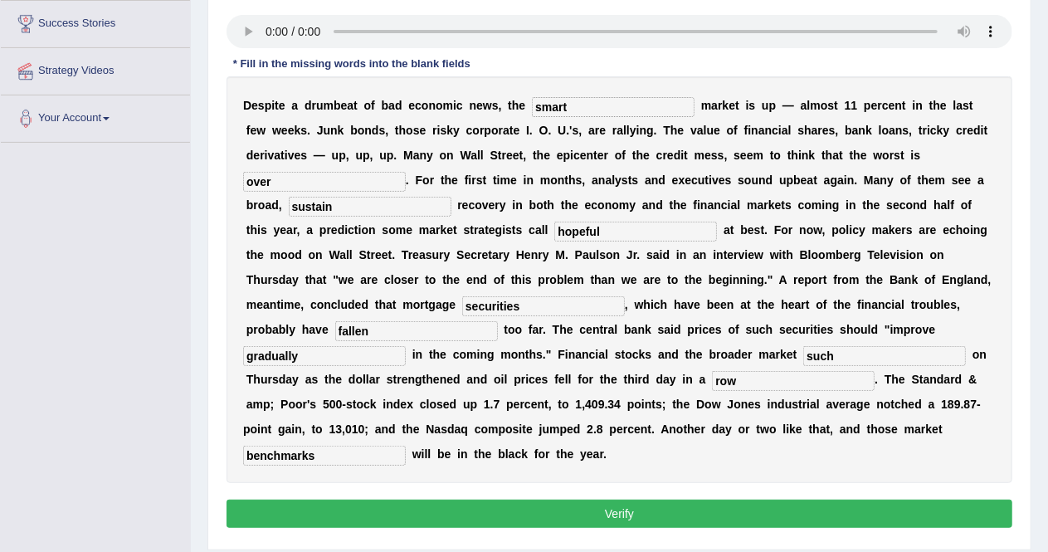
click at [587, 509] on button "Verify" at bounding box center [620, 514] width 786 height 28
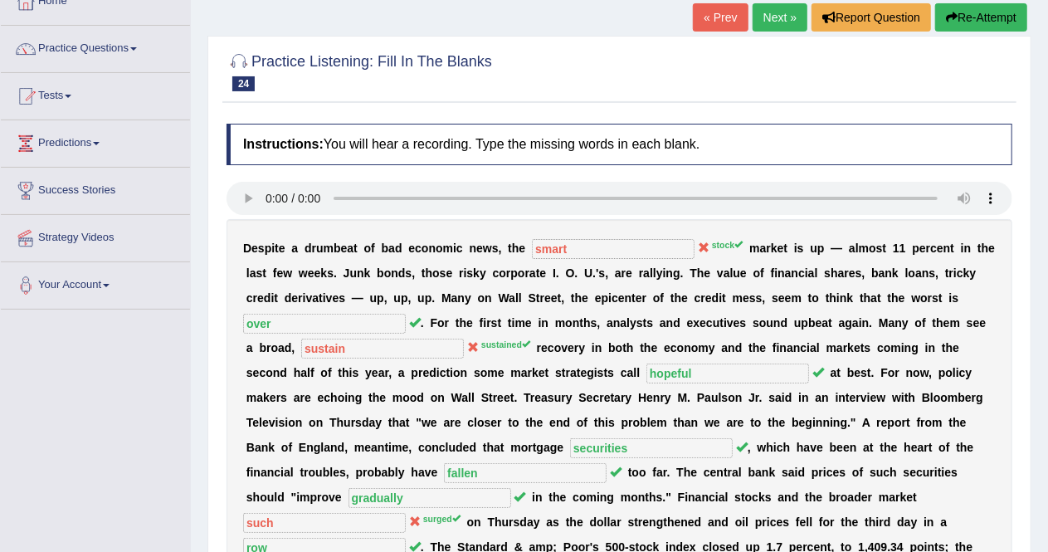
scroll to position [102, 0]
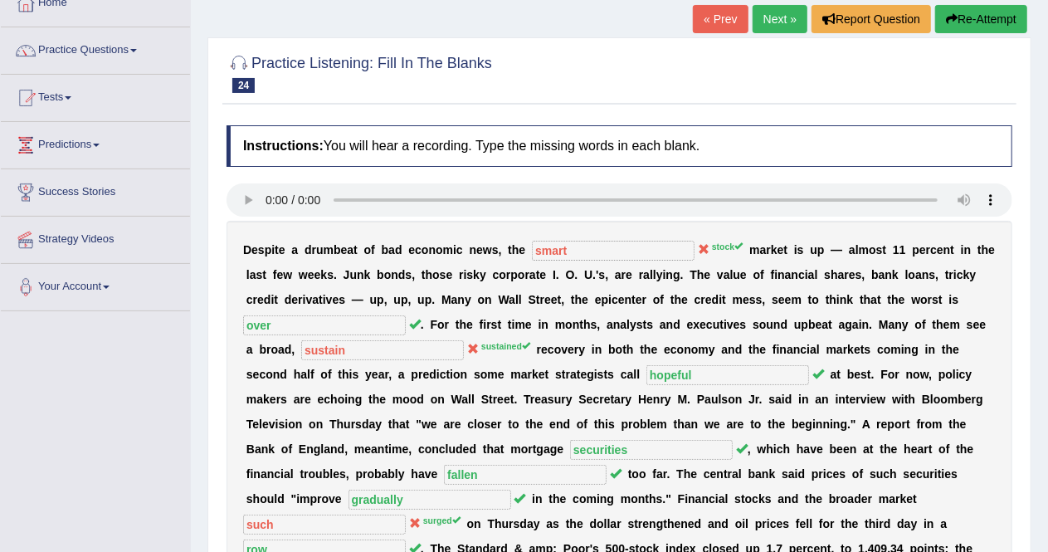
click at [778, 12] on link "Next »" at bounding box center [780, 19] width 55 height 28
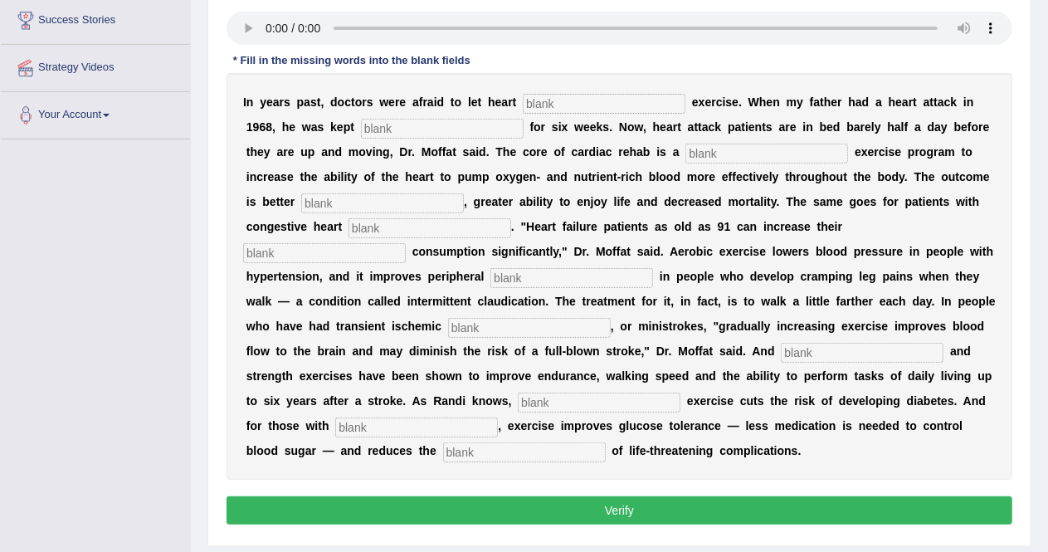
scroll to position [276, 0]
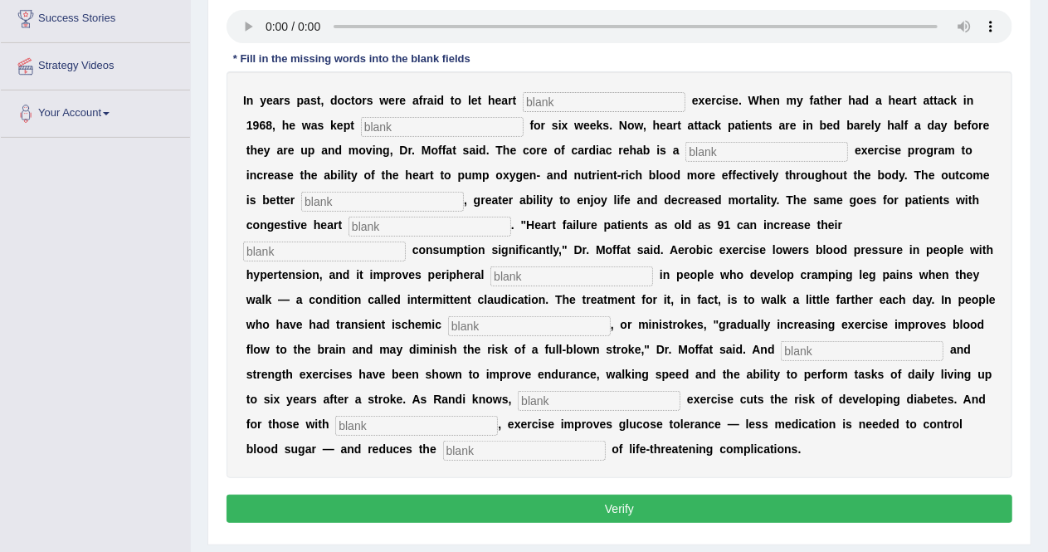
click at [572, 92] on input "text" at bounding box center [604, 102] width 163 height 20
type input "pacients"
type input "sedentary"
type input "progresive"
type input "indurence"
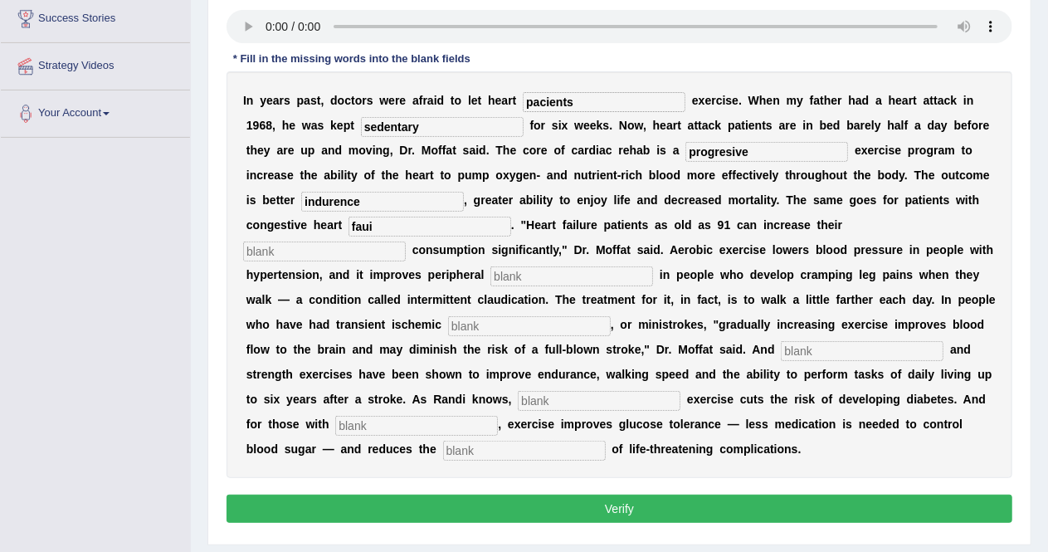
type input "faui"
click at [339, 256] on input "text" at bounding box center [324, 252] width 163 height 20
type input "oxigene"
type input "circulation"
type input "attacks"
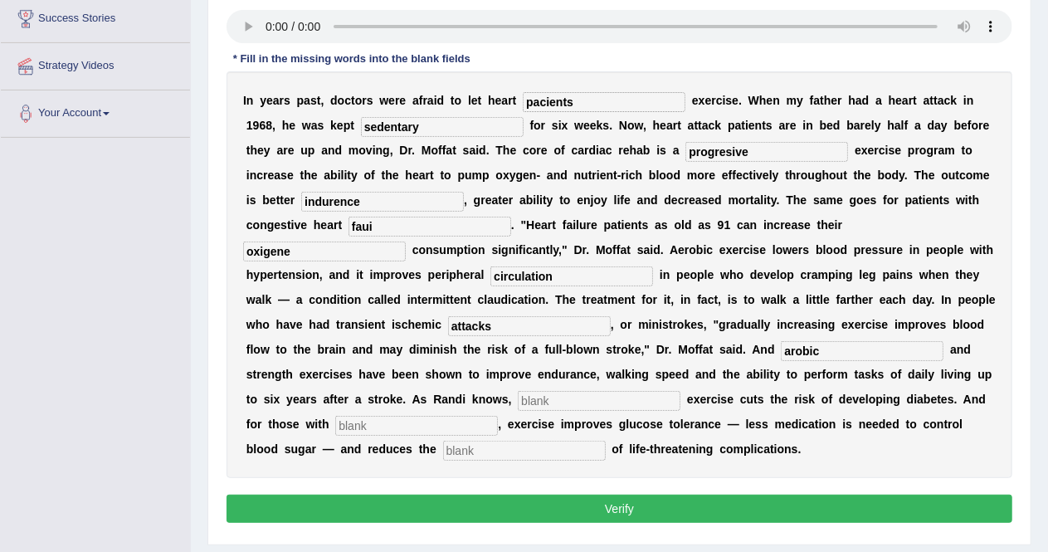
type input "arobic"
type input "mother"
type input "diabeteis"
type input "rest"
click at [590, 99] on input "pacients" at bounding box center [604, 102] width 163 height 20
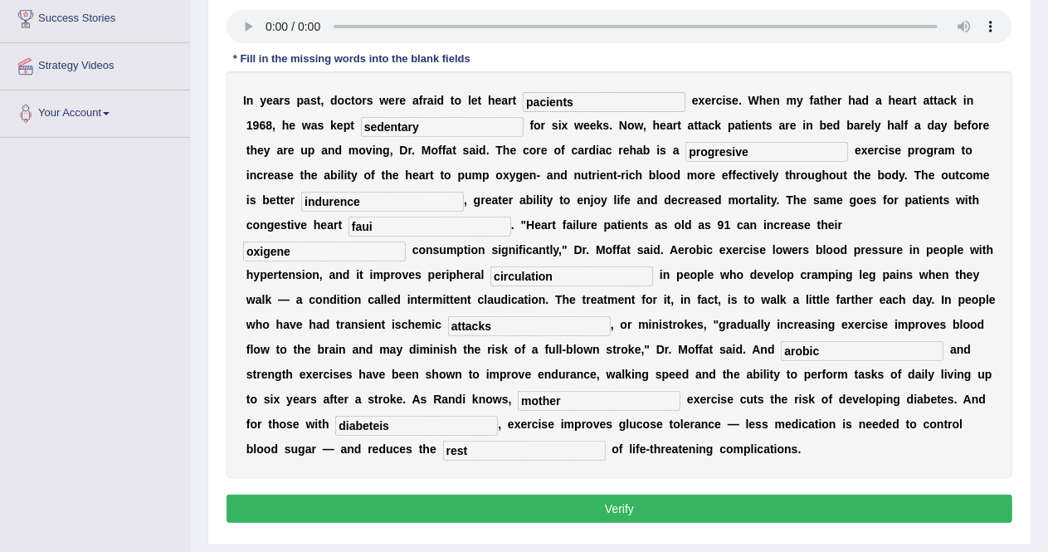
click at [545, 97] on input "pacients" at bounding box center [604, 102] width 163 height 20
type input "patients"
click at [727, 152] on input "progresive" at bounding box center [766, 152] width 163 height 20
type input "progressive"
click at [377, 227] on input "faui" at bounding box center [430, 227] width 163 height 20
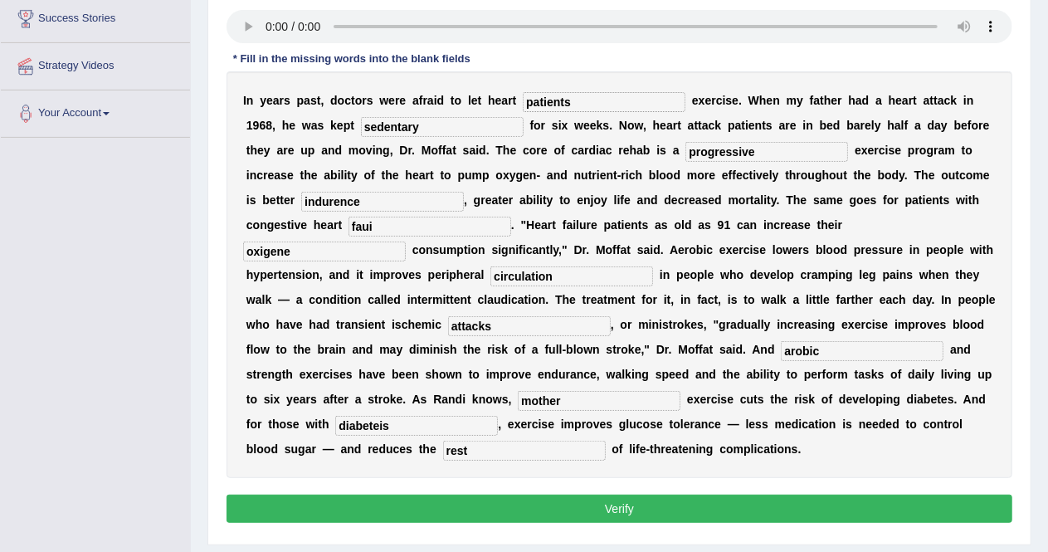
click at [377, 227] on input "faui" at bounding box center [430, 227] width 163 height 20
type input "failure"
click at [318, 251] on input "oxigene" at bounding box center [324, 252] width 163 height 20
type input "oxygen"
type input "aerobic"
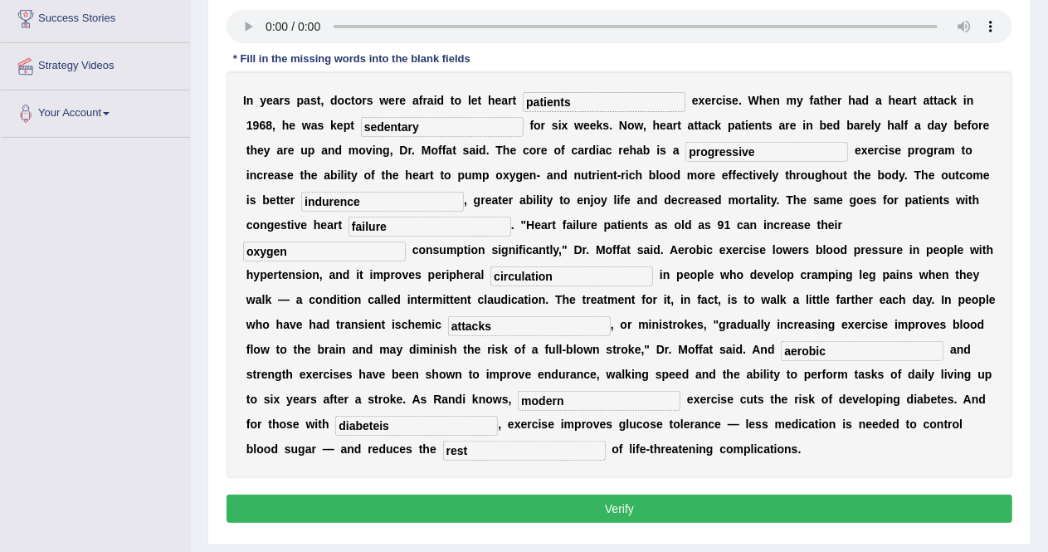
type input "modern"
type input "diabetes"
click at [510, 500] on button "Verify" at bounding box center [620, 509] width 786 height 28
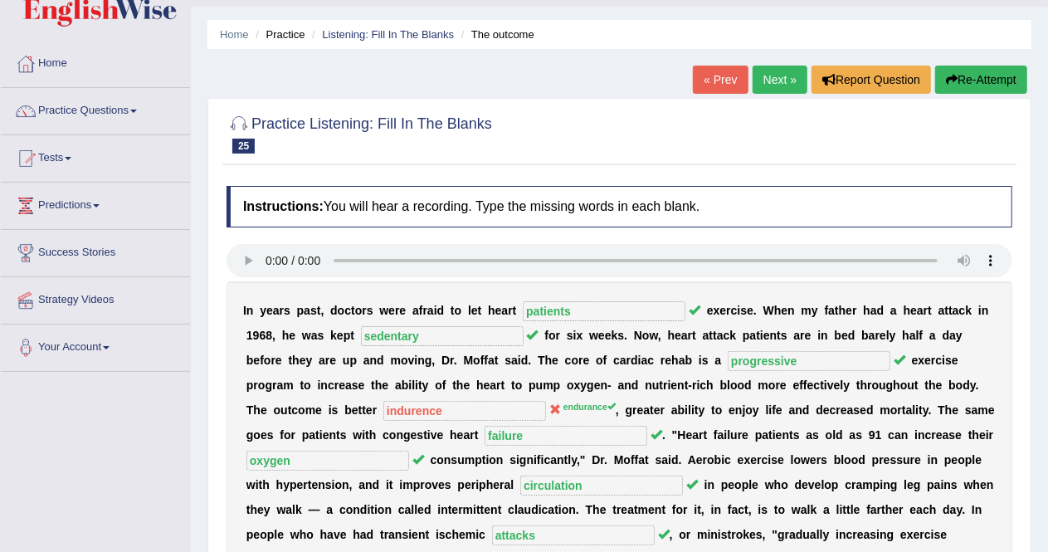
scroll to position [0, 0]
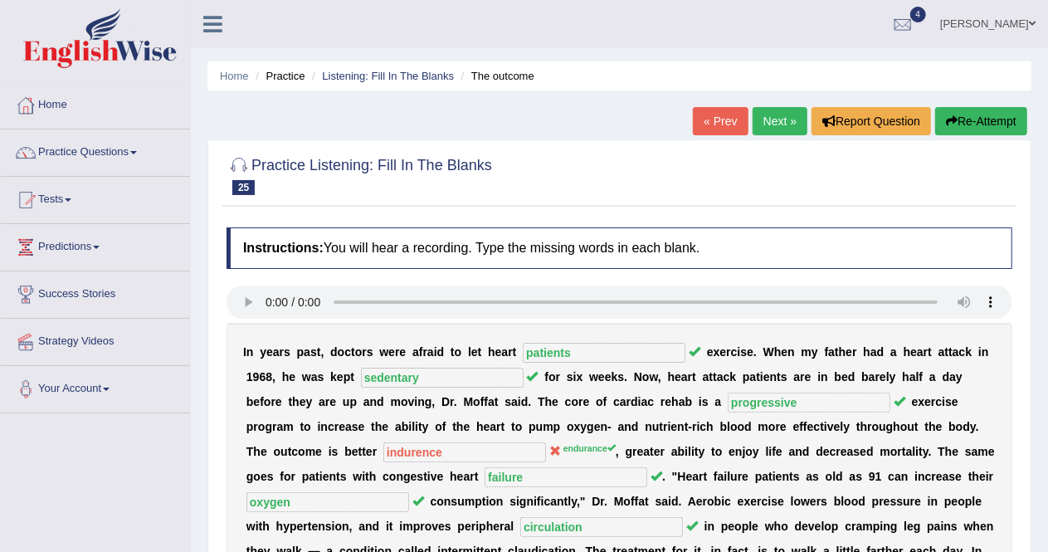
click at [782, 125] on link "Next »" at bounding box center [780, 121] width 55 height 28
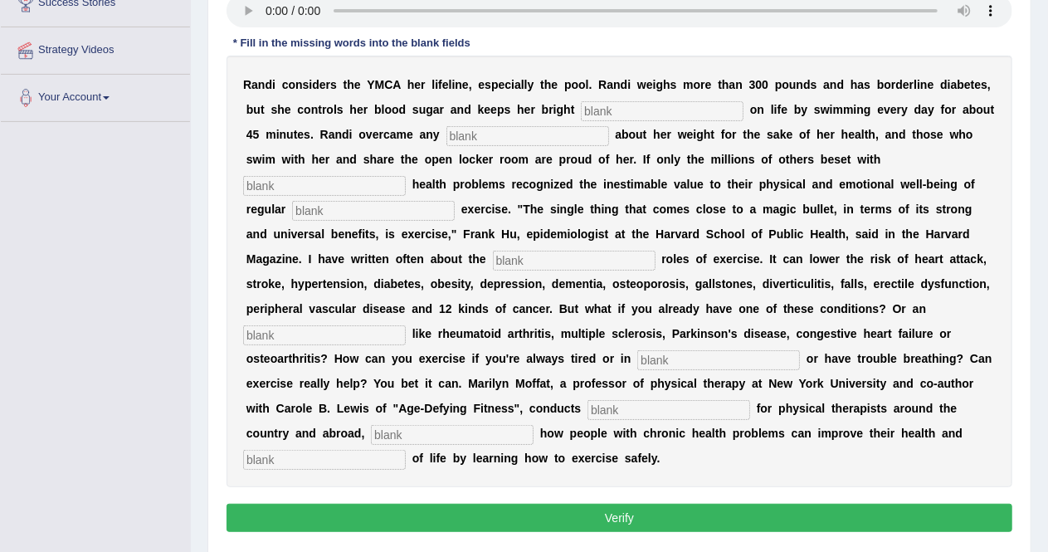
scroll to position [292, 0]
click at [621, 105] on input "text" at bounding box center [662, 110] width 163 height 20
click at [614, 101] on input "text" at bounding box center [662, 110] width 163 height 20
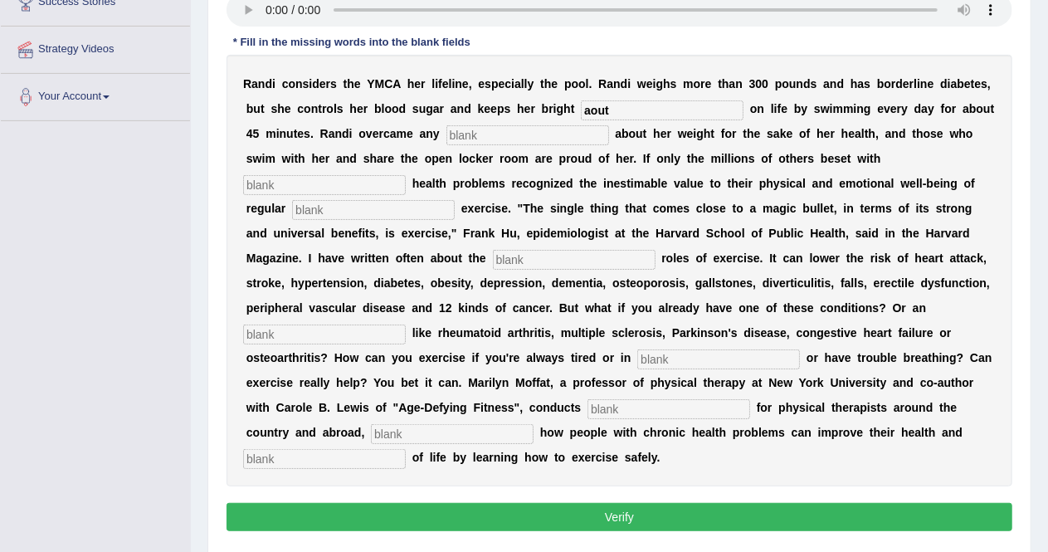
type input "aout"
type input "self"
type input "cronical"
type input "phisycal"
type input "protecting"
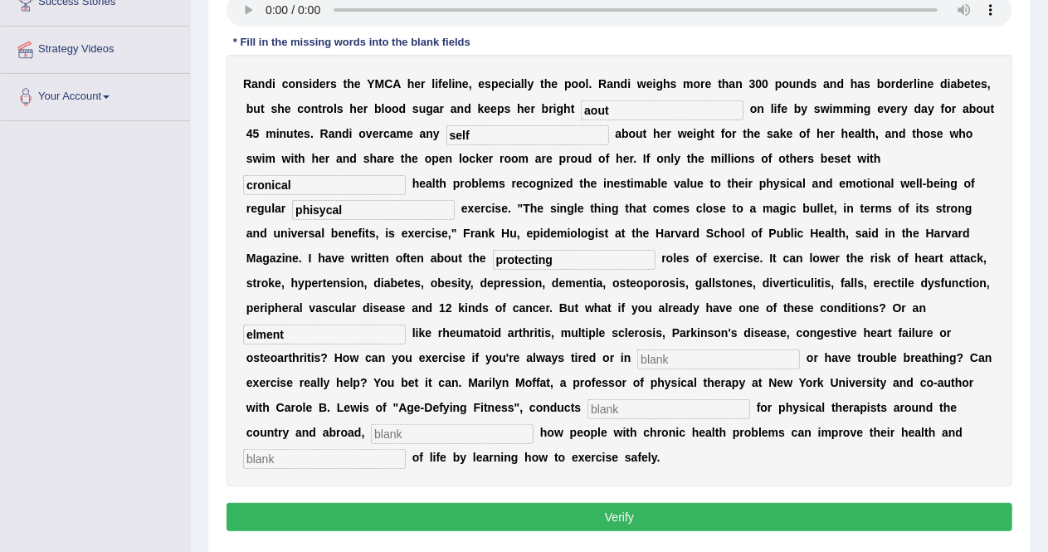
type input "elment"
type input "pain"
type input "worishop"
type input "demostra"
type input "qualitiy"
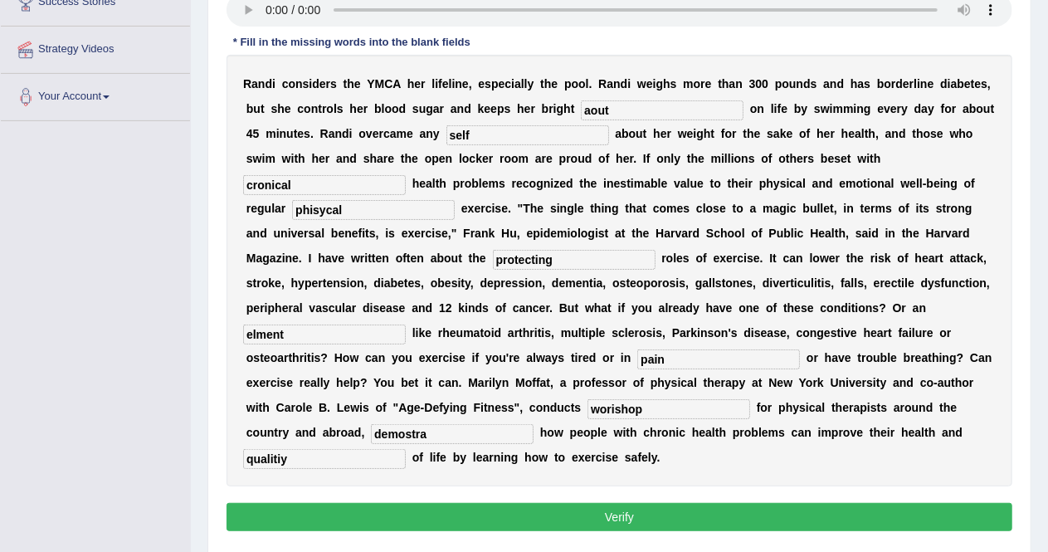
click at [629, 109] on input "aout" at bounding box center [662, 110] width 163 height 20
type input "a"
type input "out"
click at [313, 208] on input "phisycal" at bounding box center [373, 210] width 163 height 20
click at [310, 212] on input "physical" at bounding box center [373, 210] width 163 height 20
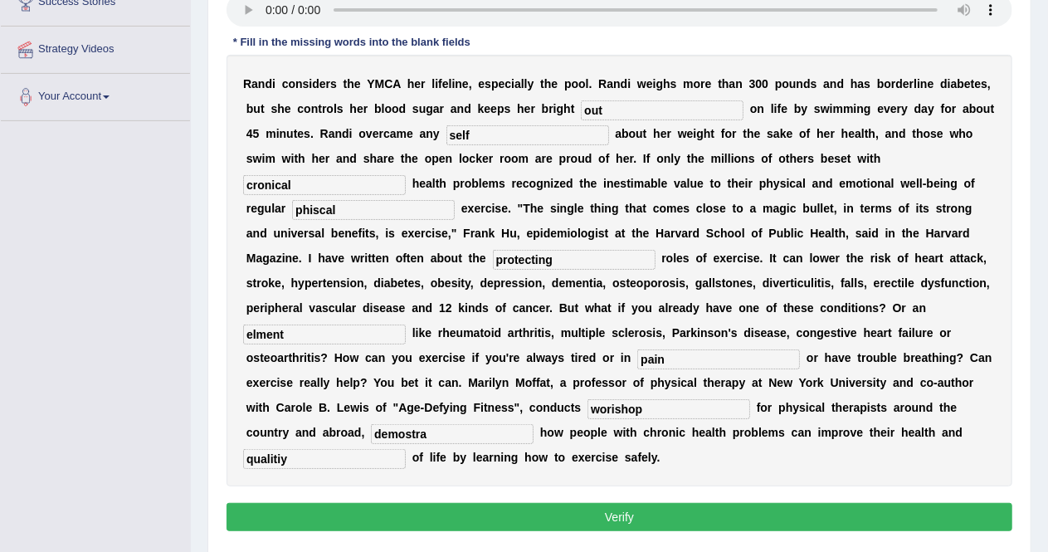
type input "phisycal"
click at [359, 336] on input "elment" at bounding box center [324, 334] width 163 height 20
click at [259, 329] on input "elment" at bounding box center [324, 334] width 163 height 20
type input "element"
click at [615, 407] on input "worishop" at bounding box center [669, 409] width 163 height 20
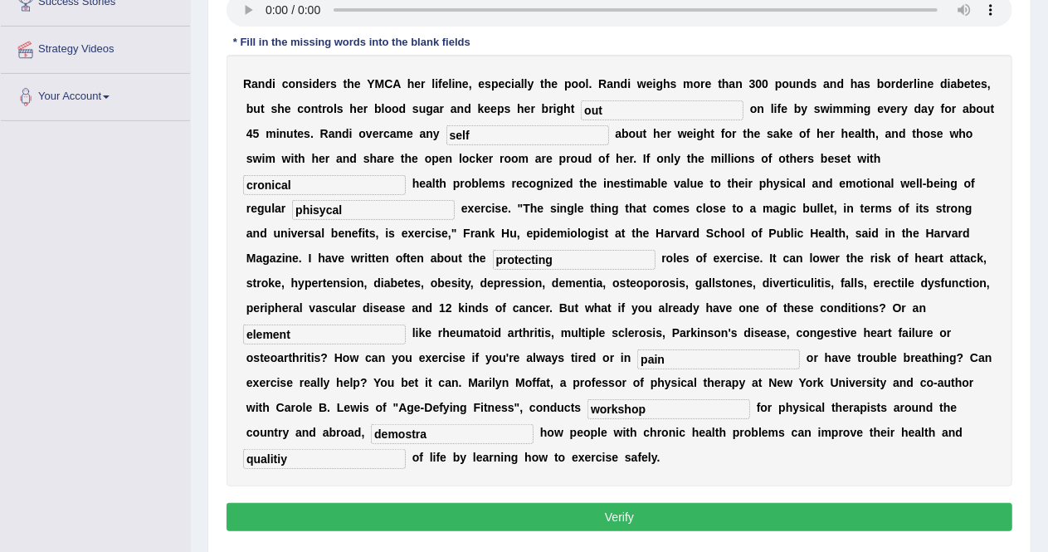
type input "workshop"
click at [444, 432] on input "demostra" at bounding box center [452, 434] width 163 height 20
type input "demostrating"
click at [409, 515] on button "Verify" at bounding box center [620, 517] width 786 height 28
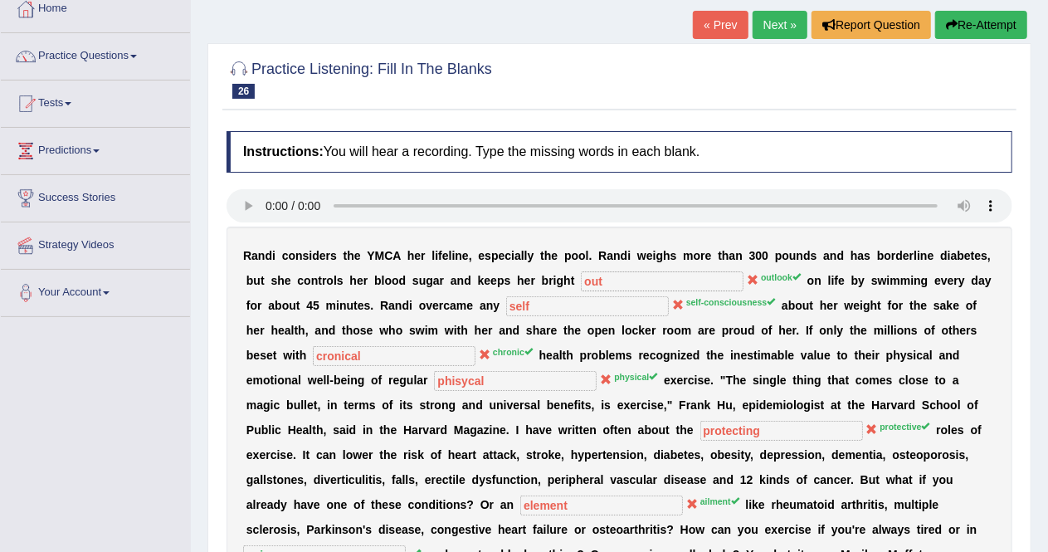
scroll to position [92, 0]
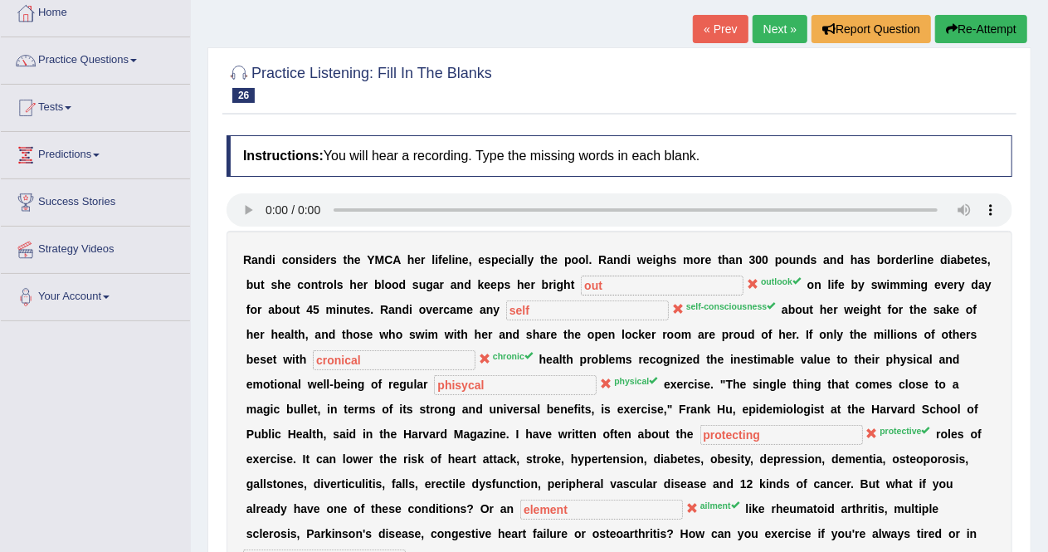
click at [778, 27] on link "Next »" at bounding box center [780, 29] width 55 height 28
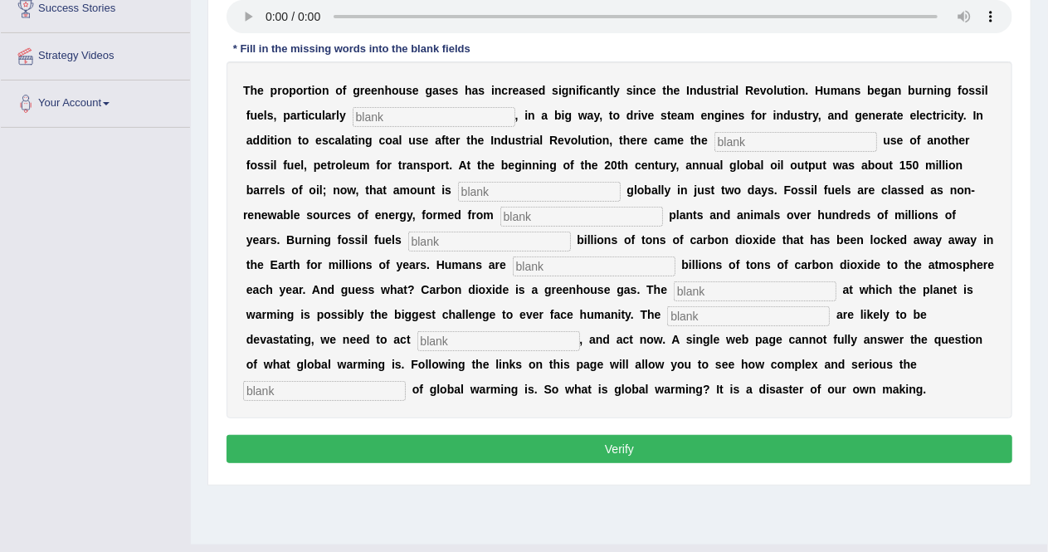
scroll to position [293, 0]
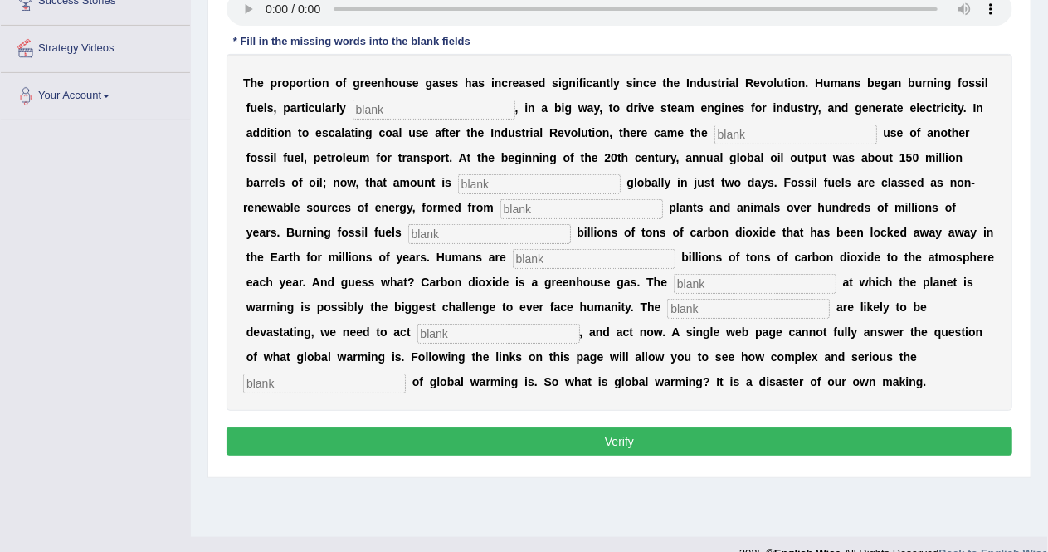
click at [380, 108] on input "text" at bounding box center [434, 110] width 163 height 20
type input "cool"
type input "waist"
type input "extracted"
type input "decade"
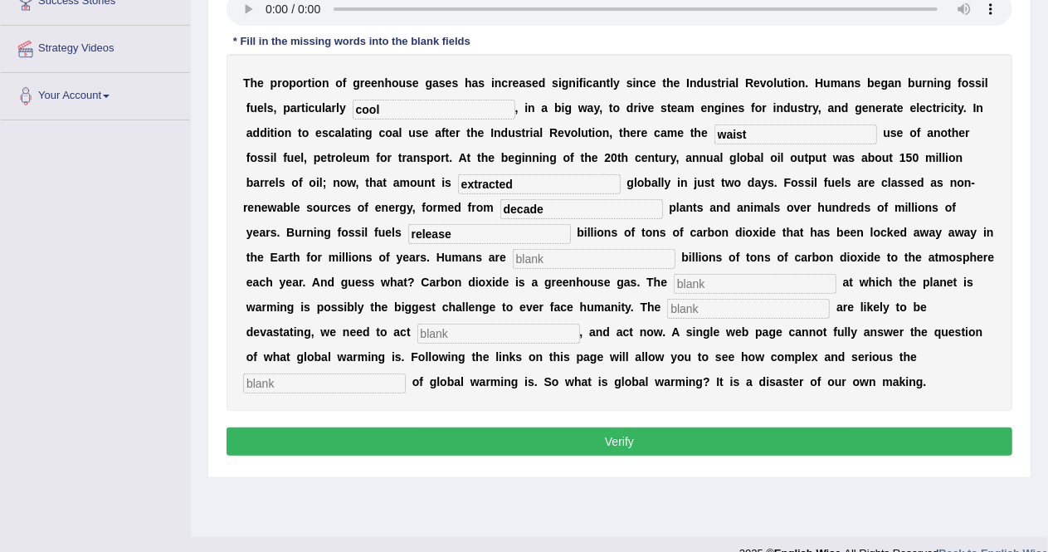
type input "release"
type input "adding"
type input "rate"
type input "impact"
type input "desiceble"
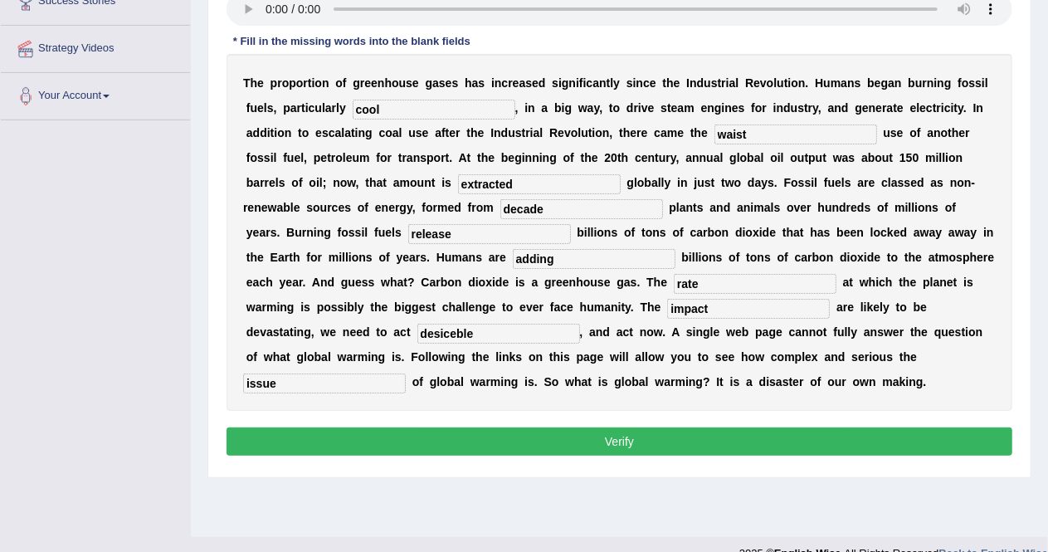
type input "issue"
click at [376, 107] on input "cool" at bounding box center [434, 110] width 163 height 20
type input "coal"
drag, startPoint x: 472, startPoint y: 334, endPoint x: 417, endPoint y: 328, distance: 56.0
click at [417, 328] on input "desiceble" at bounding box center [498, 334] width 163 height 20
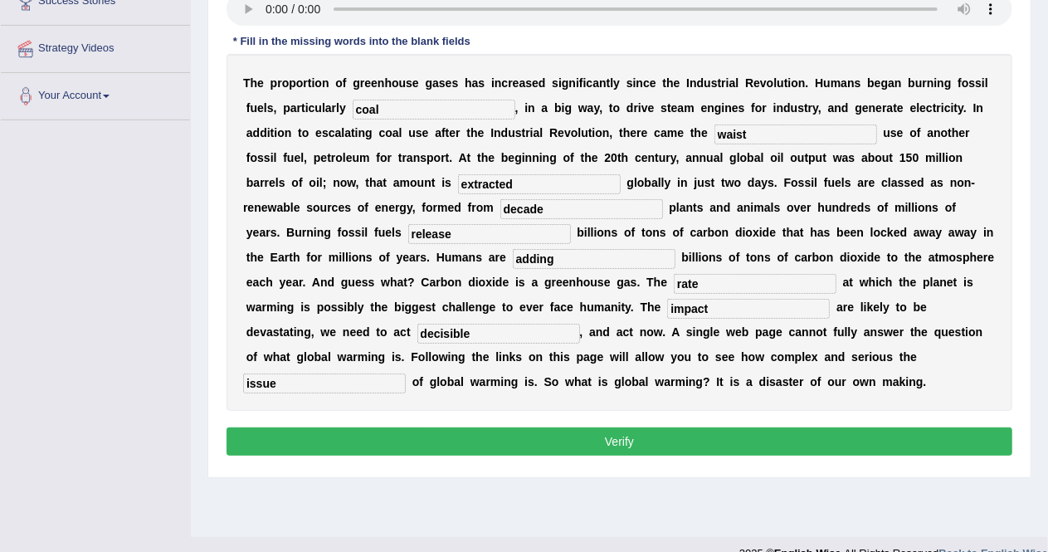
type input "decisible"
click at [670, 433] on button "Verify" at bounding box center [620, 441] width 786 height 28
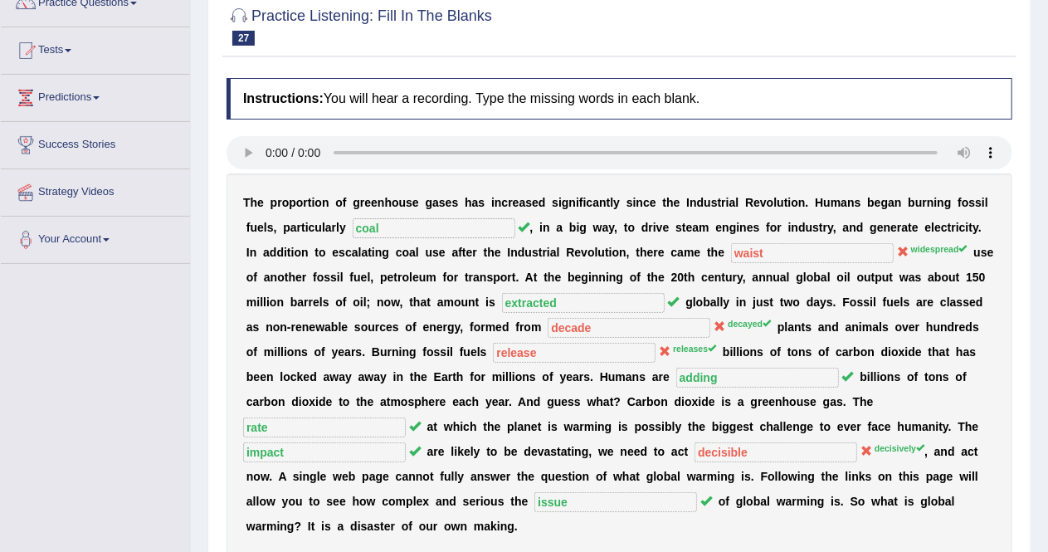
scroll to position [0, 0]
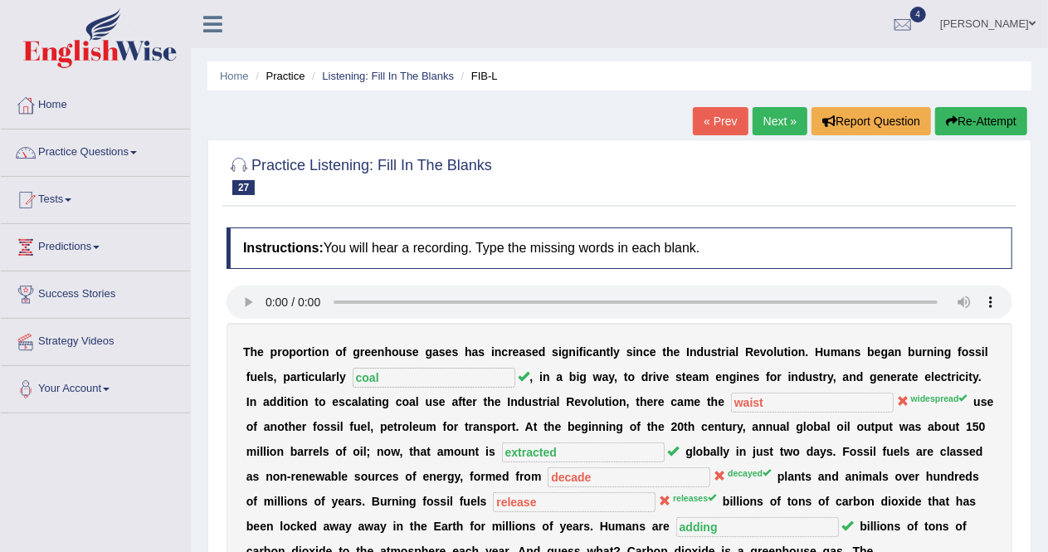
click at [770, 121] on link "Next »" at bounding box center [780, 121] width 55 height 28
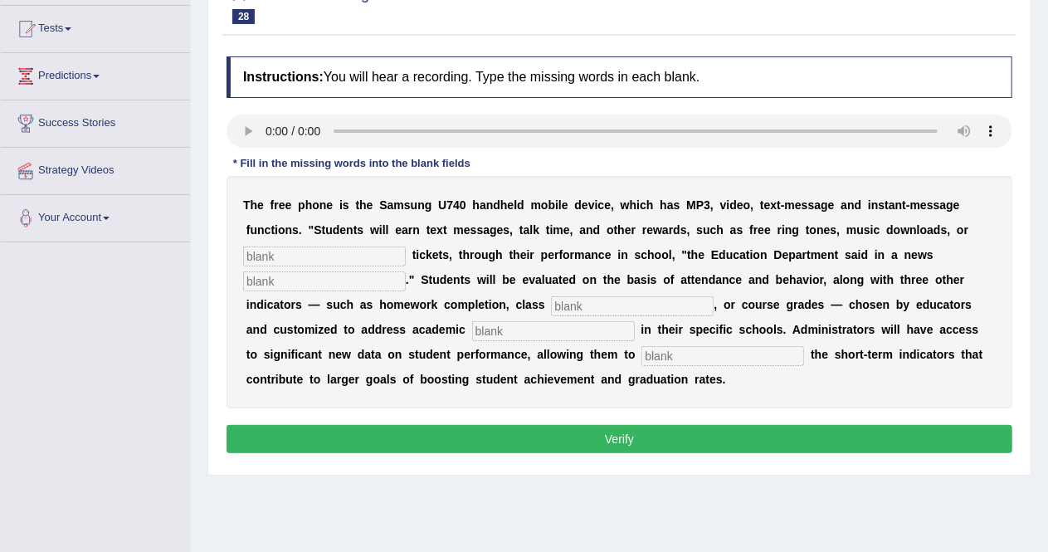
scroll to position [173, 0]
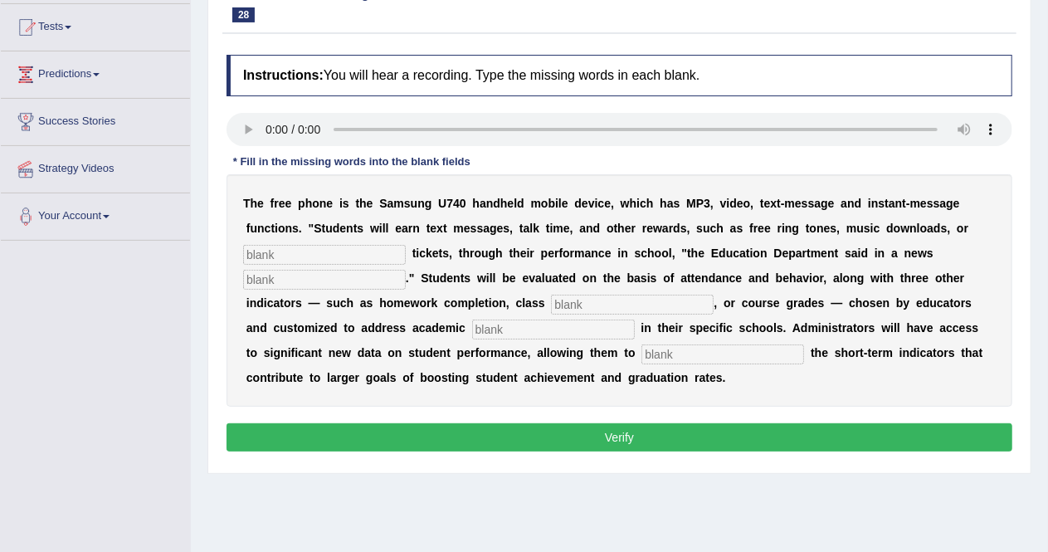
click at [261, 257] on input "text" at bounding box center [324, 255] width 163 height 20
type input "event"
type input "[articiapq"
click at [534, 329] on input "text" at bounding box center [553, 330] width 163 height 20
type input "priorities"
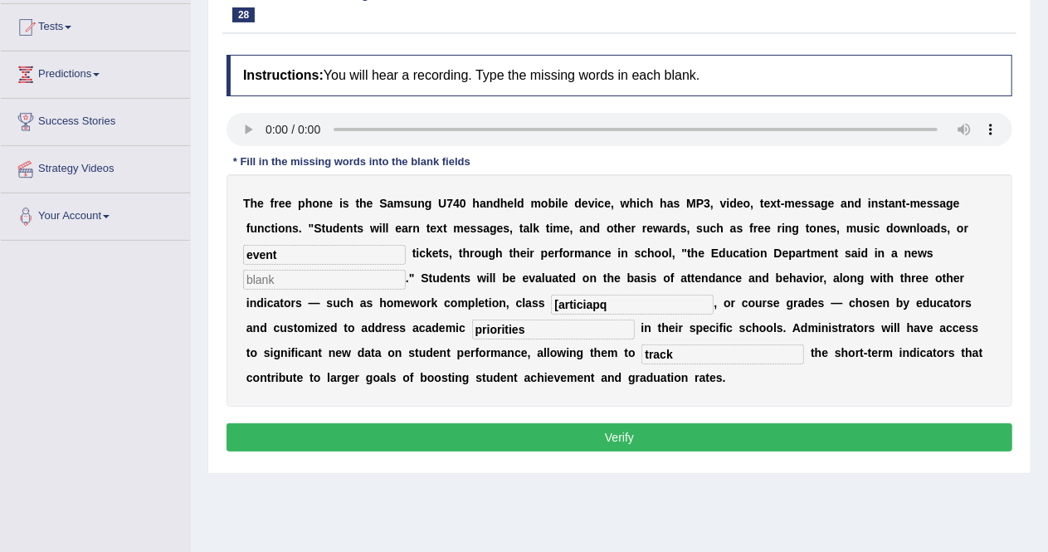
type input "track"
click at [313, 280] on input "text" at bounding box center [324, 280] width 163 height 20
type input "e"
click at [617, 302] on input "[articiapq" at bounding box center [632, 305] width 163 height 20
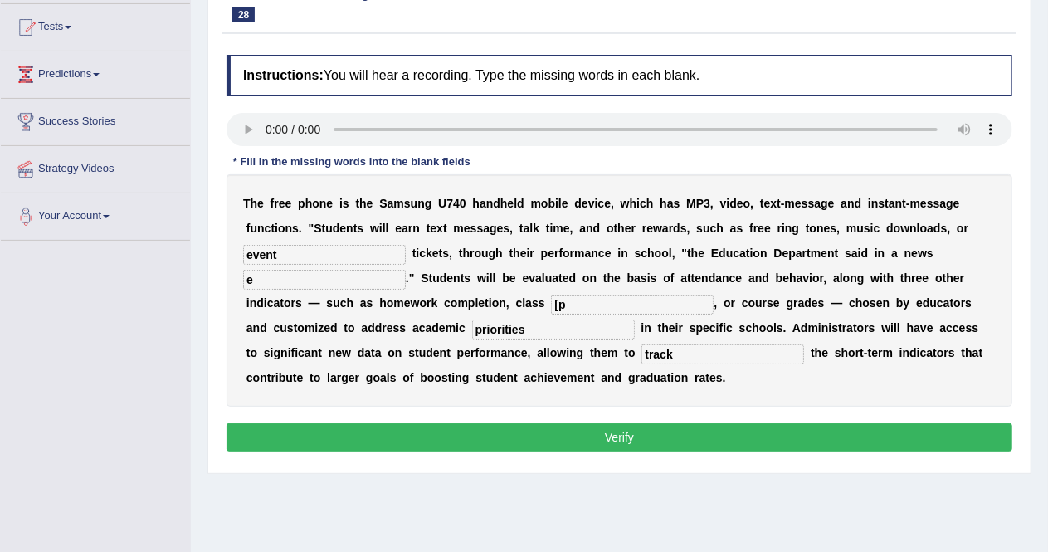
type input "["
type input "participation"
click at [558, 437] on button "Verify" at bounding box center [620, 437] width 786 height 28
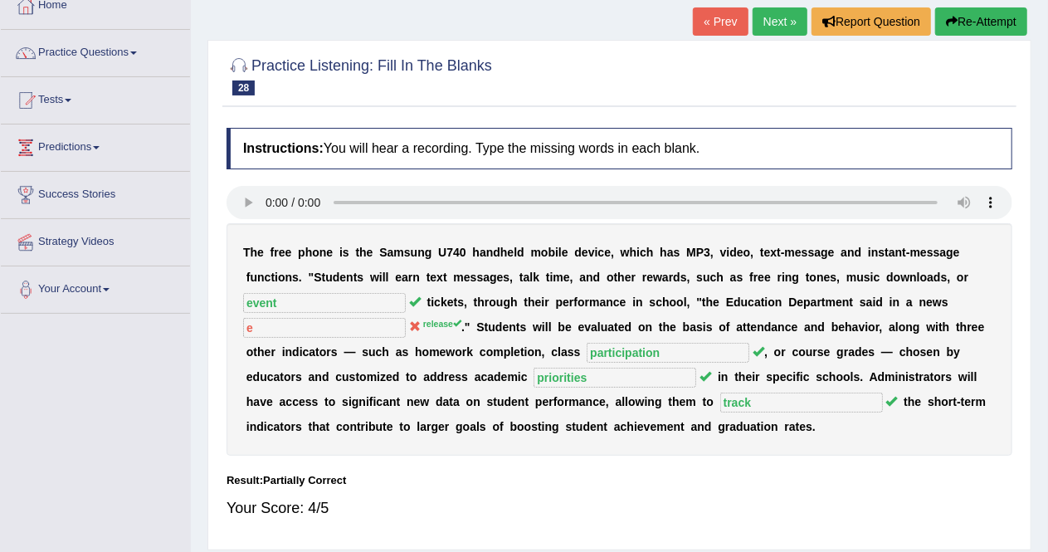
scroll to position [25, 0]
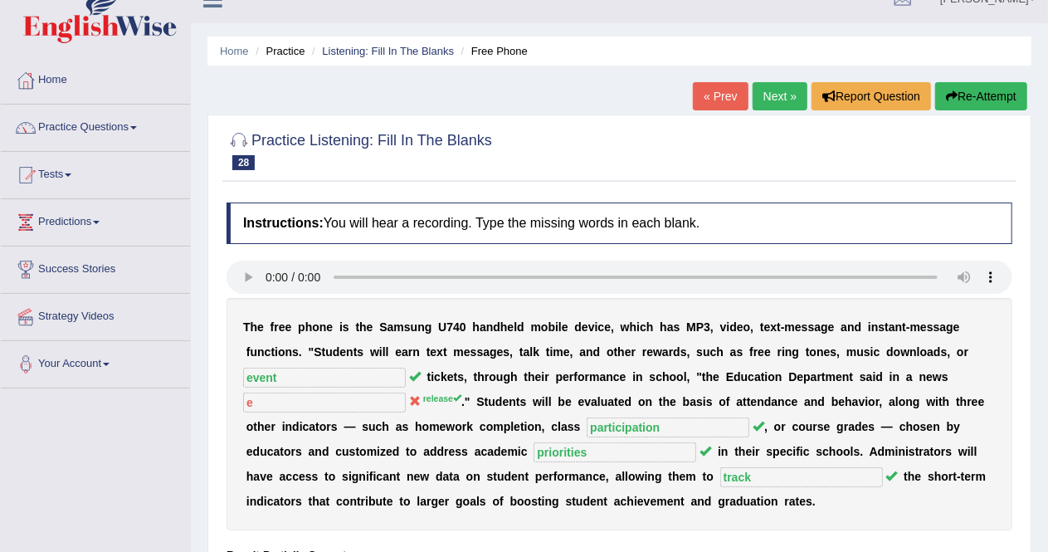
click at [778, 94] on link "Next »" at bounding box center [780, 96] width 55 height 28
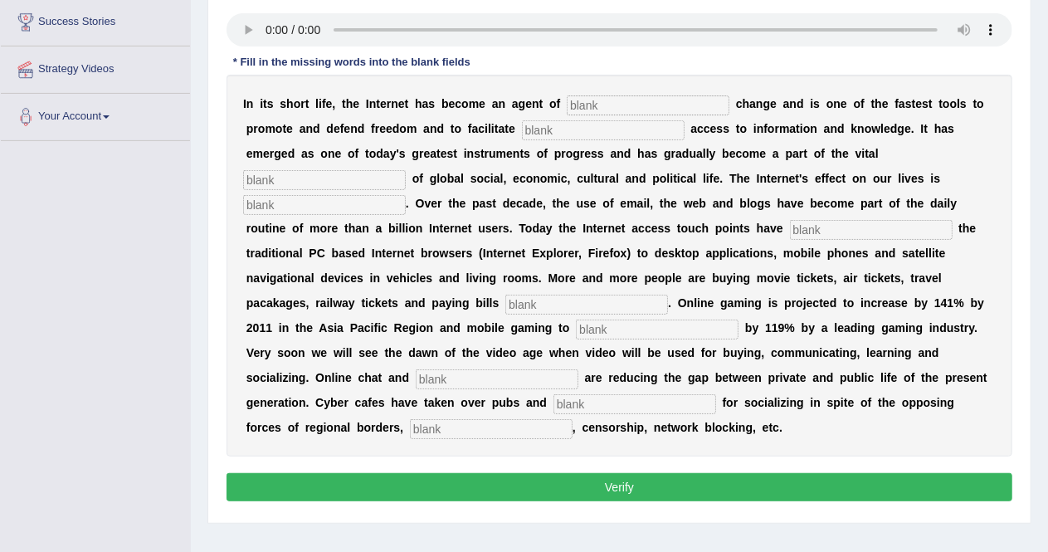
scroll to position [276, 0]
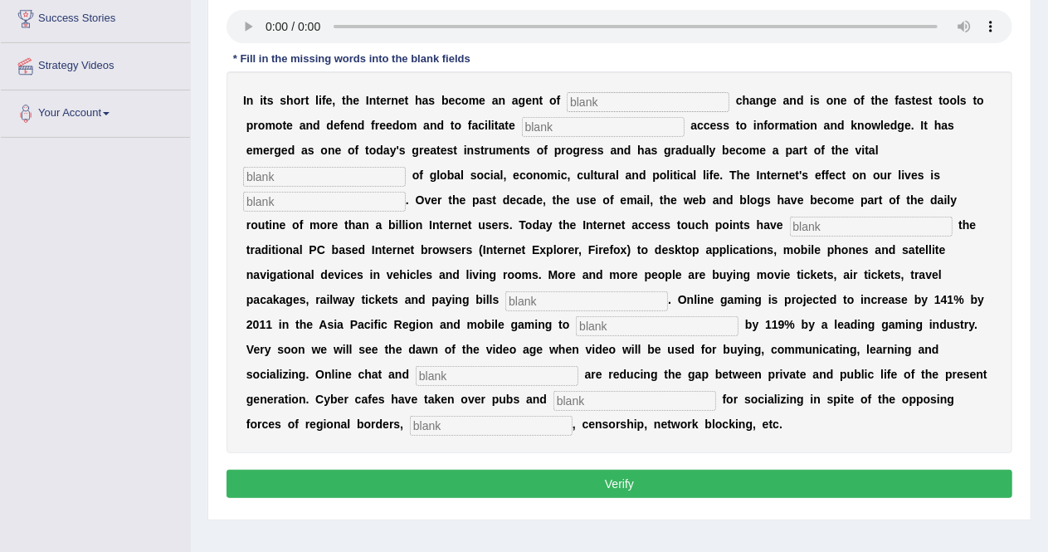
click at [596, 95] on input "text" at bounding box center [648, 102] width 163 height 20
type input "revoltuioanre"
type input "decmocrtatic"
type input "infustrucrio"
type input "providsef"
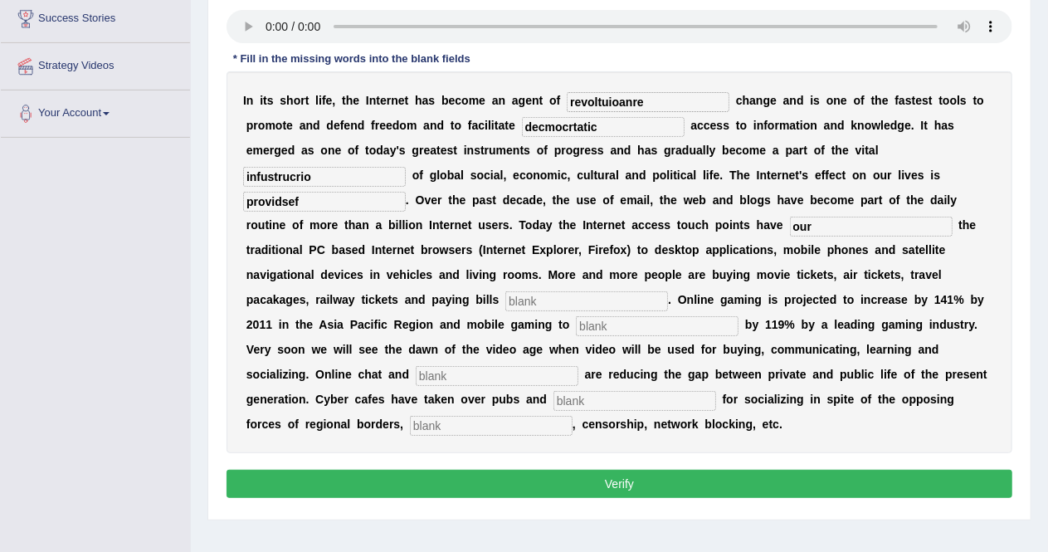
type input "our"
type input "online"
type input "increase"
type input "blocks"
type input "bars"
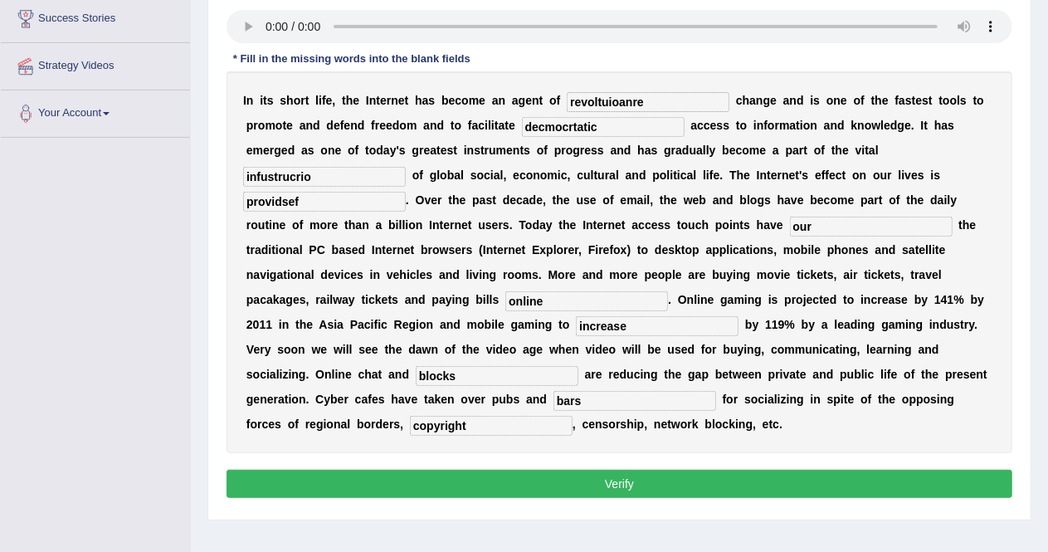
type input "copyright"
click at [656, 99] on input "revoltuioanre" at bounding box center [648, 102] width 163 height 20
type input "revolutionary"
type input "democratic"
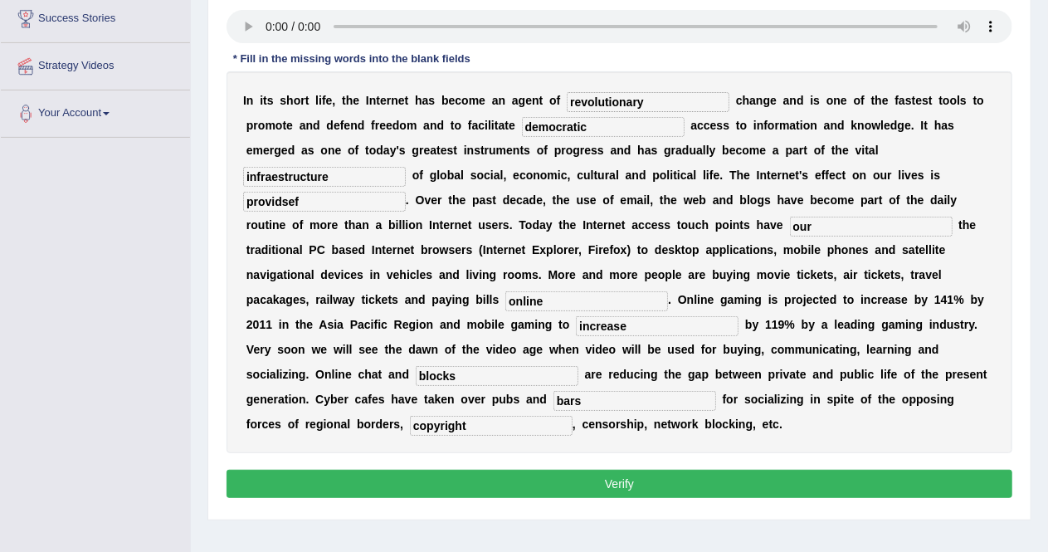
type input "infraestructure"
type input "provide"
click at [679, 474] on button "Verify" at bounding box center [620, 484] width 786 height 28
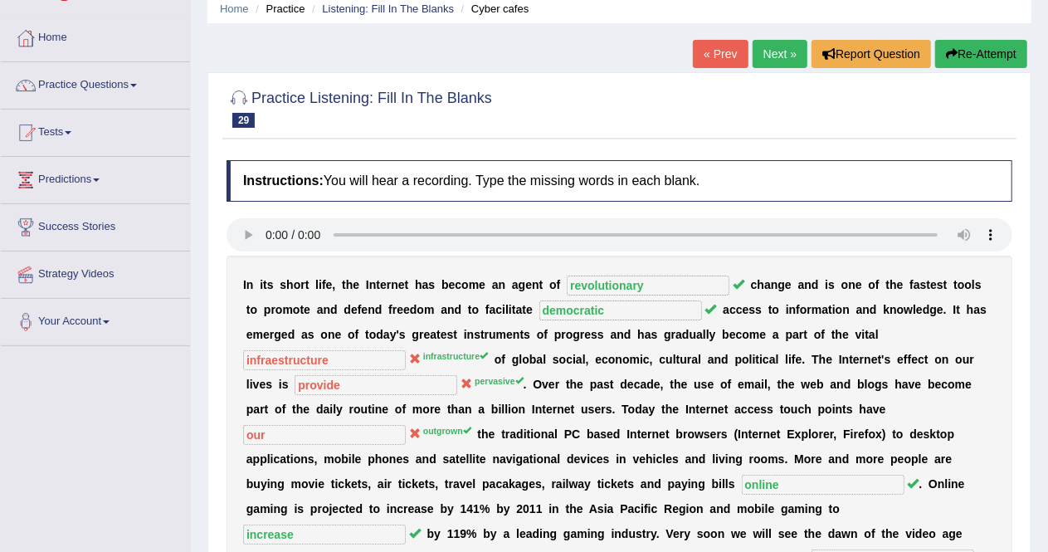
scroll to position [50, 0]
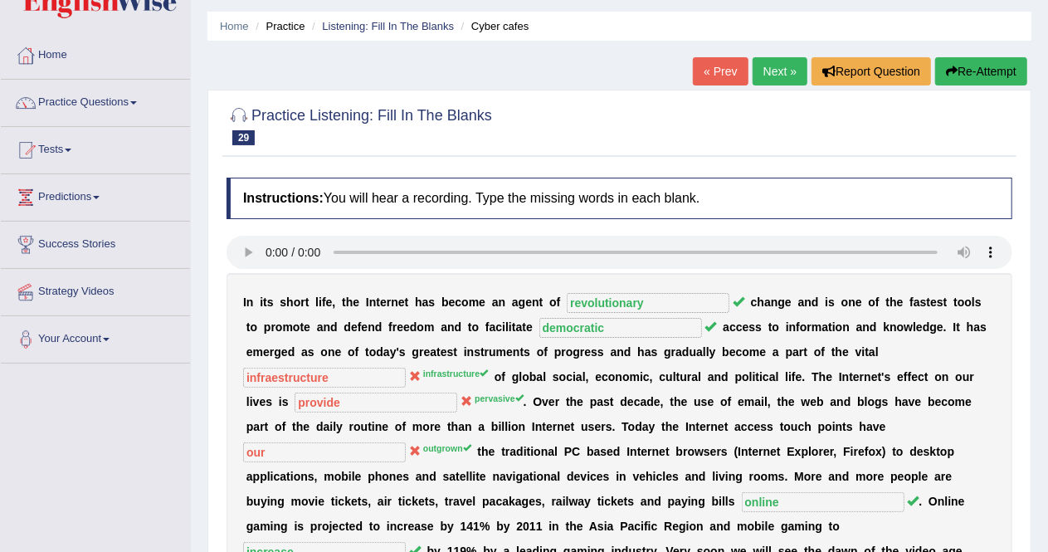
click at [775, 73] on link "Next »" at bounding box center [780, 71] width 55 height 28
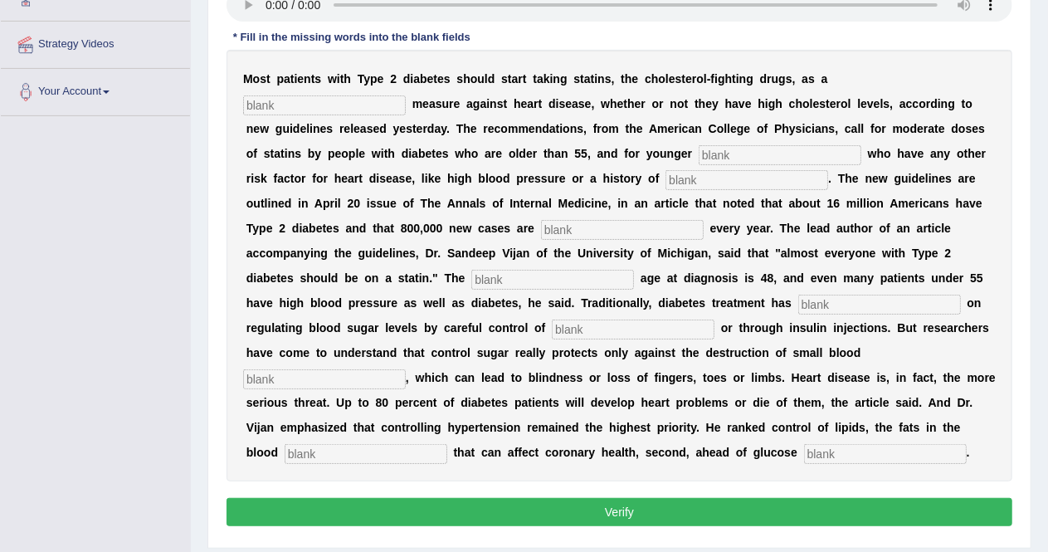
scroll to position [298, 0]
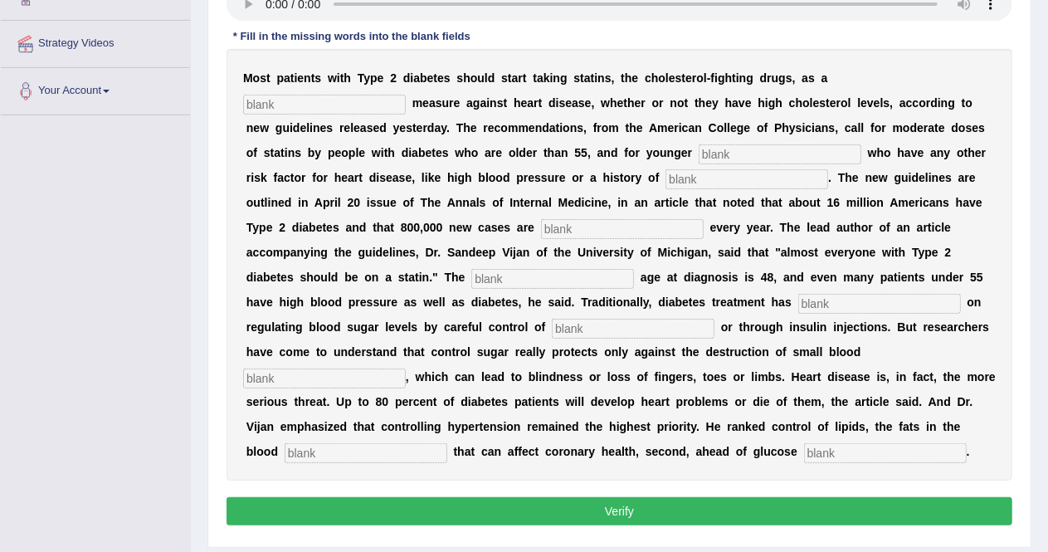
click at [699, 146] on input "text" at bounding box center [780, 154] width 163 height 20
click at [406, 95] on input "text" at bounding box center [324, 105] width 163 height 20
type input "preventatibve"
type input "patiens"
type input "smoking"
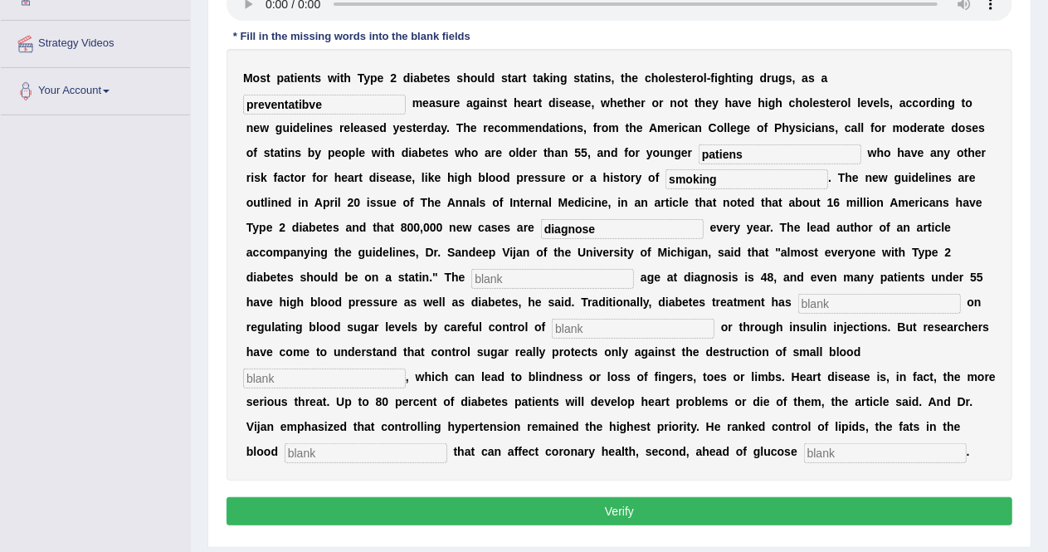
type input "diagnose"
type input "a"
type input "focus"
type input "diet"
type input "asus"
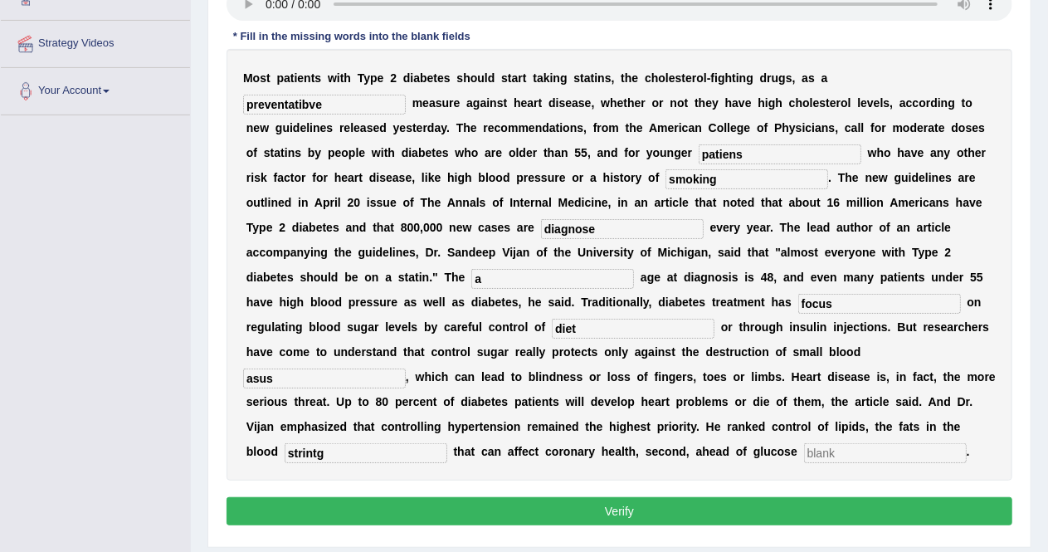
type input "strintg"
type input "regulation"
click at [471, 275] on input "a" at bounding box center [552, 279] width 163 height 20
type input "average"
click at [406, 95] on input "preventatibve" at bounding box center [324, 105] width 163 height 20
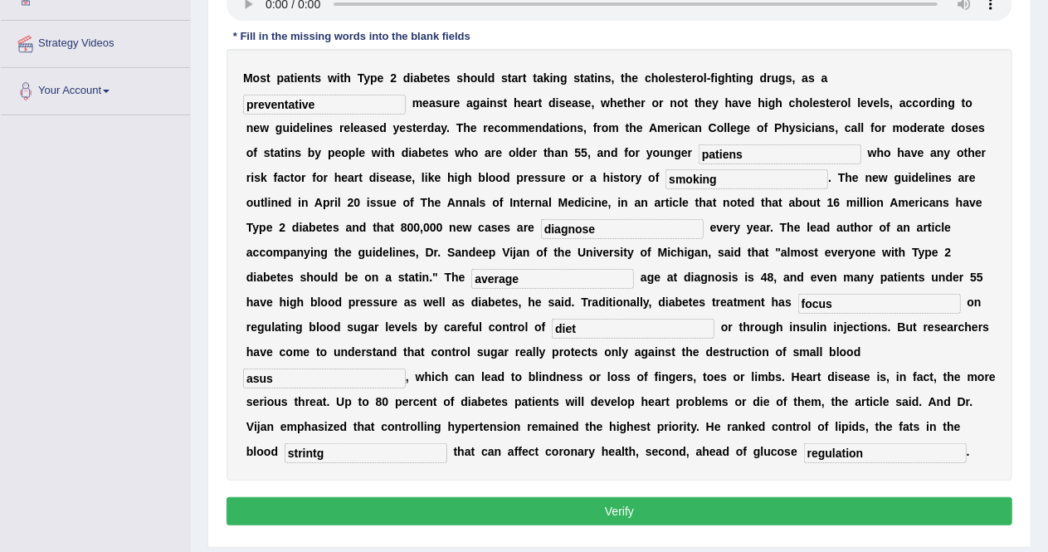
type input "preventative"
click at [541, 233] on input "diagnose" at bounding box center [622, 229] width 163 height 20
type input "diagnosed"
click at [447, 443] on input "strintg" at bounding box center [366, 453] width 163 height 20
type input "string"
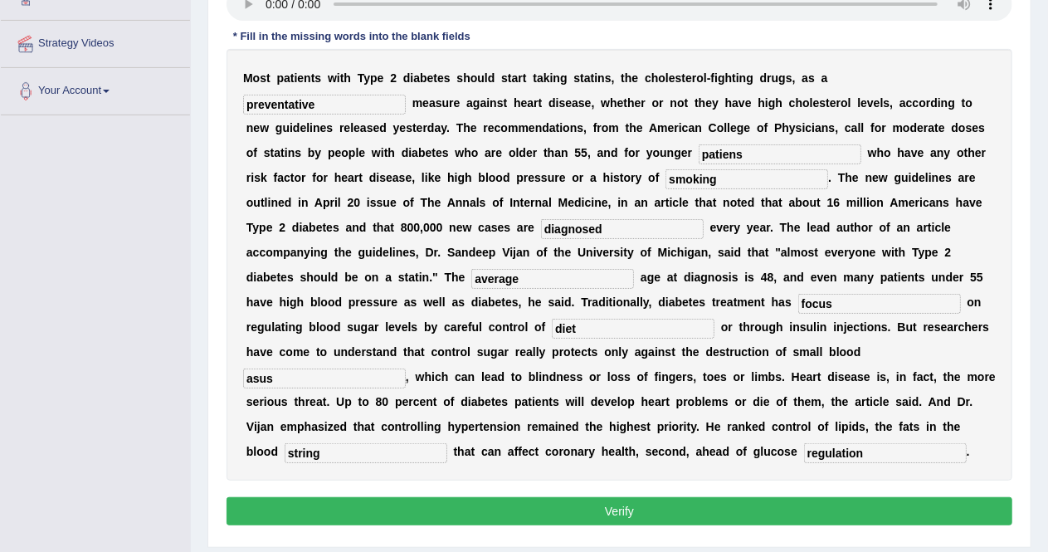
click at [772, 505] on button "Verify" at bounding box center [620, 511] width 786 height 28
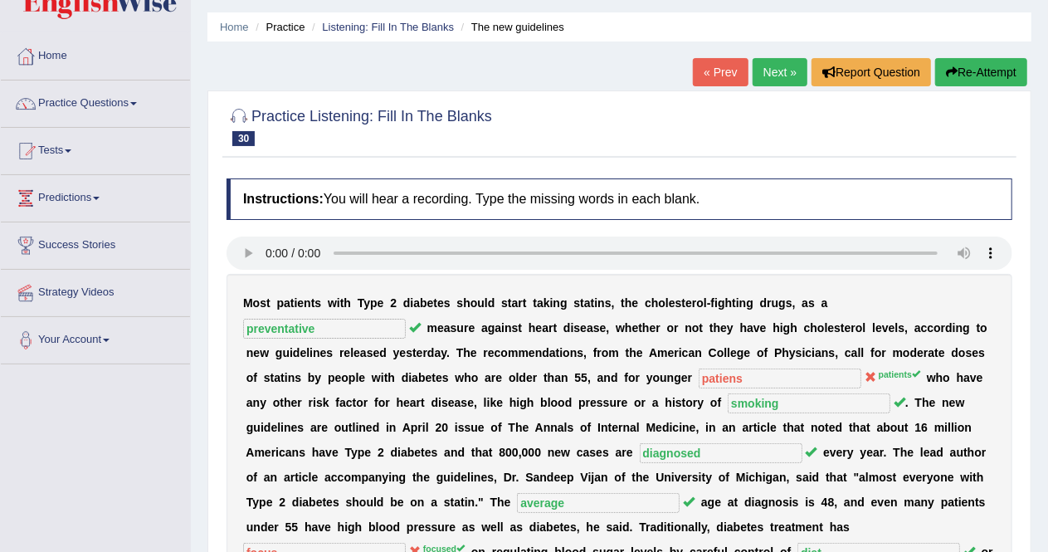
scroll to position [48, 0]
click at [775, 73] on link "Next »" at bounding box center [780, 73] width 55 height 28
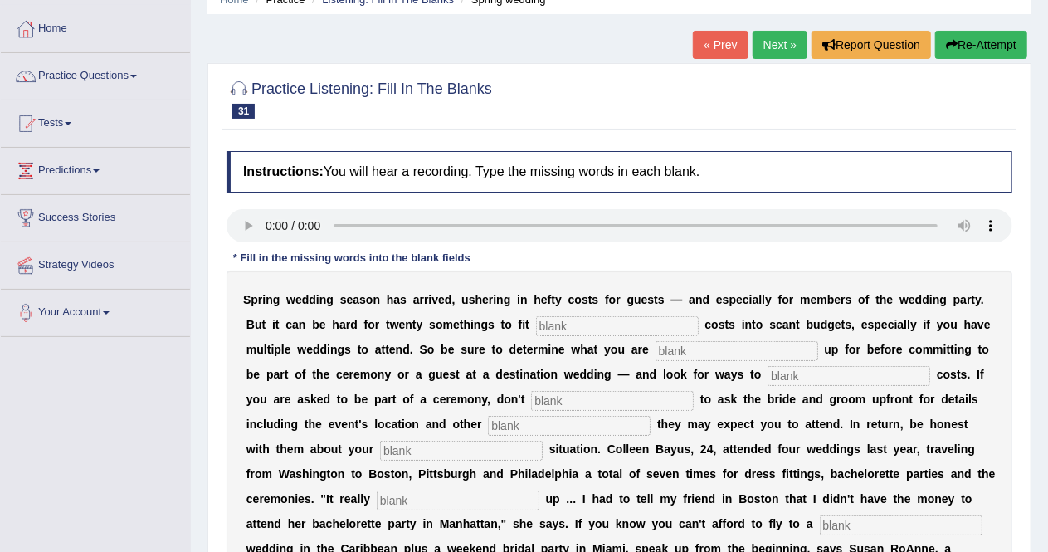
scroll to position [137, 0]
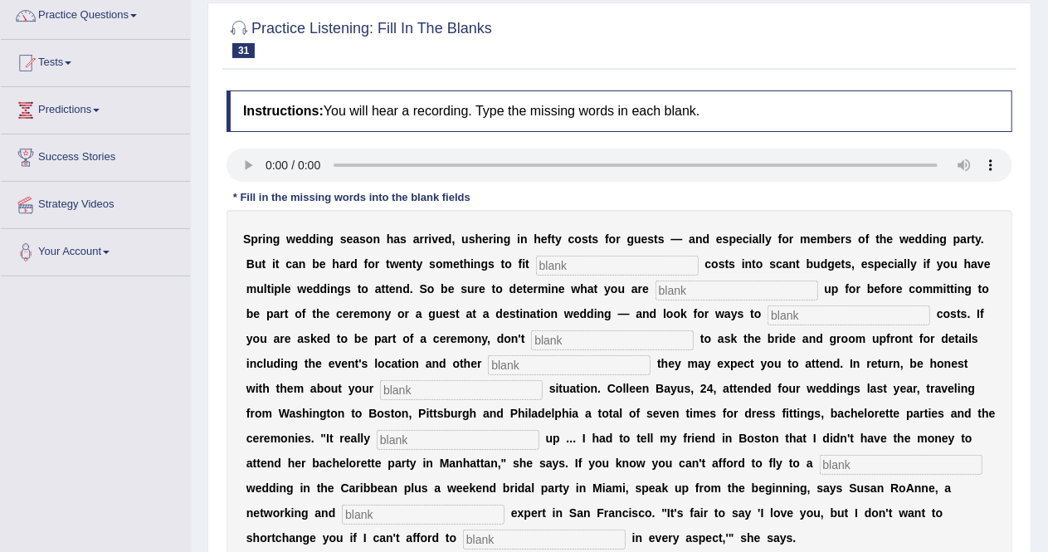
click at [614, 258] on input "text" at bounding box center [617, 266] width 163 height 20
click at [576, 266] on input "text" at bounding box center [617, 266] width 163 height 20
type input "extra"
type input "signed"
type input "trainq"
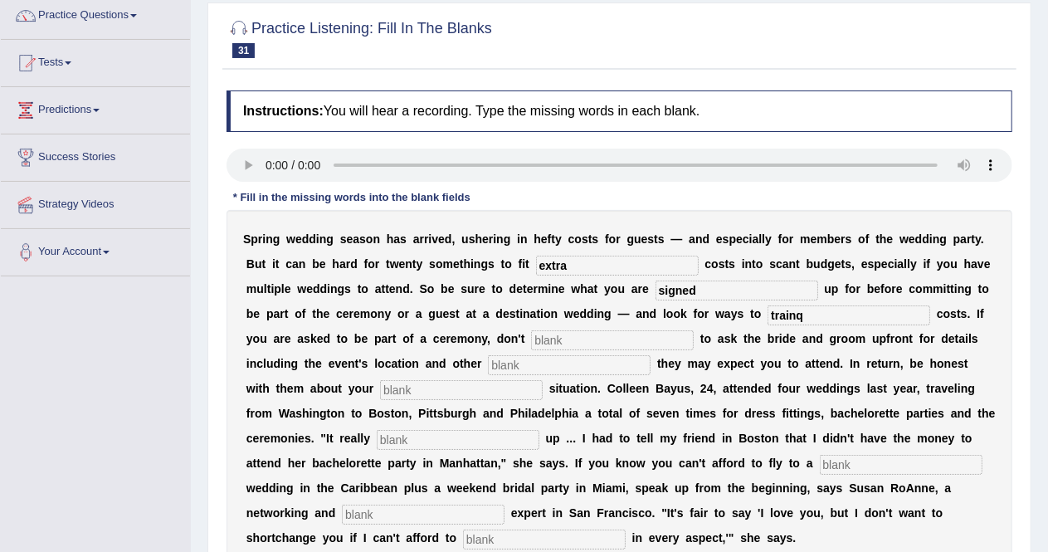
type input "a"
type input "hessitate"
type input "funtions"
type input "financial"
type input "added"
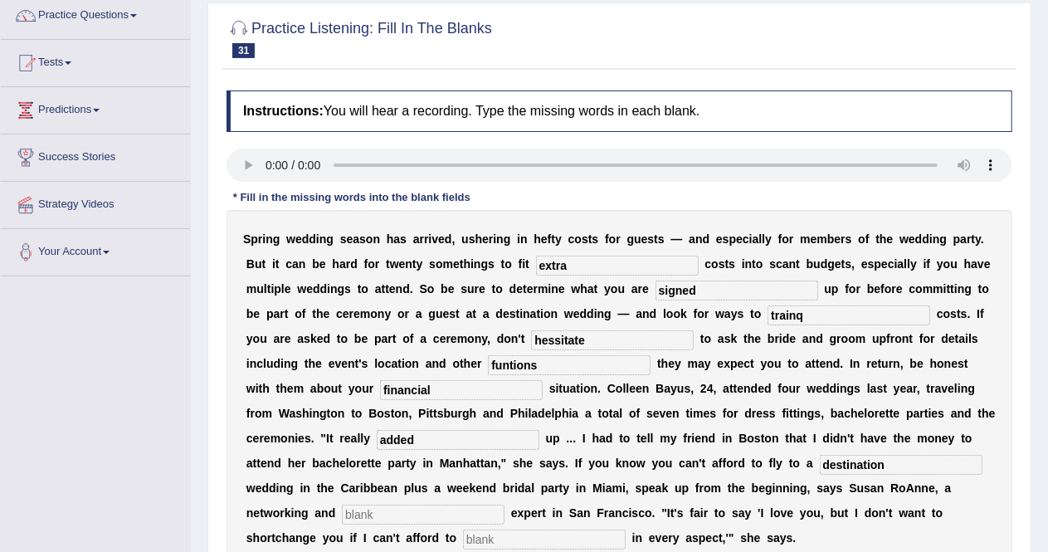
type input "destination"
type input "educate"
type input "particaipate"
click at [592, 253] on div "S p r i n g w e d d i n g s e a s o n h a s a r r i v e d , u s h e r i n g i n…" at bounding box center [620, 388] width 786 height 357
click at [586, 260] on input "extra" at bounding box center [617, 266] width 163 height 20
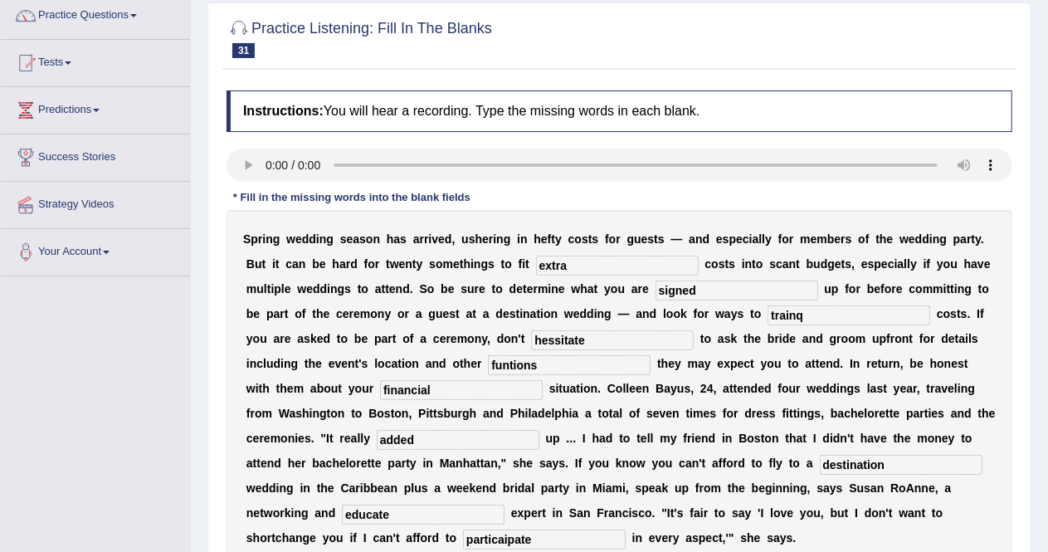
click at [586, 260] on input "extra" at bounding box center [617, 266] width 163 height 20
type input "trying"
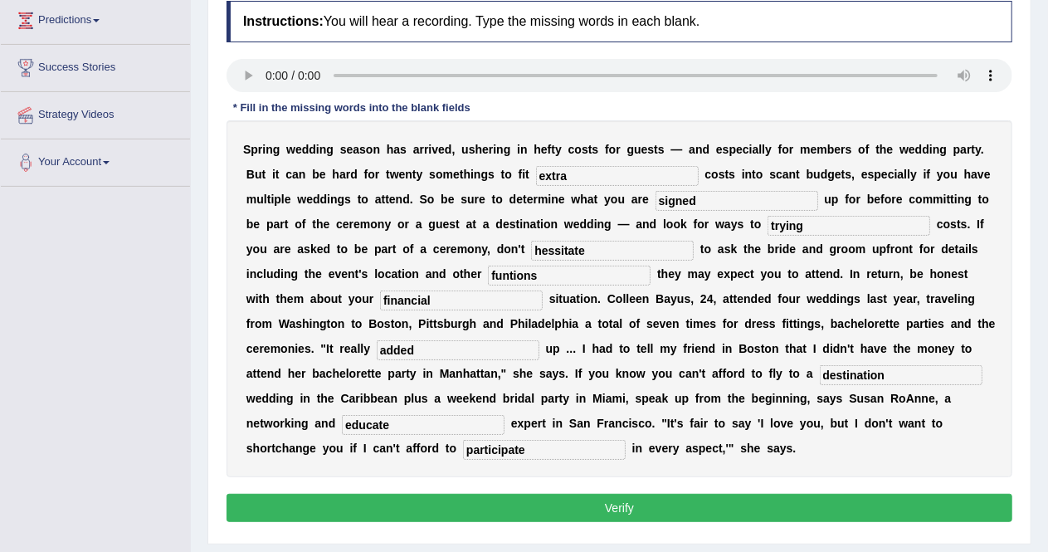
scroll to position [319, 0]
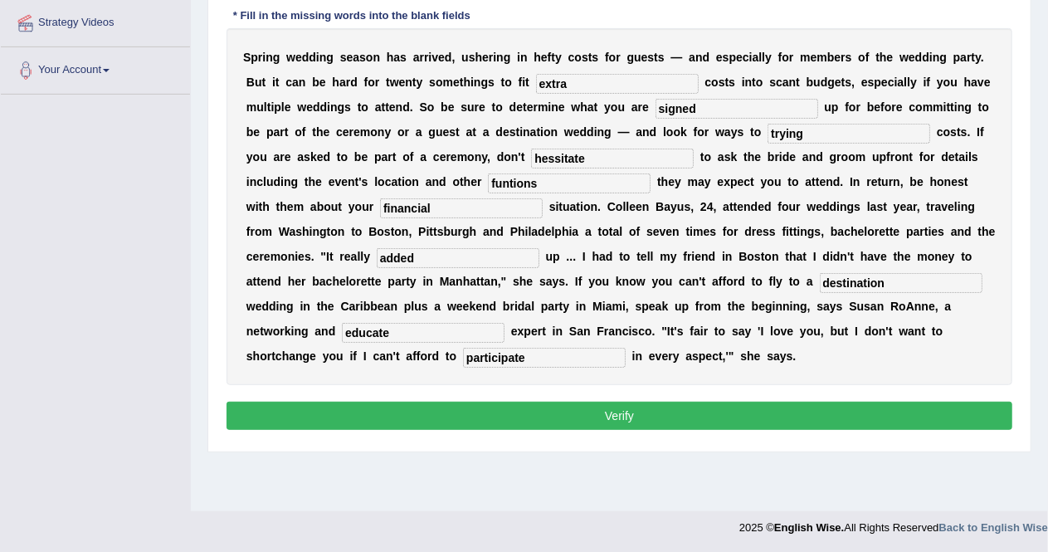
type input "participate"
click at [707, 403] on button "Verify" at bounding box center [620, 416] width 786 height 28
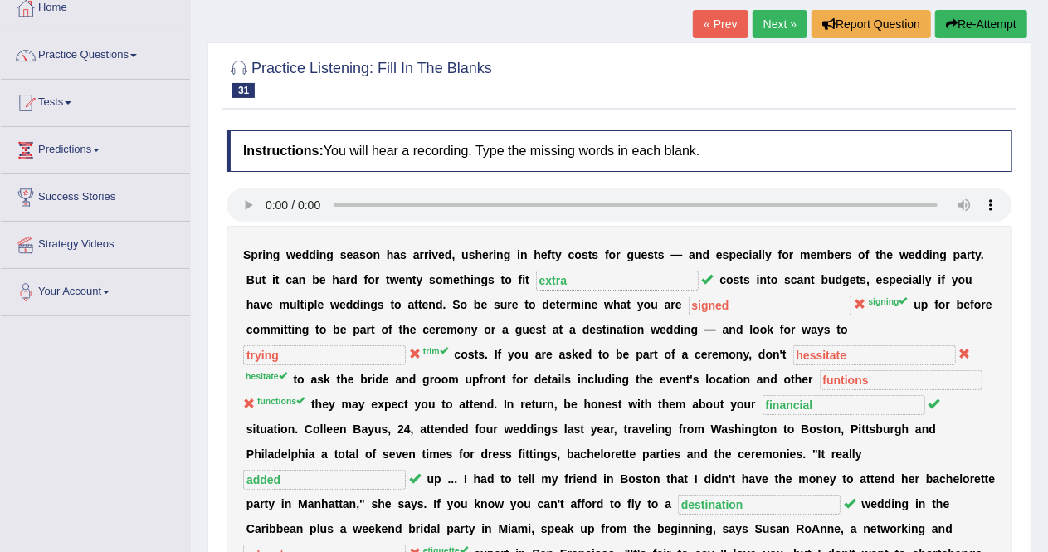
scroll to position [96, 0]
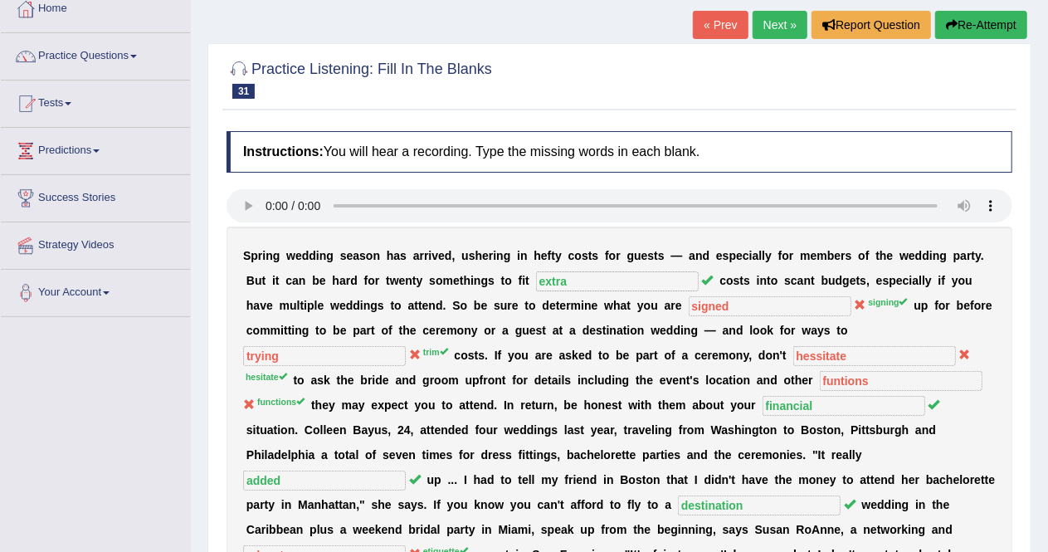
click at [774, 22] on link "Next »" at bounding box center [780, 25] width 55 height 28
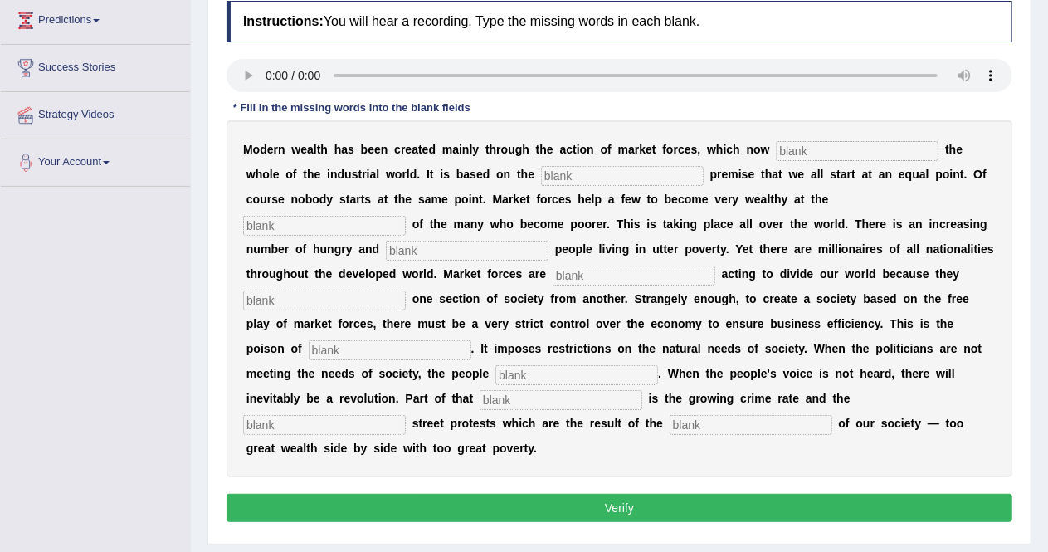
scroll to position [229, 0]
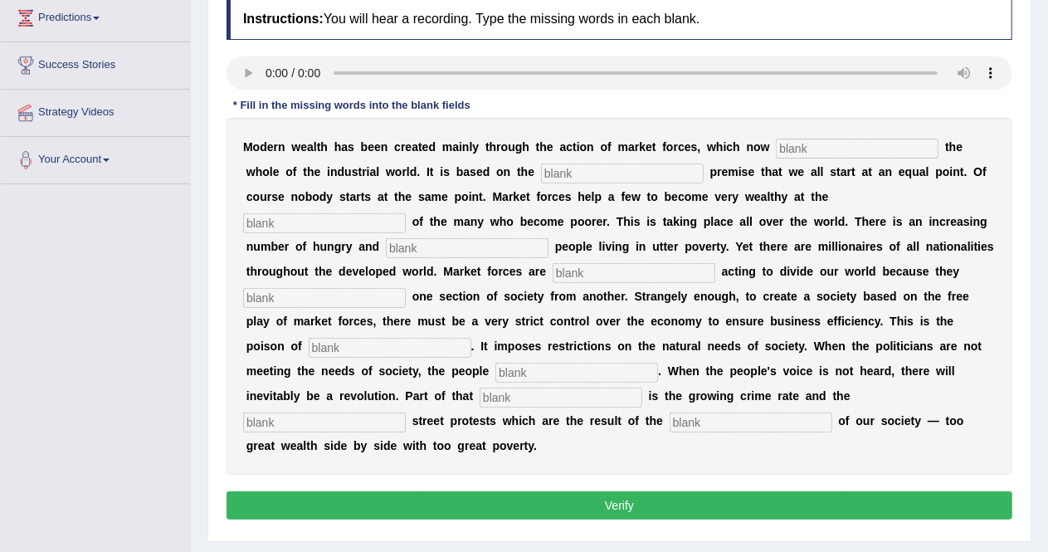
click at [804, 149] on input "text" at bounding box center [857, 149] width 163 height 20
type input "dominade"
type input "false"
type input "expends"
type input "desperate"
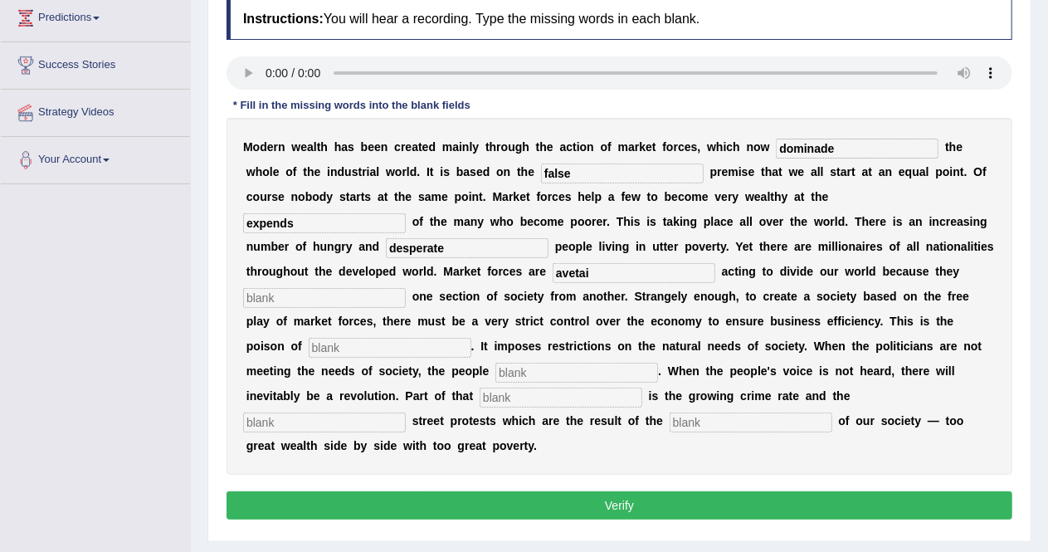
type input "avetai"
type input "separate"
type input "comercialtiztion"
type input "revolt"
type input "revoltuion"
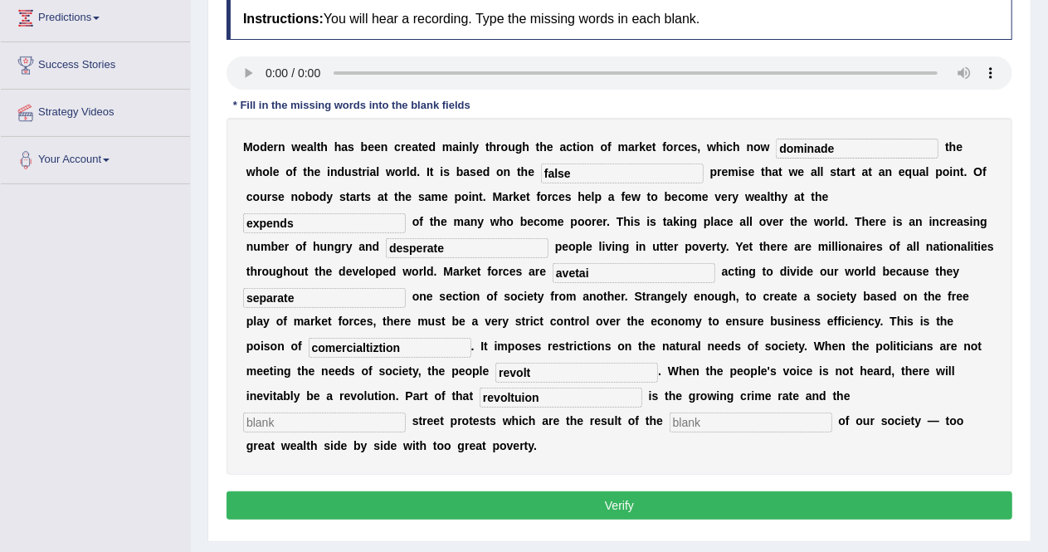
click at [711, 424] on input "text" at bounding box center [751, 422] width 163 height 20
type input "dddd"
click at [338, 422] on input "text" at bounding box center [324, 422] width 163 height 20
type input "d"
click at [851, 145] on input "dominade" at bounding box center [857, 149] width 163 height 20
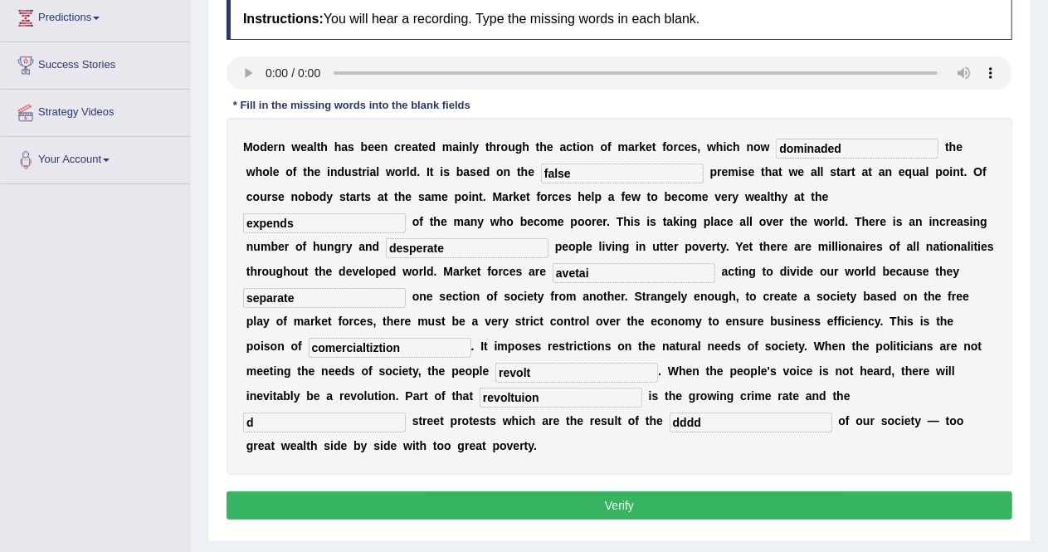
type input "dominaded"
click at [607, 271] on input "avetai" at bounding box center [634, 273] width 163 height 20
type input "avetaid"
click at [424, 348] on input "comercialtiztion" at bounding box center [390, 348] width 163 height 20
type input "comercialization"
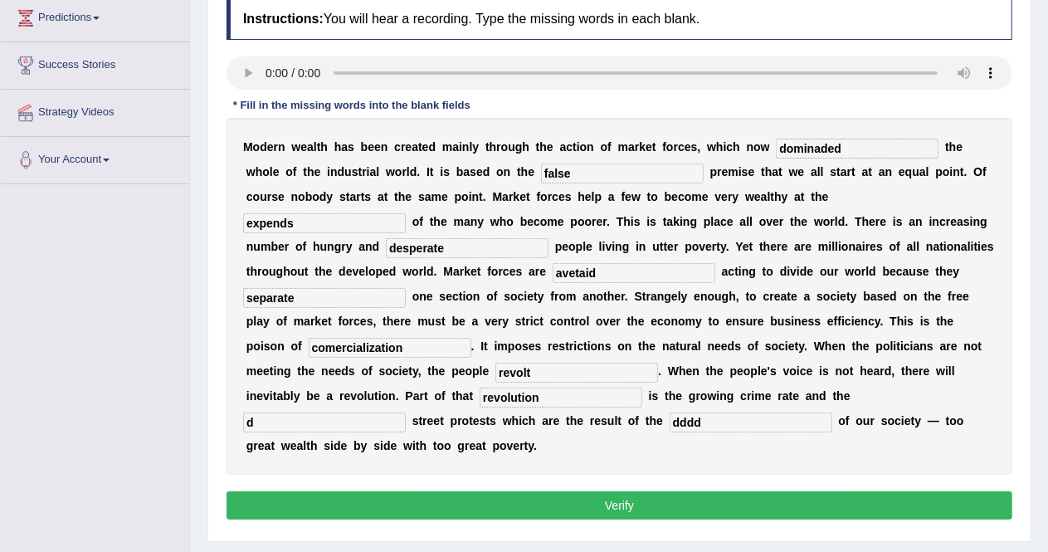
type input "revolution"
click at [333, 427] on input "d" at bounding box center [324, 422] width 163 height 20
type input "people"
type input "revolt"
click at [403, 502] on button "Verify" at bounding box center [620, 505] width 786 height 28
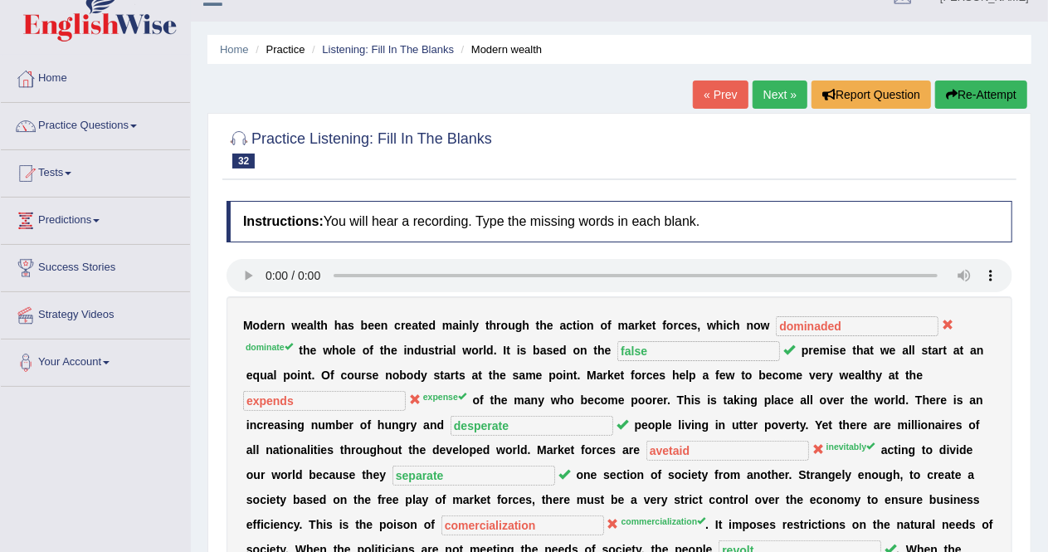
scroll to position [0, 0]
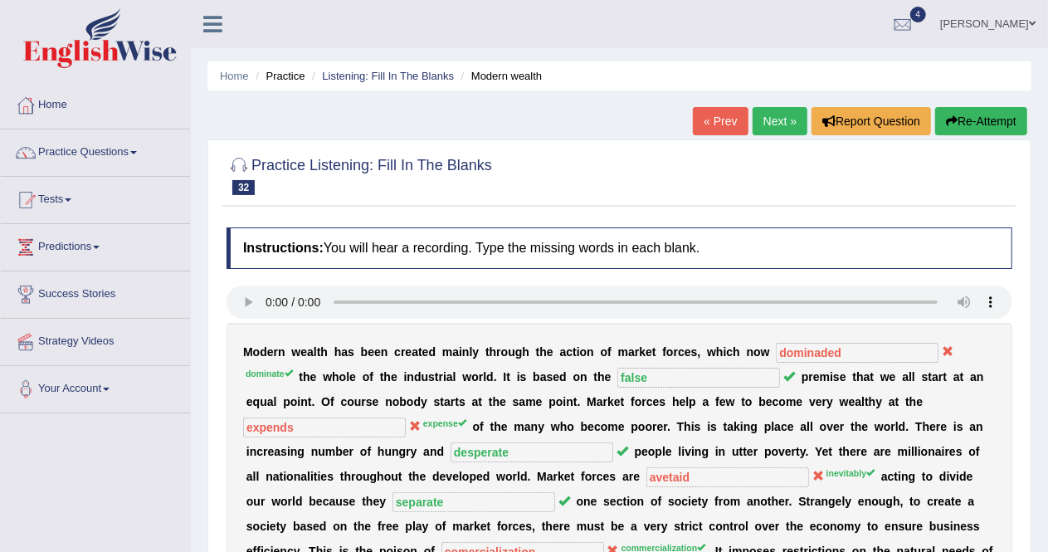
click at [771, 120] on link "Next »" at bounding box center [780, 121] width 55 height 28
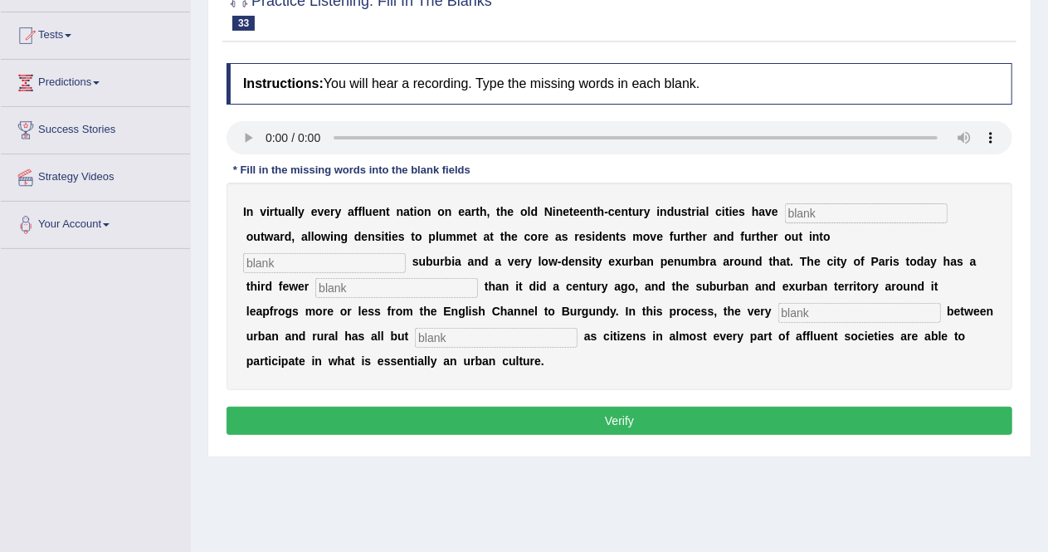
scroll to position [177, 0]
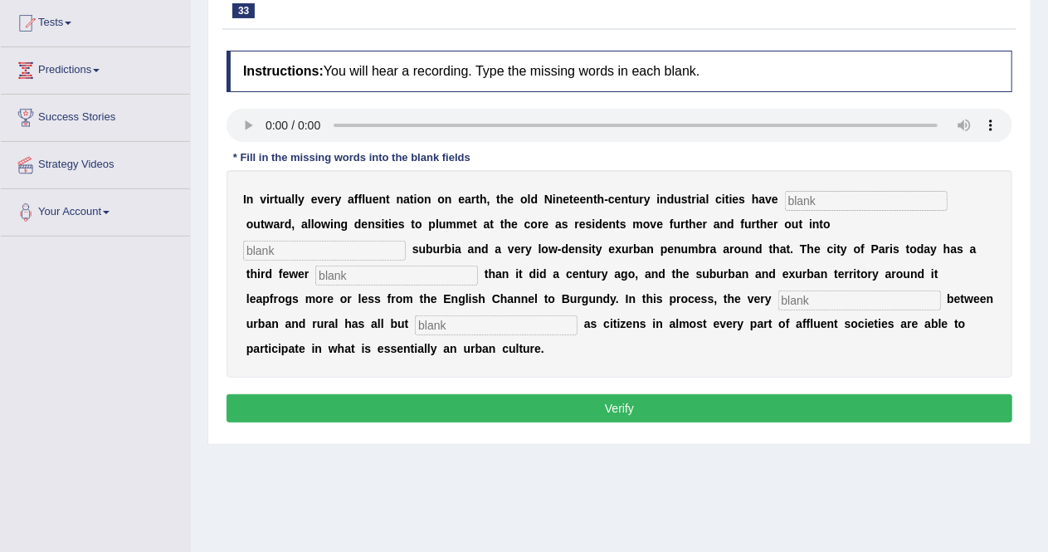
click at [843, 200] on input "text" at bounding box center [866, 201] width 163 height 20
type input "explored"
type input "densite"
type input "residents"
type input "distind"
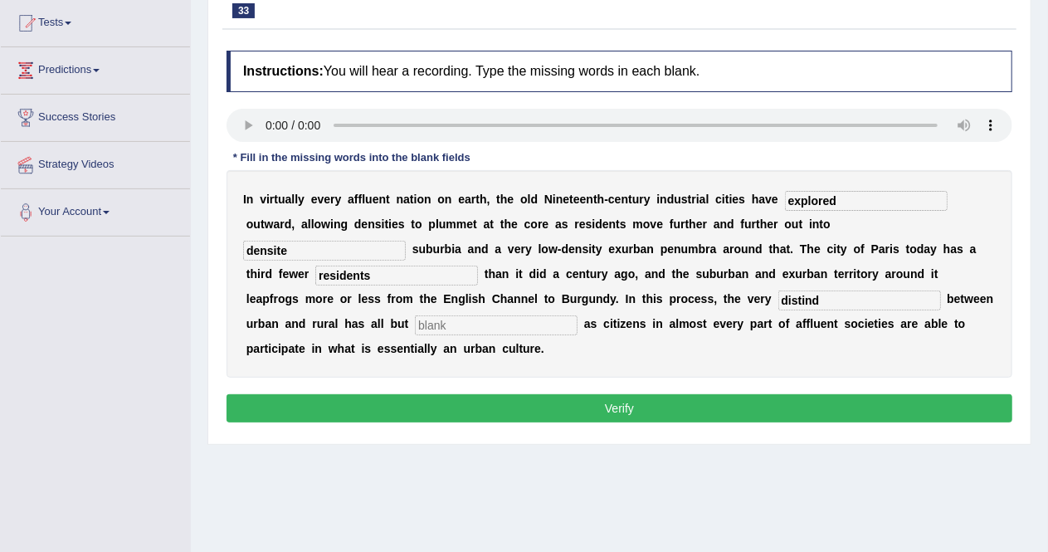
click at [451, 326] on input "text" at bounding box center [496, 325] width 163 height 20
type input "dissapear"
click at [842, 200] on input "explored" at bounding box center [866, 201] width 163 height 20
type input "density"
type input "distinc"
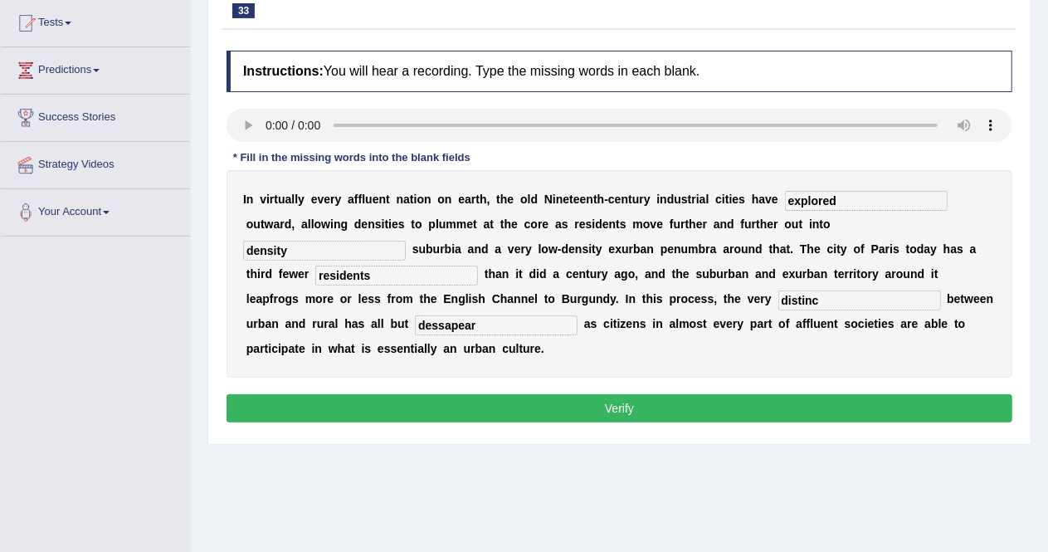
type input "dessapear"
click at [586, 401] on button "Verify" at bounding box center [620, 408] width 786 height 28
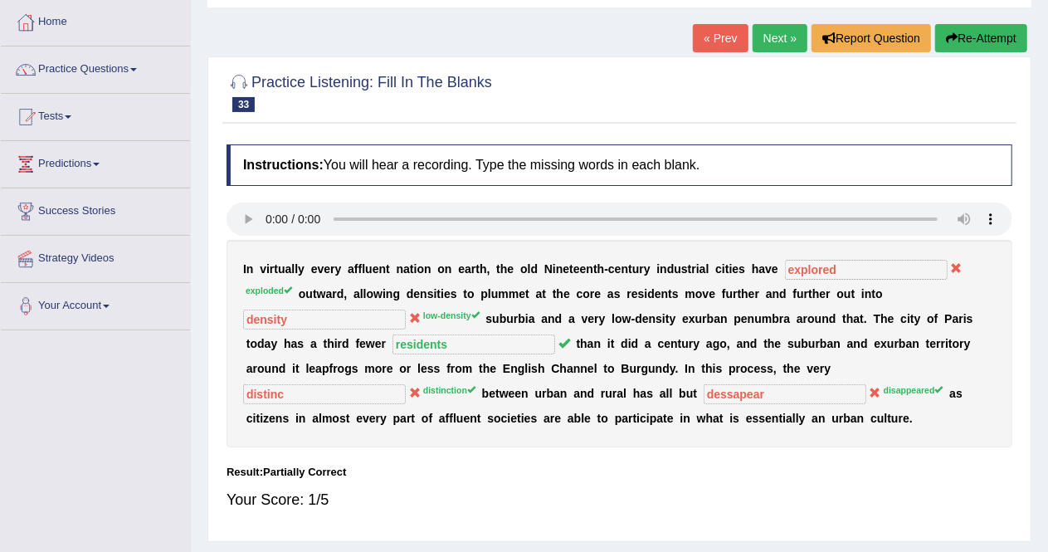
scroll to position [46, 0]
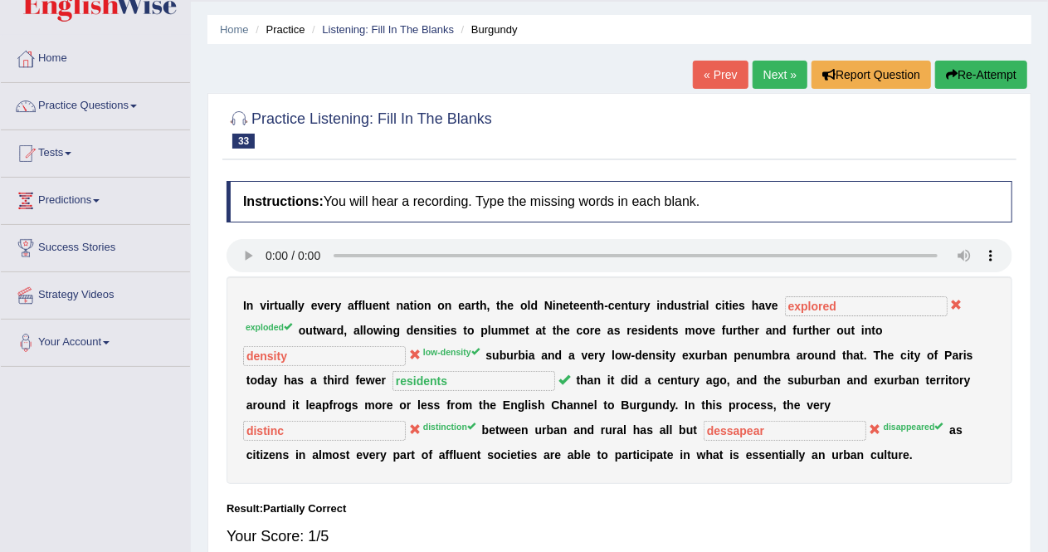
click at [777, 69] on link "Next »" at bounding box center [780, 75] width 55 height 28
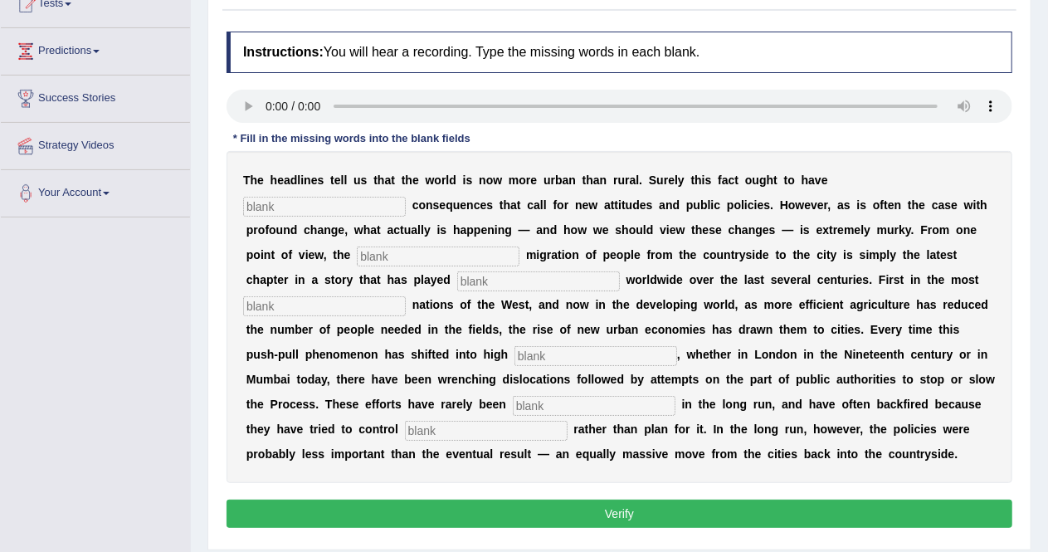
scroll to position [199, 0]
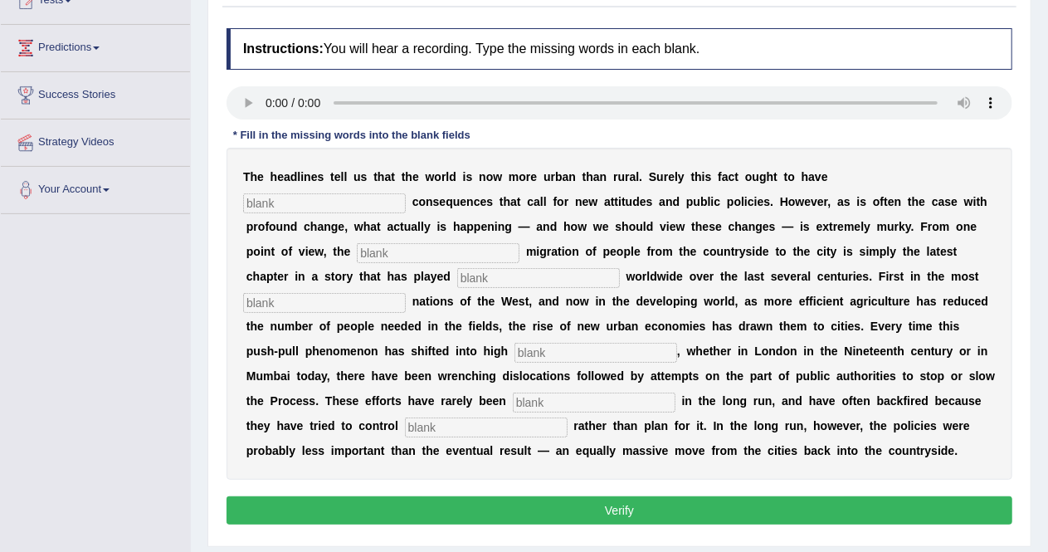
click at [406, 193] on input "text" at bounding box center [324, 203] width 163 height 20
type input "profound"
type input "[PERSON_NAME]"
type input "out"
type input "most"
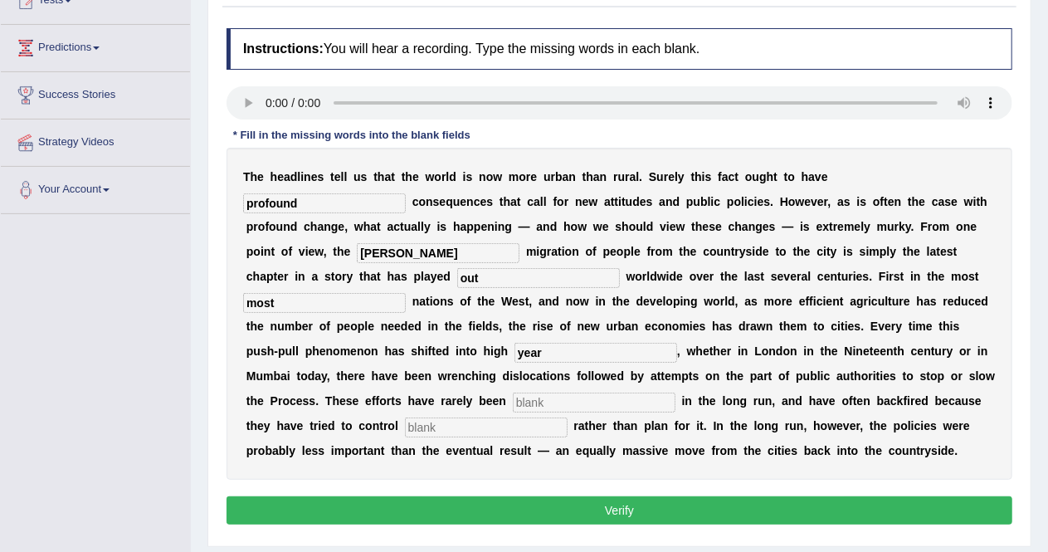
type input "year"
type input "s"
type input "affectinmt"
type input "v"
type input "behavior"
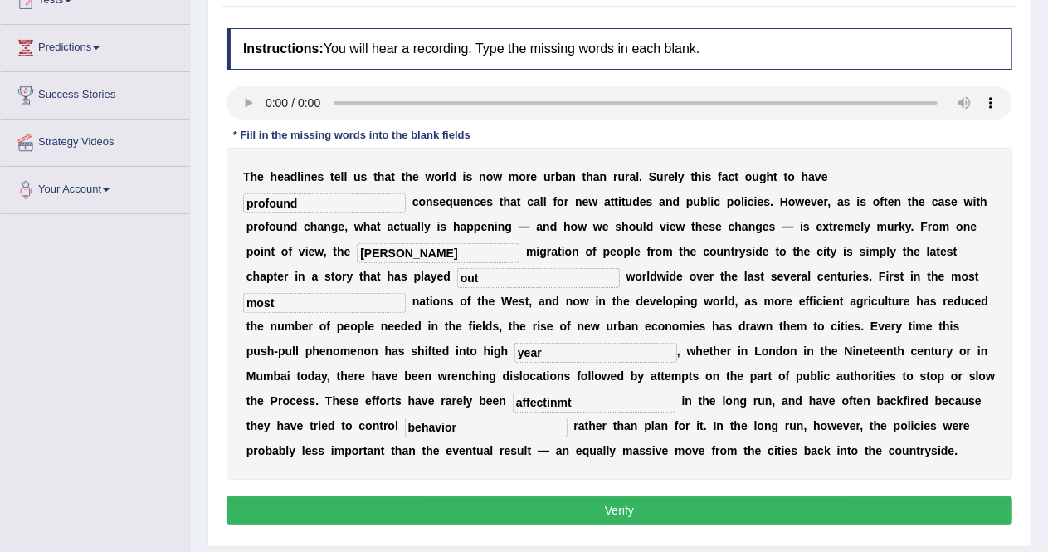
click at [406, 193] on input "profound" at bounding box center [324, 203] width 163 height 20
type input "profound"
type input "[PERSON_NAME]"
type input "affected"
click at [600, 510] on button "Verify" at bounding box center [620, 510] width 786 height 28
